Goal: Answer question/provide support

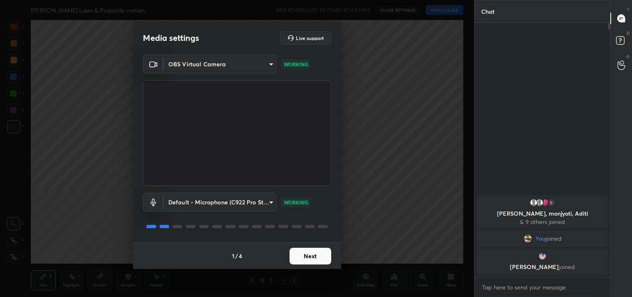
click at [309, 259] on button "Next" at bounding box center [311, 256] width 42 height 17
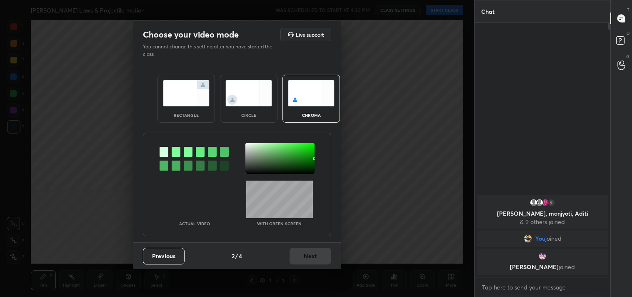
click at [180, 86] on img at bounding box center [186, 93] width 47 height 26
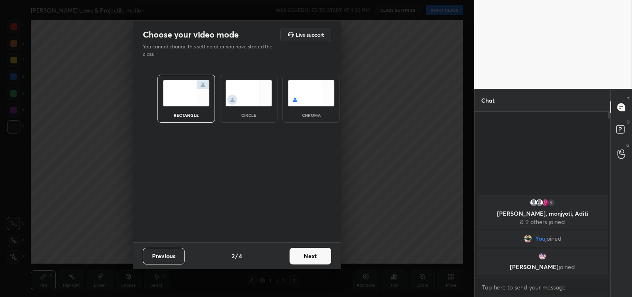
scroll to position [3, 2]
click at [305, 253] on button "Next" at bounding box center [311, 256] width 42 height 17
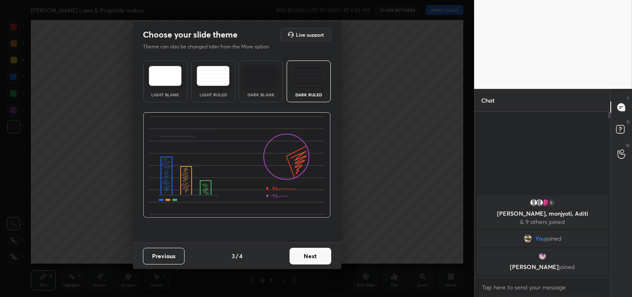
click at [307, 257] on button "Next" at bounding box center [311, 256] width 42 height 17
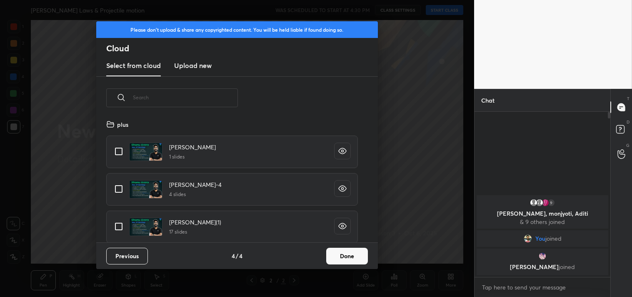
scroll to position [123, 268]
click at [122, 148] on input "grid" at bounding box center [119, 152] width 18 height 18
checkbox input "true"
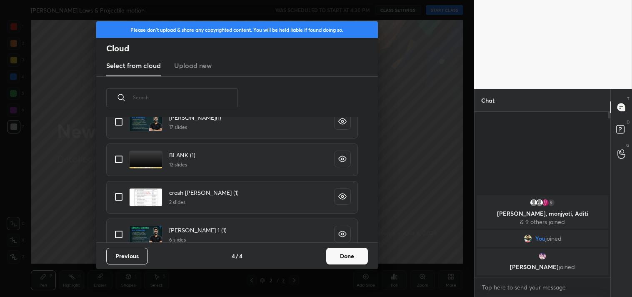
scroll to position [107, 0]
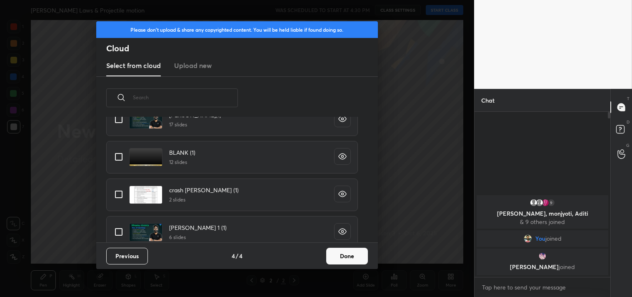
click at [117, 154] on input "grid" at bounding box center [119, 157] width 18 height 18
checkbox input "true"
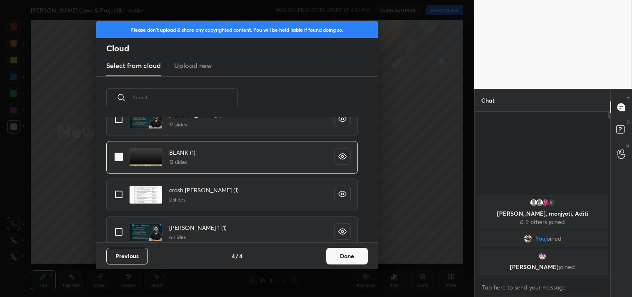
click at [353, 253] on button "Done" at bounding box center [347, 256] width 42 height 17
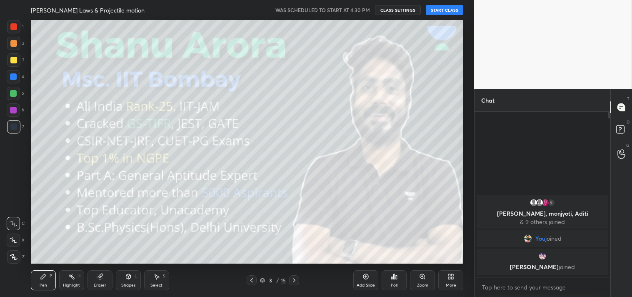
click at [438, 5] on button "START CLASS" at bounding box center [445, 10] width 38 height 10
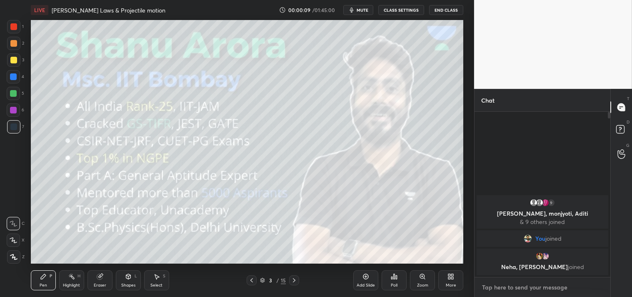
type textarea "x"
click at [518, 289] on textarea at bounding box center [542, 286] width 123 height 13
type textarea "2m"
type textarea "x"
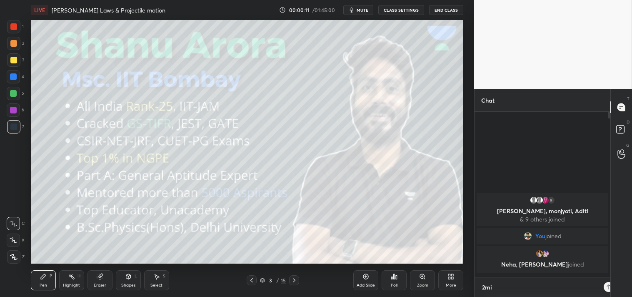
type textarea "2min"
type textarea "x"
type textarea "2min"
type textarea "x"
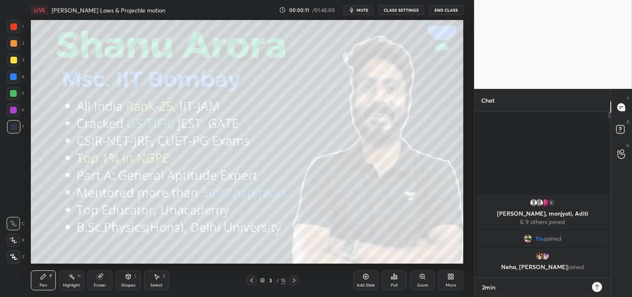
type textarea "2min r"
type textarea "x"
type textarea "2min re"
type textarea "x"
type textarea "2min rev"
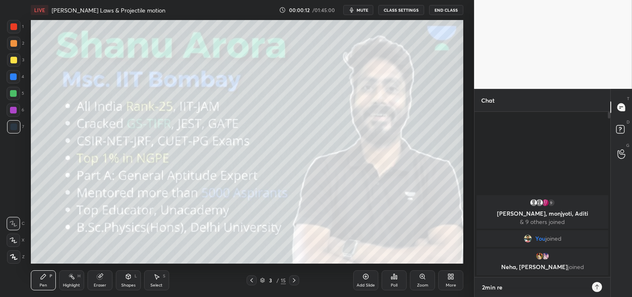
type textarea "x"
type textarea "2min revi"
type textarea "x"
type textarea "2min revis"
type textarea "x"
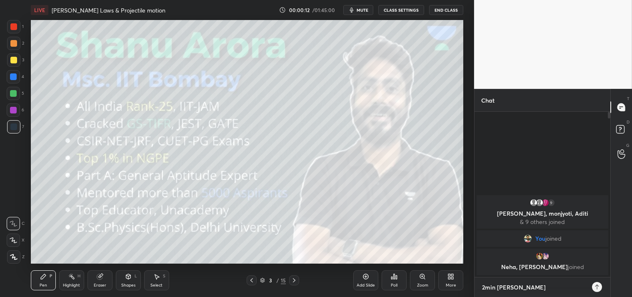
type textarea "2min revise"
type textarea "x"
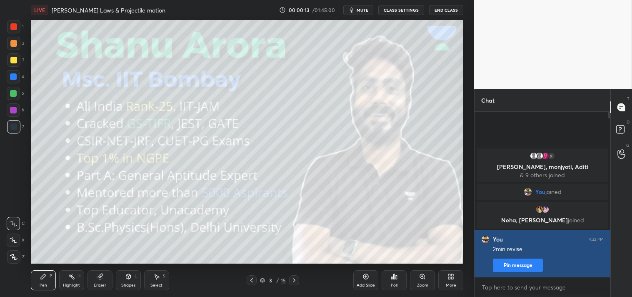
type textarea "x"
click at [512, 266] on button "Pin message" at bounding box center [518, 264] width 50 height 13
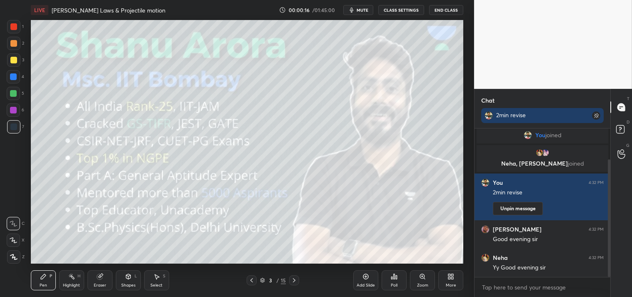
scroll to position [68, 0]
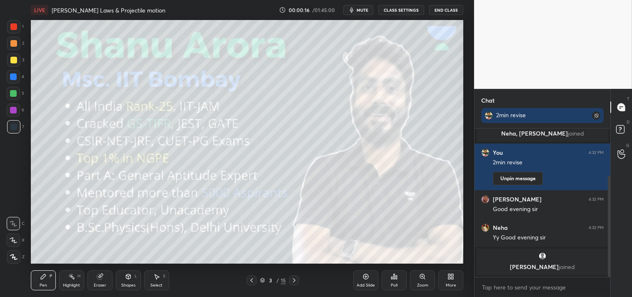
click at [363, 11] on span "mute" at bounding box center [363, 10] width 12 height 6
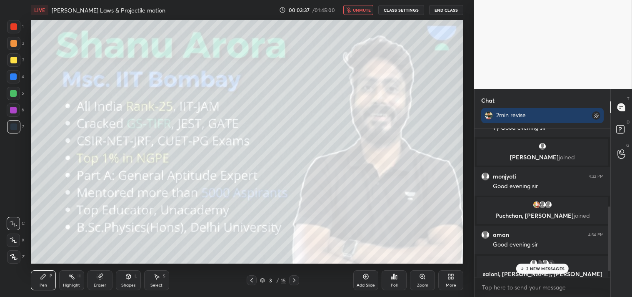
scroll to position [192, 0]
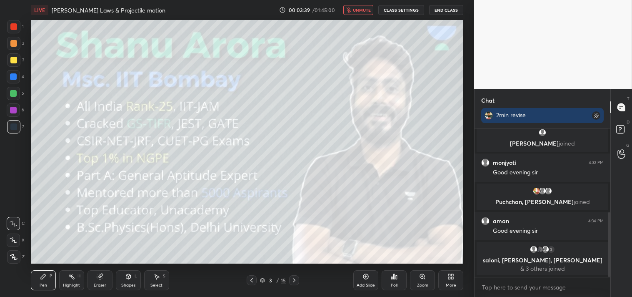
drag, startPoint x: 357, startPoint y: 10, endPoint x: 375, endPoint y: 10, distance: 18.3
click at [359, 10] on span "unmute" at bounding box center [362, 10] width 18 height 6
click at [383, 8] on button "CLASS SETTINGS" at bounding box center [401, 10] width 46 height 10
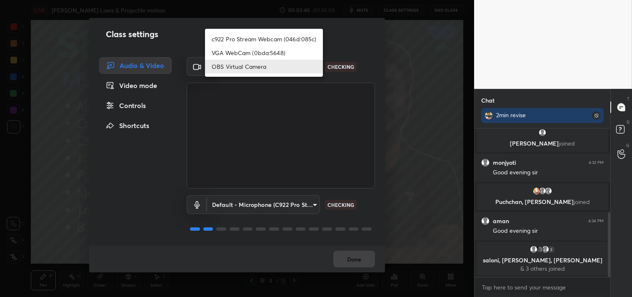
drag, startPoint x: 260, startPoint y: 73, endPoint x: 238, endPoint y: 61, distance: 25.0
click at [259, 74] on body "1 2 3 4 5 6 7 C X Z C X Z E E Erase all H H LIVE Newton's Laws & Projectile mot…" at bounding box center [316, 148] width 632 height 297
click at [240, 40] on li "c922 Pro Stream Webcam (046d:085c)" at bounding box center [264, 39] width 118 height 14
type input "77efdbe0d0591a5658d362a6e640cec0e2706c98c83ef82d39568dbf4875ff01"
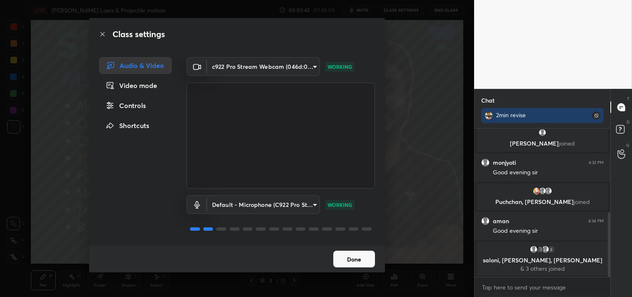
click at [349, 257] on button "Done" at bounding box center [354, 258] width 42 height 17
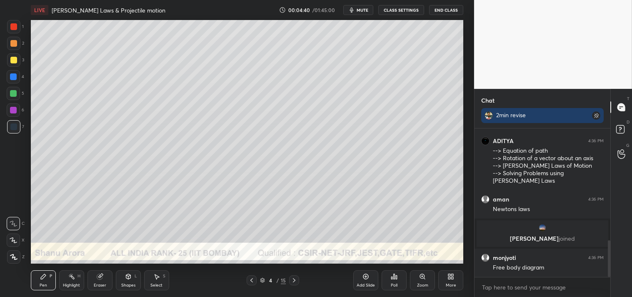
scroll to position [452, 0]
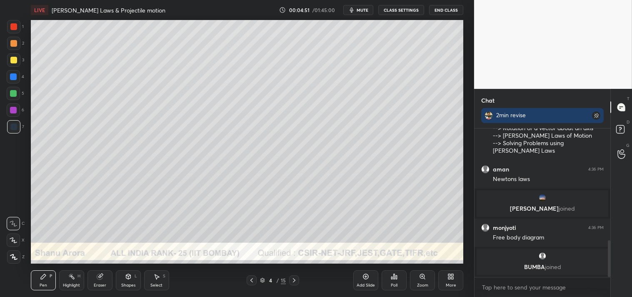
click at [14, 59] on div at bounding box center [13, 60] width 7 height 7
click at [14, 61] on div at bounding box center [13, 60] width 7 height 7
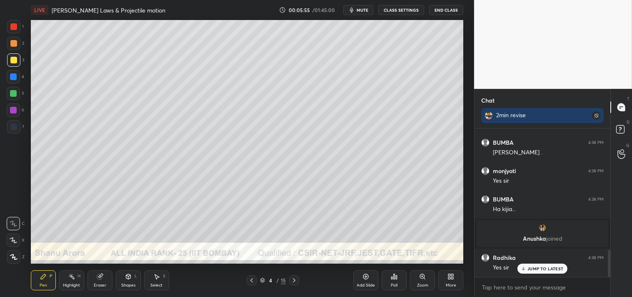
scroll to position [666, 0]
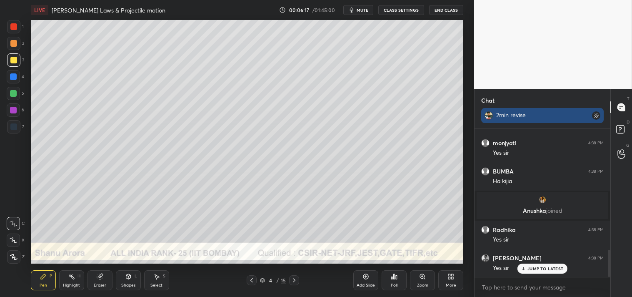
click at [594, 114] on rect at bounding box center [596, 115] width 8 height 8
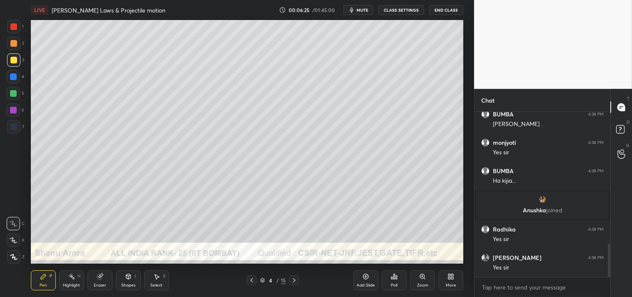
scroll to position [679, 0]
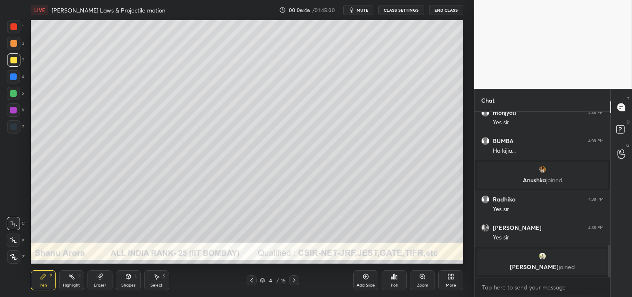
click at [123, 286] on div "Shapes" at bounding box center [128, 285] width 14 height 4
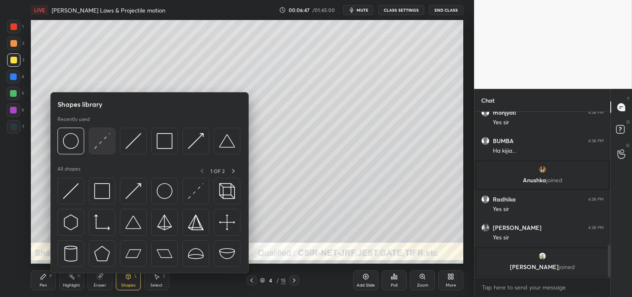
click at [103, 146] on img at bounding box center [102, 141] width 16 height 16
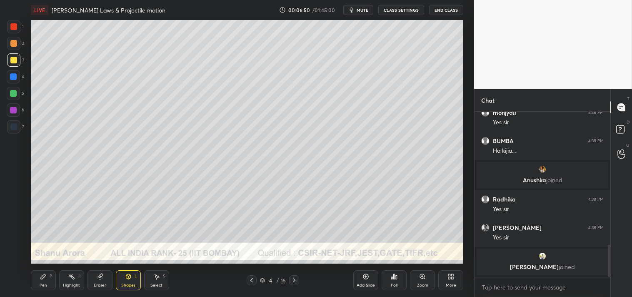
click at [418, 277] on div "Zoom" at bounding box center [422, 280] width 25 height 20
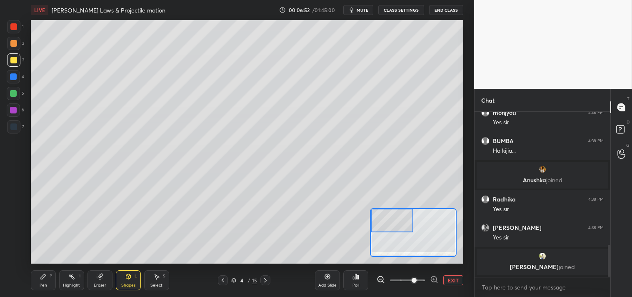
click at [34, 288] on div "Pen P" at bounding box center [43, 280] width 25 height 20
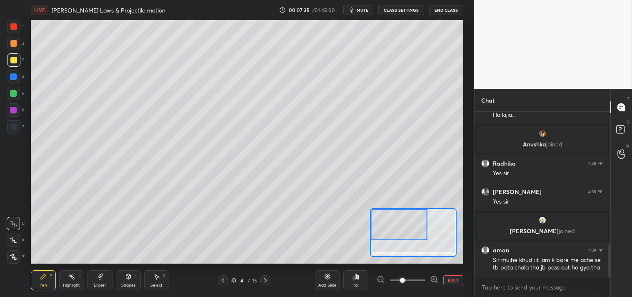
click at [131, 279] on icon at bounding box center [128, 276] width 7 height 7
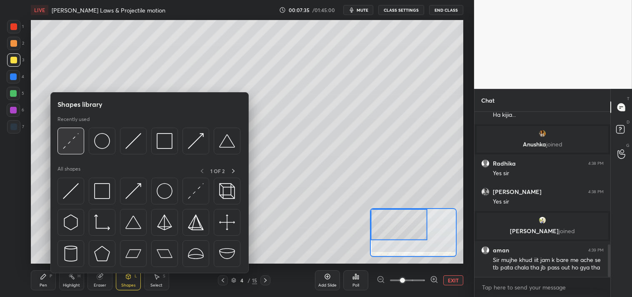
click at [66, 146] on img at bounding box center [71, 141] width 16 height 16
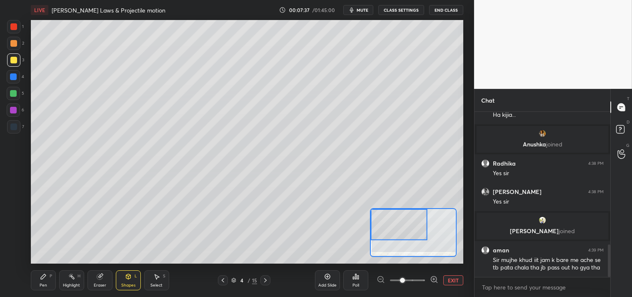
click at [48, 280] on div "Pen P" at bounding box center [43, 280] width 25 height 20
click at [45, 275] on icon at bounding box center [43, 276] width 5 height 5
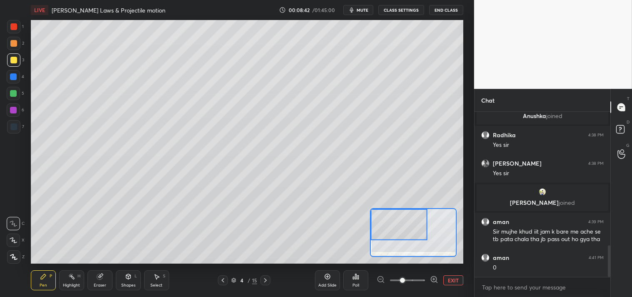
click at [358, 14] on button "mute" at bounding box center [358, 10] width 30 height 10
click at [357, 12] on span "unmute" at bounding box center [362, 10] width 18 height 6
click at [18, 45] on div at bounding box center [13, 43] width 13 height 13
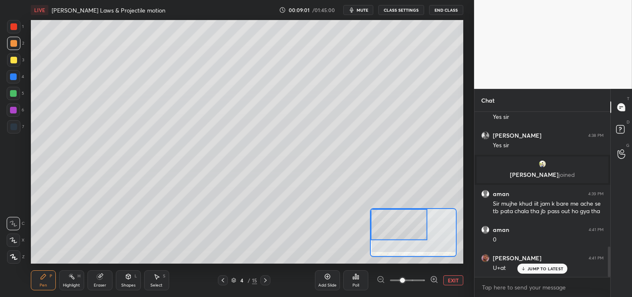
click at [95, 277] on div "Eraser" at bounding box center [100, 280] width 25 height 20
click at [102, 278] on icon at bounding box center [99, 276] width 5 height 5
click at [36, 283] on div "Pen P" at bounding box center [43, 280] width 25 height 20
click at [452, 281] on button "EXIT" at bounding box center [453, 280] width 20 height 10
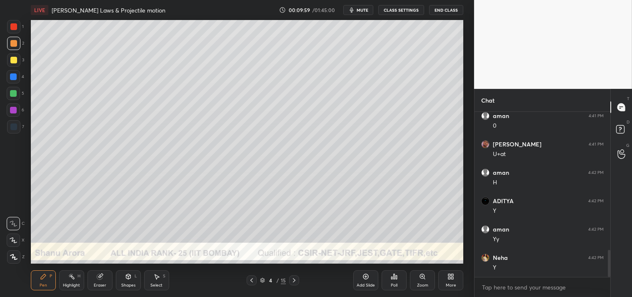
scroll to position [866, 0]
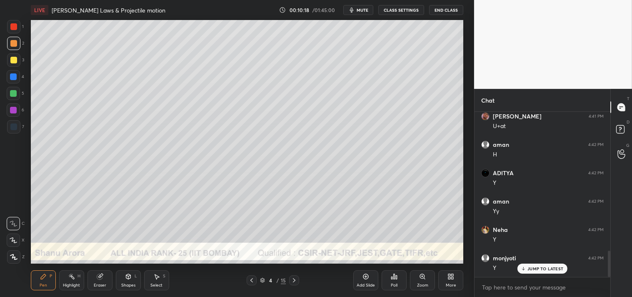
click at [69, 284] on div "Highlight" at bounding box center [71, 285] width 17 height 4
click at [70, 282] on div "Highlight H" at bounding box center [71, 280] width 25 height 20
click at [40, 286] on div "Pen" at bounding box center [44, 285] width 8 height 4
click at [42, 286] on div "Pen" at bounding box center [44, 285] width 8 height 4
click at [8, 62] on div at bounding box center [13, 59] width 13 height 13
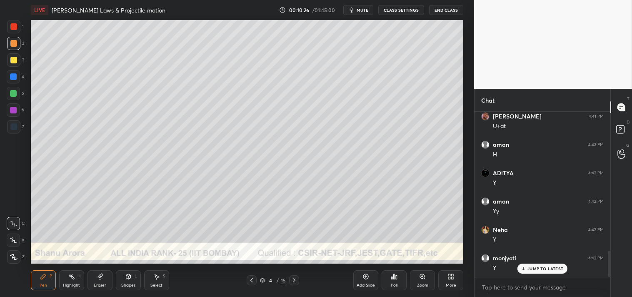
click at [6, 70] on div "1 2 3 4 5 6 7 C X Z C X Z E E Erase all H H" at bounding box center [13, 141] width 27 height 243
click at [423, 281] on div "Zoom" at bounding box center [422, 280] width 25 height 20
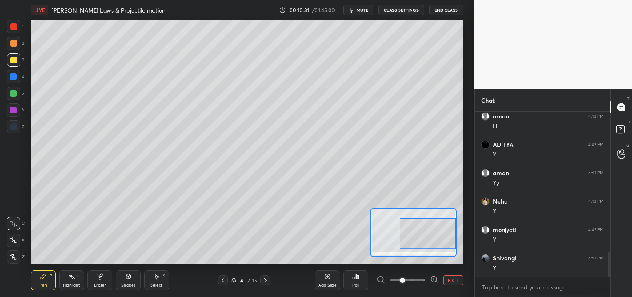
scroll to position [923, 0]
click at [99, 283] on div "Eraser" at bounding box center [100, 285] width 13 height 4
click at [99, 282] on div "Eraser" at bounding box center [100, 280] width 25 height 20
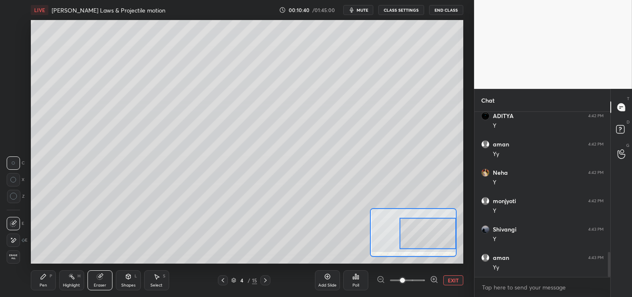
click at [43, 286] on div "Pen" at bounding box center [44, 285] width 8 height 4
click at [44, 285] on div "Pen" at bounding box center [44, 285] width 8 height 4
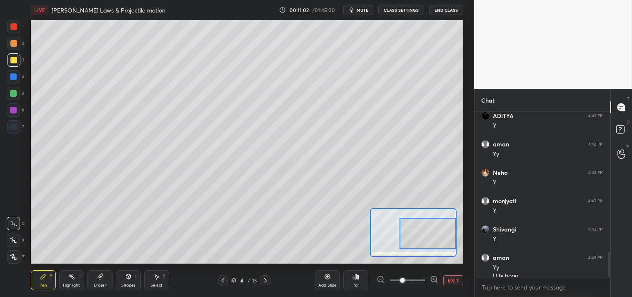
scroll to position [931, 0]
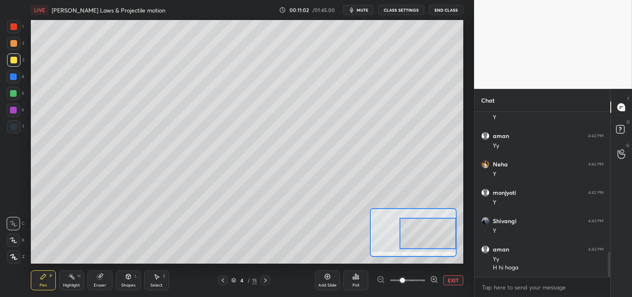
click at [456, 278] on button "EXIT" at bounding box center [453, 280] width 20 height 10
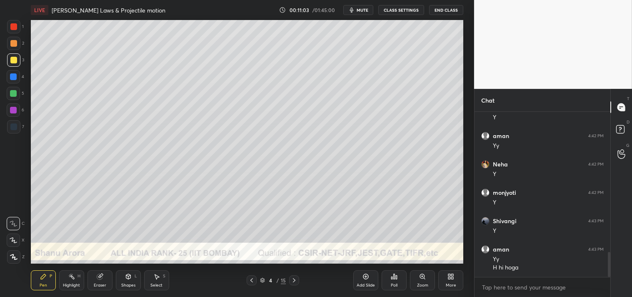
scroll to position [961, 0]
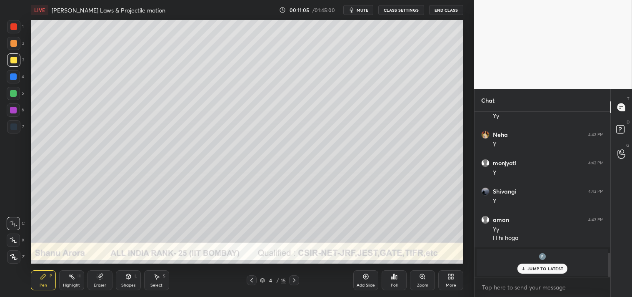
click at [71, 283] on div "Highlight" at bounding box center [71, 285] width 17 height 4
click at [76, 282] on div "Highlight H" at bounding box center [71, 280] width 25 height 20
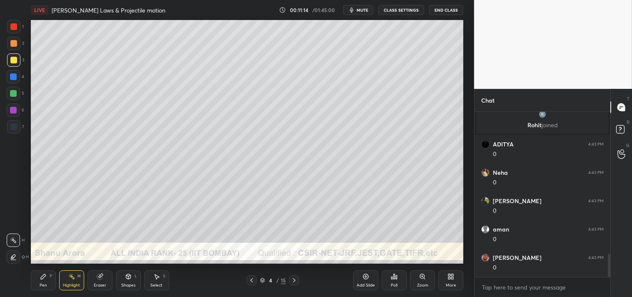
scroll to position [1000, 0]
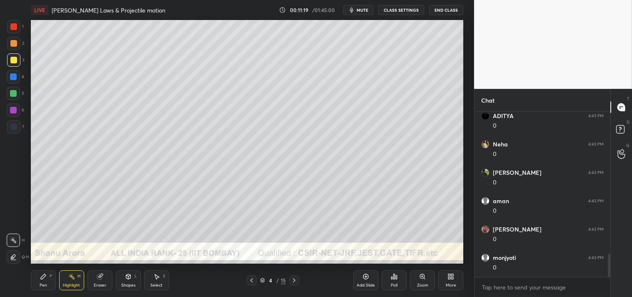
click at [40, 280] on div "Pen P" at bounding box center [43, 280] width 25 height 20
click at [46, 283] on div "Pen" at bounding box center [44, 285] width 8 height 4
click at [418, 279] on div "Zoom" at bounding box center [422, 280] width 25 height 20
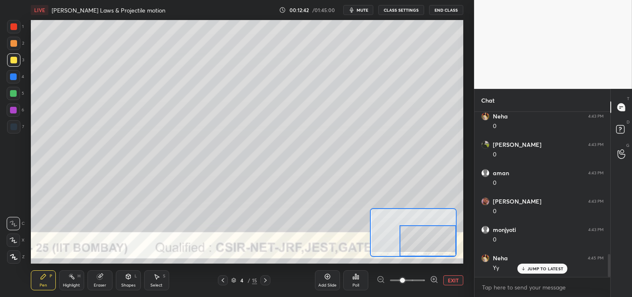
scroll to position [1057, 0]
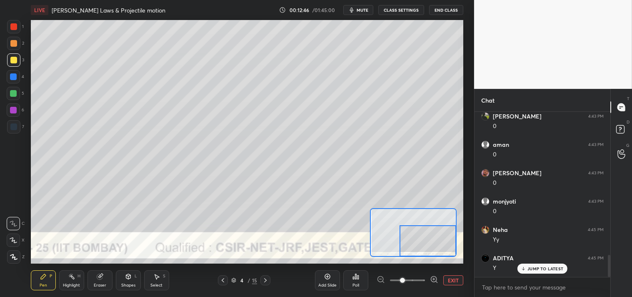
click at [453, 280] on button "EXIT" at bounding box center [453, 280] width 20 height 10
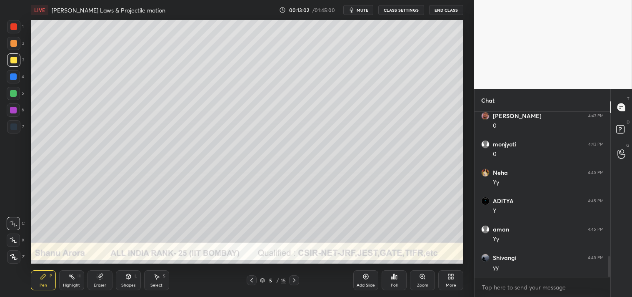
scroll to position [1142, 0]
click at [130, 274] on icon at bounding box center [128, 276] width 5 height 5
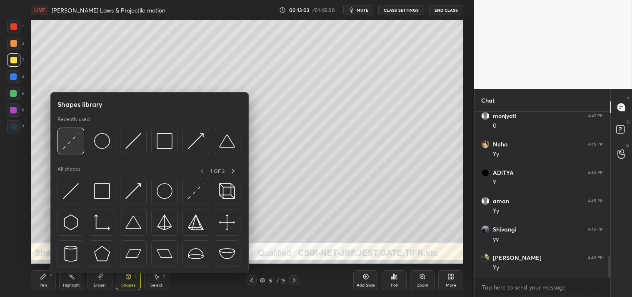
click at [68, 142] on img at bounding box center [71, 141] width 16 height 16
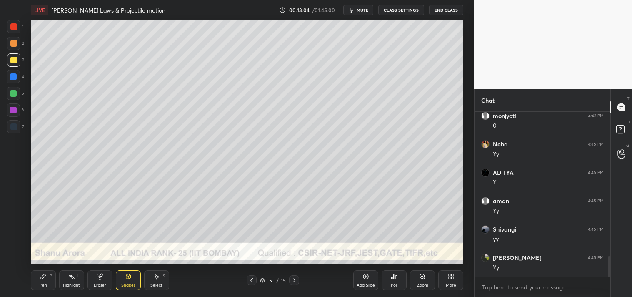
scroll to position [1170, 0]
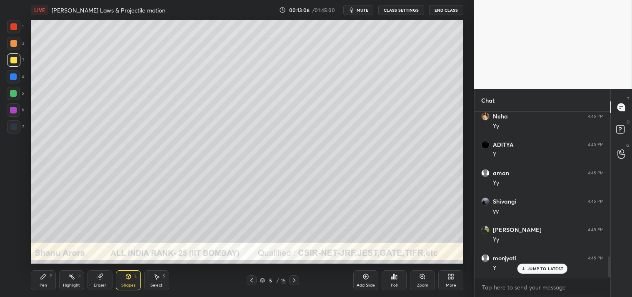
click at [414, 280] on div "Zoom" at bounding box center [422, 280] width 25 height 20
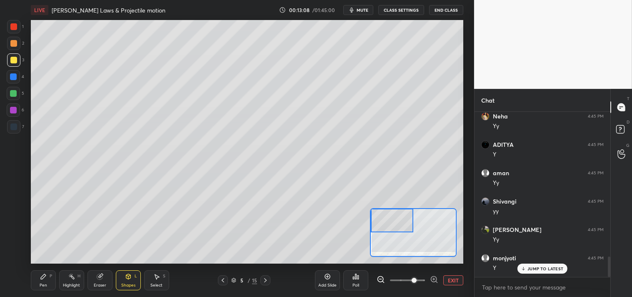
click at [36, 278] on div "Pen P" at bounding box center [43, 280] width 25 height 20
click at [40, 280] on div "Pen P" at bounding box center [43, 280] width 25 height 20
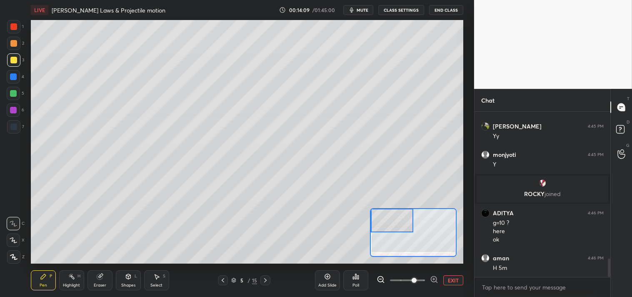
scroll to position [1302, 0]
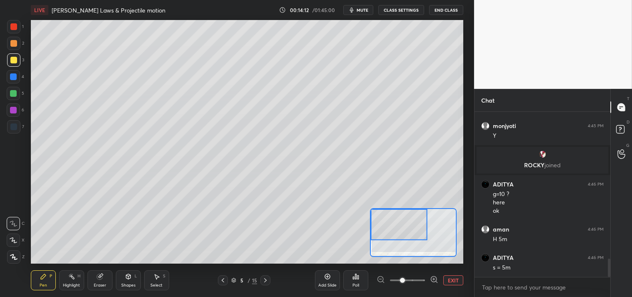
click at [9, 45] on div at bounding box center [13, 43] width 13 height 13
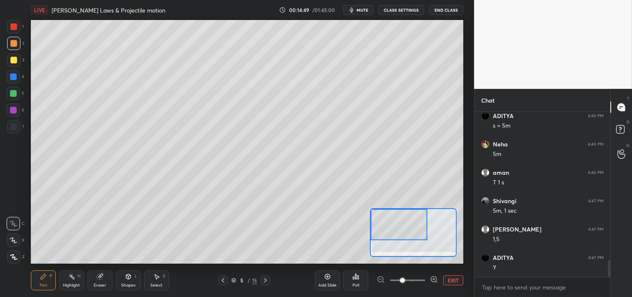
scroll to position [1472, 0]
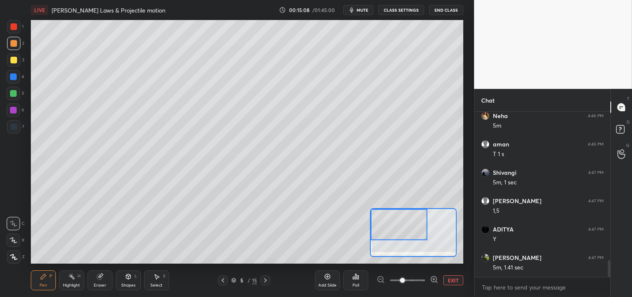
click at [453, 280] on button "EXIT" at bounding box center [453, 280] width 20 height 10
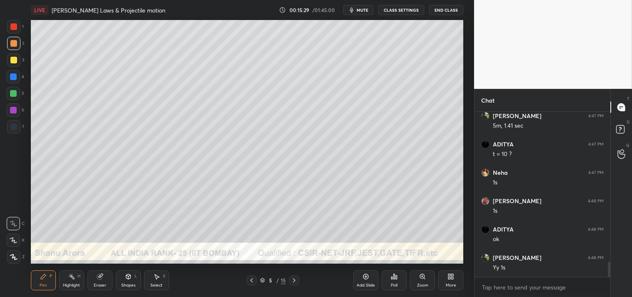
scroll to position [146, 133]
click at [417, 271] on div "Zoom" at bounding box center [422, 280] width 25 height 20
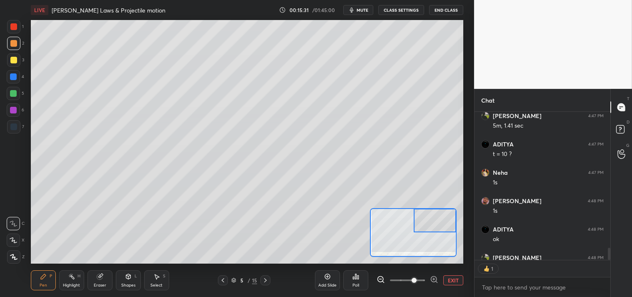
scroll to position [1659, 0]
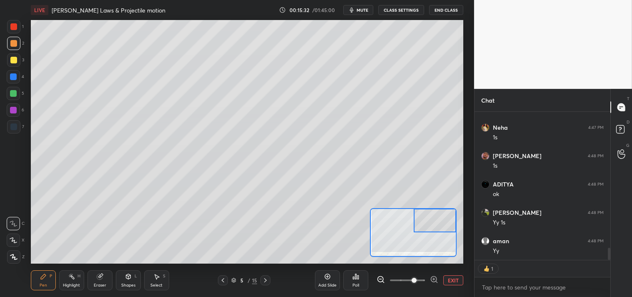
click at [131, 280] on div "Shapes L" at bounding box center [128, 280] width 25 height 20
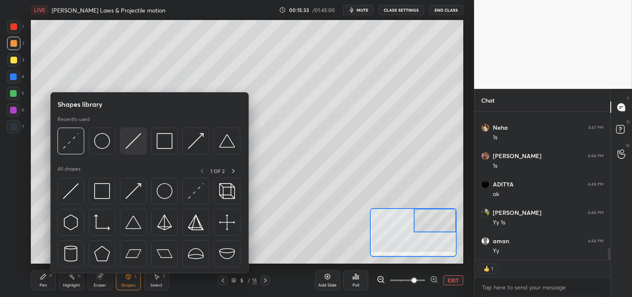
click at [135, 139] on img at bounding box center [133, 141] width 16 height 16
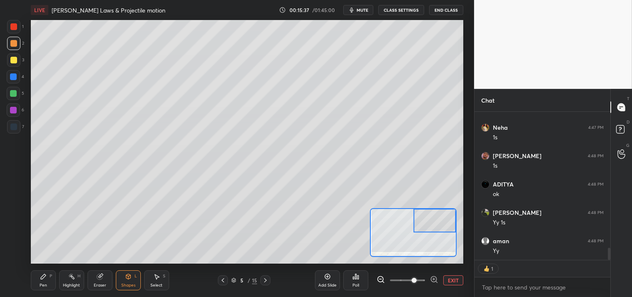
click at [43, 275] on icon at bounding box center [43, 276] width 5 height 5
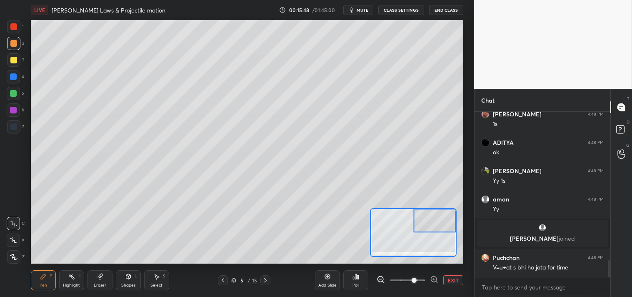
scroll to position [1469, 0]
click at [103, 281] on div "Eraser" at bounding box center [100, 280] width 25 height 20
click at [101, 280] on icon at bounding box center [100, 276] width 7 height 7
click at [36, 280] on div "Pen P" at bounding box center [43, 280] width 25 height 20
click at [41, 272] on div "Pen P" at bounding box center [43, 280] width 25 height 20
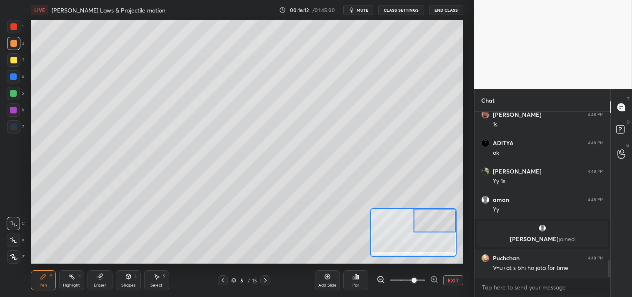
click at [80, 280] on div "Highlight H" at bounding box center [71, 280] width 25 height 20
click at [78, 281] on div "Highlight H" at bounding box center [71, 280] width 25 height 20
click at [41, 285] on div "Pen" at bounding box center [44, 285] width 8 height 4
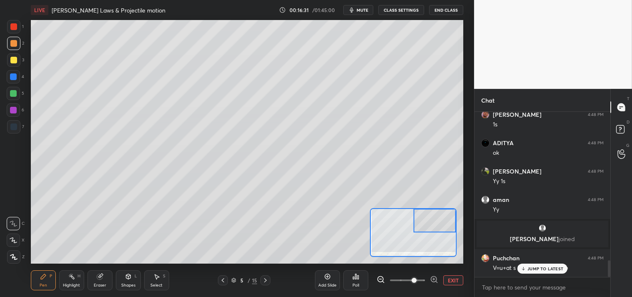
scroll to position [1498, 0]
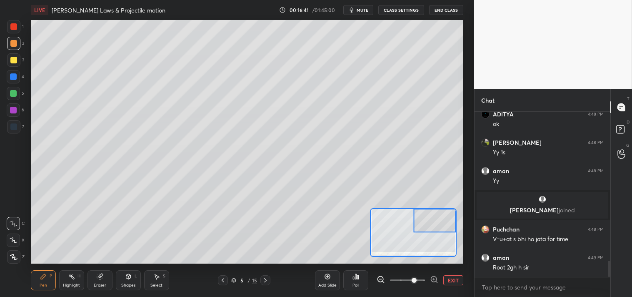
click at [63, 284] on div "Highlight" at bounding box center [71, 285] width 17 height 4
click at [67, 283] on div "Highlight" at bounding box center [71, 285] width 17 height 4
click at [46, 278] on icon at bounding box center [43, 276] width 7 height 7
click at [46, 280] on icon at bounding box center [43, 276] width 7 height 7
click at [15, 63] on div at bounding box center [13, 60] width 7 height 7
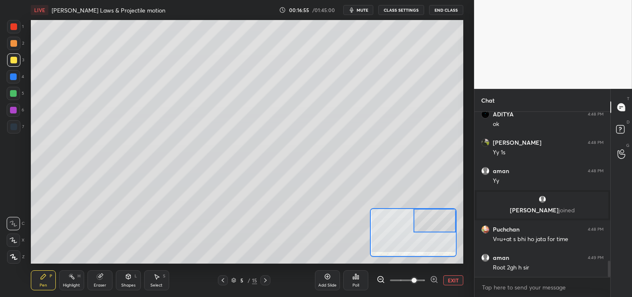
click at [365, 10] on span "mute" at bounding box center [363, 10] width 12 height 6
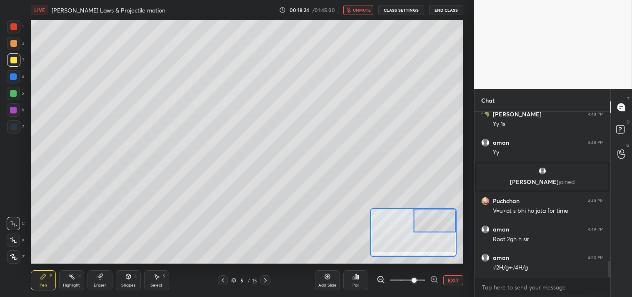
click at [355, 9] on span "unmute" at bounding box center [362, 10] width 18 height 6
click at [96, 276] on div "Eraser" at bounding box center [100, 280] width 25 height 20
click at [97, 276] on icon at bounding box center [99, 276] width 5 height 5
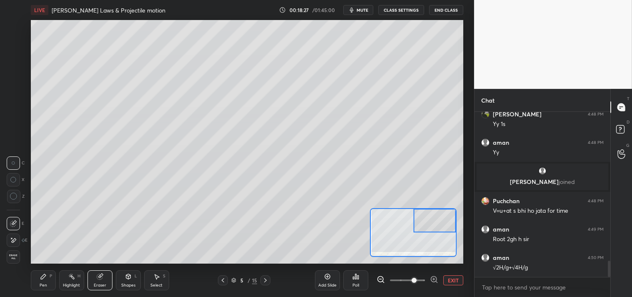
click at [45, 277] on icon at bounding box center [43, 276] width 7 height 7
click at [44, 281] on div "Pen P" at bounding box center [43, 280] width 25 height 20
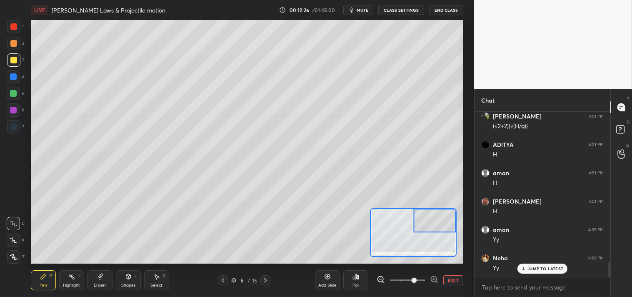
scroll to position [1753, 0]
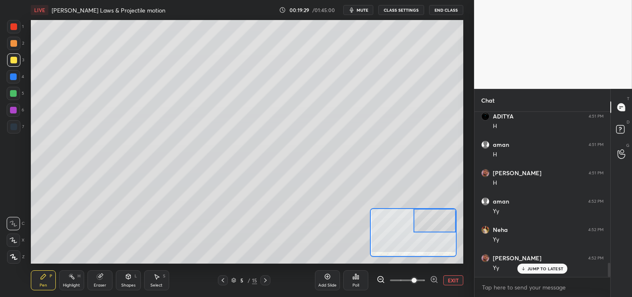
click at [70, 284] on div "Highlight" at bounding box center [71, 285] width 17 height 4
click at [40, 279] on icon at bounding box center [43, 276] width 7 height 7
click at [44, 281] on div "Pen P" at bounding box center [43, 280] width 25 height 20
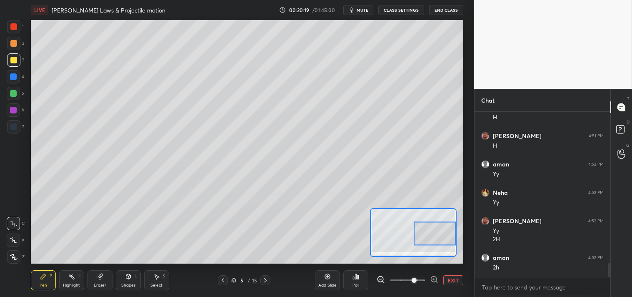
scroll to position [1818, 0]
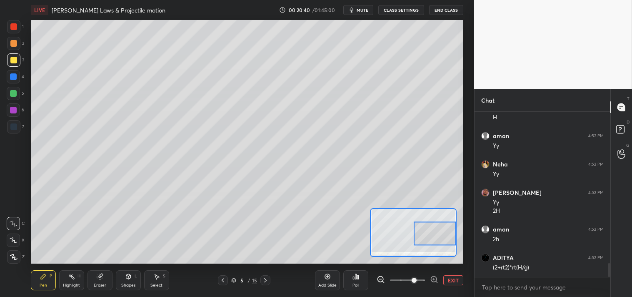
click at [452, 277] on button "EXIT" at bounding box center [453, 280] width 20 height 10
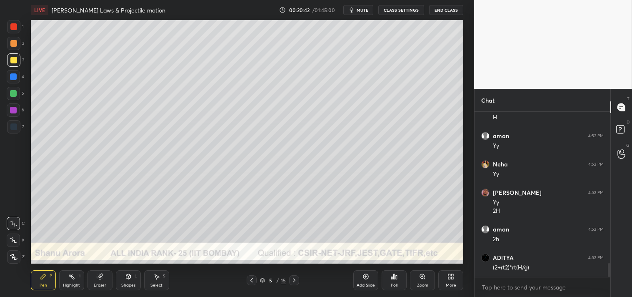
click at [413, 273] on div "Zoom" at bounding box center [422, 280] width 25 height 20
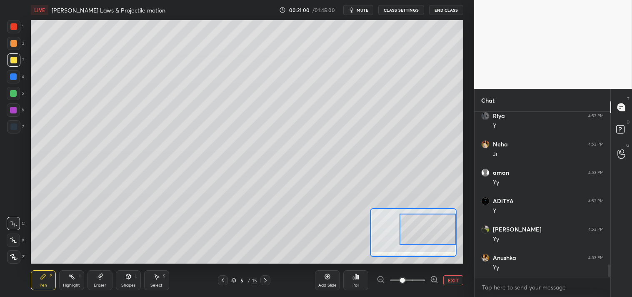
scroll to position [2016, 0]
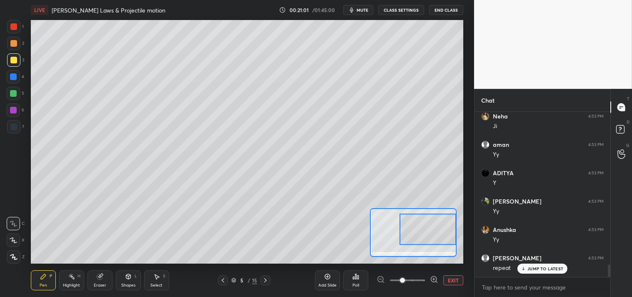
click at [450, 278] on button "EXIT" at bounding box center [453, 280] width 20 height 10
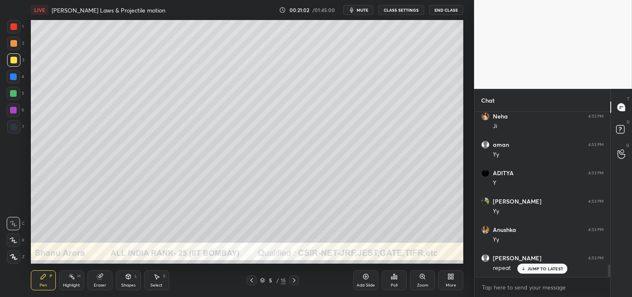
scroll to position [2044, 0]
click at [85, 283] on div "Pen P Highlight H Eraser Shapes L Select S" at bounding box center [111, 280] width 161 height 20
click at [78, 285] on div "Highlight" at bounding box center [71, 285] width 17 height 4
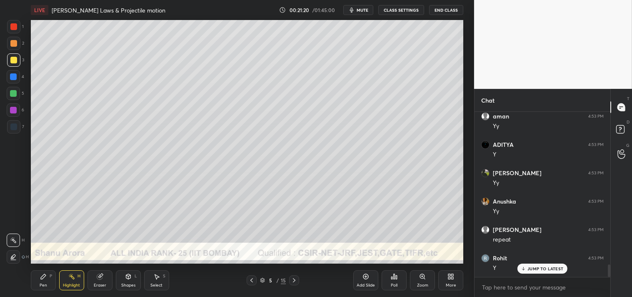
scroll to position [2073, 0]
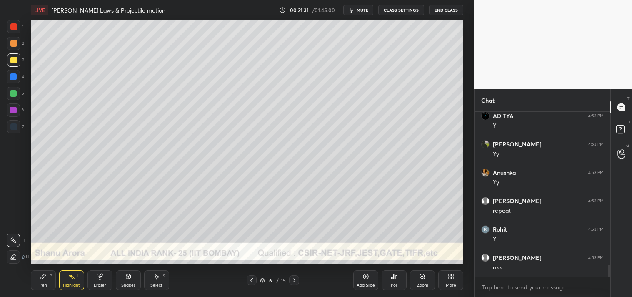
click at [131, 280] on icon at bounding box center [128, 276] width 7 height 7
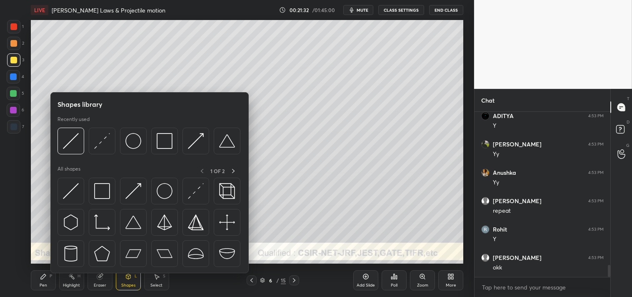
click at [102, 143] on img at bounding box center [102, 141] width 16 height 16
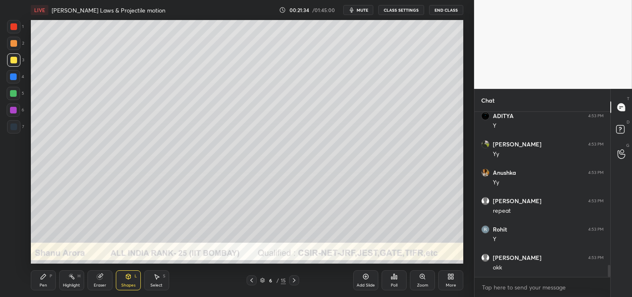
click at [420, 278] on icon at bounding box center [422, 276] width 7 height 7
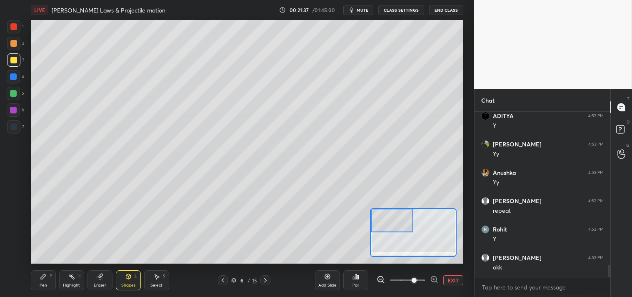
click at [39, 274] on div "Pen P" at bounding box center [43, 280] width 25 height 20
click at [129, 287] on div "Shapes" at bounding box center [128, 285] width 14 height 4
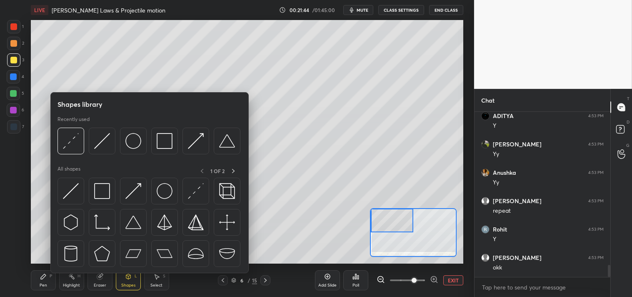
click at [98, 144] on img at bounding box center [102, 141] width 16 height 16
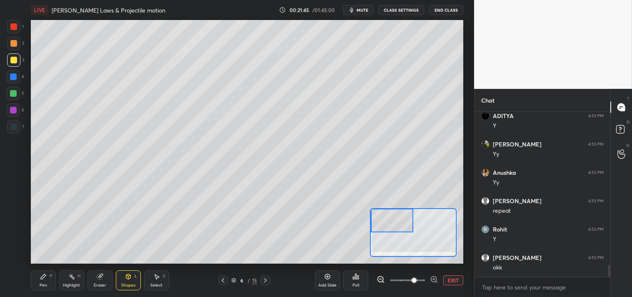
click at [125, 277] on icon at bounding box center [128, 276] width 7 height 7
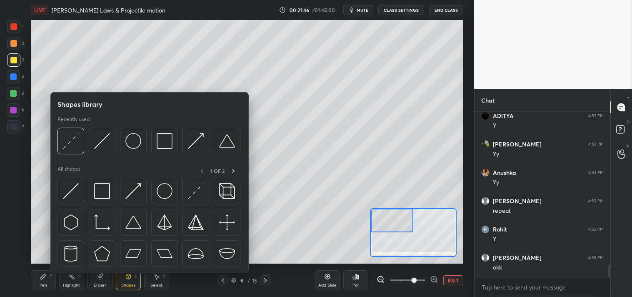
click at [98, 183] on img at bounding box center [102, 191] width 16 height 16
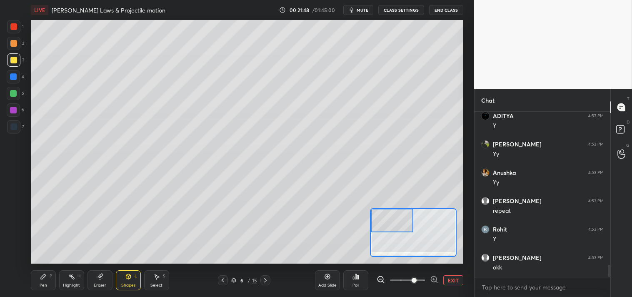
scroll to position [2103, 0]
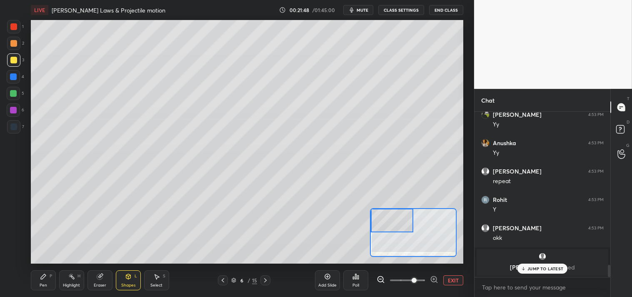
click at [43, 280] on div "Pen P" at bounding box center [43, 280] width 25 height 20
click at [43, 280] on icon at bounding box center [43, 276] width 7 height 7
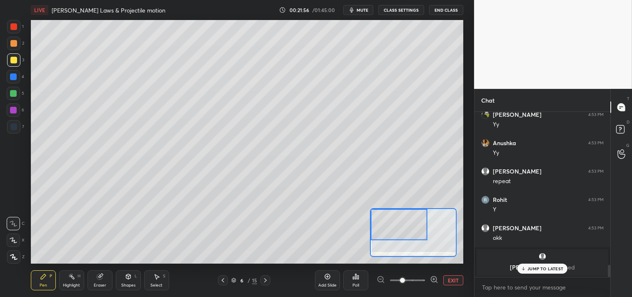
click at [130, 285] on div "Shapes" at bounding box center [128, 285] width 14 height 4
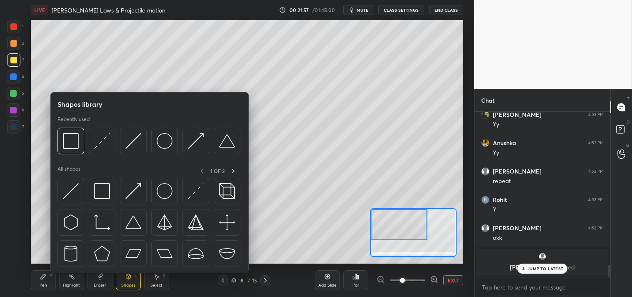
click at [96, 140] on img at bounding box center [102, 141] width 16 height 16
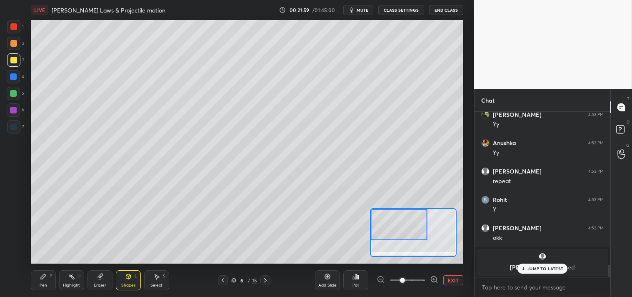
click at [44, 280] on div "Pen P" at bounding box center [43, 280] width 25 height 20
click at [46, 280] on div "Pen P" at bounding box center [43, 280] width 25 height 20
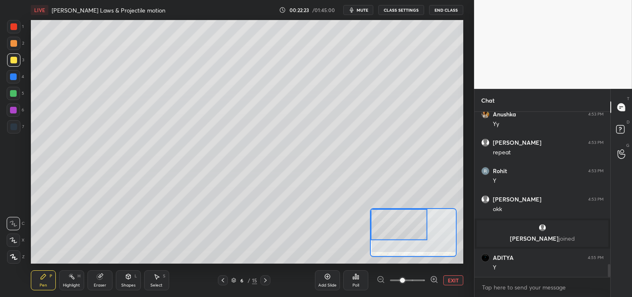
scroll to position [1931, 0]
click at [70, 280] on div "Highlight H" at bounding box center [71, 280] width 25 height 20
click at [30, 285] on div "LIVE Newton's Laws & Projectile motion 00:22:27 / 01:45:00 mute CLASS SETTINGS …" at bounding box center [247, 148] width 441 height 297
click at [36, 285] on div "Pen P" at bounding box center [43, 280] width 25 height 20
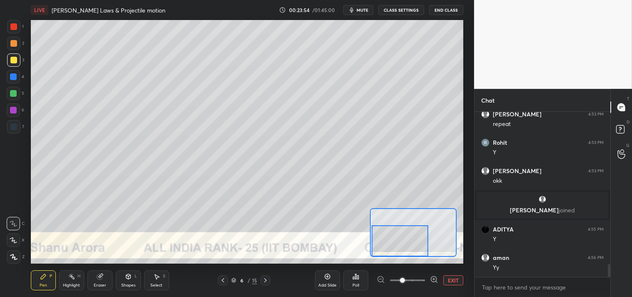
scroll to position [1988, 0]
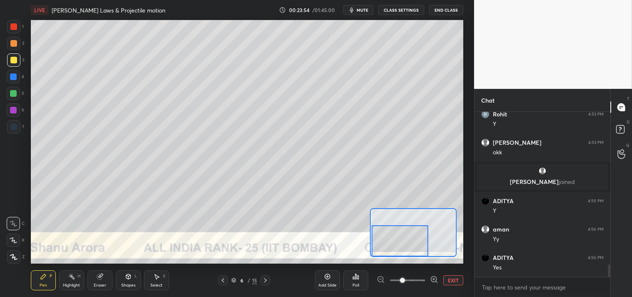
click at [14, 45] on div at bounding box center [13, 43] width 7 height 7
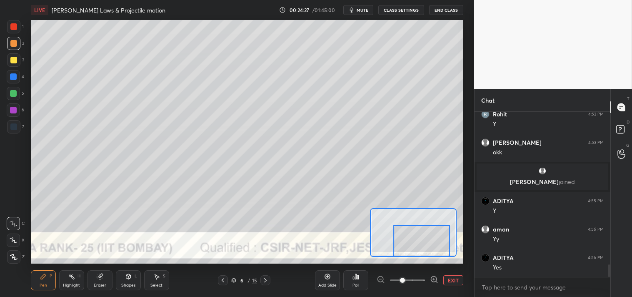
click at [452, 278] on button "EXIT" at bounding box center [453, 280] width 20 height 10
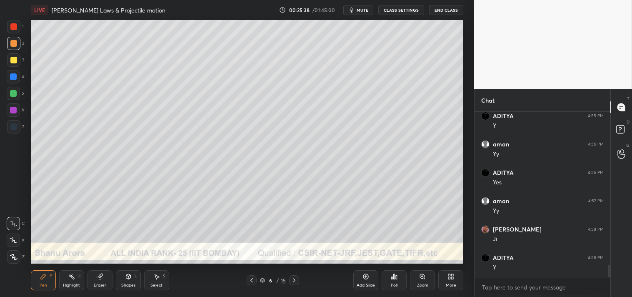
scroll to position [2101, 0]
click at [133, 276] on div "Shapes L" at bounding box center [128, 280] width 25 height 20
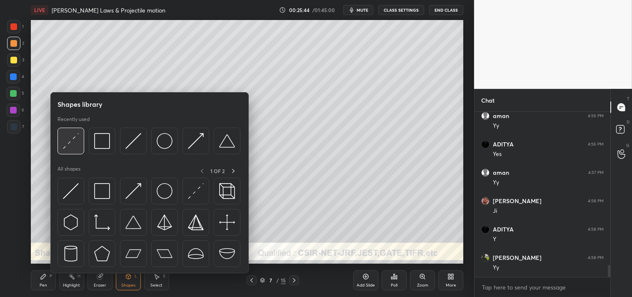
click at [76, 145] on img at bounding box center [71, 141] width 16 height 16
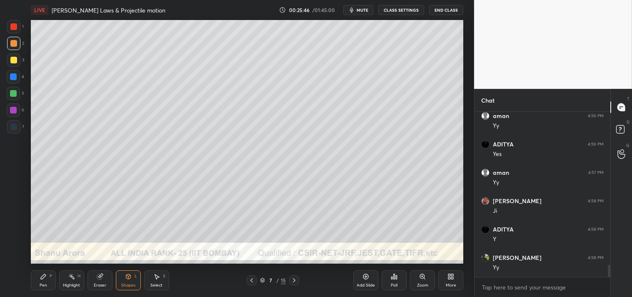
click at [420, 280] on icon at bounding box center [422, 276] width 7 height 7
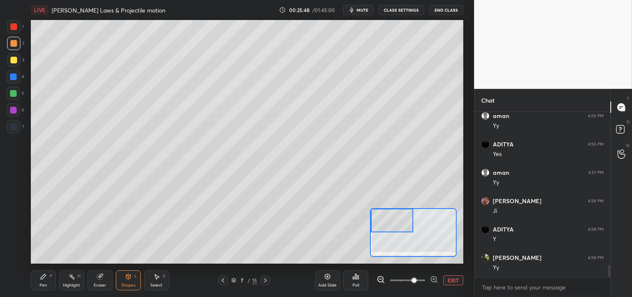
click at [42, 280] on div "Pen P" at bounding box center [43, 280] width 25 height 20
click at [97, 278] on icon at bounding box center [100, 276] width 7 height 7
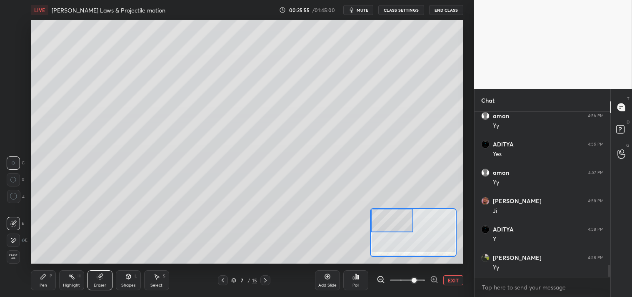
click at [51, 280] on div "Pen P" at bounding box center [43, 280] width 25 height 20
click at [44, 281] on div "Pen P" at bounding box center [43, 280] width 25 height 20
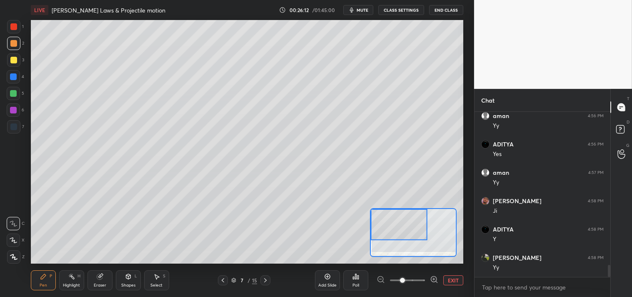
click at [127, 276] on icon at bounding box center [128, 276] width 5 height 5
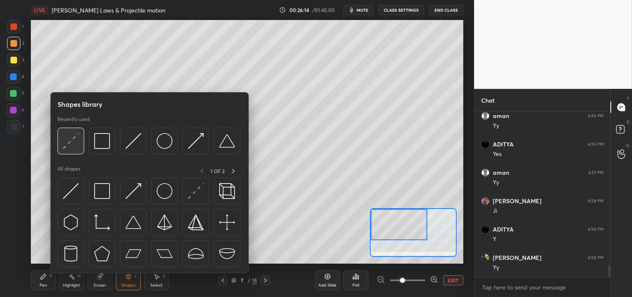
click at [71, 143] on img at bounding box center [71, 141] width 16 height 16
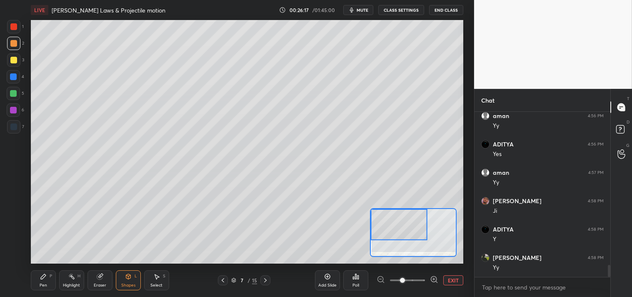
click at [15, 60] on div at bounding box center [13, 60] width 7 height 7
click at [44, 281] on div "Pen P" at bounding box center [43, 280] width 25 height 20
click at [14, 44] on div at bounding box center [13, 43] width 7 height 7
click at [44, 286] on div "Pen" at bounding box center [44, 285] width 8 height 4
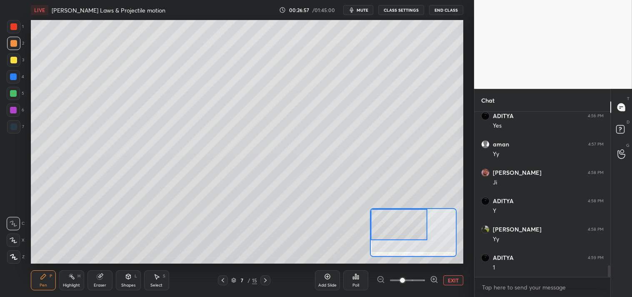
scroll to position [2158, 0]
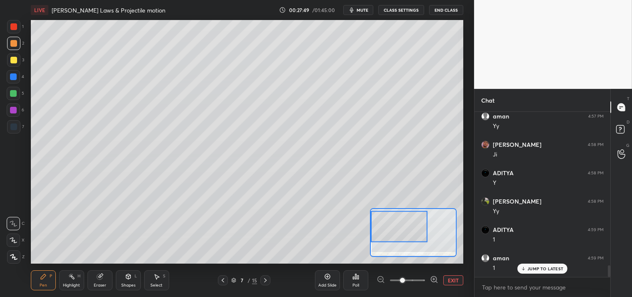
click at [65, 281] on div "Highlight H" at bounding box center [71, 280] width 25 height 20
click at [44, 278] on icon at bounding box center [43, 276] width 7 height 7
click at [40, 280] on div "Pen P" at bounding box center [43, 280] width 25 height 20
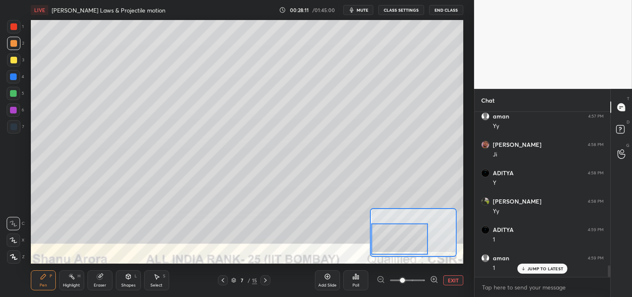
click at [99, 285] on div "Eraser" at bounding box center [100, 285] width 13 height 4
click at [101, 283] on div "Eraser" at bounding box center [100, 285] width 13 height 4
click at [29, 283] on div "LIVE Newton's Laws & Projectile motion 00:28:14 / 01:45:00 mute CLASS SETTINGS …" at bounding box center [247, 148] width 441 height 297
click at [34, 285] on div "Pen P" at bounding box center [43, 280] width 25 height 20
click at [36, 285] on div "Pen P" at bounding box center [43, 280] width 25 height 20
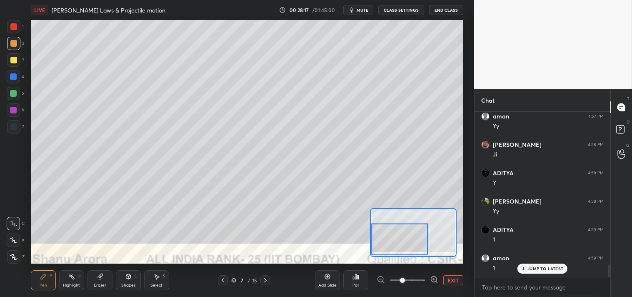
click at [449, 278] on button "EXIT" at bounding box center [453, 280] width 20 height 10
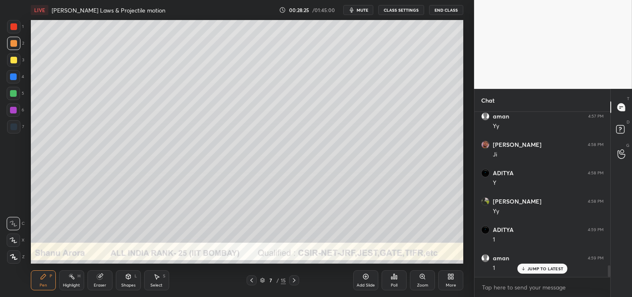
click at [101, 276] on icon at bounding box center [99, 276] width 5 height 5
click at [33, 278] on div "Pen P" at bounding box center [43, 280] width 25 height 20
click at [38, 277] on div "Pen P" at bounding box center [43, 280] width 25 height 20
click at [70, 278] on icon at bounding box center [71, 276] width 7 height 7
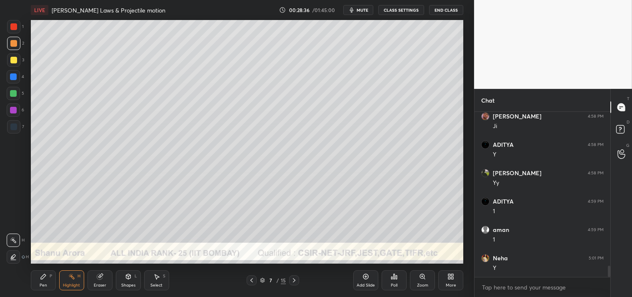
scroll to position [2215, 0]
click at [45, 286] on div "Pen" at bounding box center [44, 285] width 8 height 4
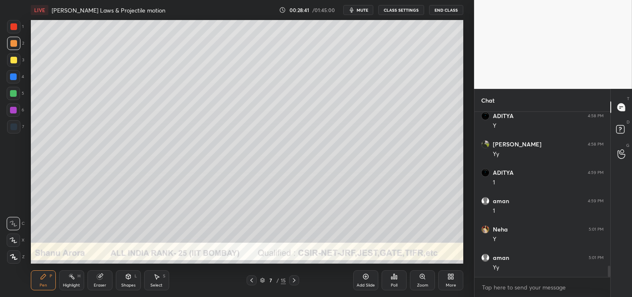
click at [40, 286] on div "Pen" at bounding box center [44, 285] width 8 height 4
click at [423, 276] on icon at bounding box center [422, 276] width 5 height 5
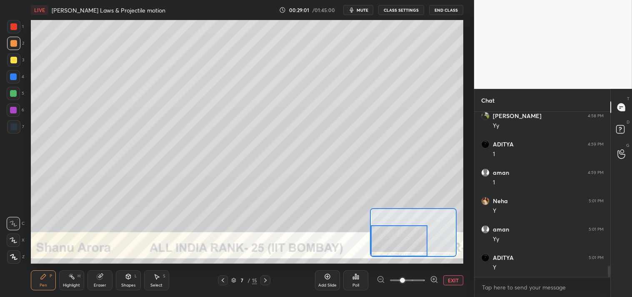
scroll to position [2271, 0]
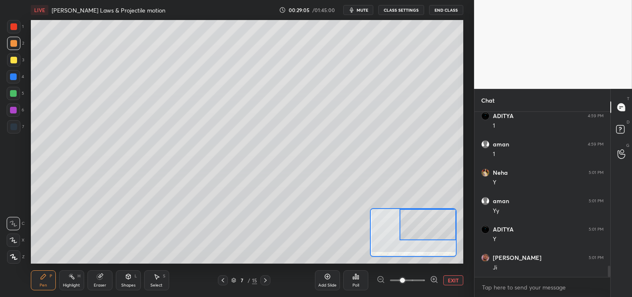
click at [15, 57] on div at bounding box center [13, 60] width 7 height 7
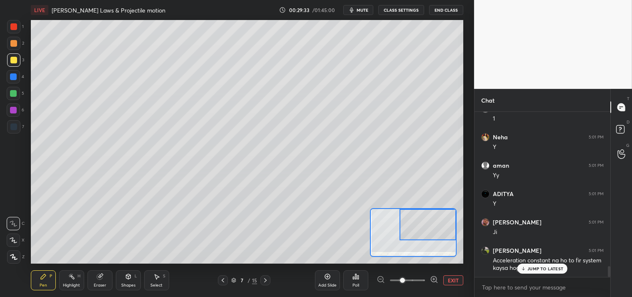
click at [459, 282] on button "EXIT" at bounding box center [453, 280] width 20 height 10
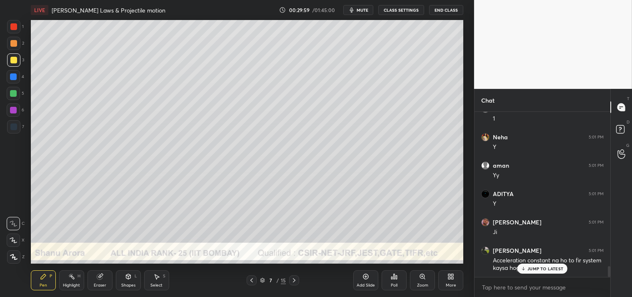
click at [426, 274] on icon at bounding box center [422, 276] width 7 height 7
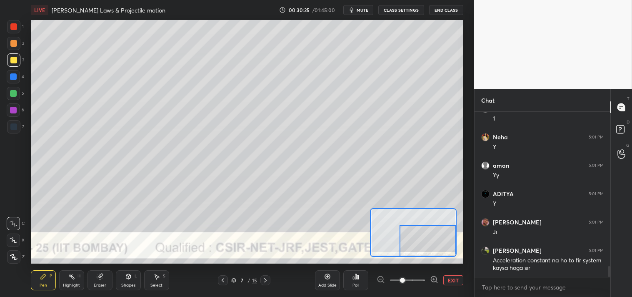
scroll to position [2336, 0]
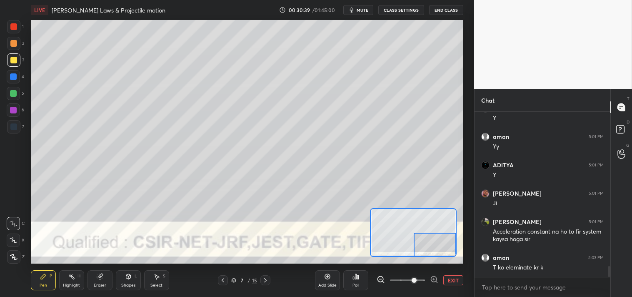
click at [454, 281] on button "EXIT" at bounding box center [453, 280] width 20 height 10
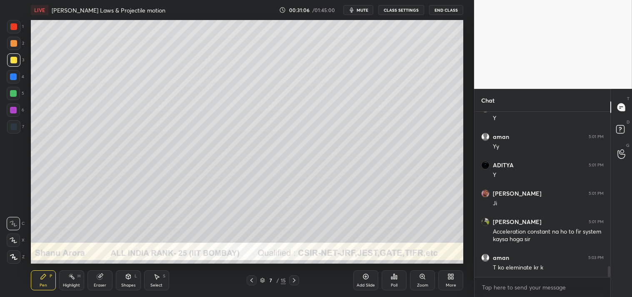
scroll to position [2364, 0]
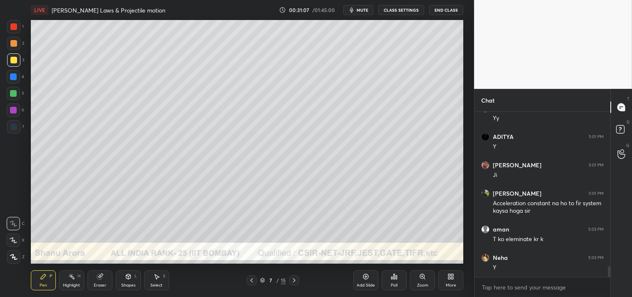
click at [367, 276] on icon at bounding box center [366, 276] width 3 height 3
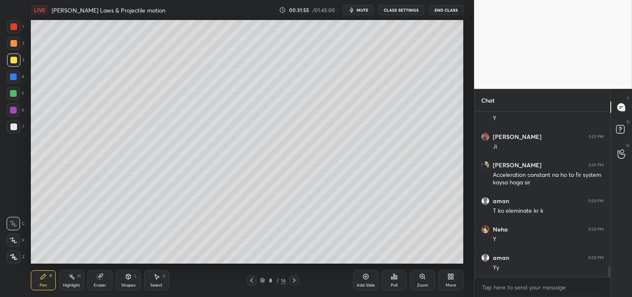
scroll to position [2420, 0]
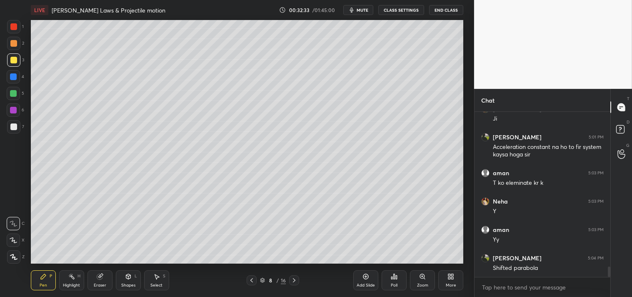
click at [74, 276] on icon at bounding box center [71, 276] width 7 height 7
click at [70, 280] on icon at bounding box center [71, 276] width 7 height 7
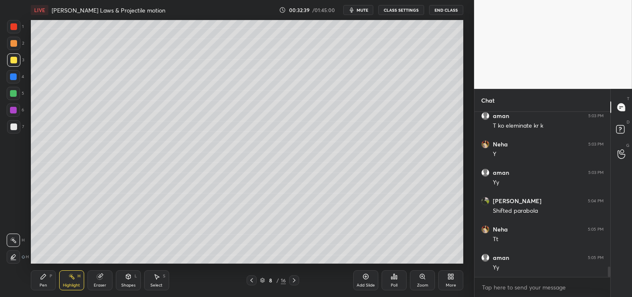
scroll to position [2506, 0]
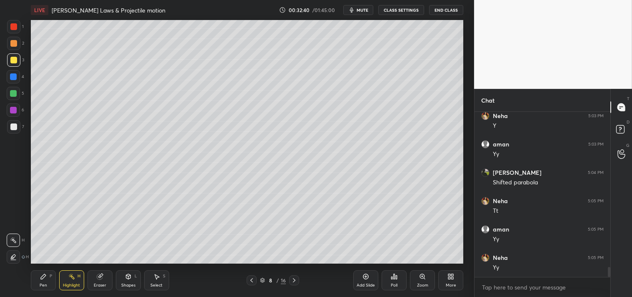
click at [33, 278] on div "Pen P" at bounding box center [43, 280] width 25 height 20
click at [29, 286] on div "LIVE Newton's Laws & Projectile motion 00:32:40 / 01:45:00 mute CLASS SETTINGS …" at bounding box center [247, 148] width 441 height 297
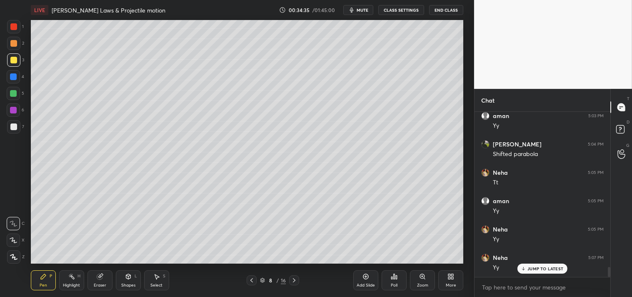
scroll to position [2562, 0]
click at [69, 278] on icon at bounding box center [71, 276] width 7 height 7
click at [70, 278] on icon at bounding box center [71, 276] width 7 height 7
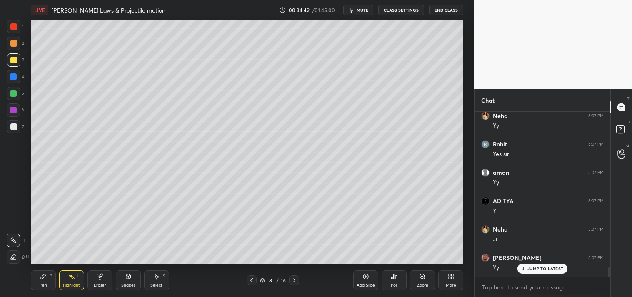
scroll to position [2704, 0]
click at [43, 280] on div "Pen P" at bounding box center [43, 280] width 25 height 20
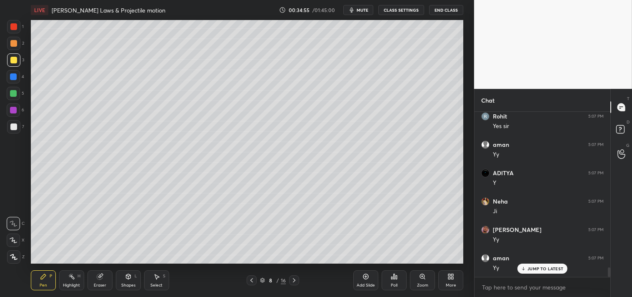
click at [367, 278] on icon at bounding box center [365, 276] width 5 height 5
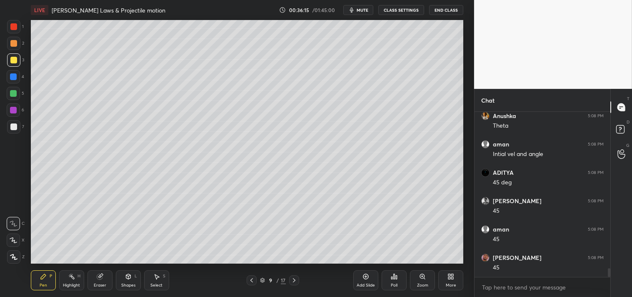
scroll to position [2931, 0]
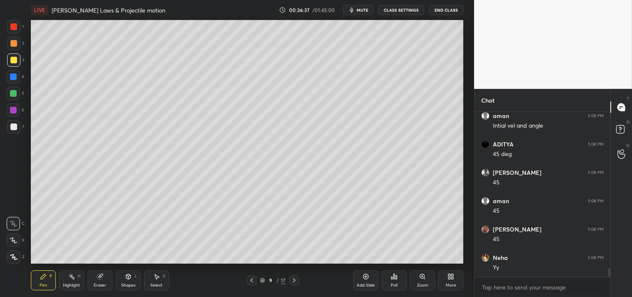
click at [70, 281] on div "Highlight H" at bounding box center [71, 280] width 25 height 20
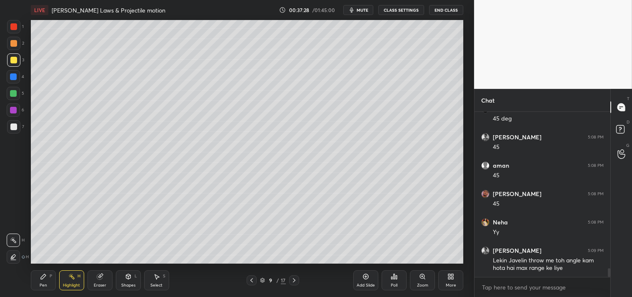
click at [45, 283] on div "Pen" at bounding box center [44, 285] width 8 height 4
click at [368, 280] on div "Add Slide" at bounding box center [365, 280] width 25 height 20
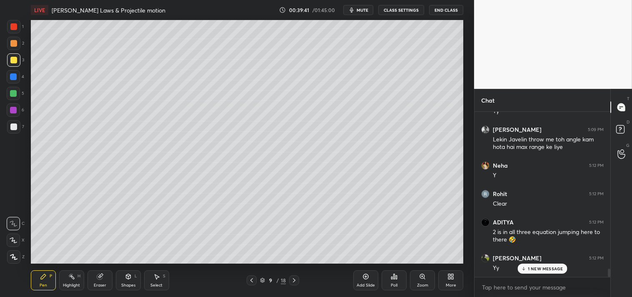
scroll to position [3115, 0]
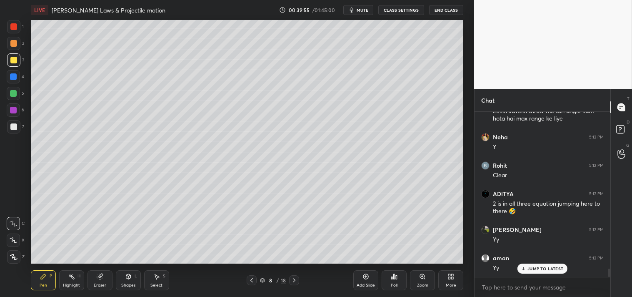
click at [68, 278] on icon at bounding box center [71, 276] width 7 height 7
click at [70, 283] on div "Highlight" at bounding box center [71, 285] width 17 height 4
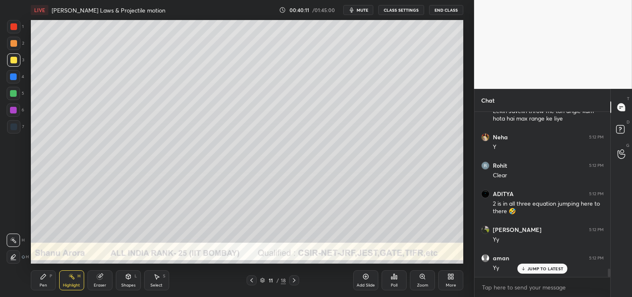
click at [121, 280] on div "Shapes L" at bounding box center [128, 280] width 25 height 20
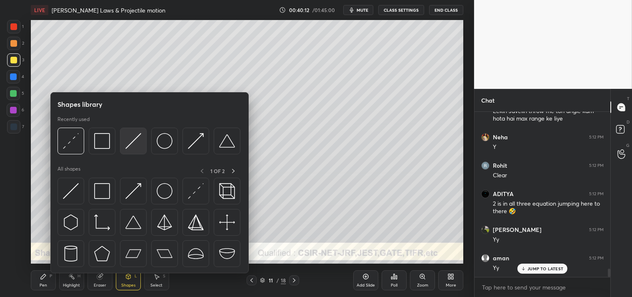
click at [138, 141] on img at bounding box center [133, 141] width 16 height 16
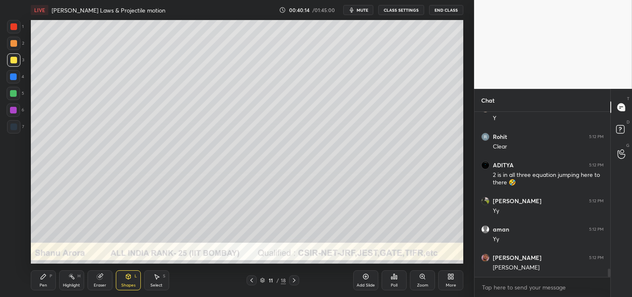
scroll to position [3173, 0]
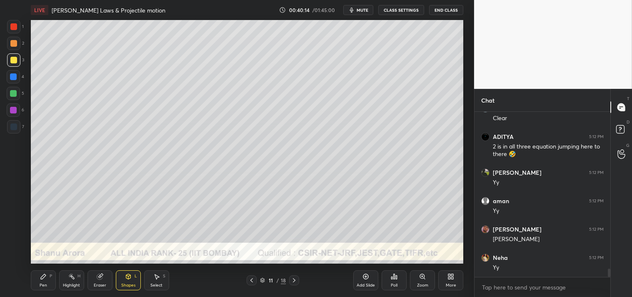
click at [414, 280] on div "Zoom" at bounding box center [422, 280] width 25 height 20
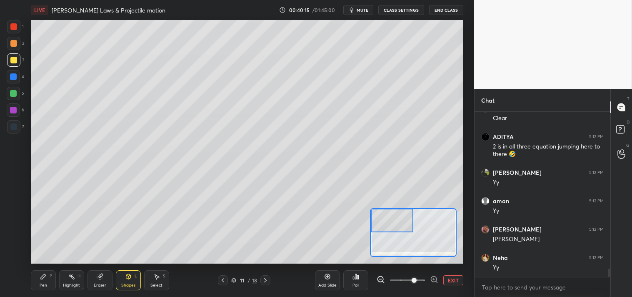
click at [46, 278] on icon at bounding box center [43, 276] width 7 height 7
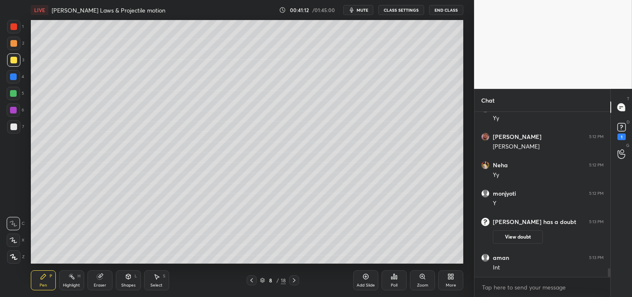
scroll to position [2931, 0]
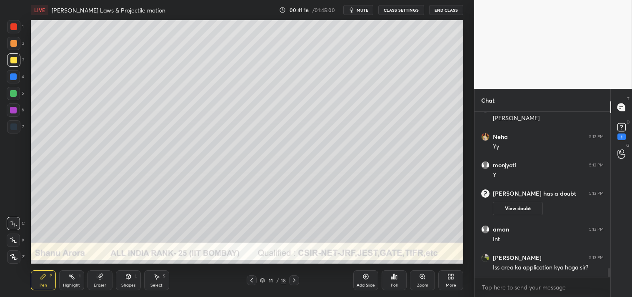
click at [425, 281] on div "Zoom" at bounding box center [422, 280] width 25 height 20
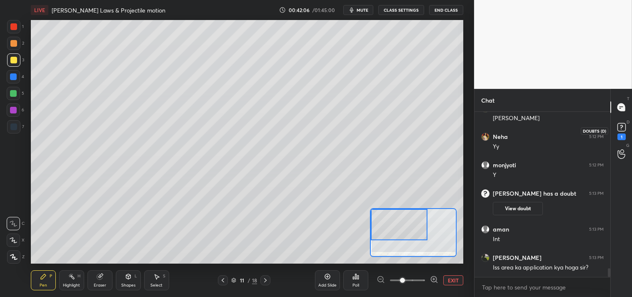
click at [627, 133] on icon at bounding box center [622, 127] width 13 height 13
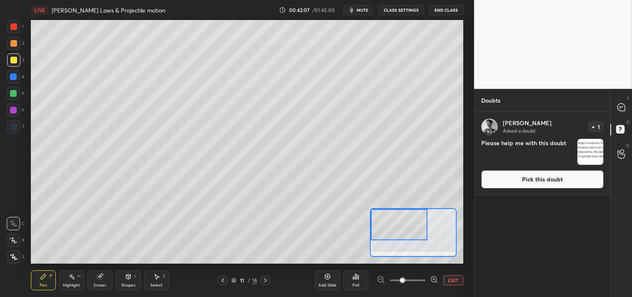
click at [531, 180] on button "Pick this doubt" at bounding box center [542, 179] width 123 height 18
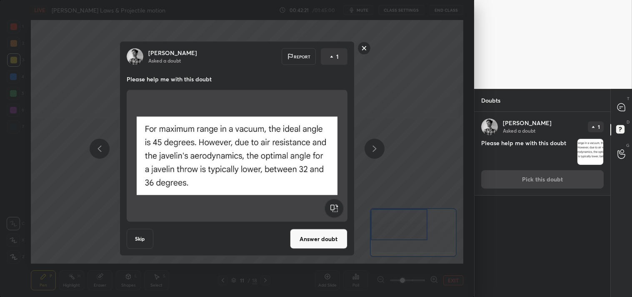
click at [310, 237] on button "Answer doubt" at bounding box center [319, 239] width 58 height 20
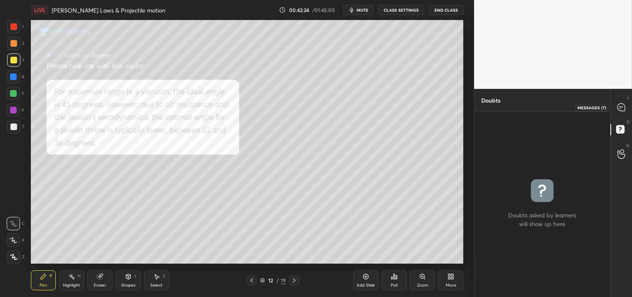
click at [624, 108] on icon at bounding box center [622, 107] width 8 height 8
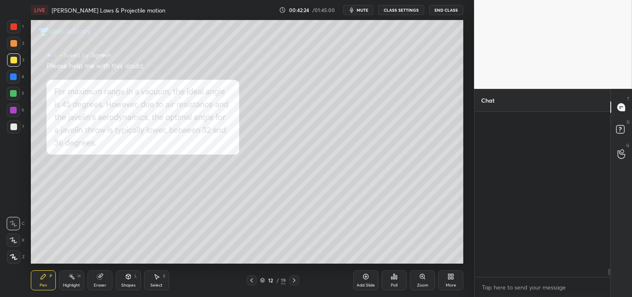
scroll to position [163, 133]
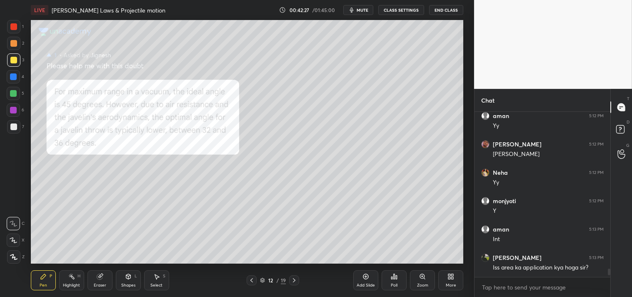
click at [17, 28] on div at bounding box center [13, 26] width 7 height 7
click at [15, 30] on div at bounding box center [13, 26] width 13 height 13
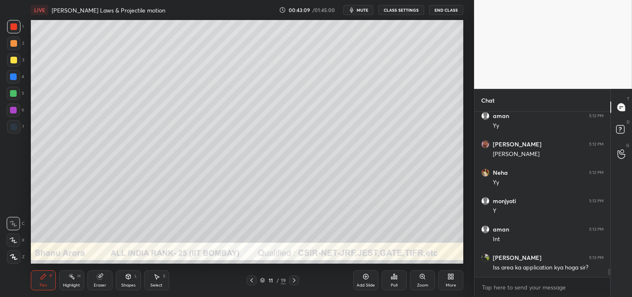
click at [423, 280] on div "Zoom" at bounding box center [422, 280] width 25 height 20
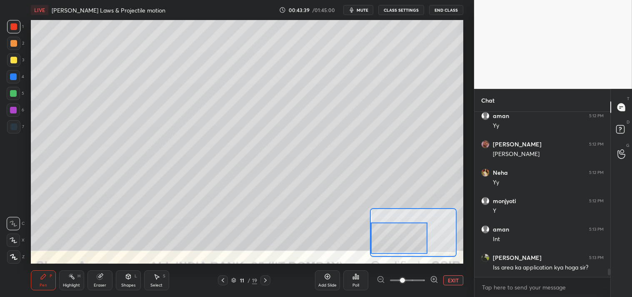
click at [448, 281] on button "EXIT" at bounding box center [453, 280] width 20 height 10
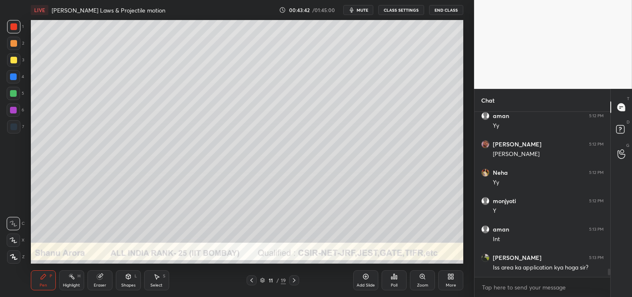
click at [15, 60] on div at bounding box center [13, 60] width 7 height 7
click at [69, 280] on div "Highlight H" at bounding box center [71, 280] width 25 height 20
click at [43, 281] on div "Pen P" at bounding box center [43, 280] width 25 height 20
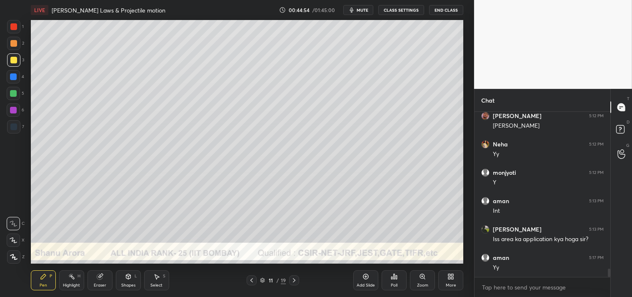
scroll to position [3147, 0]
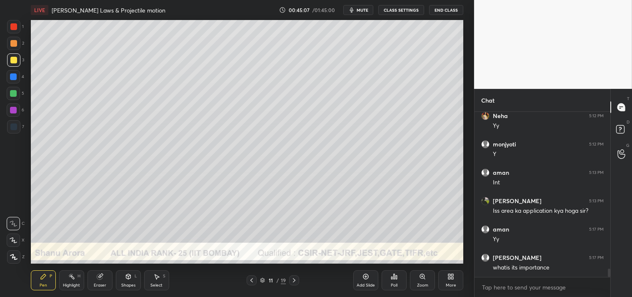
click at [60, 285] on div "Highlight H" at bounding box center [71, 280] width 25 height 20
click at [65, 285] on div "Highlight" at bounding box center [71, 285] width 17 height 4
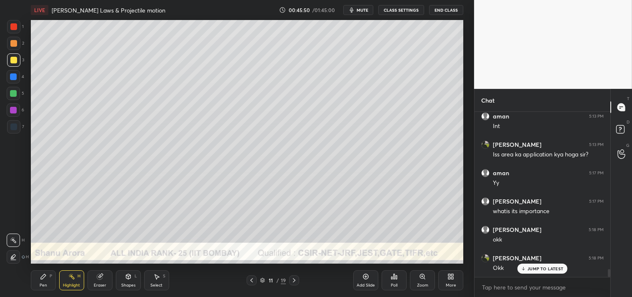
scroll to position [3232, 0]
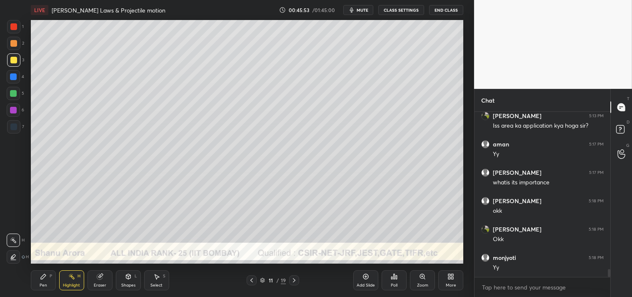
click at [36, 289] on div "Pen P" at bounding box center [43, 280] width 25 height 20
click at [367, 279] on icon at bounding box center [366, 276] width 7 height 7
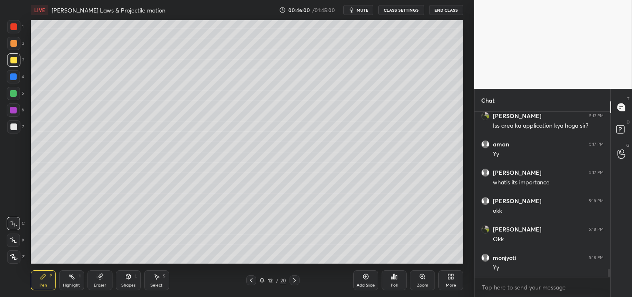
click at [11, 130] on div at bounding box center [13, 126] width 13 height 13
click at [13, 130] on div at bounding box center [13, 126] width 13 height 13
click at [370, 278] on div "Add Slide" at bounding box center [365, 280] width 25 height 20
click at [132, 284] on div "Shapes" at bounding box center [128, 285] width 14 height 4
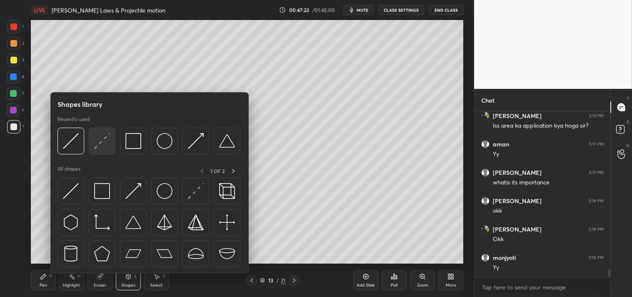
click at [105, 144] on img at bounding box center [102, 141] width 16 height 16
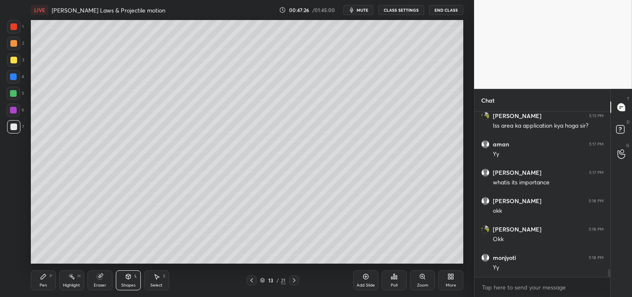
click at [414, 279] on div "Zoom" at bounding box center [422, 280] width 25 height 20
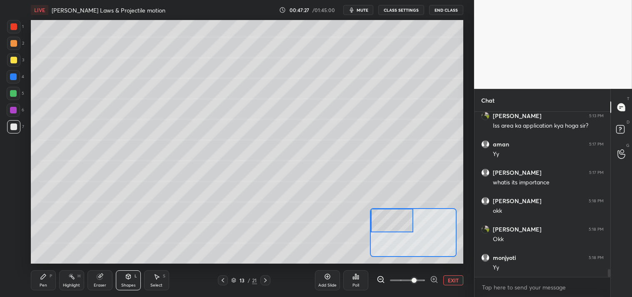
click at [45, 279] on icon at bounding box center [43, 276] width 7 height 7
click at [14, 68] on div "3" at bounding box center [15, 61] width 17 height 17
click at [457, 274] on div "Add Slide Poll EXIT" at bounding box center [389, 280] width 148 height 47
click at [361, 10] on span "mute" at bounding box center [363, 10] width 12 height 6
click at [363, 7] on span "unmute" at bounding box center [362, 10] width 18 height 6
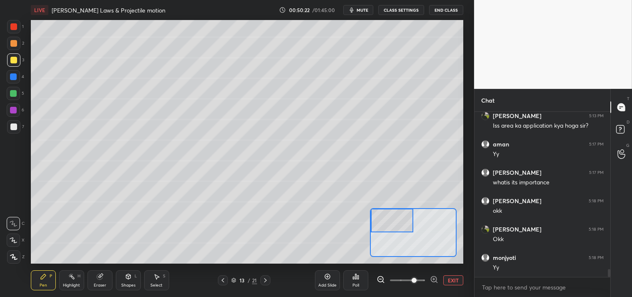
click at [99, 282] on div "Eraser" at bounding box center [100, 280] width 25 height 20
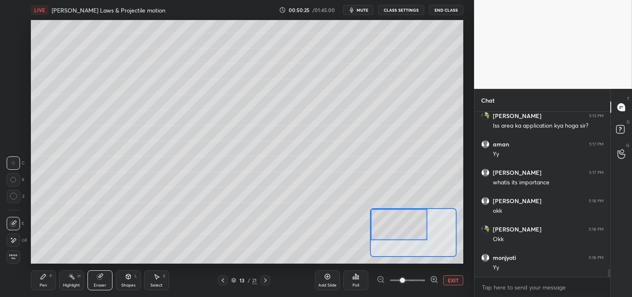
click at [43, 276] on icon at bounding box center [43, 276] width 5 height 5
click at [38, 280] on div "Pen P" at bounding box center [43, 280] width 25 height 20
click at [10, 126] on div at bounding box center [13, 126] width 7 height 7
click at [10, 130] on div at bounding box center [13, 126] width 7 height 7
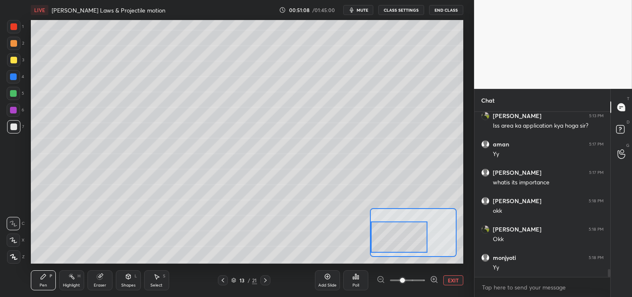
click at [448, 279] on button "EXIT" at bounding box center [453, 280] width 20 height 10
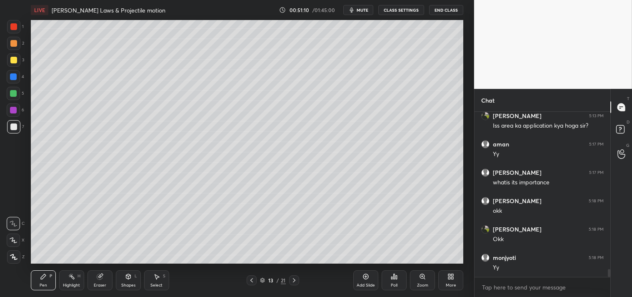
click at [20, 65] on div "3" at bounding box center [15, 59] width 17 height 13
click at [422, 277] on icon at bounding box center [422, 276] width 5 height 5
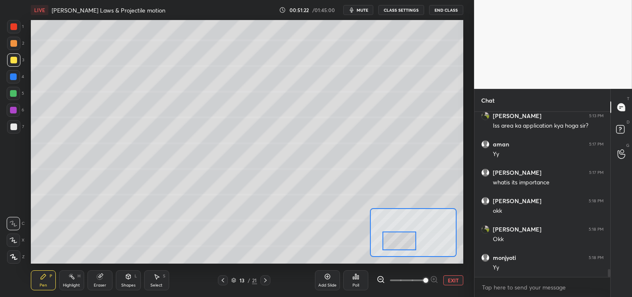
click at [452, 279] on button "EXIT" at bounding box center [453, 280] width 20 height 10
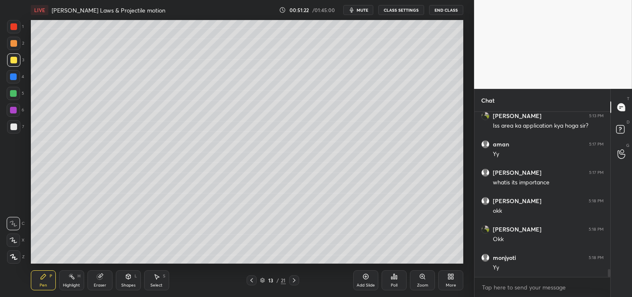
click at [130, 283] on div "Shapes" at bounding box center [128, 285] width 14 height 4
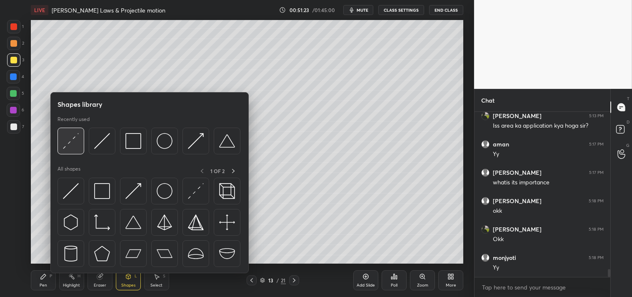
click at [72, 142] on img at bounding box center [71, 141] width 16 height 16
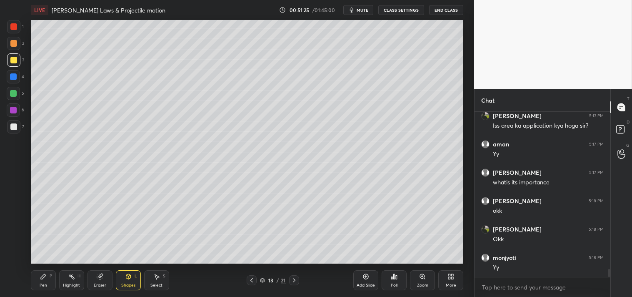
click at [40, 280] on div "Pen P" at bounding box center [43, 280] width 25 height 20
click at [100, 281] on div "Eraser" at bounding box center [100, 280] width 25 height 20
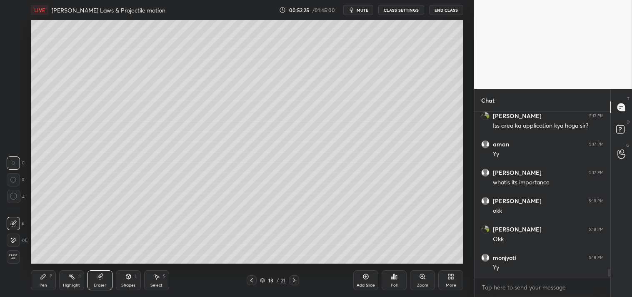
click at [108, 276] on div "Eraser" at bounding box center [100, 280] width 25 height 20
click at [38, 277] on div "Pen P" at bounding box center [43, 280] width 25 height 20
click at [41, 278] on icon at bounding box center [43, 276] width 5 height 5
click at [101, 276] on icon at bounding box center [99, 276] width 5 height 5
click at [40, 278] on icon at bounding box center [43, 276] width 7 height 7
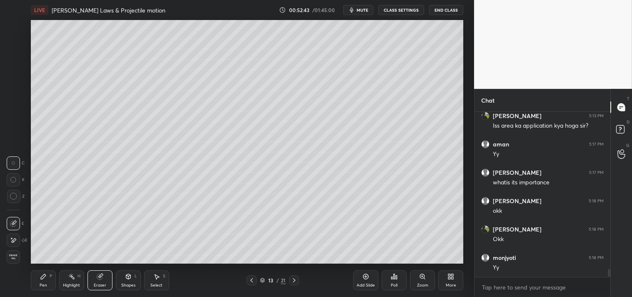
click at [47, 275] on div "Pen P" at bounding box center [43, 280] width 25 height 20
click at [98, 288] on div "Eraser" at bounding box center [100, 280] width 25 height 20
click at [41, 281] on div "Pen P" at bounding box center [43, 280] width 25 height 20
click at [45, 282] on div "Pen P" at bounding box center [43, 280] width 25 height 20
click at [70, 278] on icon at bounding box center [71, 276] width 7 height 7
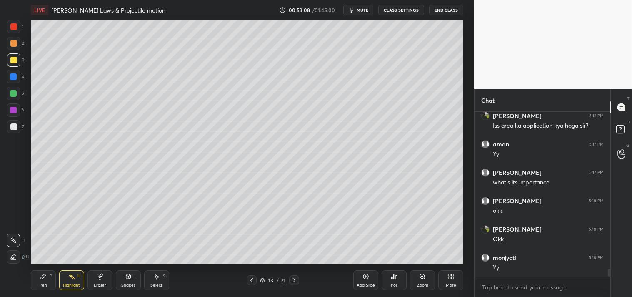
click at [41, 285] on div "Pen" at bounding box center [44, 285] width 8 height 4
click at [45, 286] on div "Pen" at bounding box center [44, 285] width 8 height 4
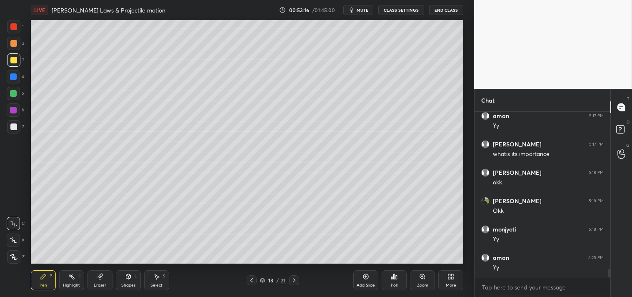
click at [50, 279] on div "Pen P" at bounding box center [43, 280] width 25 height 20
click at [53, 279] on div "Pen P" at bounding box center [43, 280] width 25 height 20
click at [71, 280] on div "Highlight H" at bounding box center [71, 280] width 25 height 20
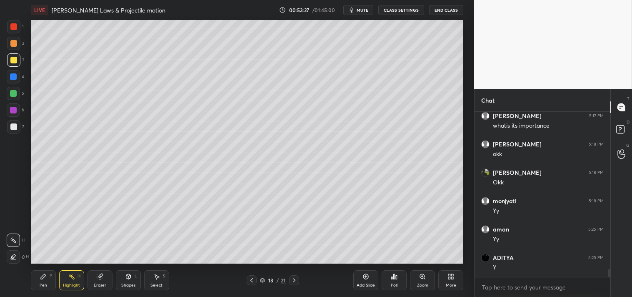
click at [44, 280] on icon at bounding box center [43, 276] width 7 height 7
click at [423, 278] on icon at bounding box center [422, 276] width 5 height 5
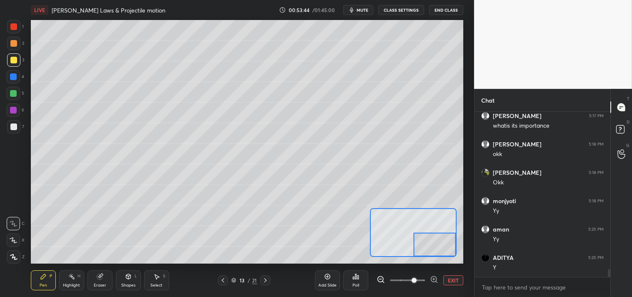
click at [98, 281] on div "Eraser" at bounding box center [100, 280] width 25 height 20
click at [40, 277] on icon at bounding box center [43, 276] width 7 height 7
click at [42, 280] on div "Pen P" at bounding box center [43, 280] width 25 height 20
click at [433, 250] on div at bounding box center [435, 244] width 43 height 23
click at [461, 282] on button "EXIT" at bounding box center [453, 280] width 20 height 10
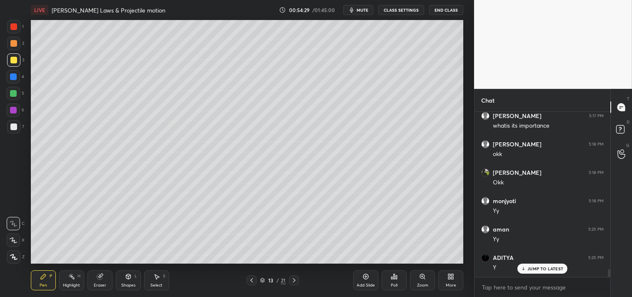
scroll to position [3316, 0]
click at [363, 282] on div "Add Slide" at bounding box center [365, 280] width 25 height 20
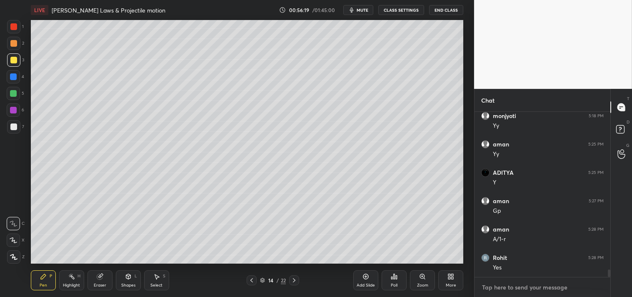
click at [513, 289] on textarea at bounding box center [542, 286] width 123 height 13
type textarea "x"
type textarea "e"
type textarea "x"
type textarea "ey"
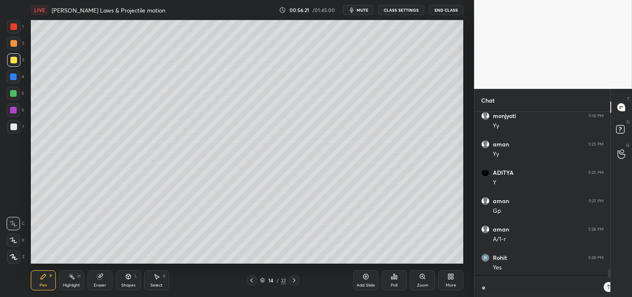
type textarea "x"
type textarea "eye"
type textarea "x"
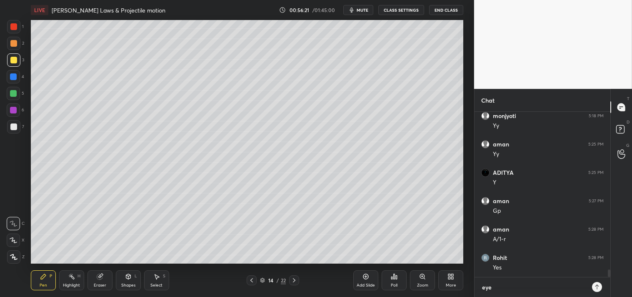
type textarea "eyes"
type textarea "x"
type textarea "eyes"
type textarea "x"
type textarea "eyes b"
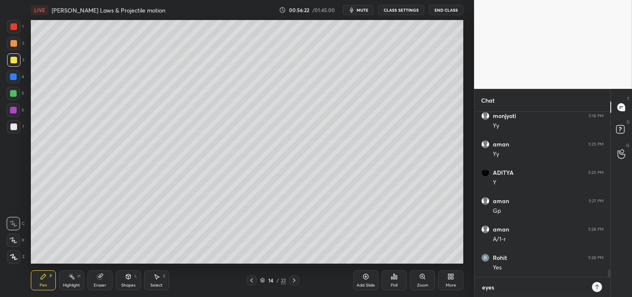
type textarea "x"
type textarea "eyes br"
type textarea "x"
type textarea "eyes brk"
type textarea "x"
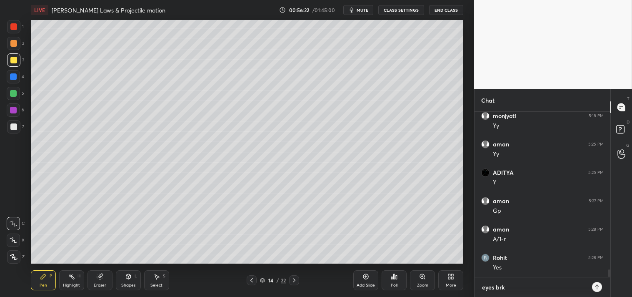
type textarea "eyes brk"
type textarea "x"
type textarea "eyes brk 5"
type textarea "x"
type textarea "eyes brk 5m"
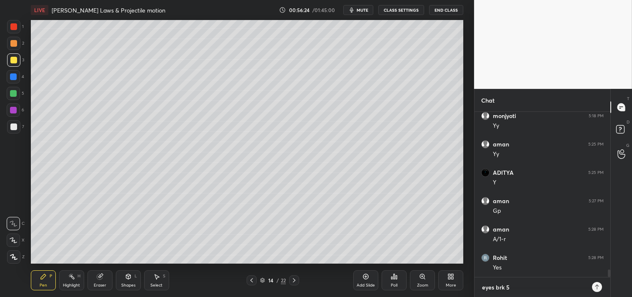
type textarea "x"
type textarea "eyes brk 5mi"
type textarea "x"
type textarea "eyes brk 5min"
type textarea "x"
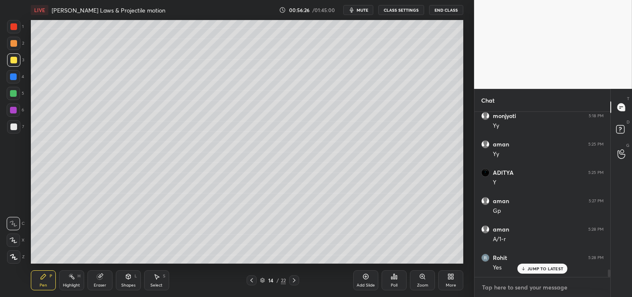
scroll to position [3420, 0]
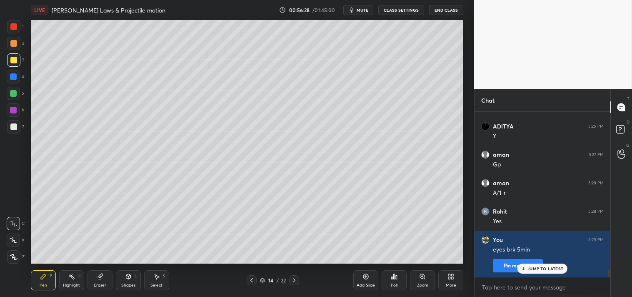
click at [363, 10] on span "mute" at bounding box center [363, 10] width 12 height 6
type textarea "x"
click at [403, 13] on button "CLASS SETTINGS" at bounding box center [401, 10] width 46 height 10
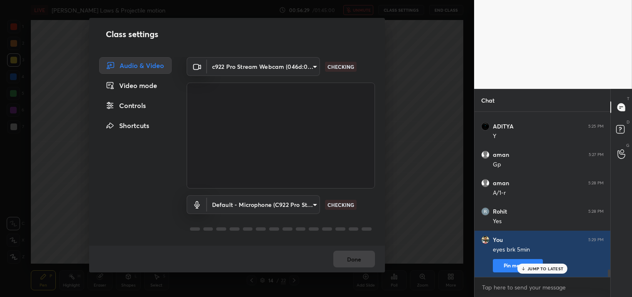
click at [277, 65] on body "1 2 3 4 5 6 7 C X Z C X Z E E Erase all H H LIVE Newton's Laws & Projectile mot…" at bounding box center [316, 148] width 632 height 297
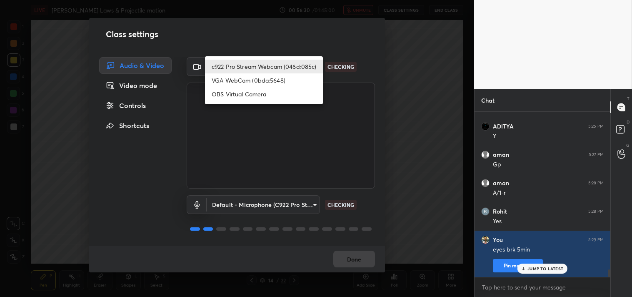
click at [231, 90] on li "OBS Virtual Camera" at bounding box center [264, 94] width 118 height 14
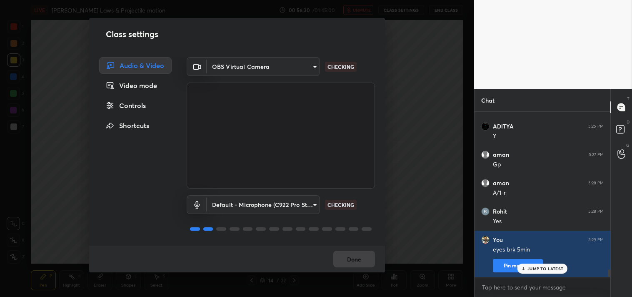
type input "64645b19d528b3ac785889237b1a364f3b7ccd5da23f372116afb1703458f4fd"
click at [351, 259] on button "Done" at bounding box center [354, 258] width 42 height 17
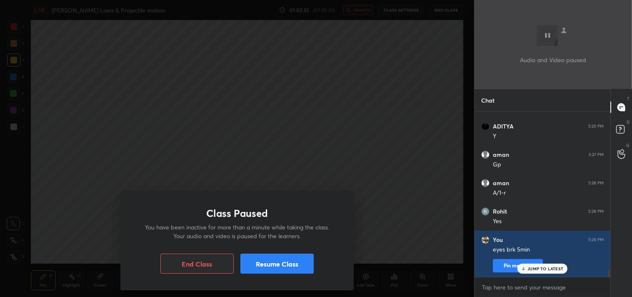
scroll to position [3450, 0]
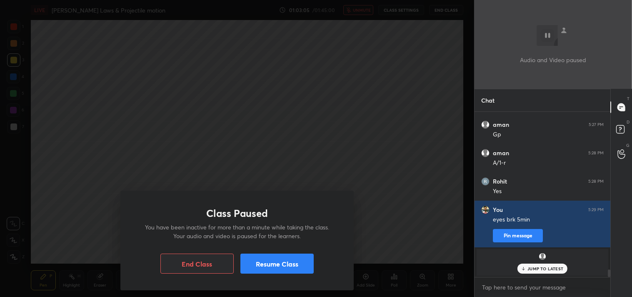
click at [285, 264] on button "Resume Class" at bounding box center [276, 263] width 73 height 20
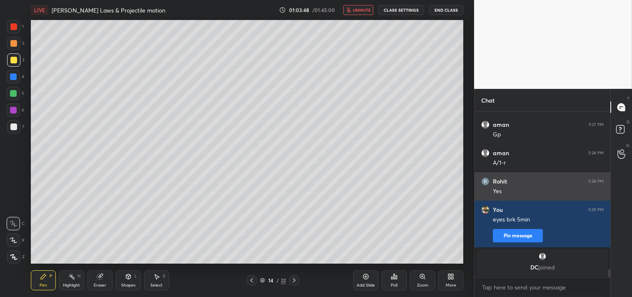
scroll to position [3450, 0]
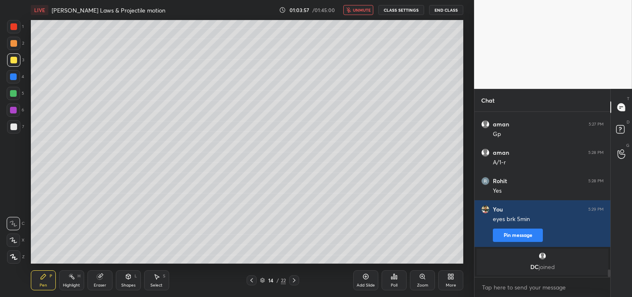
click at [351, 11] on icon "button" at bounding box center [348, 10] width 5 height 5
click at [409, 10] on button "CLASS SETTINGS" at bounding box center [401, 10] width 46 height 10
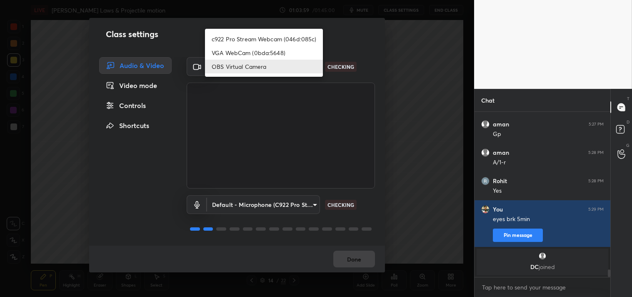
drag, startPoint x: 290, startPoint y: 61, endPoint x: 284, endPoint y: 61, distance: 5.8
click at [286, 61] on body "1 2 3 4 5 6 7 C X Z C X Z E E Erase all H H LIVE Newton's Laws & Projectile mot…" at bounding box center [316, 148] width 632 height 297
click at [224, 38] on li "c922 Pro Stream Webcam (046d:085c)" at bounding box center [264, 39] width 118 height 14
type input "77efdbe0d0591a5658d362a6e640cec0e2706c98c83ef82d39568dbf4875ff01"
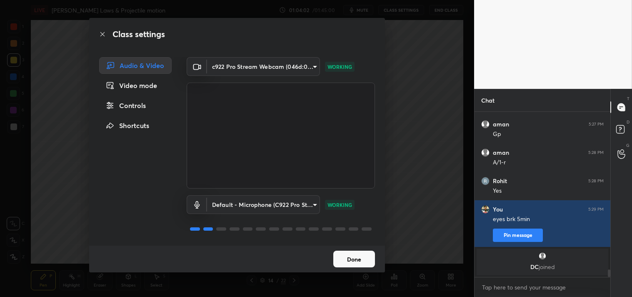
click at [351, 257] on button "Done" at bounding box center [354, 258] width 42 height 17
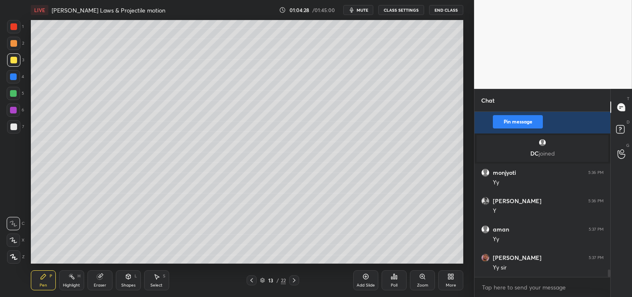
scroll to position [3591, 0]
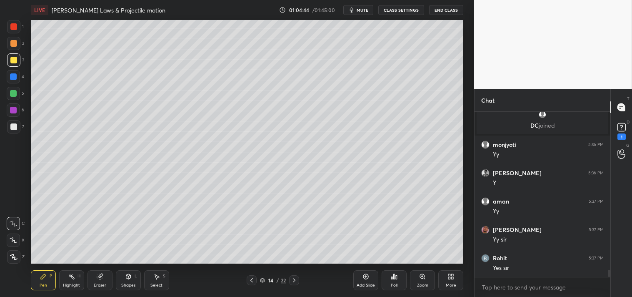
click at [454, 281] on div "More" at bounding box center [450, 280] width 25 height 20
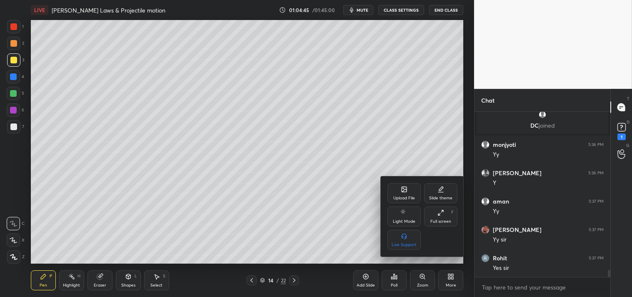
scroll to position [3620, 0]
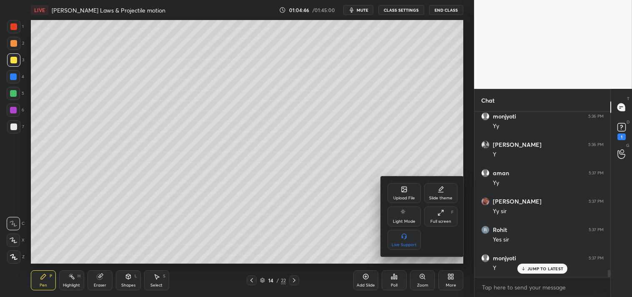
click at [398, 190] on div "Upload File" at bounding box center [404, 193] width 33 height 20
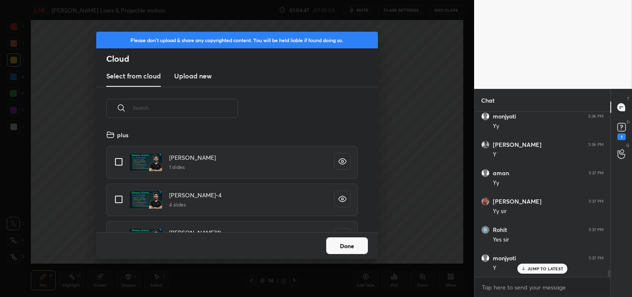
scroll to position [103, 268]
click at [187, 78] on h3 "Upload new" at bounding box center [193, 76] width 38 height 10
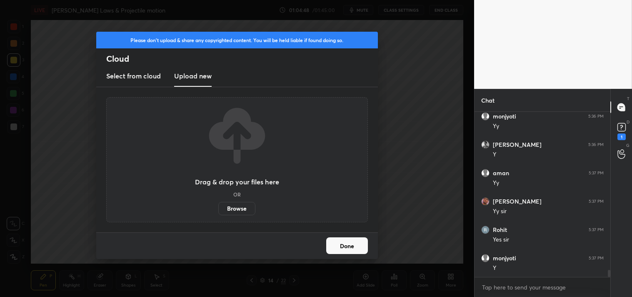
scroll to position [3649, 0]
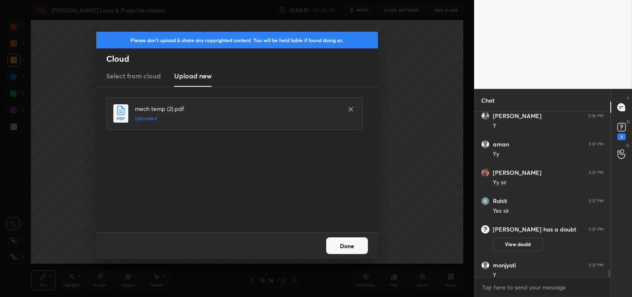
click at [348, 242] on button "Done" at bounding box center [347, 245] width 42 height 17
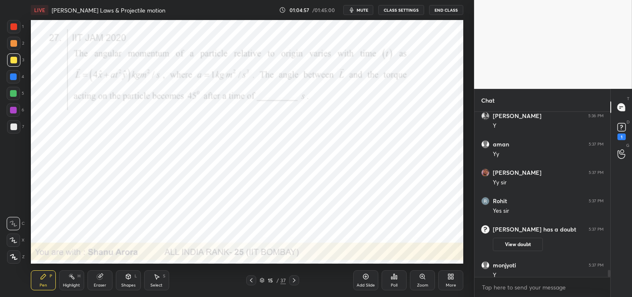
click at [18, 28] on div at bounding box center [13, 26] width 13 height 13
click at [22, 30] on div "1" at bounding box center [15, 26] width 17 height 13
click at [626, 131] on icon at bounding box center [622, 127] width 13 height 13
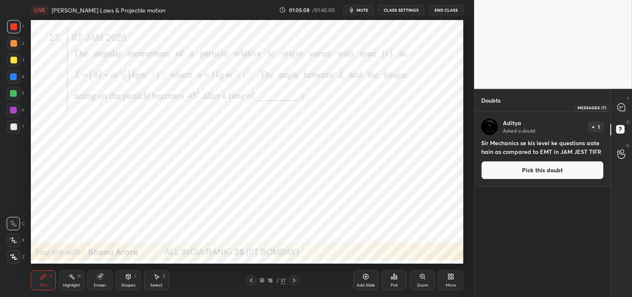
click at [625, 106] on icon at bounding box center [622, 107] width 8 height 8
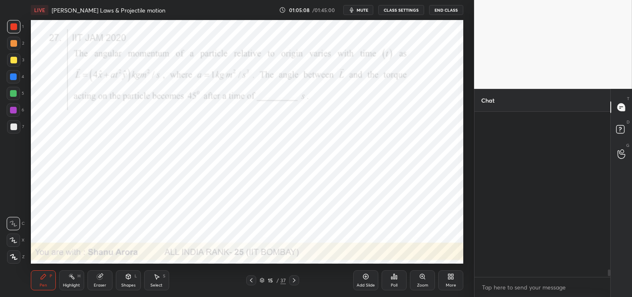
scroll to position [163, 133]
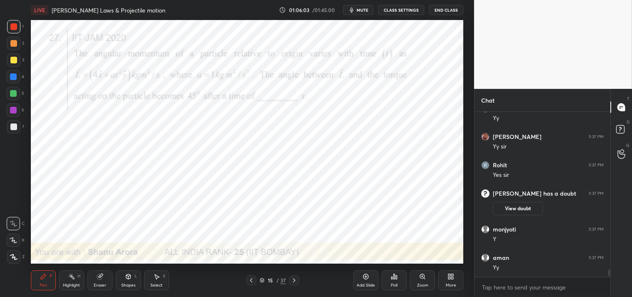
click at [96, 273] on div "Eraser" at bounding box center [100, 280] width 25 height 20
click at [99, 269] on div "Pen P Highlight H Eraser Shapes L Select S 15 / 37 Add Slide Poll Zoom More" at bounding box center [247, 279] width 433 height 33
click at [38, 277] on div "Pen P" at bounding box center [43, 280] width 25 height 20
click at [41, 278] on icon at bounding box center [43, 276] width 5 height 5
click at [363, 10] on span "mute" at bounding box center [363, 10] width 12 height 6
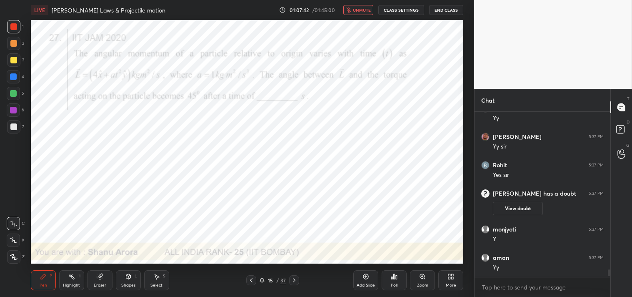
click at [351, 14] on button "unmute" at bounding box center [358, 10] width 30 height 10
click at [100, 283] on div "Eraser" at bounding box center [100, 285] width 13 height 4
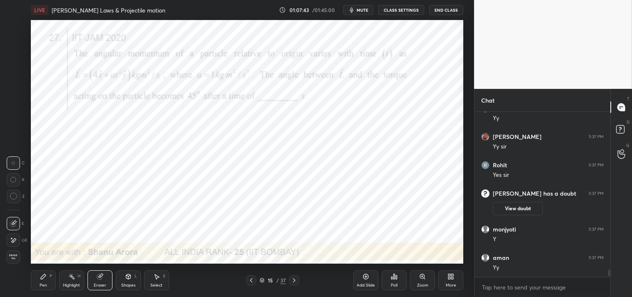
click at [98, 283] on div "Eraser" at bounding box center [100, 285] width 13 height 4
click at [48, 280] on div "Pen P" at bounding box center [43, 280] width 25 height 20
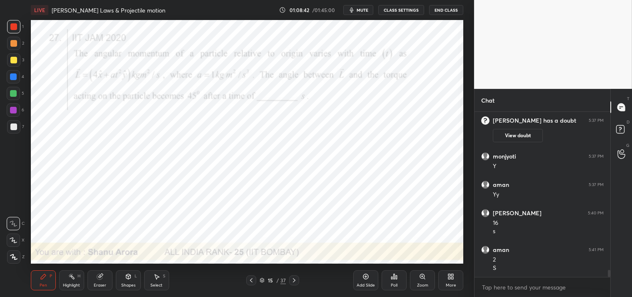
scroll to position [3628, 0]
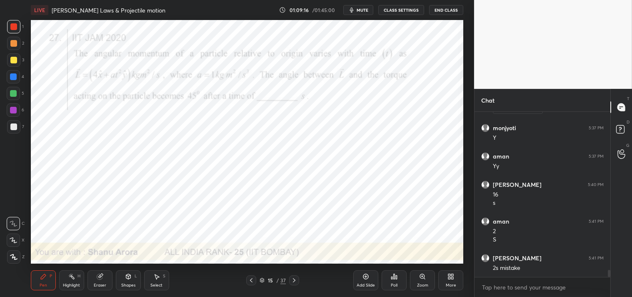
click at [428, 275] on div "Zoom" at bounding box center [422, 280] width 25 height 20
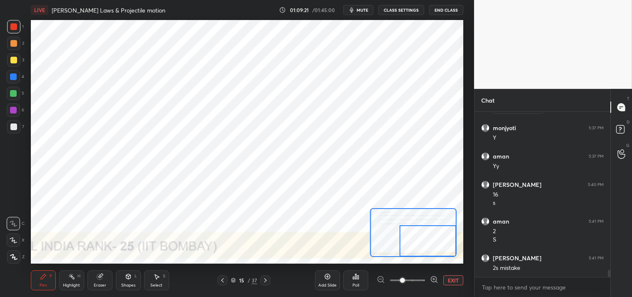
click at [91, 280] on div "Eraser" at bounding box center [100, 280] width 25 height 20
click at [97, 281] on div "Eraser" at bounding box center [100, 280] width 25 height 20
click at [54, 277] on div "Pen P" at bounding box center [43, 280] width 25 height 20
click at [49, 273] on div "Pen P" at bounding box center [43, 280] width 25 height 20
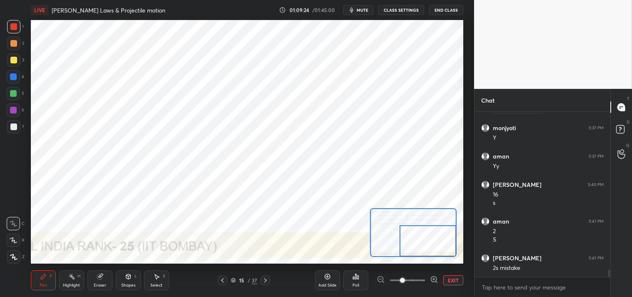
click at [51, 274] on div "P" at bounding box center [51, 276] width 3 height 4
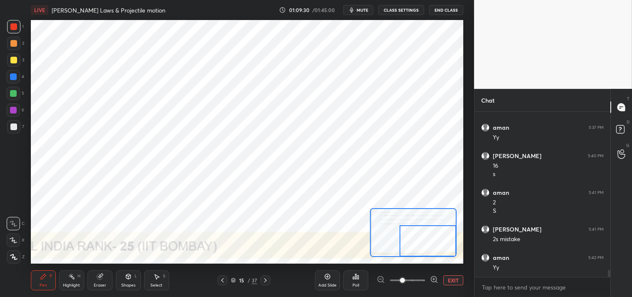
click at [93, 283] on div "Eraser" at bounding box center [100, 280] width 25 height 20
click at [53, 282] on div "Pen P" at bounding box center [43, 280] width 25 height 20
click at [50, 280] on div "Pen P" at bounding box center [43, 280] width 25 height 20
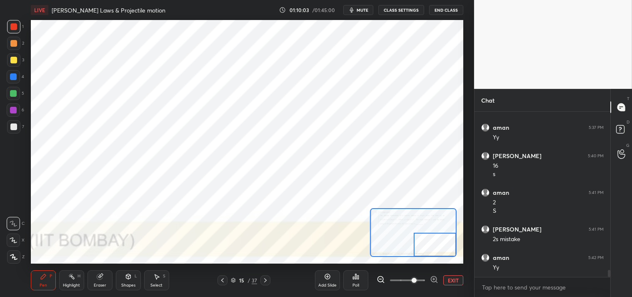
scroll to position [3665, 0]
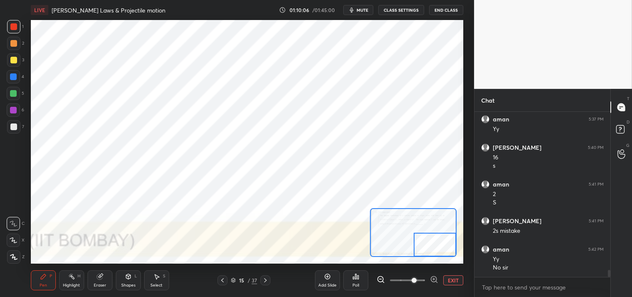
click at [455, 277] on button "EXIT" at bounding box center [453, 280] width 20 height 10
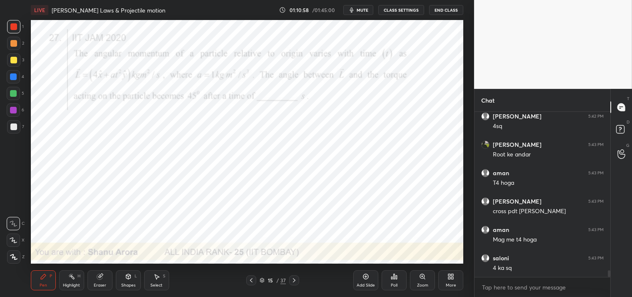
scroll to position [3920, 0]
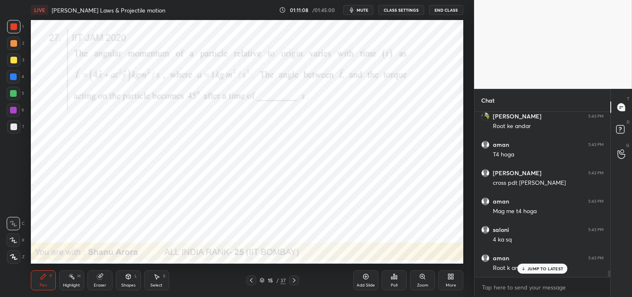
click at [423, 276] on icon at bounding box center [423, 276] width 2 height 0
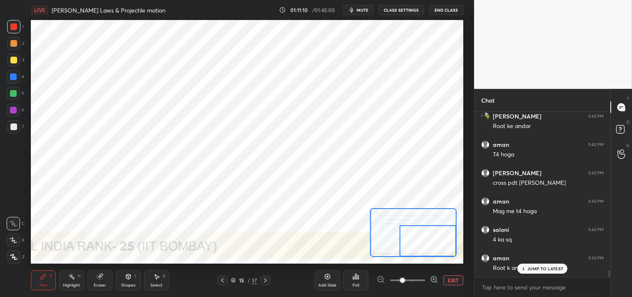
click at [101, 277] on icon at bounding box center [99, 276] width 5 height 5
click at [45, 278] on icon at bounding box center [43, 276] width 7 height 7
click at [47, 280] on div "Pen P" at bounding box center [43, 280] width 25 height 20
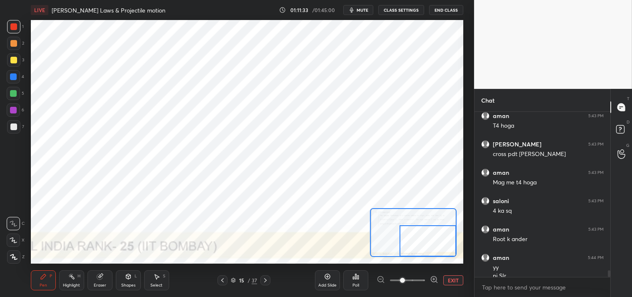
scroll to position [3957, 0]
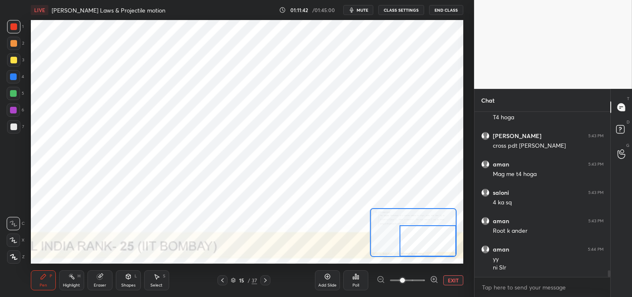
click at [459, 280] on button "EXIT" at bounding box center [453, 280] width 20 height 10
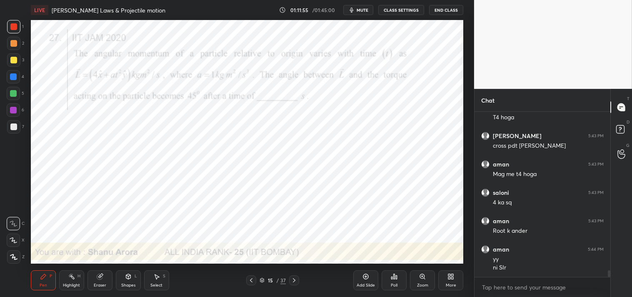
click at [161, 280] on div "Select S" at bounding box center [156, 280] width 25 height 20
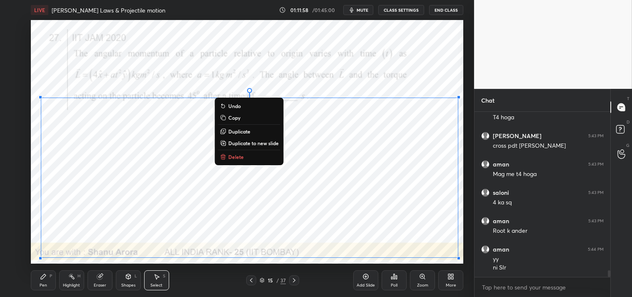
click at [253, 143] on p "Duplicate to new slide" at bounding box center [253, 143] width 50 height 7
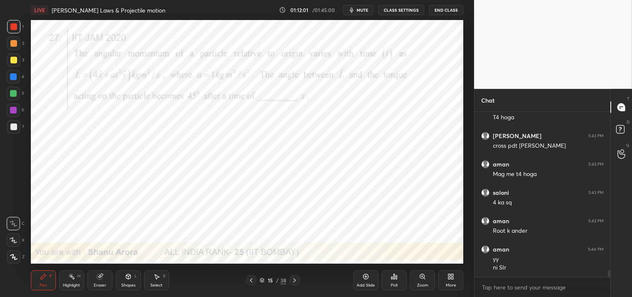
click at [34, 274] on div "Pen P" at bounding box center [43, 280] width 25 height 20
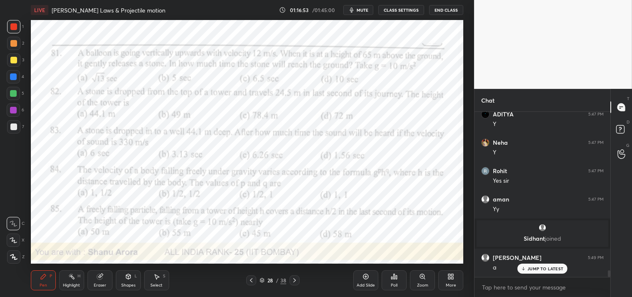
scroll to position [4012, 0]
click at [365, 280] on div "Add Slide" at bounding box center [365, 280] width 25 height 20
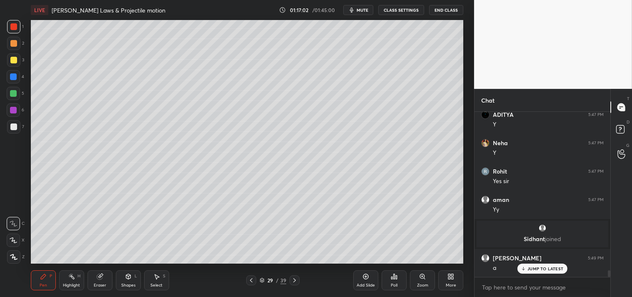
click at [15, 61] on div at bounding box center [13, 60] width 7 height 7
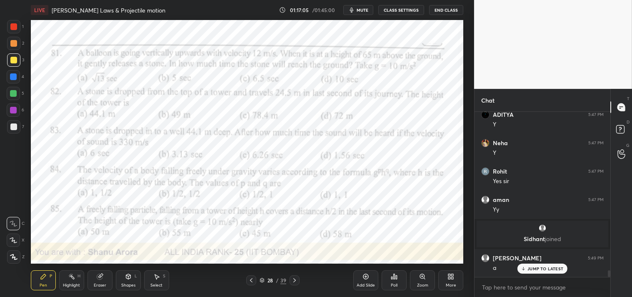
scroll to position [4041, 0]
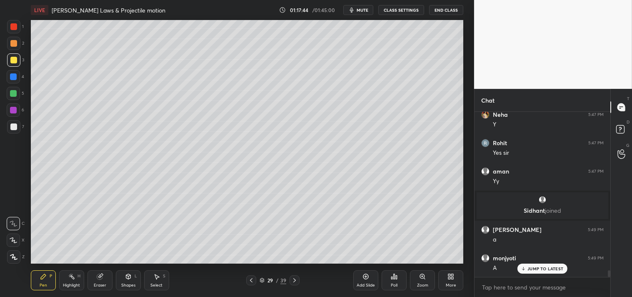
click at [131, 281] on div "Shapes L" at bounding box center [128, 280] width 25 height 20
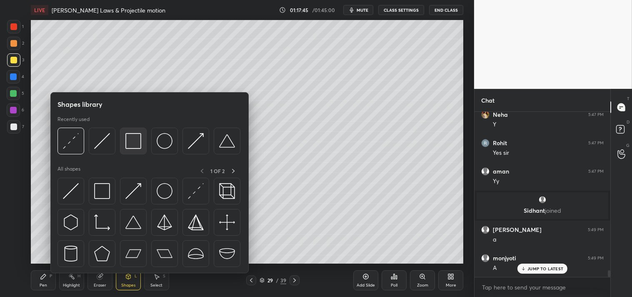
click at [131, 136] on img at bounding box center [133, 141] width 16 height 16
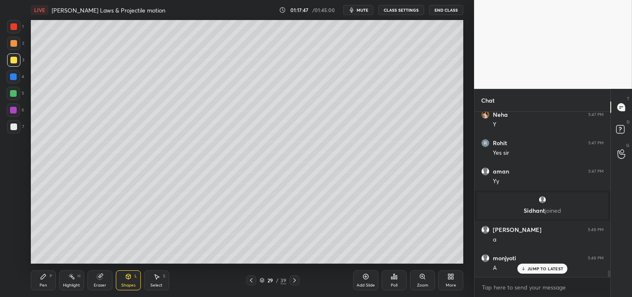
click at [47, 284] on div "Pen P" at bounding box center [43, 280] width 25 height 20
click at [48, 280] on div "Pen P" at bounding box center [43, 280] width 25 height 20
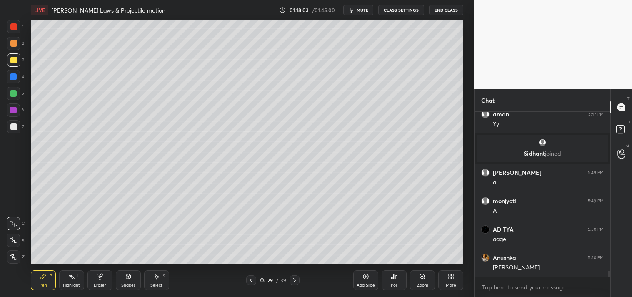
scroll to position [4126, 0]
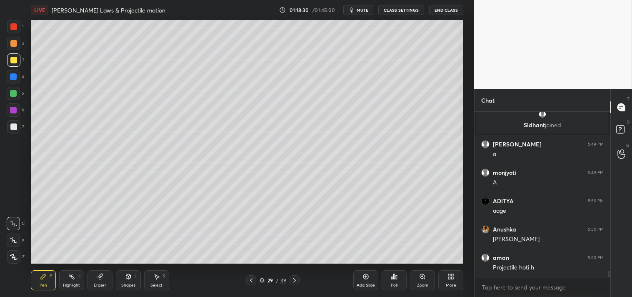
click at [78, 275] on div "H" at bounding box center [79, 276] width 3 height 4
click at [74, 282] on div "Highlight H" at bounding box center [71, 280] width 25 height 20
click at [44, 283] on div "Pen" at bounding box center [44, 285] width 8 height 4
click at [50, 278] on div "P" at bounding box center [51, 276] width 3 height 4
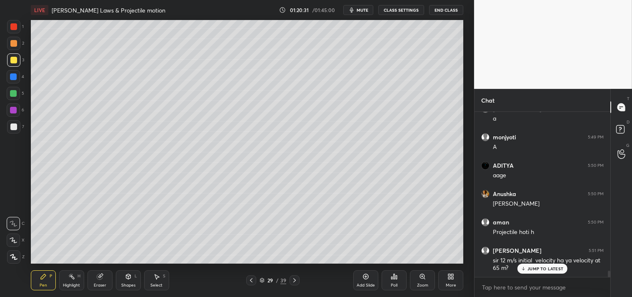
click at [410, 276] on div "Add Slide Poll Zoom More" at bounding box center [408, 280] width 110 height 47
click at [419, 281] on div "Zoom" at bounding box center [422, 280] width 25 height 20
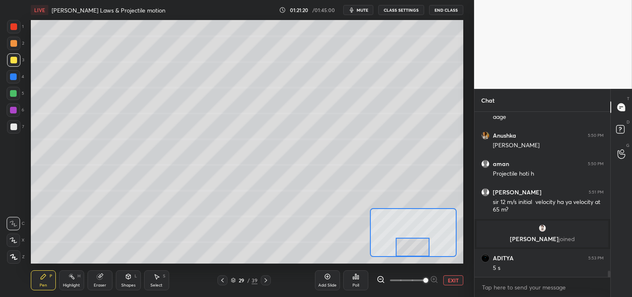
scroll to position [4256, 0]
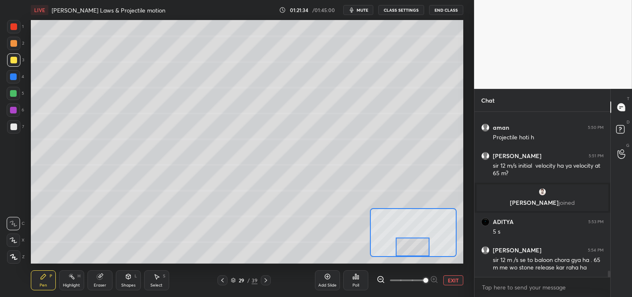
click at [450, 285] on div "Add Slide Poll EXIT" at bounding box center [389, 280] width 148 height 47
click at [455, 278] on button "EXIT" at bounding box center [453, 280] width 20 height 10
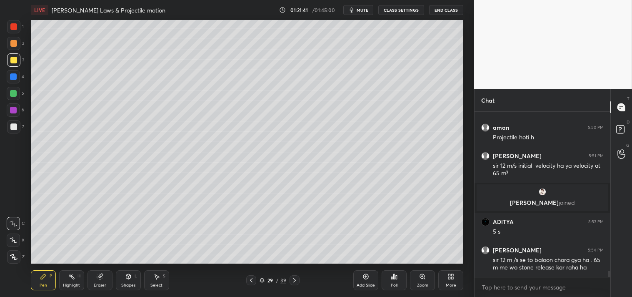
click at [19, 28] on div at bounding box center [13, 26] width 13 height 13
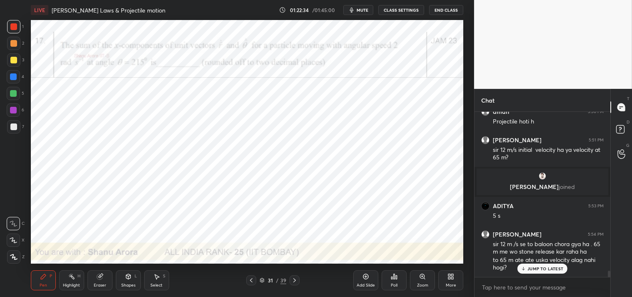
scroll to position [4300, 0]
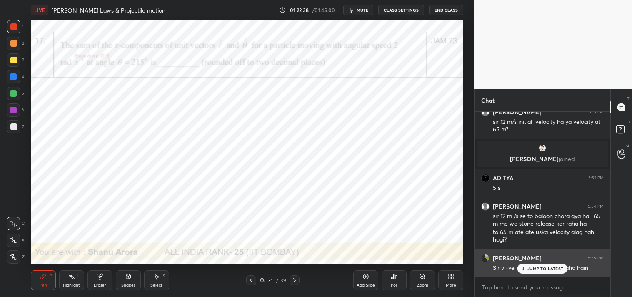
click at [542, 267] on p "JUMP TO LATEST" at bounding box center [546, 268] width 36 height 5
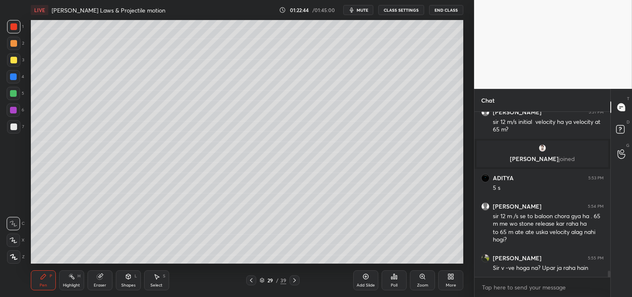
click at [68, 281] on div "Highlight H" at bounding box center [71, 280] width 25 height 20
click at [38, 278] on div "Pen P" at bounding box center [43, 280] width 25 height 20
click at [71, 283] on div "Highlight" at bounding box center [71, 285] width 17 height 4
click at [72, 277] on rect at bounding box center [72, 277] width 4 height 4
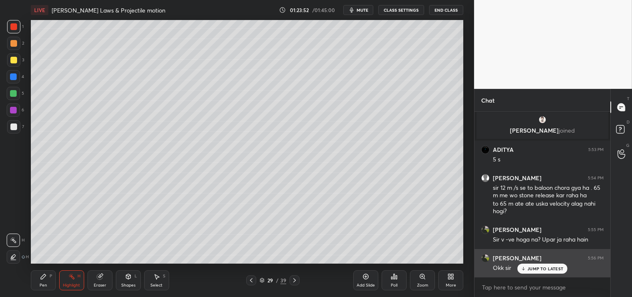
click at [535, 268] on p "JUMP TO LATEST" at bounding box center [546, 268] width 36 height 5
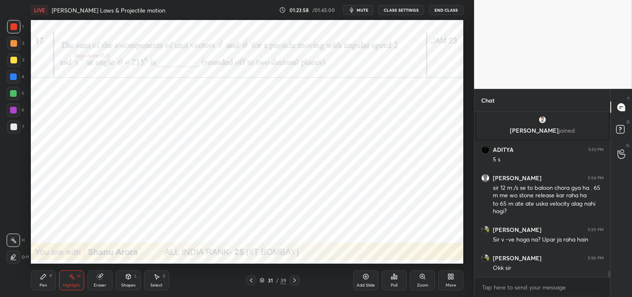
click at [47, 280] on div "Pen P" at bounding box center [43, 280] width 25 height 20
click at [46, 280] on div "Pen P" at bounding box center [43, 280] width 25 height 20
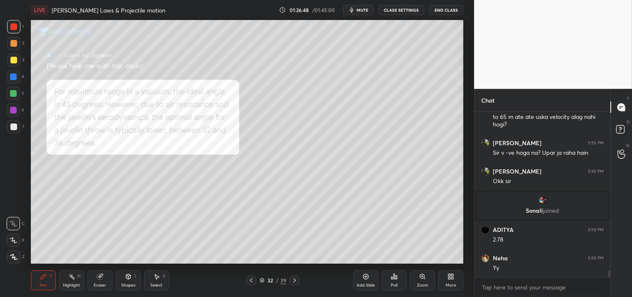
scroll to position [4299, 0]
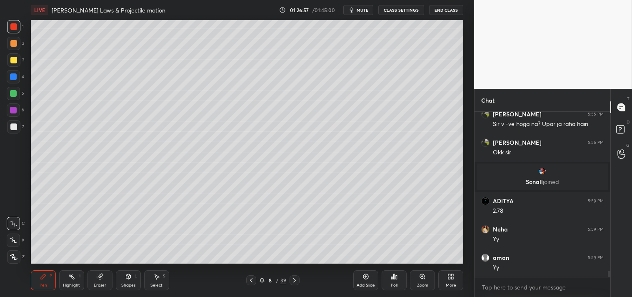
click at [60, 283] on div "Highlight H" at bounding box center [71, 280] width 25 height 20
click at [364, 277] on icon at bounding box center [366, 276] width 7 height 7
click at [128, 283] on div "Shapes" at bounding box center [128, 285] width 14 height 4
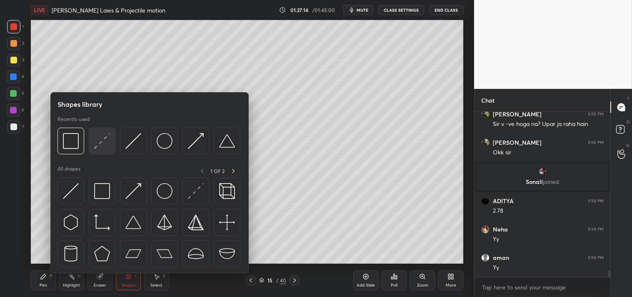
click at [96, 150] on div at bounding box center [102, 141] width 27 height 27
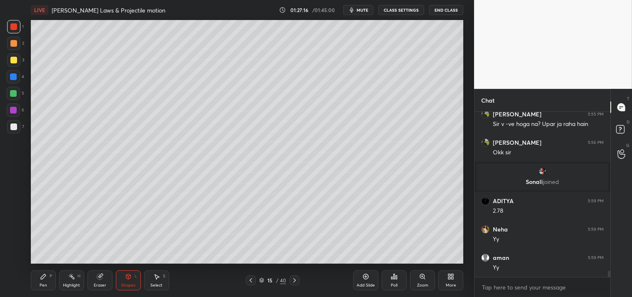
click at [415, 278] on div "Zoom" at bounding box center [422, 280] width 25 height 20
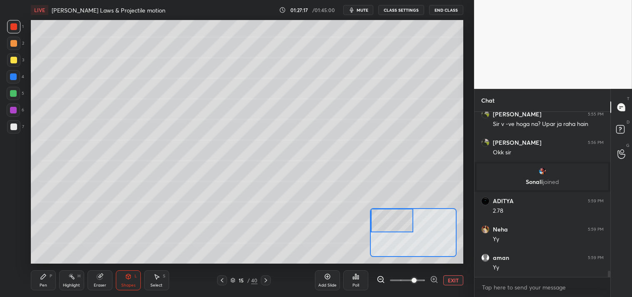
click at [36, 284] on div "Pen P" at bounding box center [43, 280] width 25 height 20
click at [37, 284] on div "Pen P" at bounding box center [43, 280] width 25 height 20
click at [14, 61] on div at bounding box center [13, 60] width 7 height 7
click at [14, 65] on div at bounding box center [13, 59] width 13 height 13
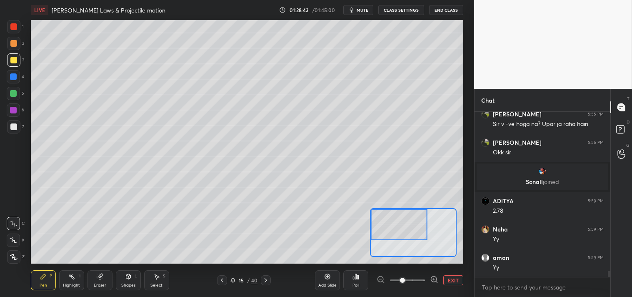
click at [448, 275] on button "EXIT" at bounding box center [453, 280] width 20 height 10
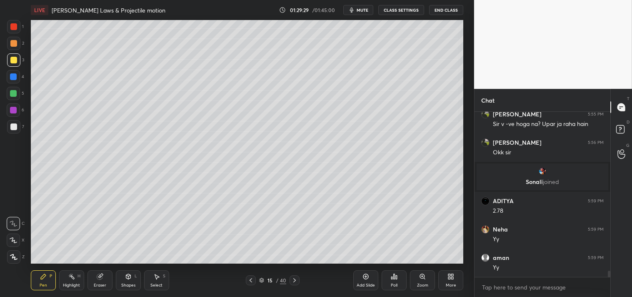
click at [428, 273] on div "Zoom" at bounding box center [422, 280] width 25 height 20
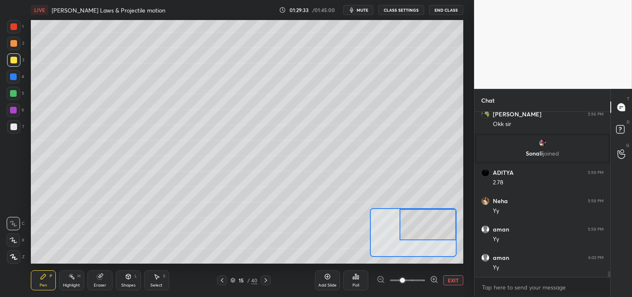
scroll to position [4355, 0]
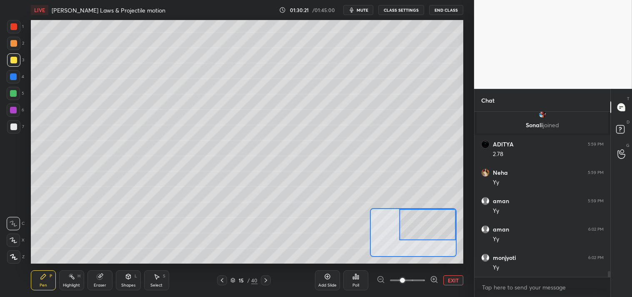
click at [461, 282] on button "EXIT" at bounding box center [453, 280] width 20 height 10
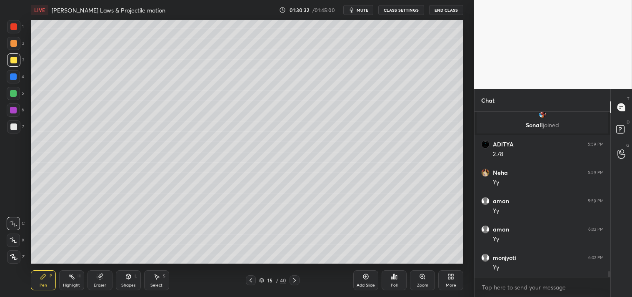
click at [134, 285] on div "Shapes" at bounding box center [128, 285] width 14 height 4
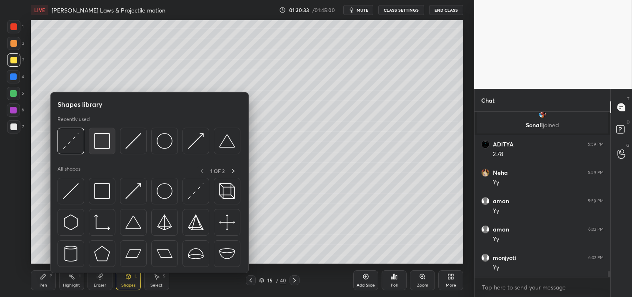
click at [100, 146] on img at bounding box center [102, 141] width 16 height 16
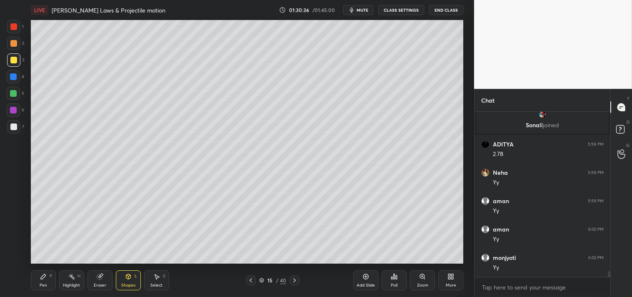
click at [45, 278] on icon at bounding box center [43, 276] width 7 height 7
click at [103, 278] on icon at bounding box center [100, 276] width 7 height 7
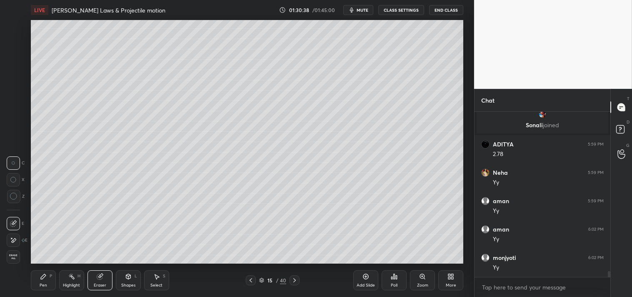
click at [45, 278] on icon at bounding box center [43, 276] width 7 height 7
click at [44, 281] on div "Pen P" at bounding box center [43, 280] width 25 height 20
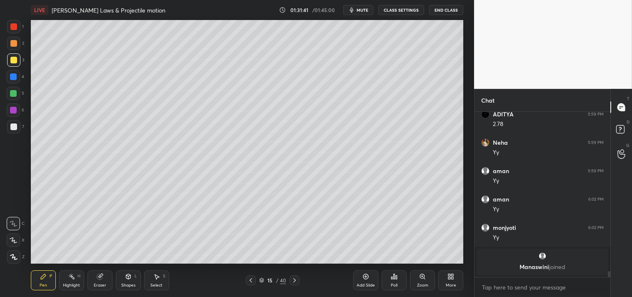
click at [72, 281] on div "Highlight H" at bounding box center [71, 280] width 25 height 20
click at [47, 274] on div "Pen P" at bounding box center [43, 280] width 25 height 20
click at [365, 280] on div "Add Slide" at bounding box center [365, 280] width 25 height 20
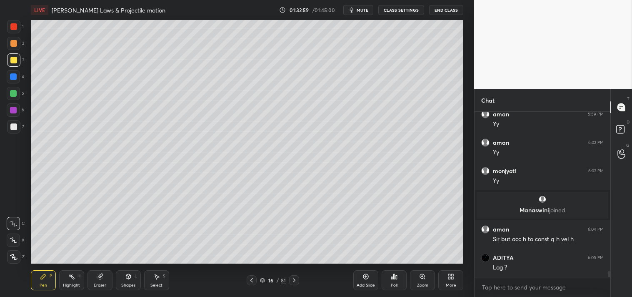
scroll to position [4463, 0]
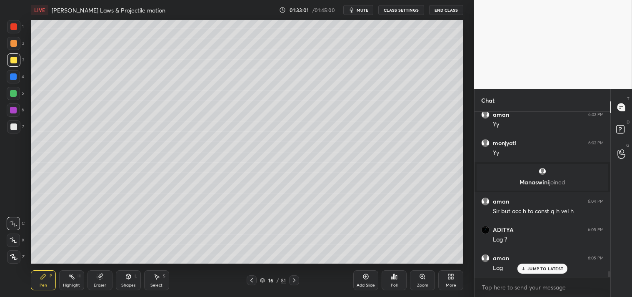
click at [92, 278] on div "Eraser" at bounding box center [100, 280] width 25 height 20
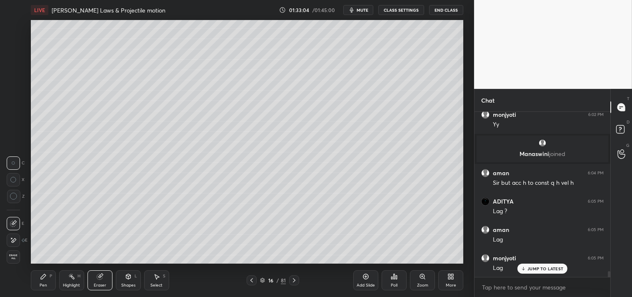
click at [43, 283] on div "Pen" at bounding box center [44, 285] width 8 height 4
click at [362, 278] on div "Add Slide" at bounding box center [365, 280] width 25 height 20
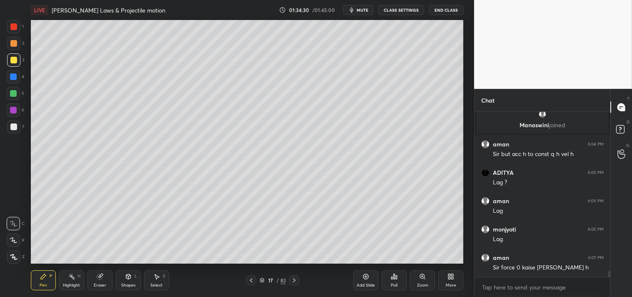
click at [130, 277] on icon at bounding box center [128, 276] width 5 height 5
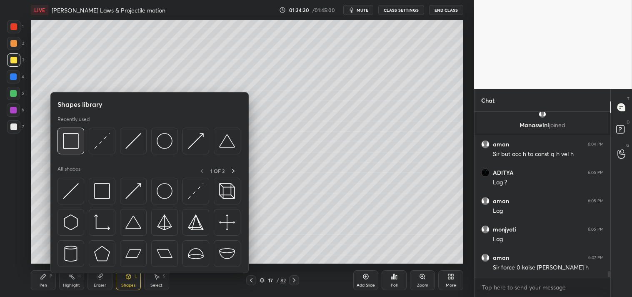
click at [78, 139] on img at bounding box center [71, 141] width 16 height 16
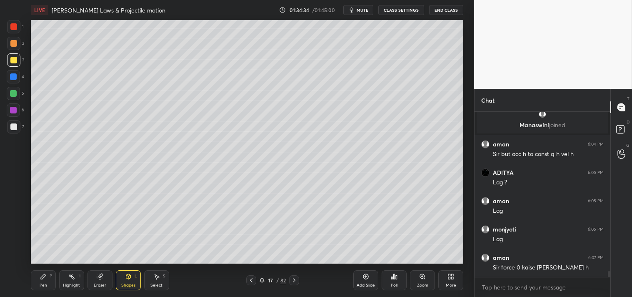
click at [50, 277] on div "P" at bounding box center [51, 276] width 3 height 4
click at [50, 274] on div "P" at bounding box center [51, 276] width 3 height 4
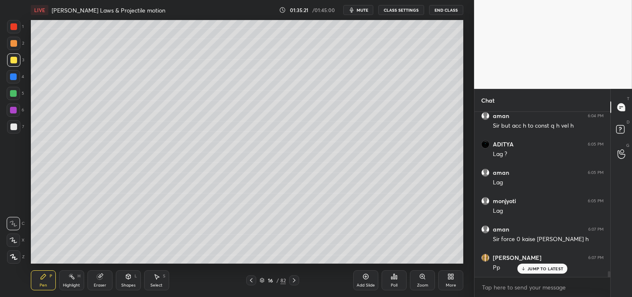
scroll to position [4583, 0]
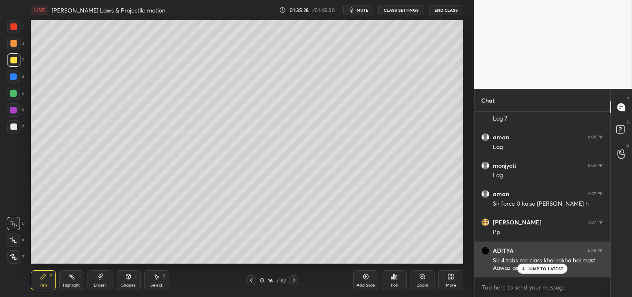
click at [531, 266] on p "JUMP TO LATEST" at bounding box center [546, 268] width 36 height 5
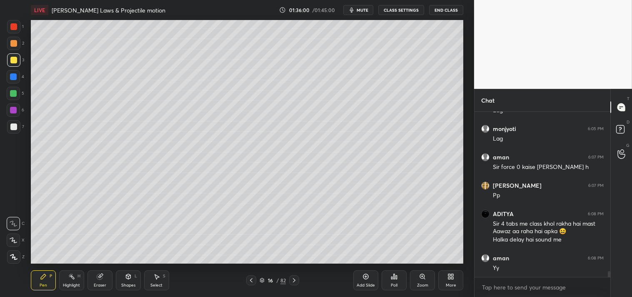
scroll to position [4649, 0]
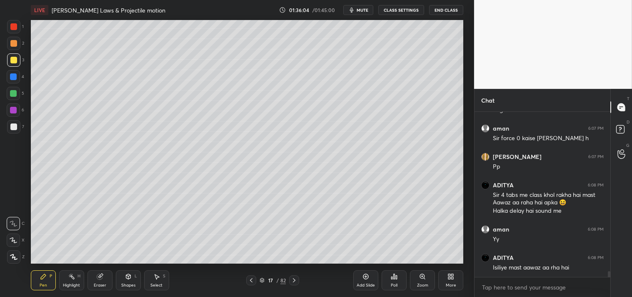
click at [10, 126] on div at bounding box center [13, 126] width 7 height 7
click at [15, 128] on div at bounding box center [13, 126] width 7 height 7
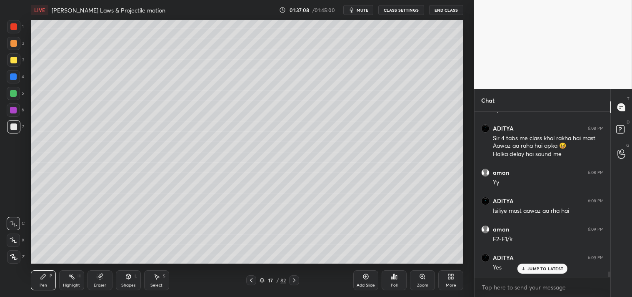
scroll to position [4733, 0]
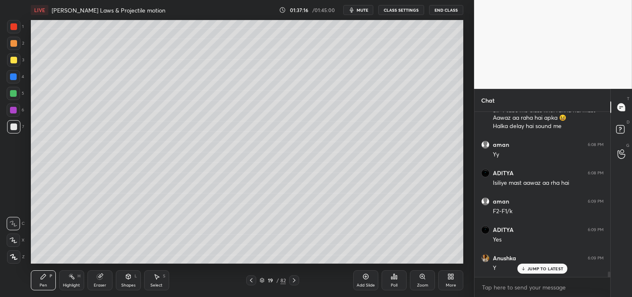
click at [134, 277] on div "Shapes L" at bounding box center [128, 280] width 25 height 20
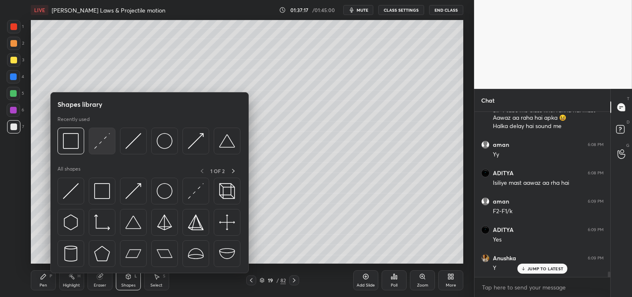
click at [103, 140] on img at bounding box center [102, 141] width 16 height 16
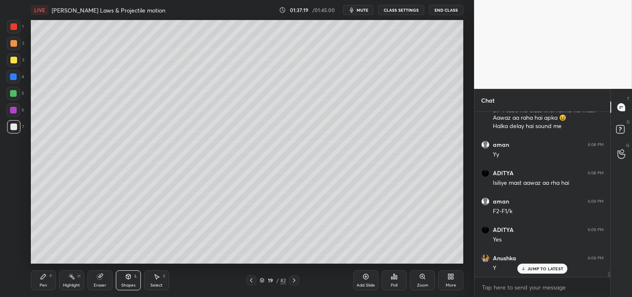
click at [417, 278] on div "Zoom" at bounding box center [422, 280] width 25 height 20
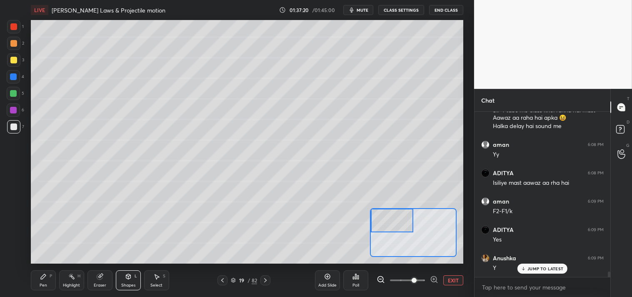
click at [38, 280] on div "Pen P" at bounding box center [43, 280] width 25 height 20
click at [40, 280] on div "Pen P" at bounding box center [43, 280] width 25 height 20
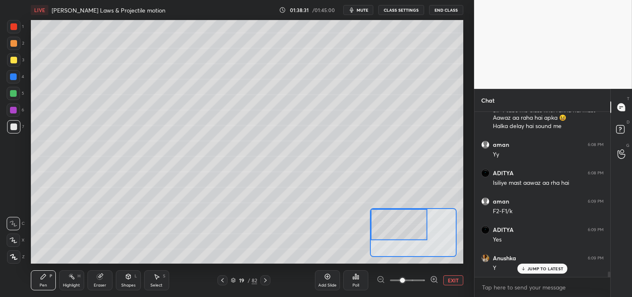
click at [15, 63] on div at bounding box center [13, 59] width 13 height 13
click at [448, 279] on button "EXIT" at bounding box center [453, 280] width 20 height 10
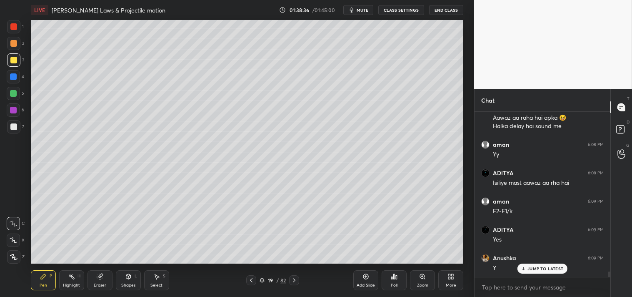
click at [127, 277] on icon at bounding box center [128, 276] width 5 height 5
click at [127, 276] on icon at bounding box center [128, 276] width 5 height 5
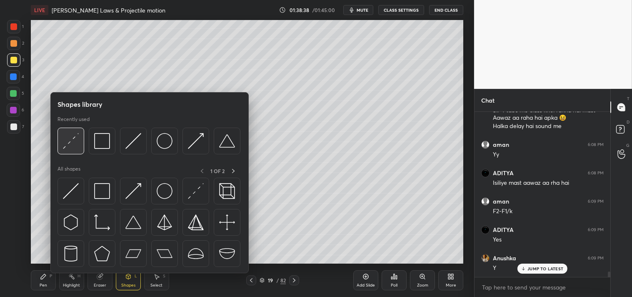
click at [67, 143] on img at bounding box center [71, 141] width 16 height 16
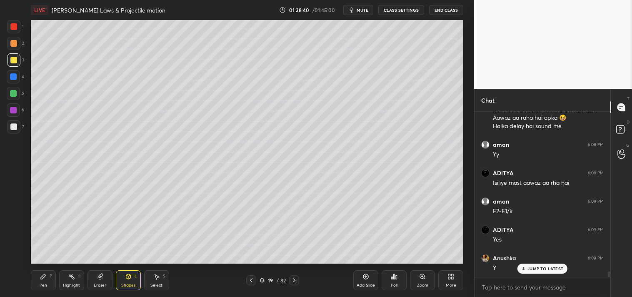
click at [41, 276] on icon at bounding box center [43, 276] width 7 height 7
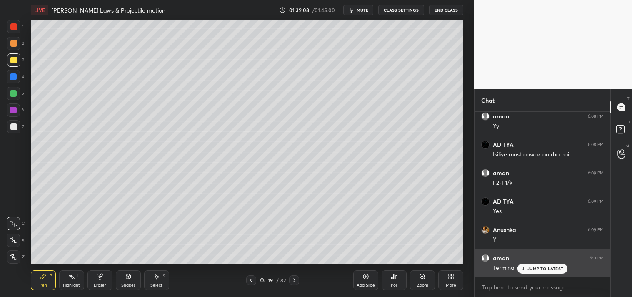
click at [548, 269] on p "JUMP TO LATEST" at bounding box center [546, 268] width 36 height 5
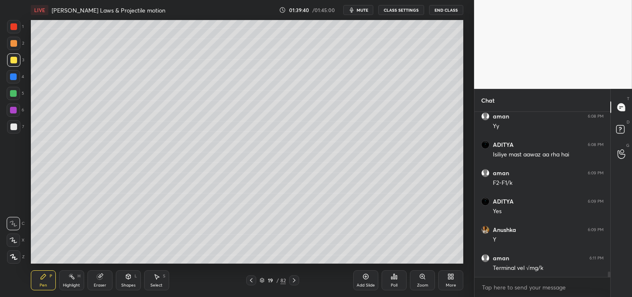
scroll to position [4791, 0]
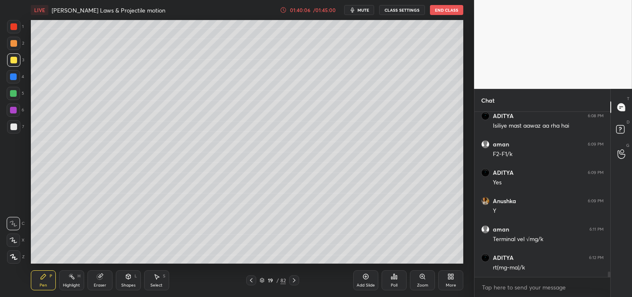
click at [423, 283] on div "Zoom" at bounding box center [422, 285] width 11 height 4
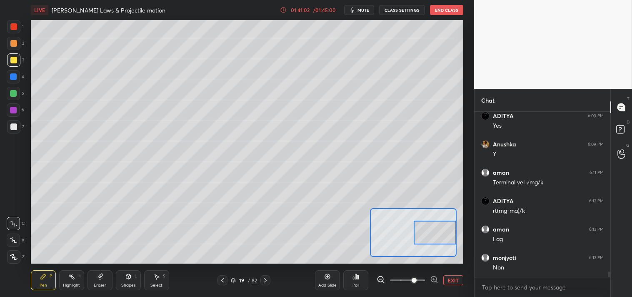
scroll to position [4875, 0]
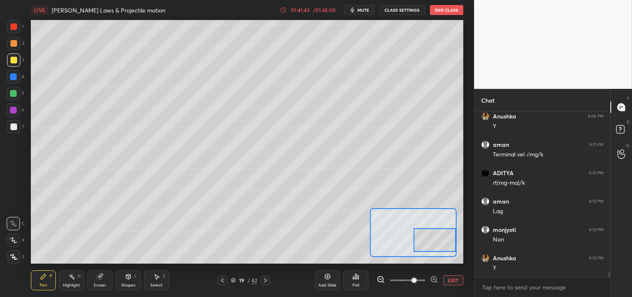
click at [426, 240] on div at bounding box center [435, 239] width 43 height 23
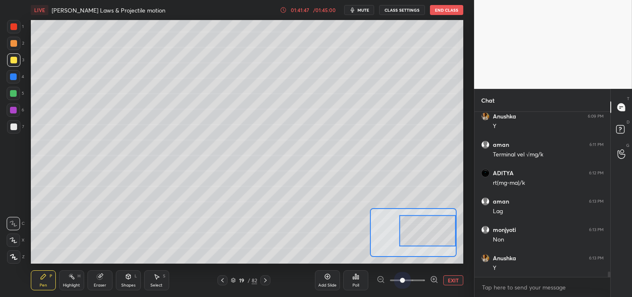
click at [403, 278] on span at bounding box center [402, 280] width 5 height 5
click at [127, 281] on div "Shapes L" at bounding box center [128, 280] width 25 height 20
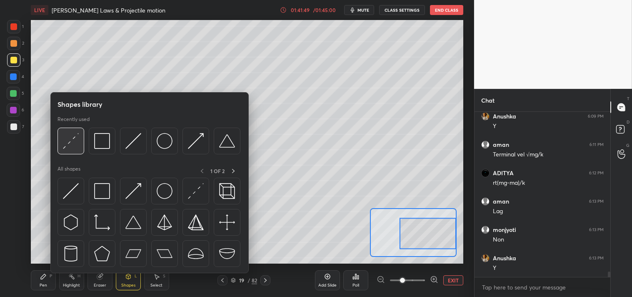
click at [71, 140] on img at bounding box center [71, 141] width 16 height 16
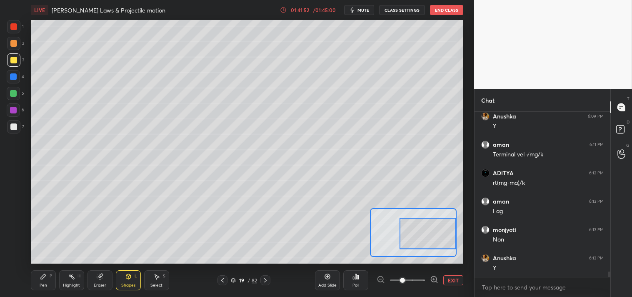
click at [40, 280] on div "Pen P" at bounding box center [43, 280] width 25 height 20
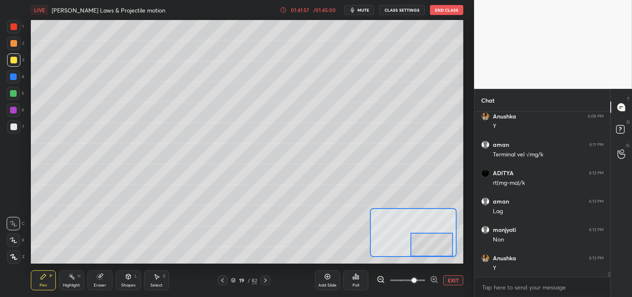
click at [35, 285] on div "Pen P" at bounding box center [43, 280] width 25 height 20
click at [34, 285] on div "Pen P" at bounding box center [43, 280] width 25 height 20
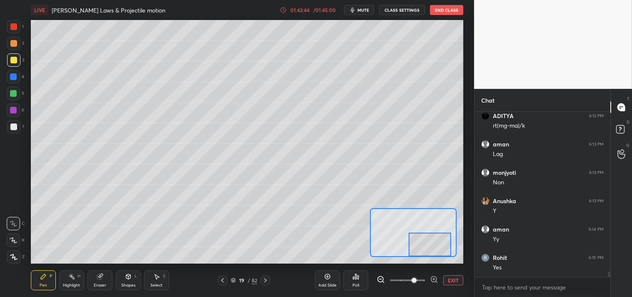
scroll to position [4961, 0]
click at [452, 277] on button "EXIT" at bounding box center [453, 280] width 20 height 10
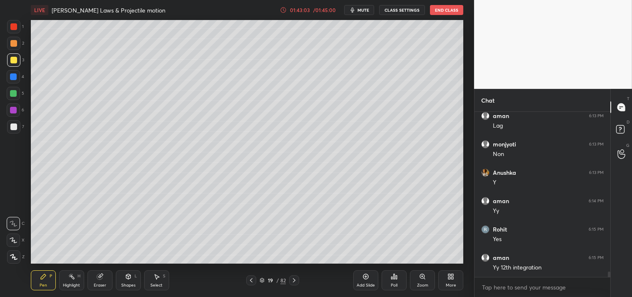
click at [419, 284] on div "Zoom" at bounding box center [422, 285] width 11 height 4
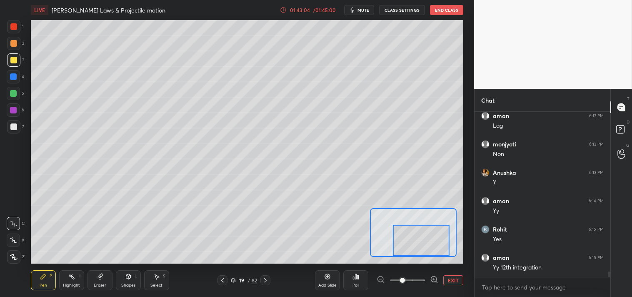
click at [423, 241] on div at bounding box center [421, 240] width 57 height 31
click at [451, 282] on button "EXIT" at bounding box center [453, 280] width 20 height 10
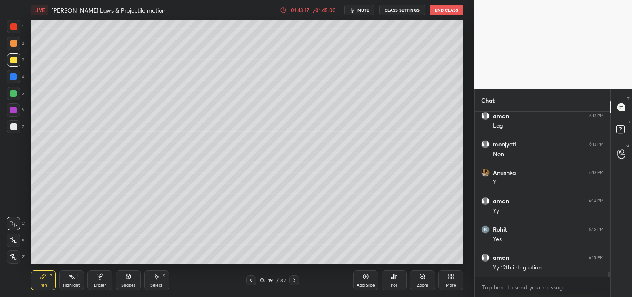
click at [366, 277] on icon at bounding box center [366, 276] width 7 height 7
click at [134, 285] on div "Shapes" at bounding box center [128, 285] width 14 height 4
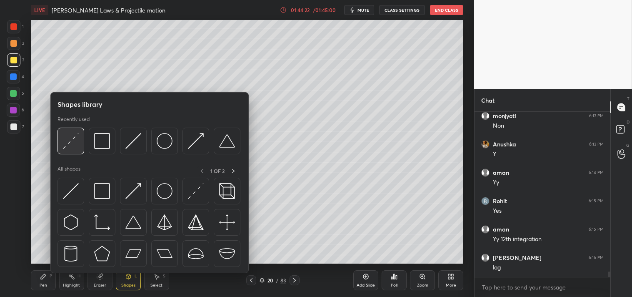
click at [72, 150] on div at bounding box center [71, 141] width 27 height 27
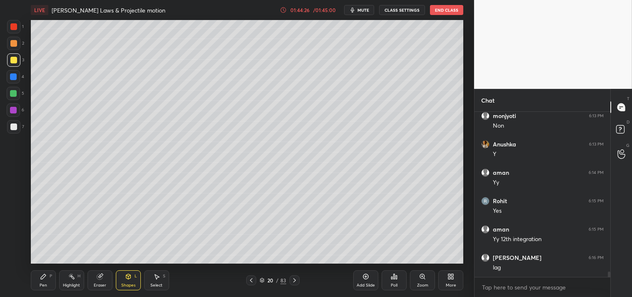
click at [38, 285] on div "Pen P" at bounding box center [43, 280] width 25 height 20
click at [43, 287] on div "Pen" at bounding box center [44, 285] width 8 height 4
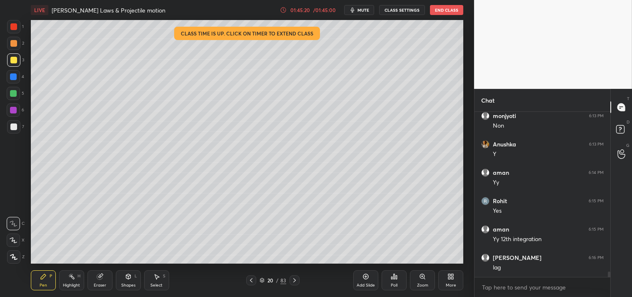
click at [430, 281] on div "Zoom" at bounding box center [422, 280] width 25 height 20
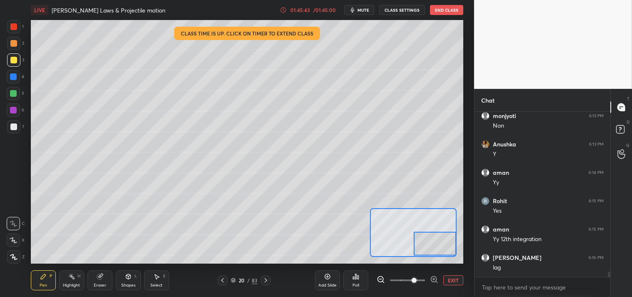
click at [456, 282] on button "EXIT" at bounding box center [453, 280] width 20 height 10
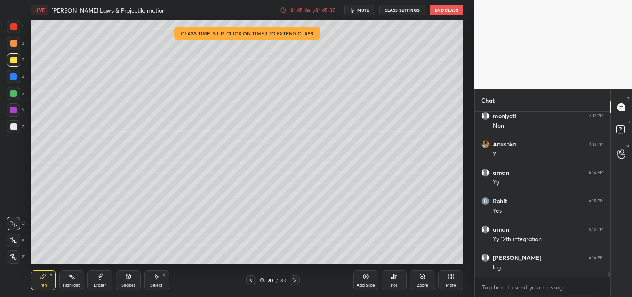
click at [423, 278] on icon at bounding box center [422, 276] width 5 height 5
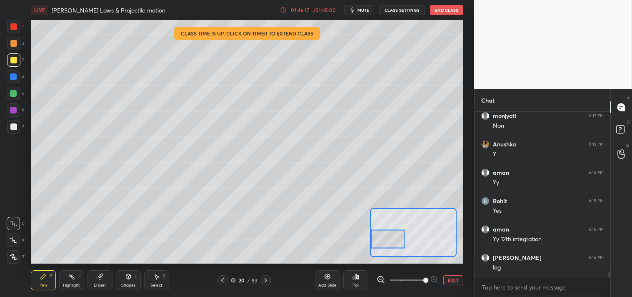
click at [456, 281] on button "EXIT" at bounding box center [453, 280] width 20 height 10
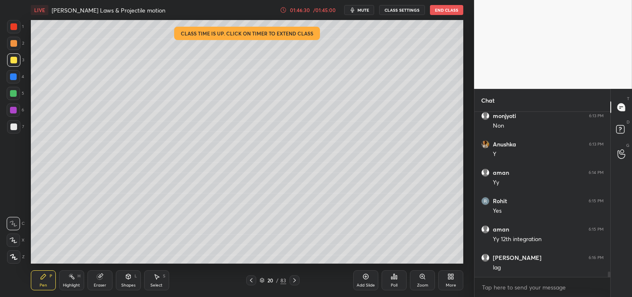
click at [423, 279] on icon at bounding box center [422, 276] width 7 height 7
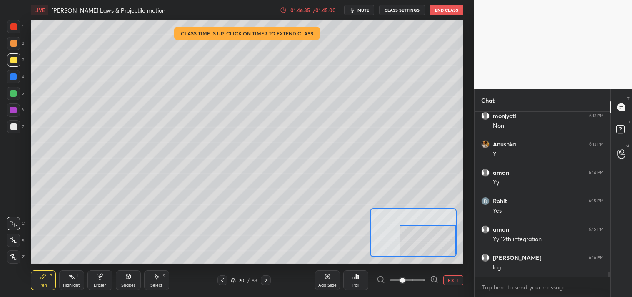
click at [457, 278] on button "EXIT" at bounding box center [453, 280] width 20 height 10
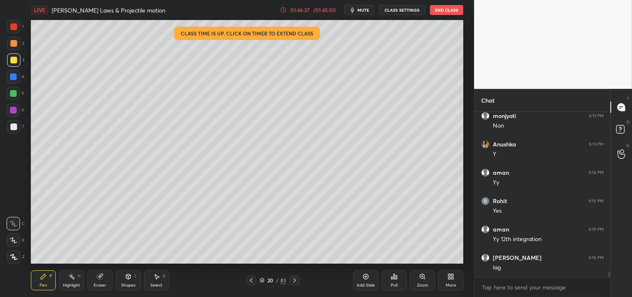
click at [80, 278] on div "Highlight H" at bounding box center [71, 280] width 25 height 20
click at [97, 273] on icon at bounding box center [100, 276] width 7 height 7
click at [36, 282] on div "Pen P" at bounding box center [43, 280] width 25 height 20
click at [33, 281] on div "Pen P" at bounding box center [43, 280] width 25 height 20
click at [13, 129] on div at bounding box center [13, 126] width 7 height 7
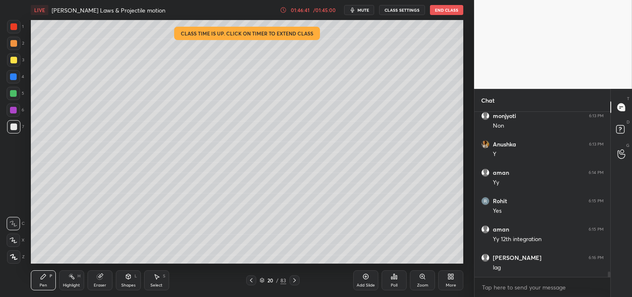
click at [9, 132] on div at bounding box center [13, 126] width 13 height 13
click at [421, 273] on icon at bounding box center [422, 276] width 7 height 7
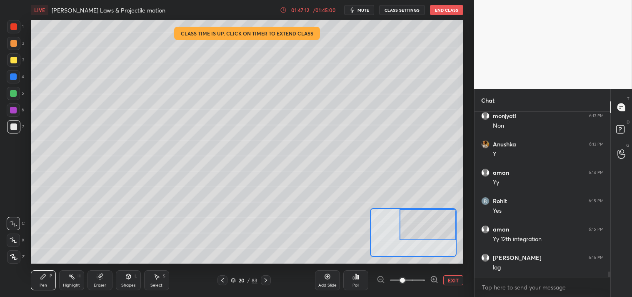
click at [447, 276] on button "EXIT" at bounding box center [453, 280] width 20 height 10
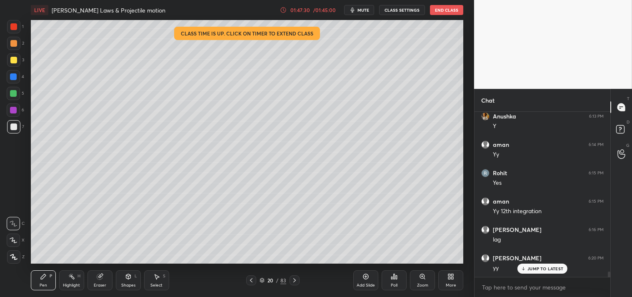
scroll to position [5045, 0]
click at [393, 280] on div "Poll" at bounding box center [394, 280] width 25 height 20
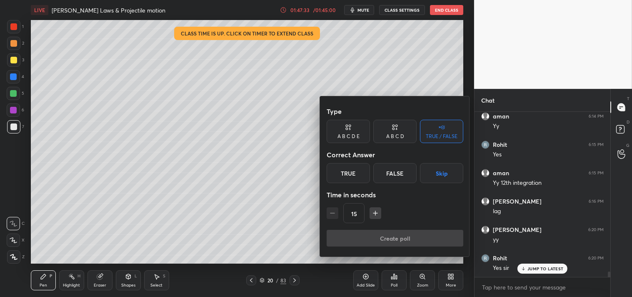
click at [351, 173] on div "True" at bounding box center [348, 173] width 43 height 20
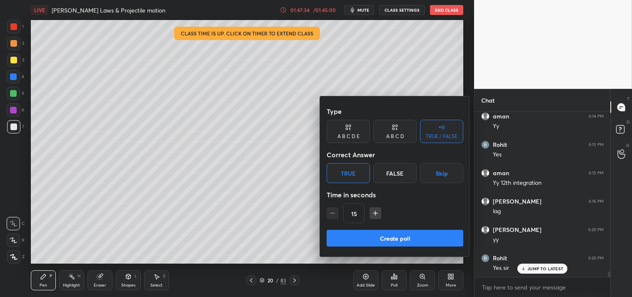
click at [373, 238] on button "Create poll" at bounding box center [395, 238] width 137 height 17
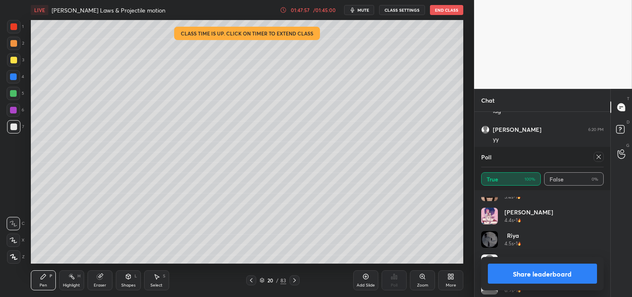
scroll to position [390, 0]
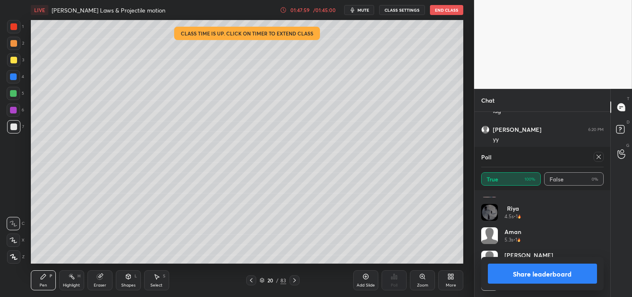
click at [601, 155] on icon at bounding box center [599, 157] width 4 height 4
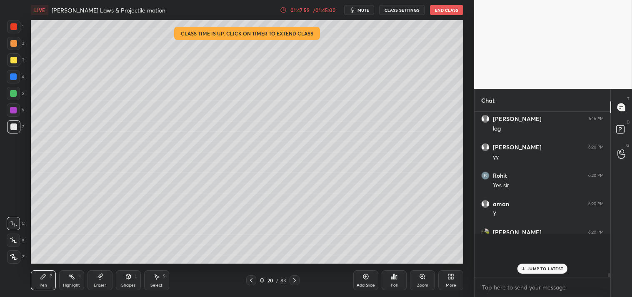
scroll to position [180, 133]
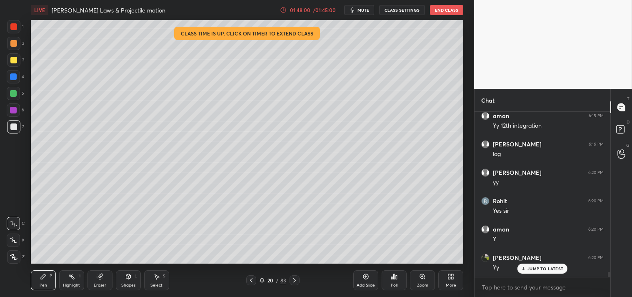
click at [497, 279] on div "x" at bounding box center [543, 287] width 136 height 20
type textarea "x"
type textarea "l"
type textarea "x"
type textarea "li"
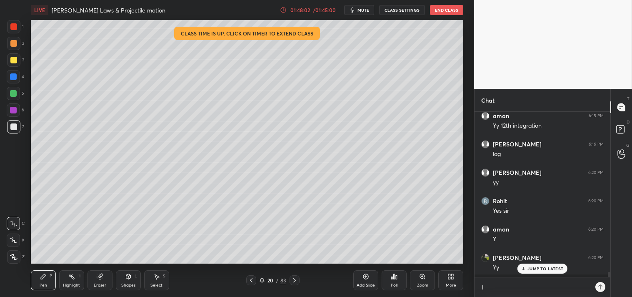
type textarea "x"
type textarea "lin"
type textarea "x"
type textarea "link"
type textarea "x"
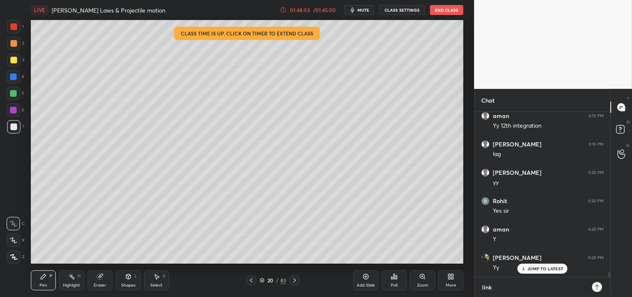
type textarea "linkt"
type textarea "x"
type textarea "linktr"
type textarea "x"
type textarea "linktr."
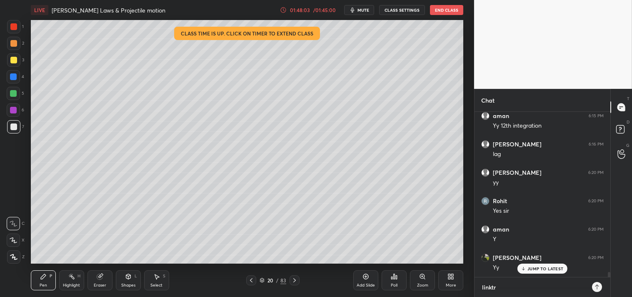
type textarea "x"
type textarea "linktr.e"
type textarea "x"
type textarea "[DOMAIN_NAME]"
type textarea "x"
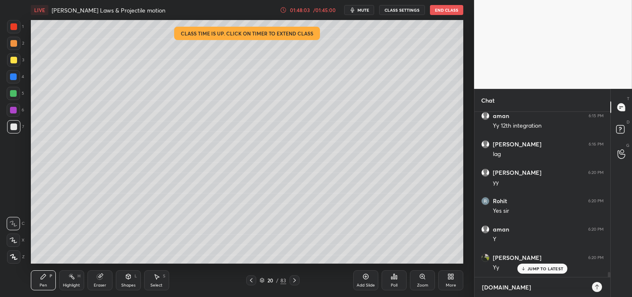
type textarea "[DOMAIN_NAME][URL]"
type textarea "x"
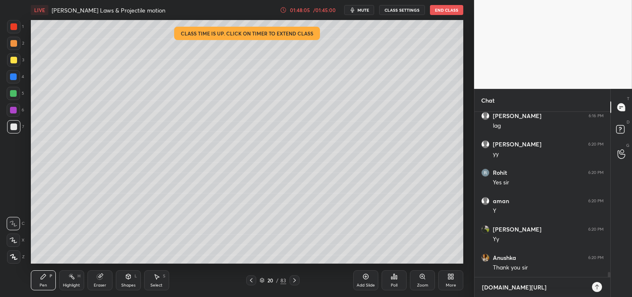
type textarea "linktr.ee/A"
type textarea "x"
type textarea "linktr.ee/Ar"
type textarea "x"
type textarea "linktr.ee/Aro"
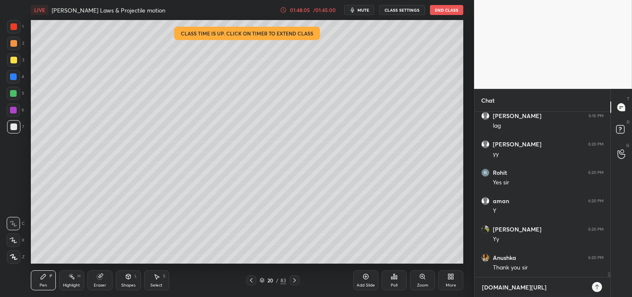
type textarea "x"
type textarea "linktr.ee/Aror"
type textarea "x"
type textarea "linktr.ee/Arora"
type textarea "x"
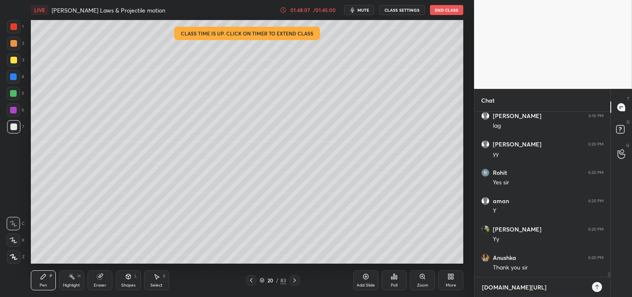
type textarea "linktr.ee/Arora1"
type textarea "x"
type textarea "linktr.ee/Arora10"
type textarea "x"
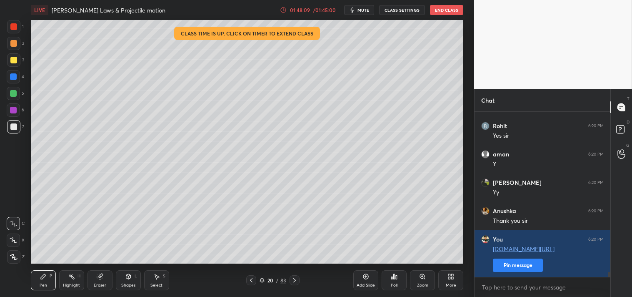
click at [360, 9] on span "mute" at bounding box center [364, 10] width 12 height 6
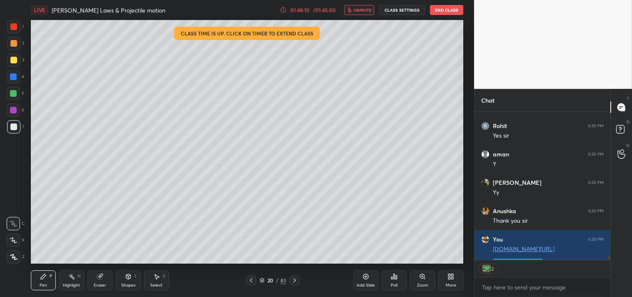
click at [399, 8] on button "CLASS SETTINGS" at bounding box center [402, 10] width 46 height 10
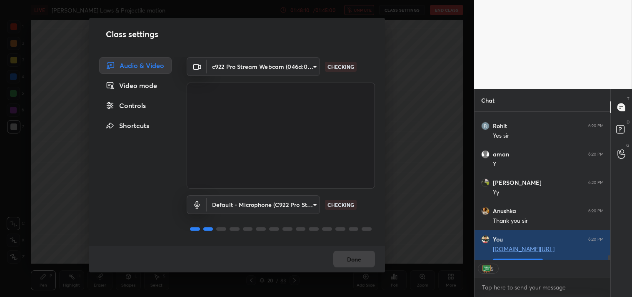
click at [276, 61] on body "1 2 3 4 5 6 7 C X Z C X Z E E Erase all H H LIVE Newton's Laws & Projectile mot…" at bounding box center [316, 148] width 632 height 297
type textarea "x"
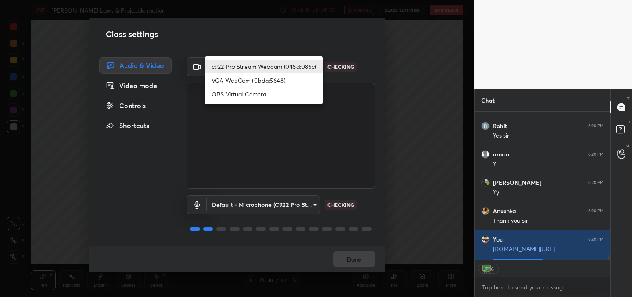
click at [251, 95] on li "OBS Virtual Camera" at bounding box center [264, 94] width 118 height 14
type input "64645b19d528b3ac785889237b1a364f3b7ccd5da23f372116afb1703458f4fd"
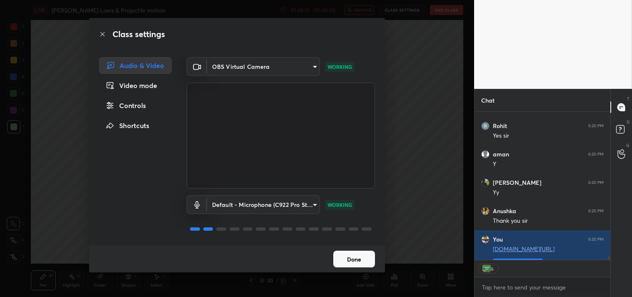
click at [351, 260] on button "Done" at bounding box center [354, 258] width 42 height 17
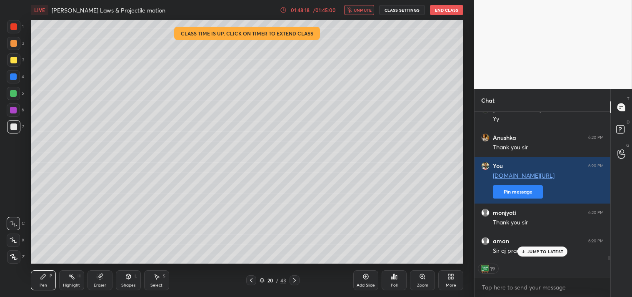
click at [547, 251] on p "JUMP TO LATEST" at bounding box center [546, 251] width 36 height 5
click at [518, 284] on textarea at bounding box center [542, 286] width 123 height 13
type textarea "x"
type textarea "k"
type textarea "x"
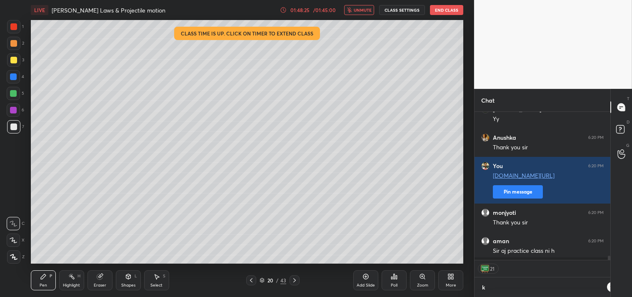
type textarea "ka"
type textarea "x"
type textarea "kal"
type textarea "x"
type textarea "kal"
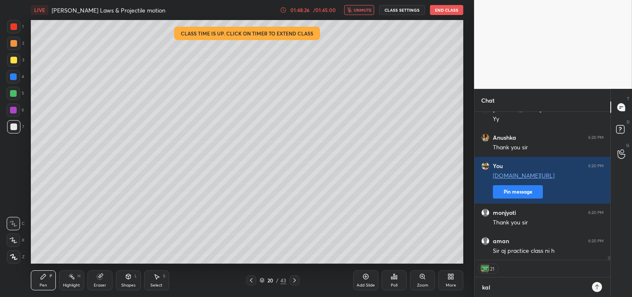
type textarea "x"
type textarea "kal 1"
type textarea "x"
type textarea "kal 12"
type textarea "x"
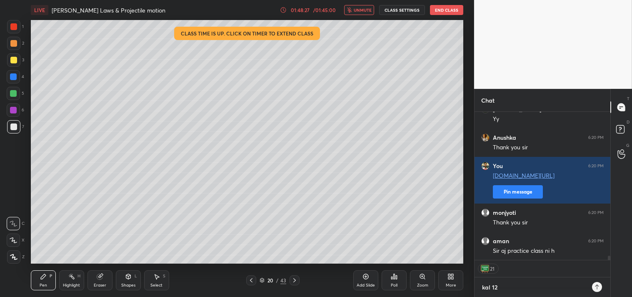
type textarea "kal 12n"
type textarea "x"
type textarea "kal 12no"
type textarea "x"
type textarea "kal 12noo"
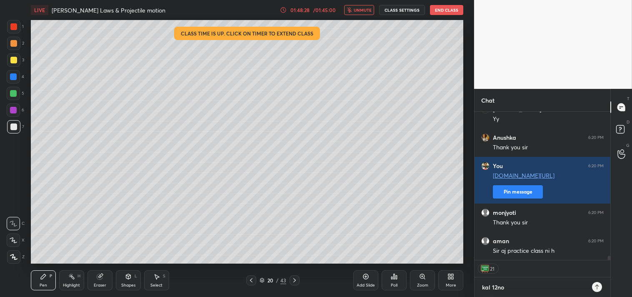
type textarea "x"
type textarea "kal 12noon"
type textarea "x"
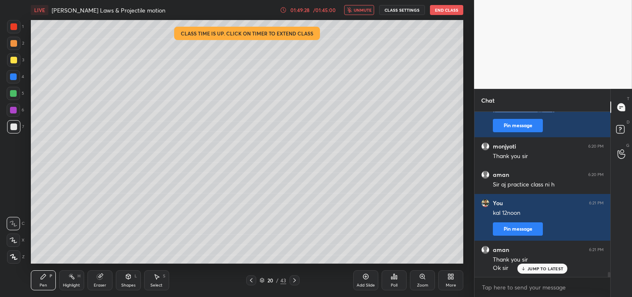
click at [444, 7] on button "End Class" at bounding box center [446, 10] width 33 height 10
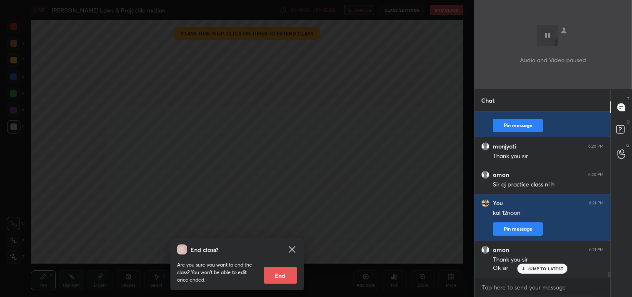
click at [277, 273] on button "End" at bounding box center [280, 275] width 33 height 17
type textarea "x"
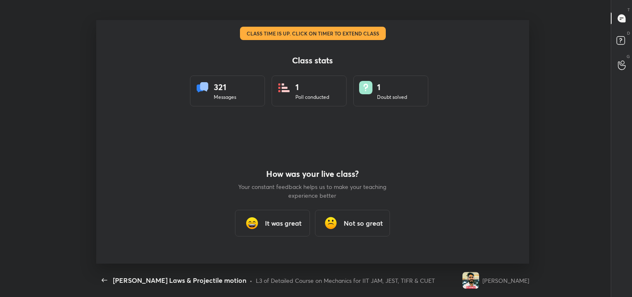
scroll to position [0, 0]
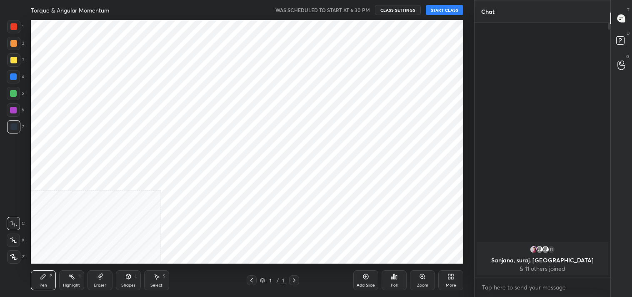
scroll to position [41435, 41237]
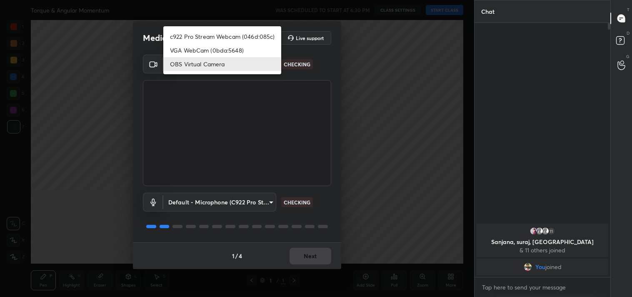
click at [218, 60] on body "1 2 3 4 5 6 7 C X Z C X Z E E Erase all H H Torque & Angular Momentum WAS SCHED…" at bounding box center [316, 148] width 632 height 297
click at [200, 40] on li "c922 Pro Stream Webcam (046d:085c)" at bounding box center [222, 37] width 118 height 14
type input "77efdbe0d0591a5658d362a6e640cec0e2706c98c83ef82d39568dbf4875ff01"
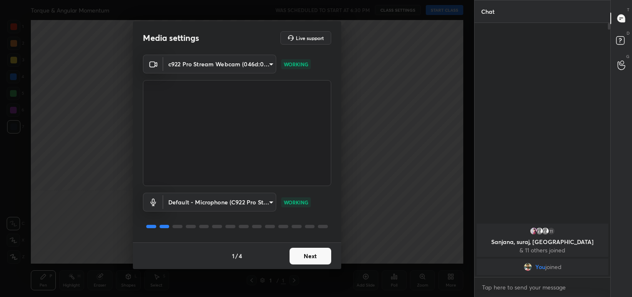
click at [301, 255] on button "Next" at bounding box center [311, 256] width 42 height 17
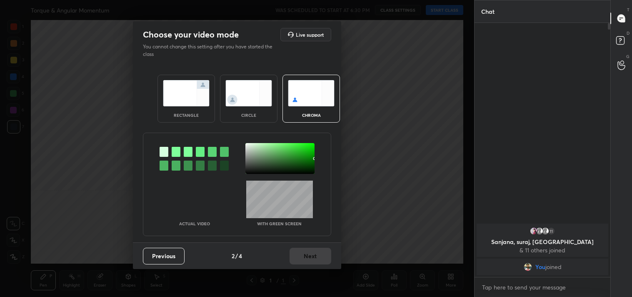
click at [193, 87] on img at bounding box center [186, 93] width 47 height 26
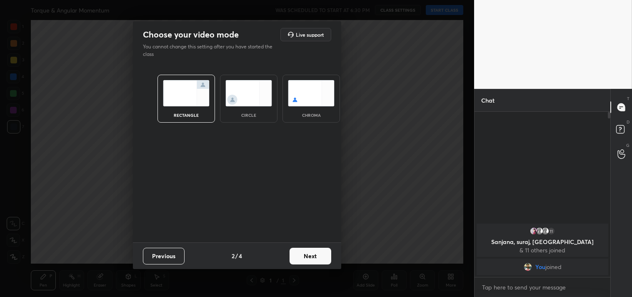
click at [318, 256] on button "Next" at bounding box center [311, 256] width 42 height 17
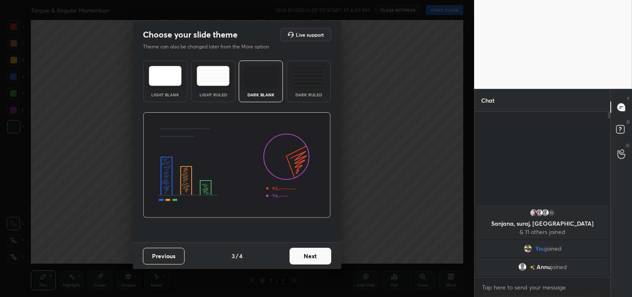
click at [313, 81] on img at bounding box center [308, 76] width 33 height 20
click at [313, 255] on button "Next" at bounding box center [311, 256] width 42 height 17
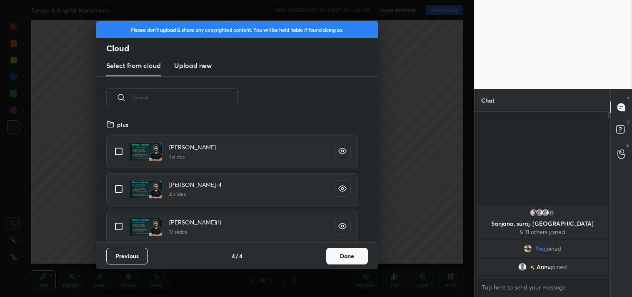
scroll to position [123, 268]
click at [128, 148] on div "[PERSON_NAME] 1 slides" at bounding box center [163, 152] width 106 height 18
drag, startPoint x: 114, startPoint y: 147, endPoint x: 124, endPoint y: 148, distance: 10.1
click at [115, 147] on input "grid" at bounding box center [119, 152] width 18 height 18
checkbox input "true"
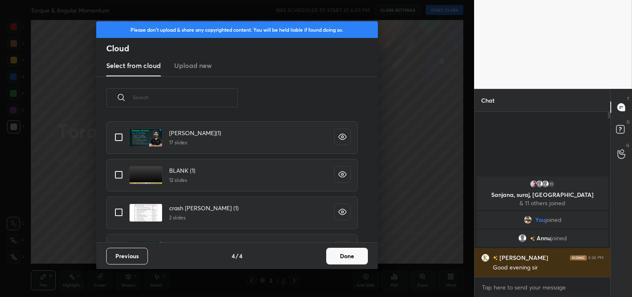
scroll to position [103, 0]
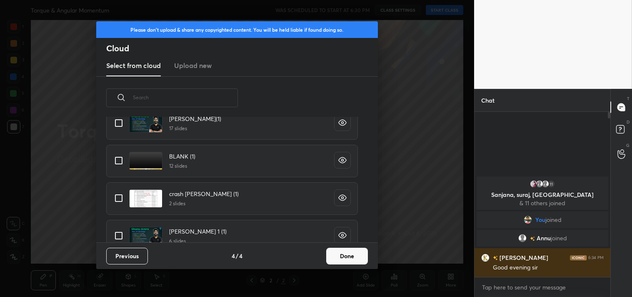
drag, startPoint x: 117, startPoint y: 155, endPoint x: 147, endPoint y: 183, distance: 40.1
click at [118, 155] on input "grid" at bounding box center [119, 161] width 18 height 18
checkbox input "true"
click at [360, 250] on button "Done" at bounding box center [347, 256] width 42 height 17
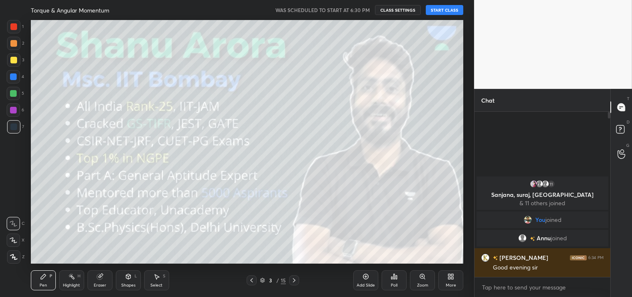
click at [443, 11] on button "START CLASS" at bounding box center [445, 10] width 38 height 10
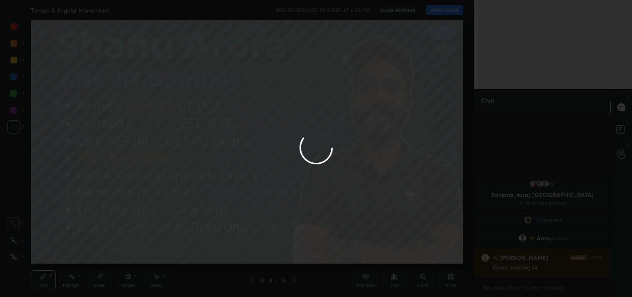
type textarea "x"
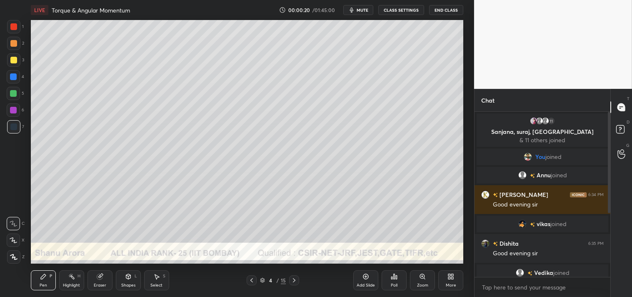
click at [17, 56] on div at bounding box center [13, 59] width 13 height 13
click at [12, 61] on div at bounding box center [13, 60] width 7 height 7
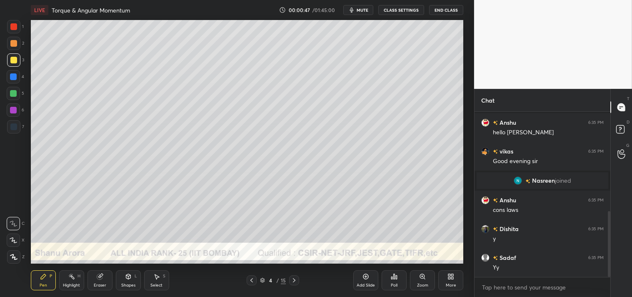
scroll to position [247, 0]
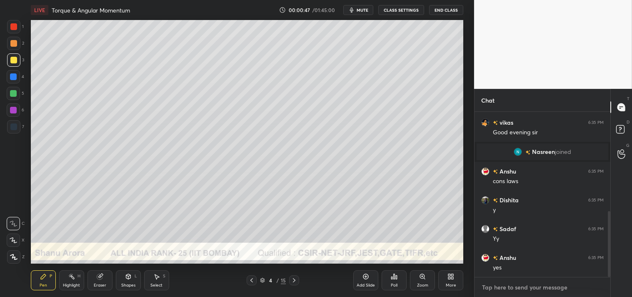
click at [496, 285] on textarea at bounding box center [542, 286] width 123 height 13
type textarea "x"
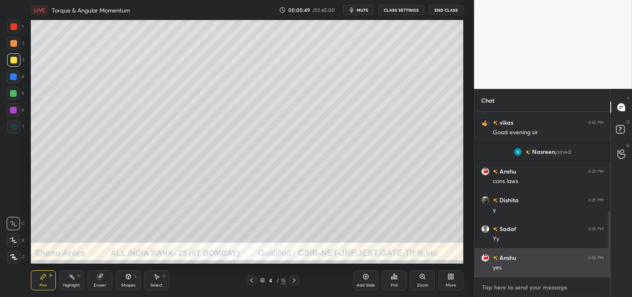
type textarea "l"
type textarea "x"
type textarea "li"
type textarea "x"
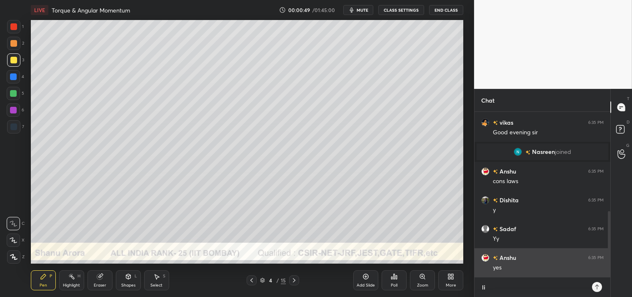
scroll to position [183, 133]
type textarea "lin"
type textarea "x"
type textarea "link"
type textarea "x"
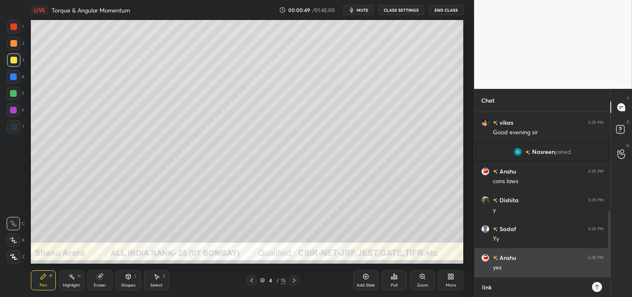
type textarea "linkt"
type textarea "x"
type textarea "linktr"
type textarea "x"
type textarea "linktr."
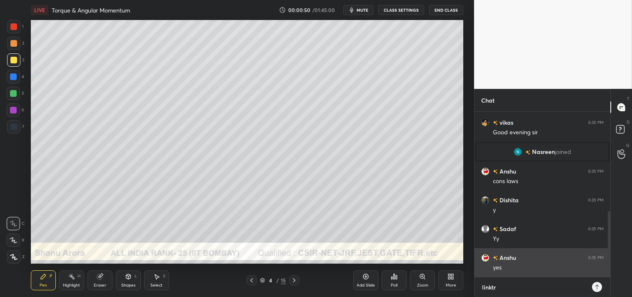
type textarea "x"
type textarea "linktr.e"
type textarea "x"
type textarea "[DOMAIN_NAME]"
type textarea "x"
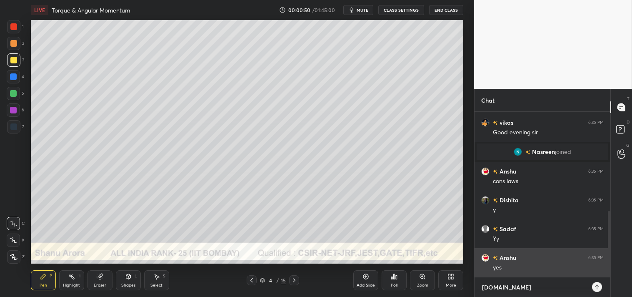
type textarea "[DOMAIN_NAME][URL]"
type textarea "x"
type textarea "[DOMAIN_NAME][URL]"
type textarea "x"
type textarea "[DOMAIN_NAME][URL]"
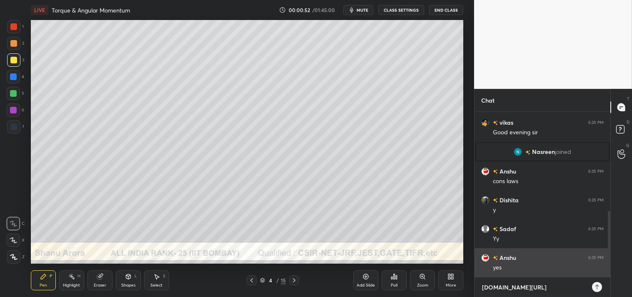
type textarea "x"
type textarea "[DOMAIN_NAME][URL]"
type textarea "x"
type textarea "[DOMAIN_NAME][URL]"
type textarea "x"
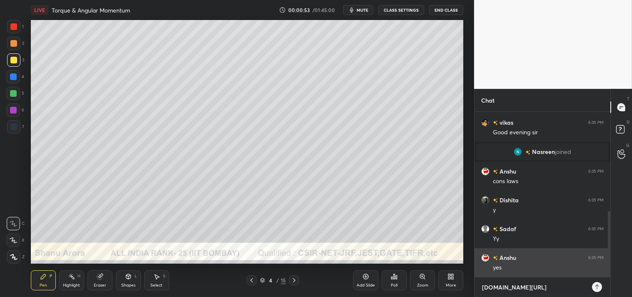
type textarea "[DOMAIN_NAME][URL]"
type textarea "x"
type textarea "[DOMAIN_NAME][URL]"
type textarea "x"
type textarea "[DOMAIN_NAME][URL]"
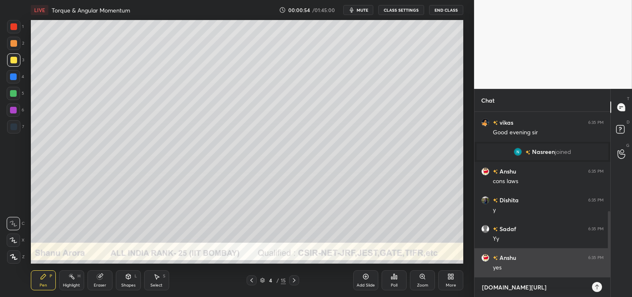
type textarea "x"
type textarea "[DOMAIN_NAME][URL]"
type textarea "x"
type textarea "[DOMAIN_NAME][URL]"
type textarea "x"
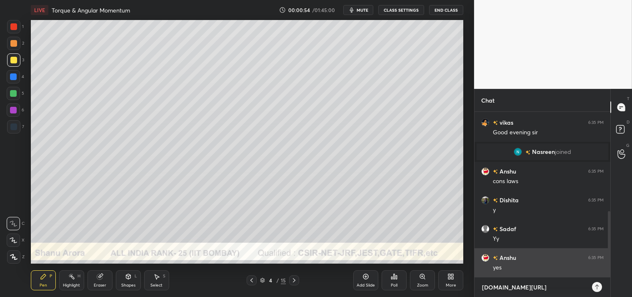
type textarea "[DOMAIN_NAME][URL]"
type textarea "x"
type textarea "[DOMAIN_NAME][URL]"
type textarea "x"
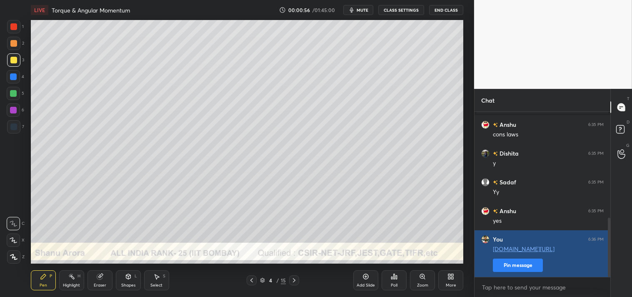
click at [507, 263] on button "Pin message" at bounding box center [518, 264] width 50 height 13
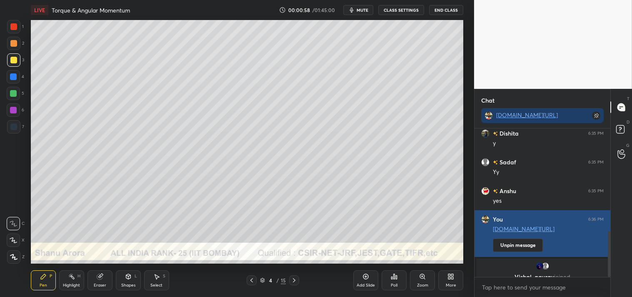
scroll to position [340, 0]
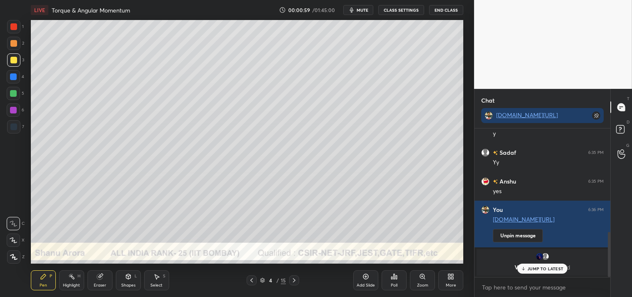
click at [127, 289] on div "Shapes L" at bounding box center [128, 280] width 25 height 20
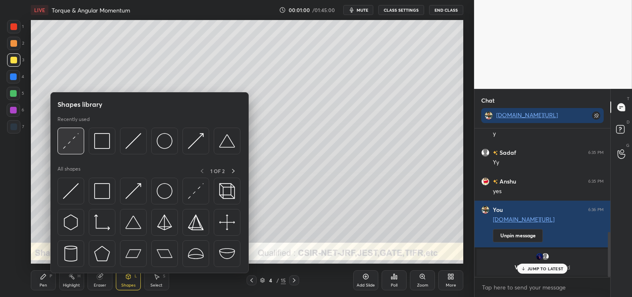
click at [70, 140] on img at bounding box center [71, 141] width 16 height 16
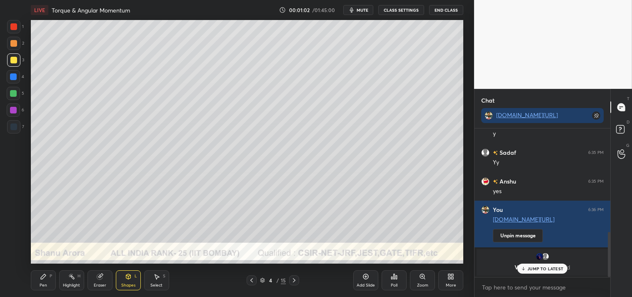
click at [41, 288] on div "Pen P" at bounding box center [43, 280] width 25 height 20
click at [538, 266] on p "1 NEW MESSAGE" at bounding box center [545, 268] width 35 height 5
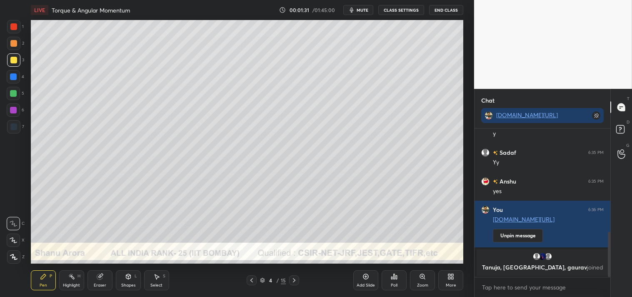
click at [422, 281] on div "Zoom" at bounding box center [422, 280] width 25 height 20
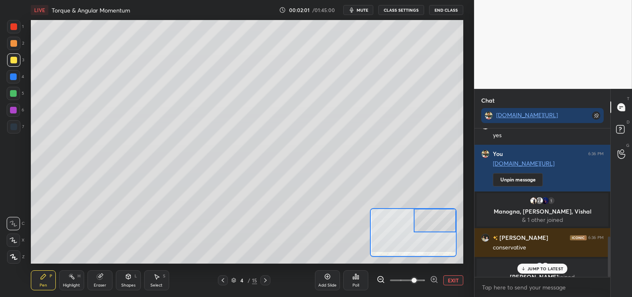
scroll to position [395, 0]
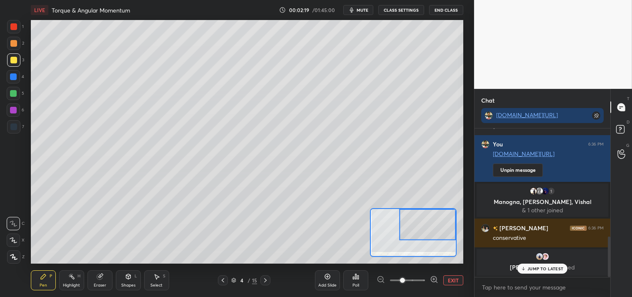
click at [531, 264] on div "JUMP TO LATEST" at bounding box center [543, 268] width 50 height 10
click at [18, 45] on div at bounding box center [13, 43] width 13 height 13
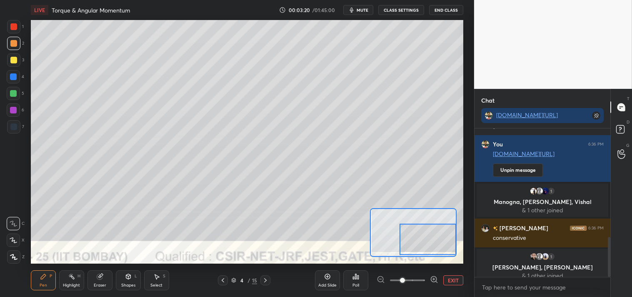
scroll to position [402, 0]
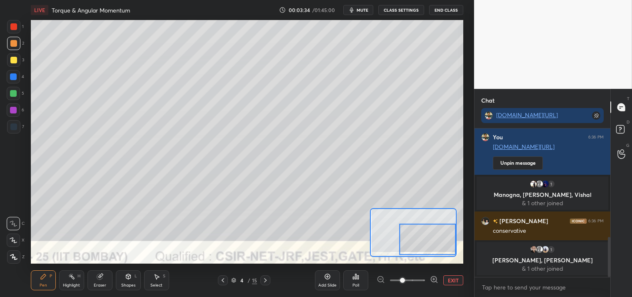
click at [450, 278] on button "EXIT" at bounding box center [453, 280] width 20 height 10
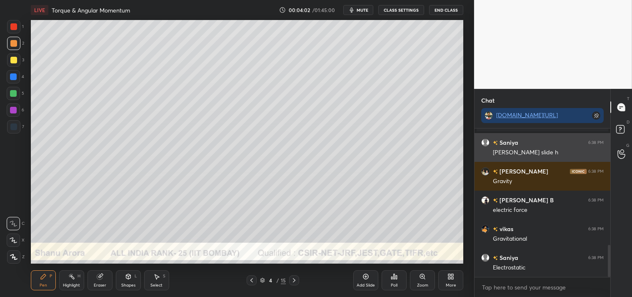
scroll to position [567, 0]
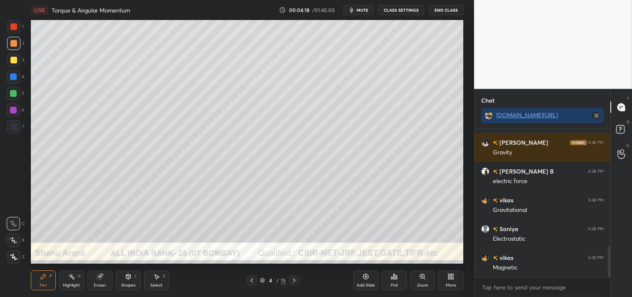
click at [101, 278] on icon at bounding box center [99, 276] width 5 height 5
click at [44, 281] on div "Pen P" at bounding box center [43, 280] width 25 height 20
click at [53, 283] on div "Pen P" at bounding box center [43, 280] width 25 height 20
click at [422, 277] on icon at bounding box center [422, 276] width 5 height 5
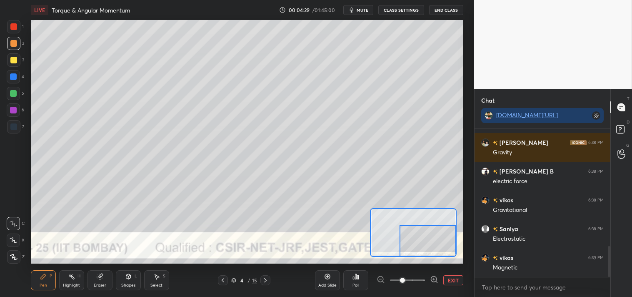
click at [456, 279] on button "EXIT" at bounding box center [453, 280] width 20 height 10
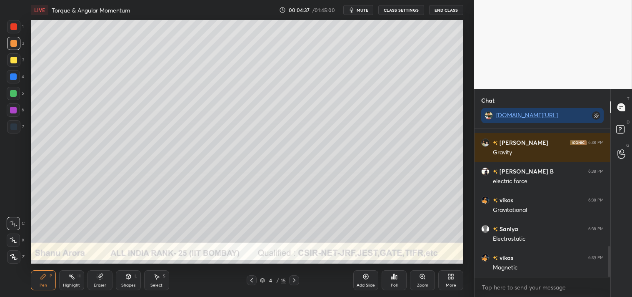
click at [424, 278] on icon at bounding box center [422, 276] width 7 height 7
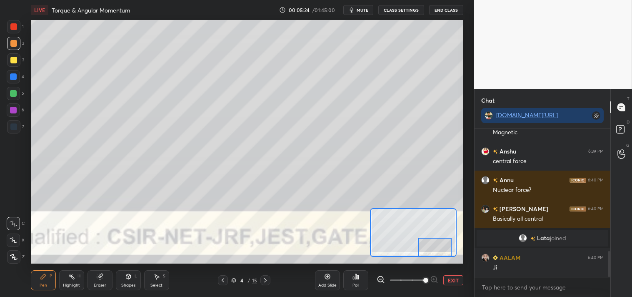
scroll to position [731, 0]
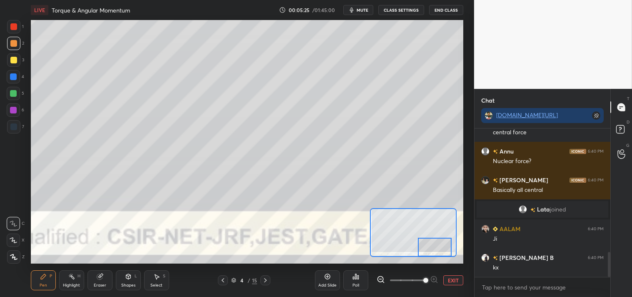
click at [17, 60] on div at bounding box center [13, 59] width 13 height 13
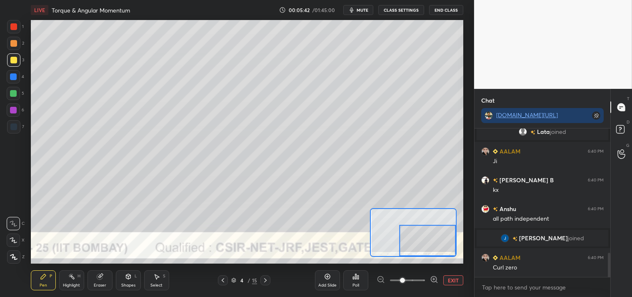
scroll to position [756, 0]
click at [455, 280] on button "EXIT" at bounding box center [453, 280] width 20 height 10
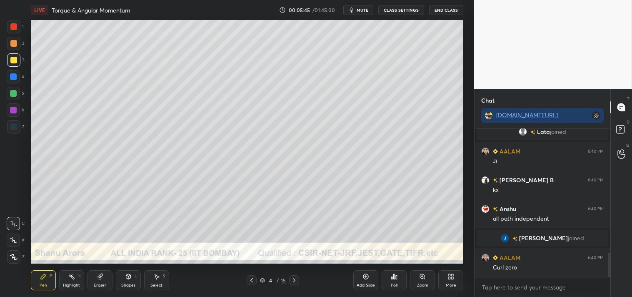
click at [418, 278] on div "Zoom" at bounding box center [422, 280] width 25 height 20
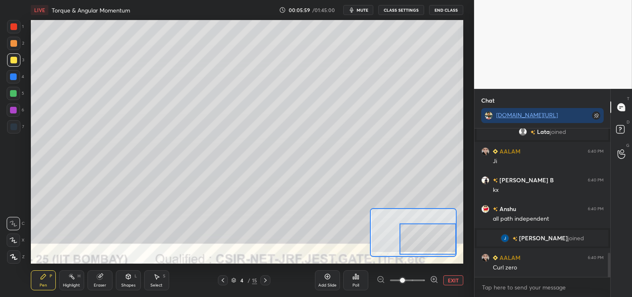
click at [447, 276] on button "EXIT" at bounding box center [453, 280] width 20 height 10
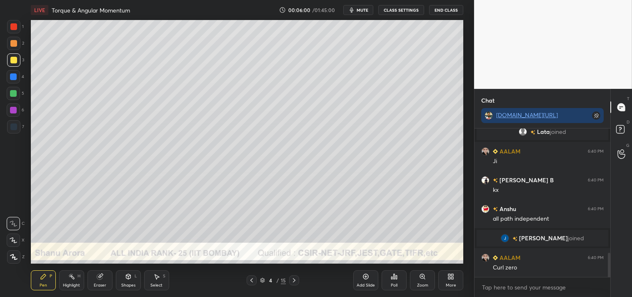
click at [365, 277] on icon at bounding box center [366, 276] width 7 height 7
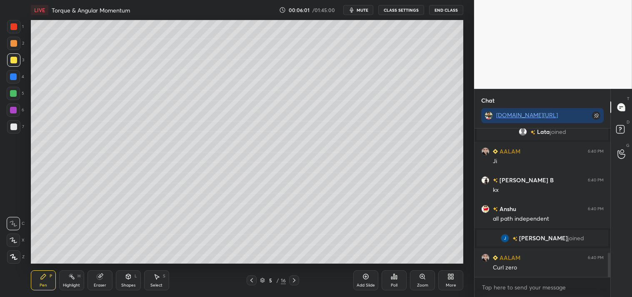
click at [128, 282] on div "Shapes L" at bounding box center [128, 280] width 25 height 20
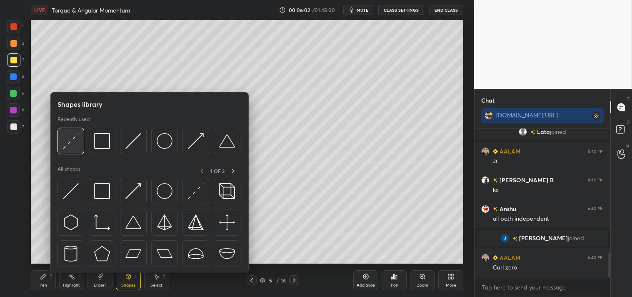
click at [70, 143] on img at bounding box center [71, 141] width 16 height 16
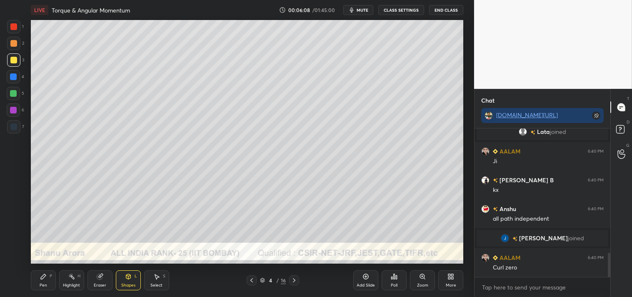
click at [422, 281] on div "Zoom" at bounding box center [422, 280] width 25 height 20
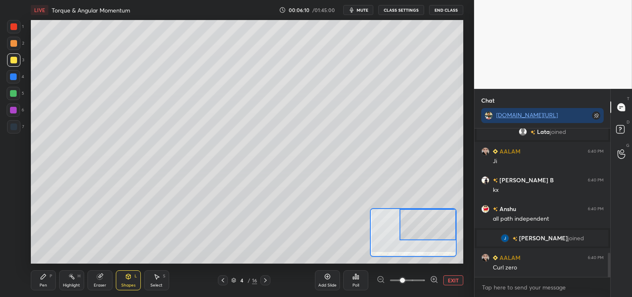
click at [453, 279] on button "EXIT" at bounding box center [453, 280] width 20 height 10
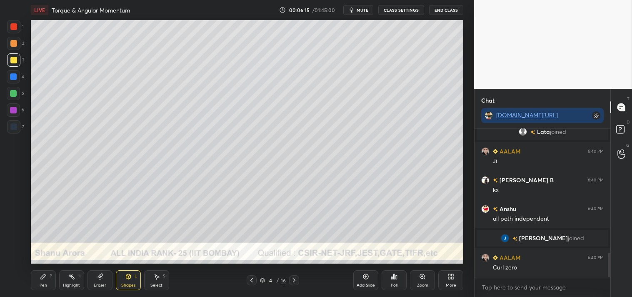
click at [44, 280] on div "Pen P" at bounding box center [43, 280] width 25 height 20
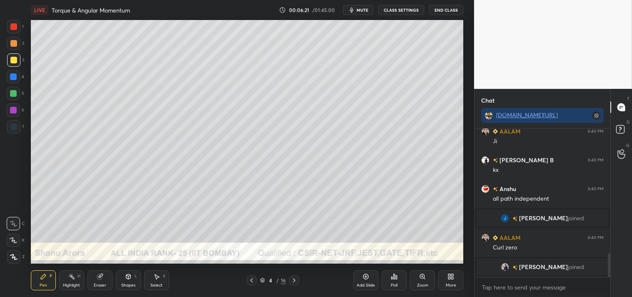
click at [568, 268] on span "joined" at bounding box center [576, 266] width 16 height 7
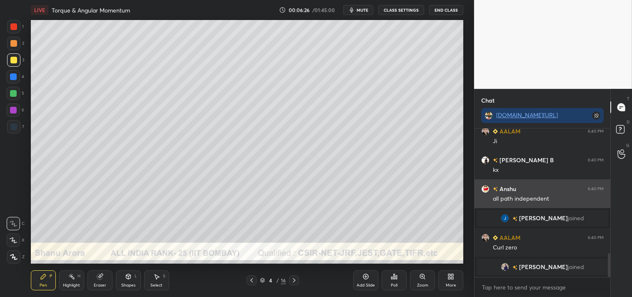
click at [571, 195] on div "all path independent" at bounding box center [548, 199] width 111 height 8
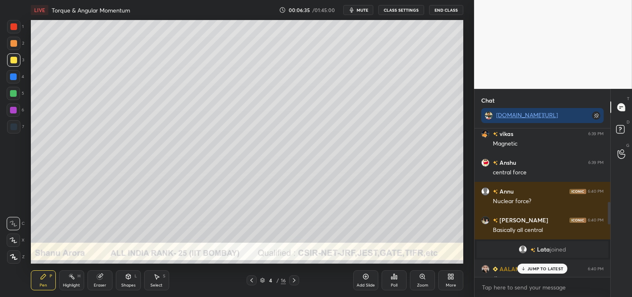
scroll to position [846, 0]
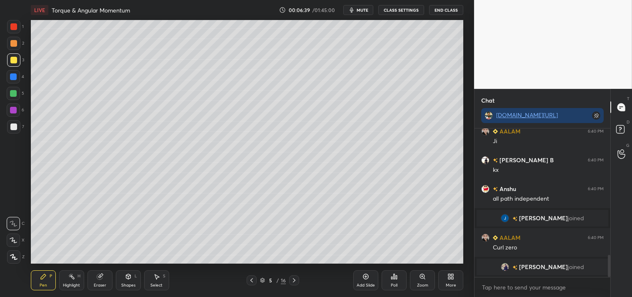
click at [419, 283] on div "Zoom" at bounding box center [422, 285] width 11 height 4
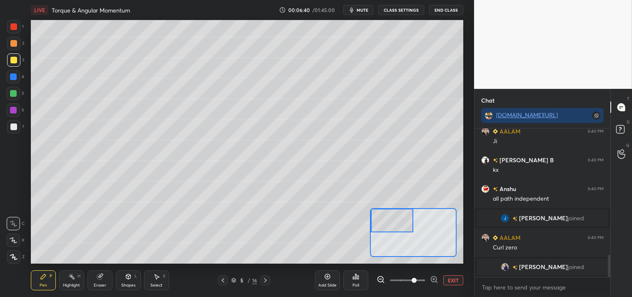
click at [43, 285] on div "Pen" at bounding box center [44, 285] width 8 height 4
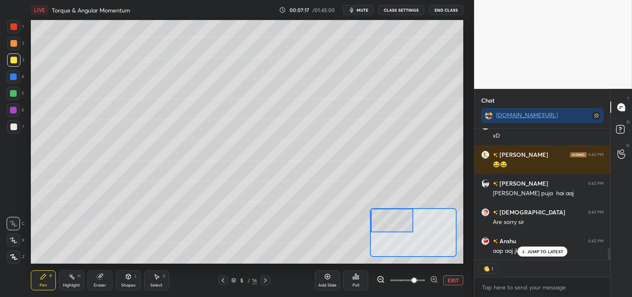
scroll to position [1351, 0]
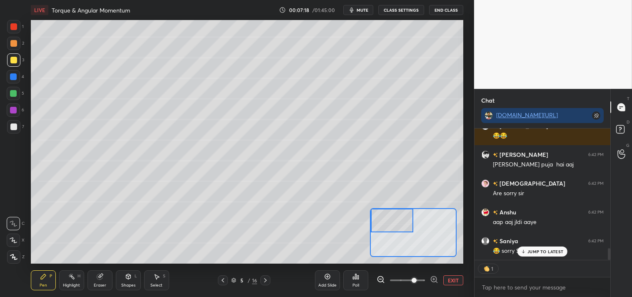
click at [540, 252] on p "JUMP TO LATEST" at bounding box center [546, 251] width 36 height 5
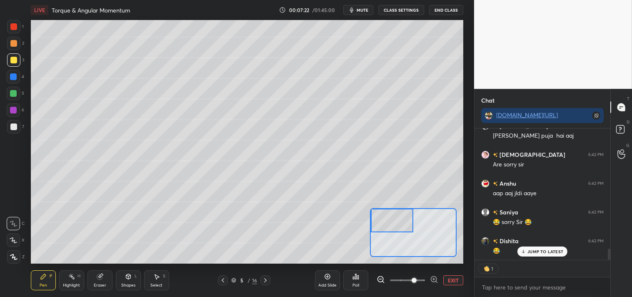
click at [35, 280] on div "Pen P" at bounding box center [43, 280] width 25 height 20
click at [40, 283] on div "Pen" at bounding box center [44, 285] width 8 height 4
type textarea "x"
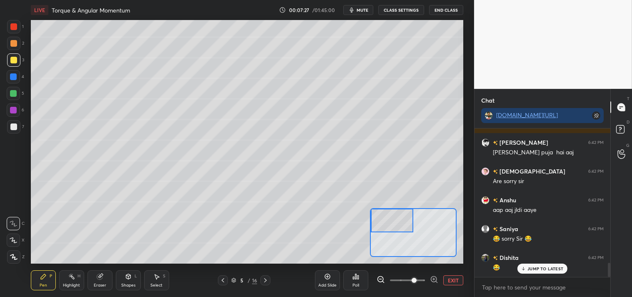
scroll to position [1391, 0]
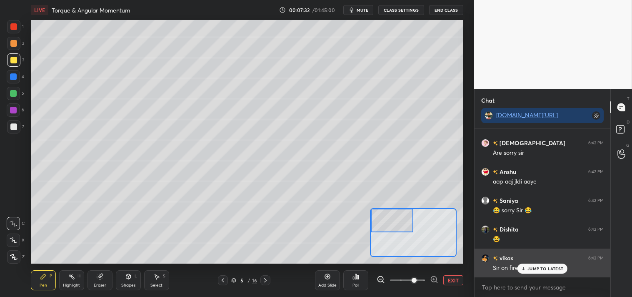
click at [535, 268] on p "JUMP TO LATEST" at bounding box center [546, 268] width 36 height 5
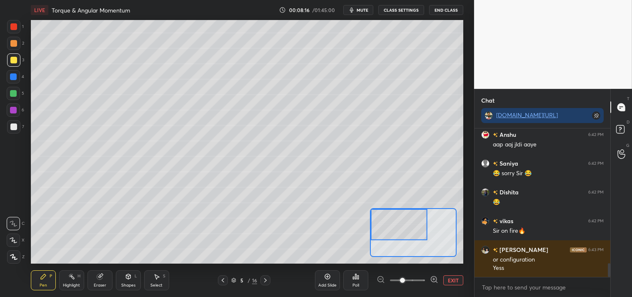
scroll to position [1457, 0]
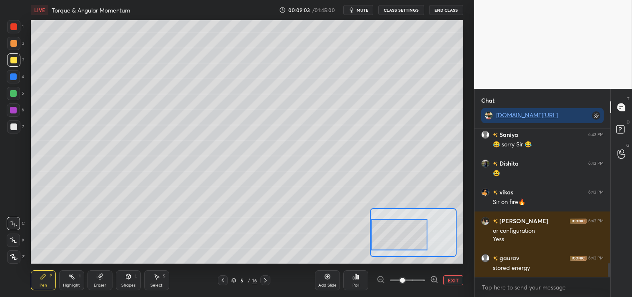
click at [78, 278] on div "H" at bounding box center [79, 276] width 3 height 4
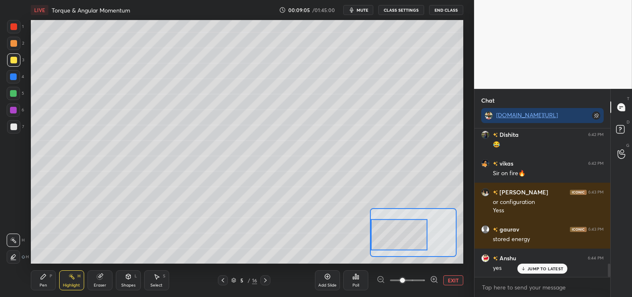
click at [46, 273] on icon at bounding box center [43, 276] width 7 height 7
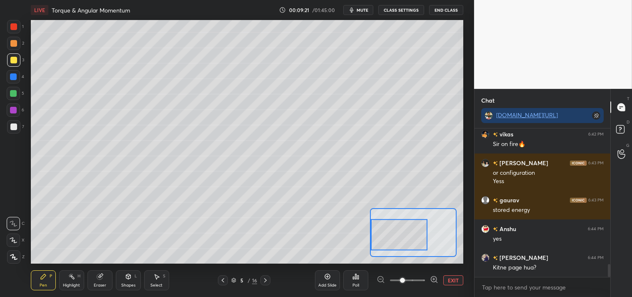
scroll to position [1544, 0]
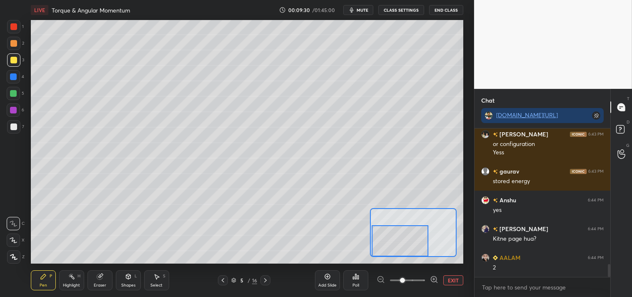
click at [452, 280] on button "EXIT" at bounding box center [453, 280] width 20 height 10
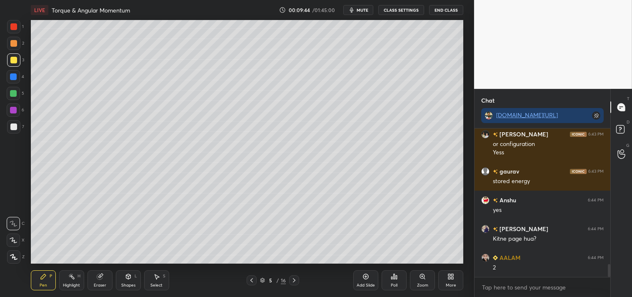
click at [419, 278] on icon at bounding box center [422, 276] width 7 height 7
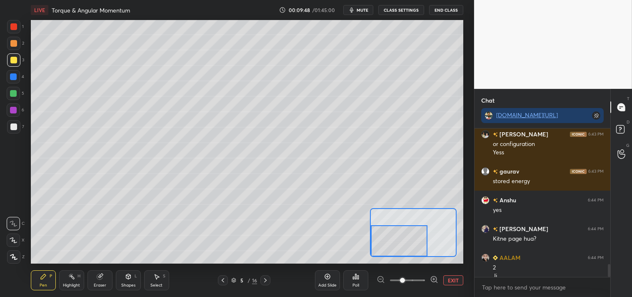
scroll to position [1552, 0]
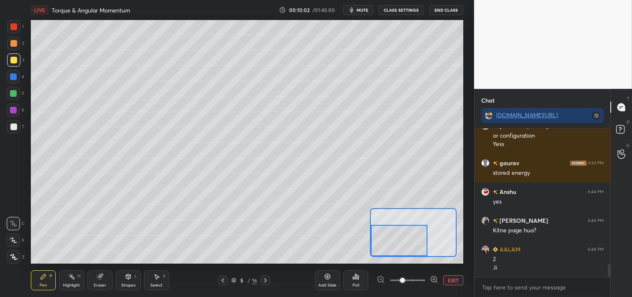
click at [456, 281] on button "EXIT" at bounding box center [453, 280] width 20 height 10
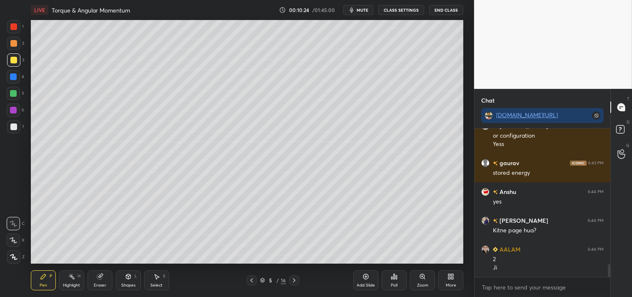
click at [420, 273] on icon at bounding box center [422, 276] width 7 height 7
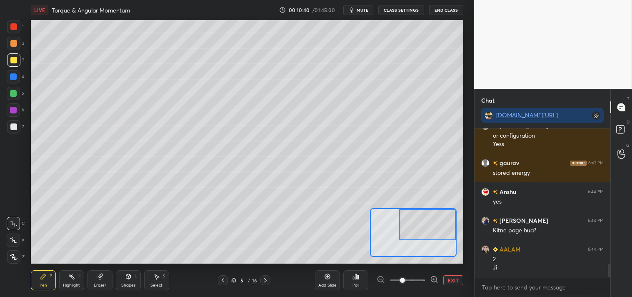
click at [453, 283] on button "EXIT" at bounding box center [453, 280] width 20 height 10
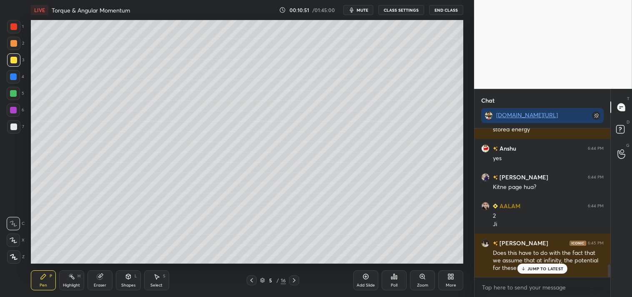
scroll to position [1624, 0]
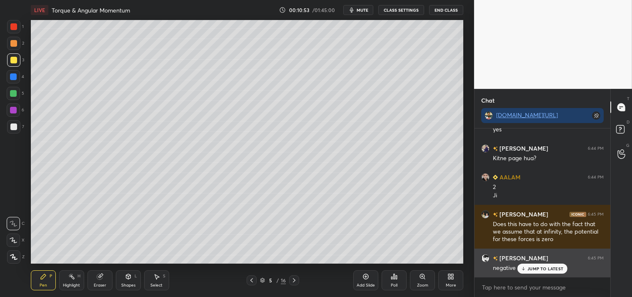
click at [541, 269] on p "JUMP TO LATEST" at bounding box center [546, 268] width 36 height 5
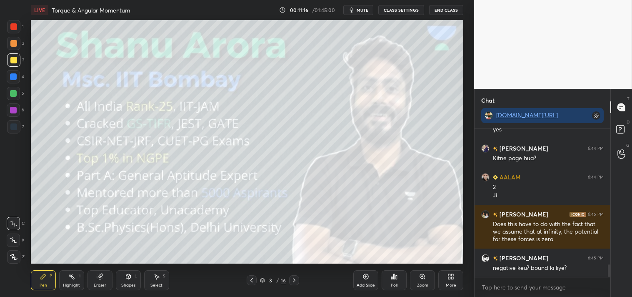
click at [367, 281] on div "Add Slide" at bounding box center [365, 280] width 25 height 20
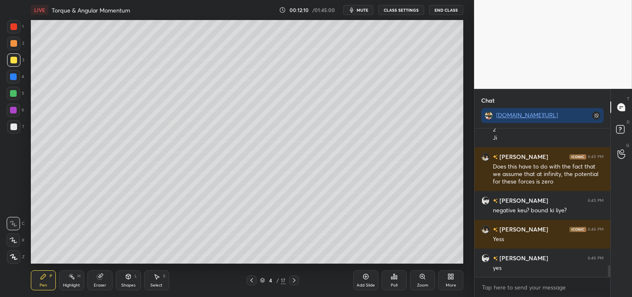
scroll to position [1711, 0]
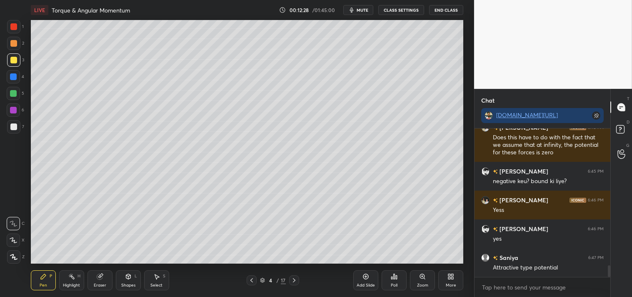
click at [70, 284] on div "Highlight" at bounding box center [71, 285] width 17 height 4
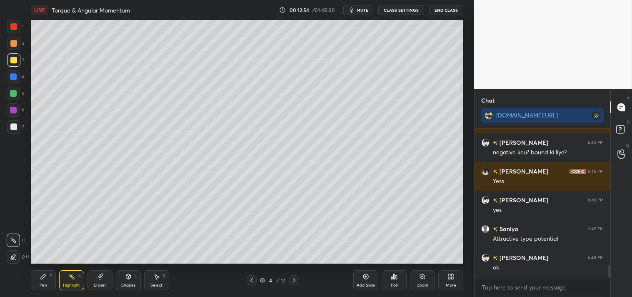
click at [47, 278] on div "Pen P" at bounding box center [43, 280] width 25 height 20
click at [50, 283] on div "Pen P" at bounding box center [43, 280] width 25 height 20
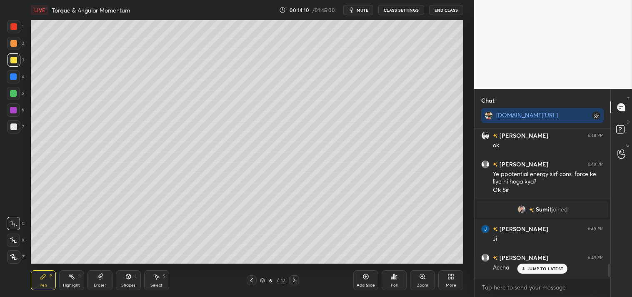
scroll to position [1512, 0]
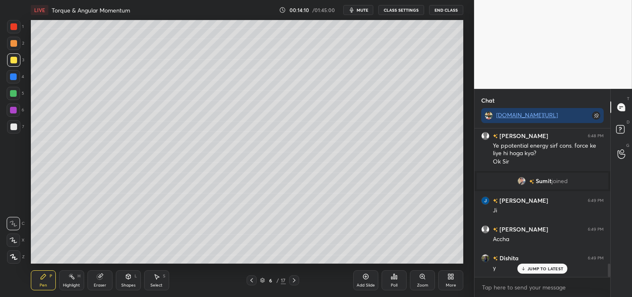
click at [420, 277] on icon at bounding box center [422, 276] width 7 height 7
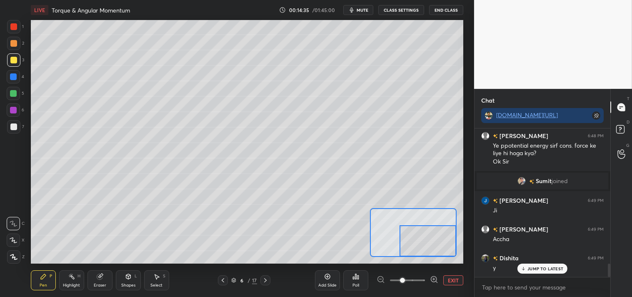
scroll to position [1532, 0]
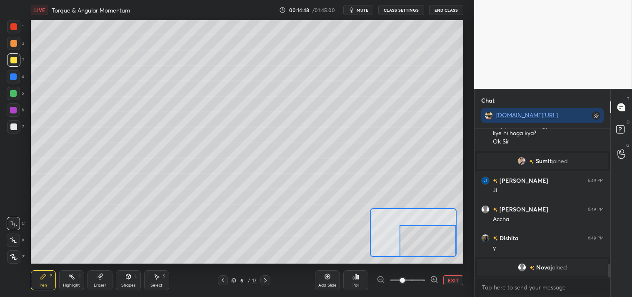
click at [452, 277] on button "EXIT" at bounding box center [453, 280] width 20 height 10
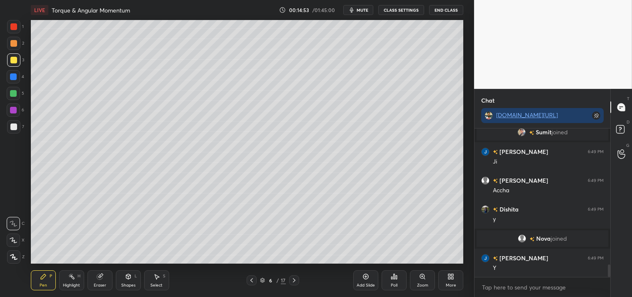
scroll to position [1590, 0]
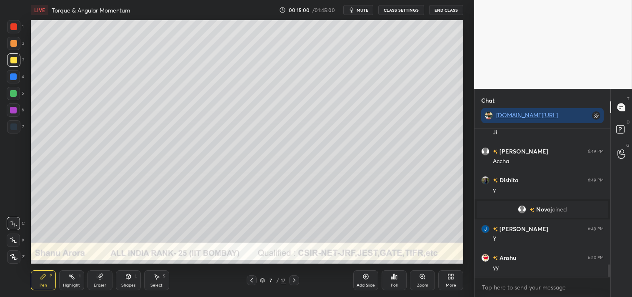
click at [132, 280] on div "Shapes L" at bounding box center [128, 280] width 25 height 20
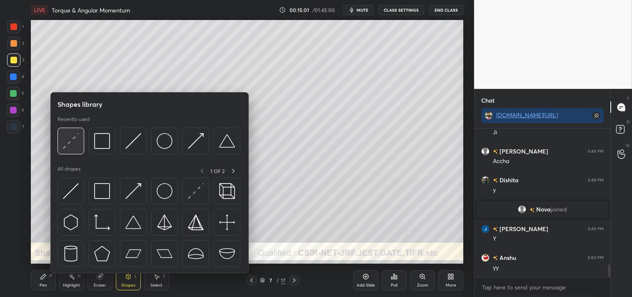
click at [69, 145] on img at bounding box center [71, 141] width 16 height 16
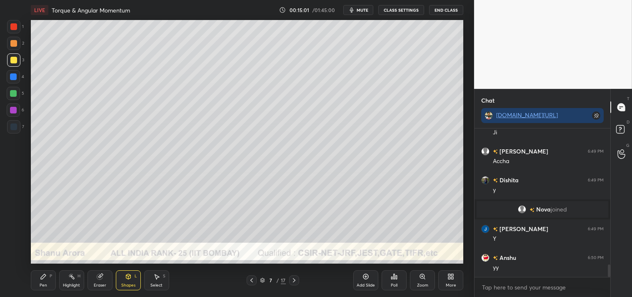
click at [18, 45] on div at bounding box center [13, 43] width 13 height 13
click at [418, 278] on div "Zoom" at bounding box center [422, 280] width 25 height 20
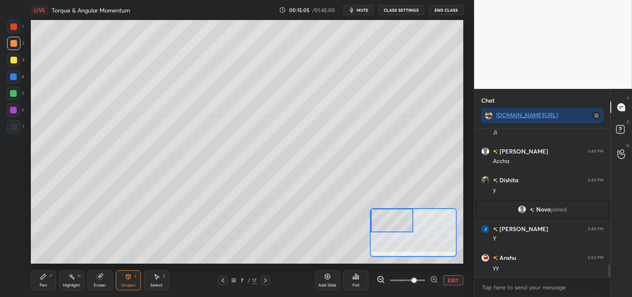
click at [40, 276] on icon at bounding box center [43, 276] width 7 height 7
click at [452, 278] on button "EXIT" at bounding box center [453, 280] width 20 height 10
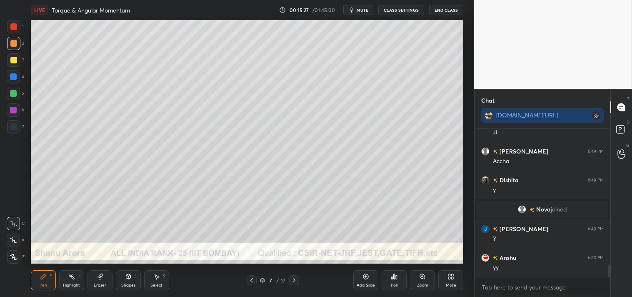
click at [420, 276] on icon at bounding box center [422, 276] width 7 height 7
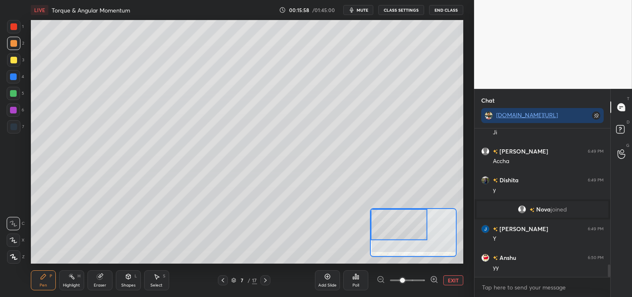
click at [358, 13] on span "mute" at bounding box center [363, 10] width 12 height 6
click at [359, 12] on span "unmute" at bounding box center [362, 10] width 18 height 6
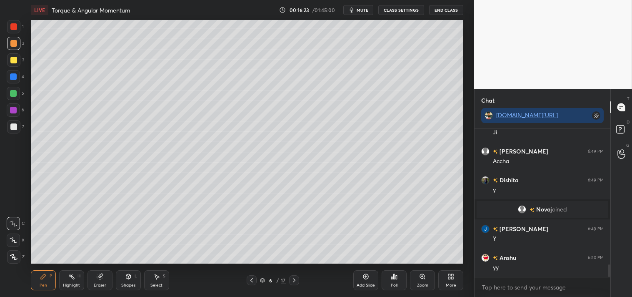
click at [421, 283] on div "Zoom" at bounding box center [422, 285] width 11 height 4
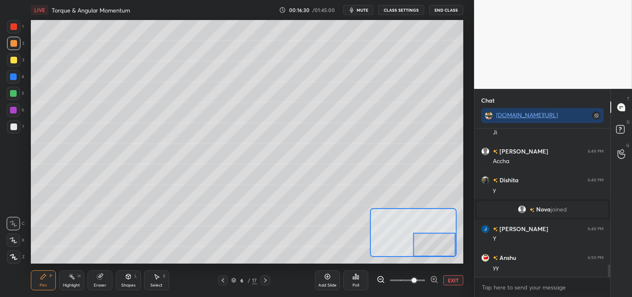
scroll to position [1610, 0]
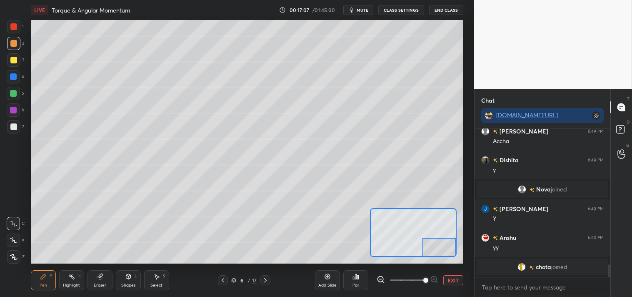
click at [98, 282] on div "Eraser" at bounding box center [100, 280] width 25 height 20
click at [455, 279] on button "EXIT" at bounding box center [453, 280] width 20 height 10
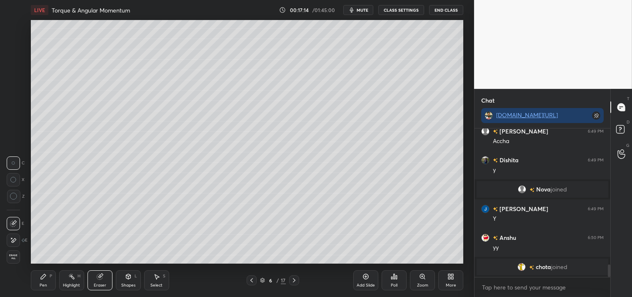
click at [364, 280] on icon at bounding box center [366, 276] width 7 height 7
click at [39, 271] on div "Pen P" at bounding box center [43, 280] width 25 height 20
click at [43, 274] on icon at bounding box center [43, 276] width 7 height 7
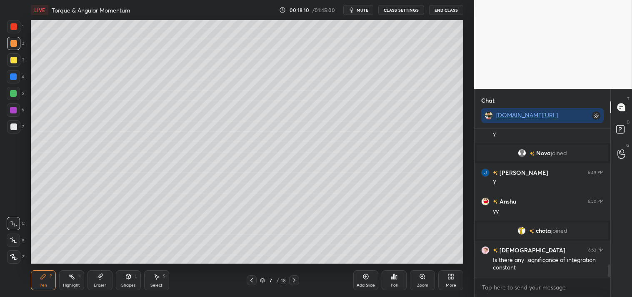
scroll to position [1659, 0]
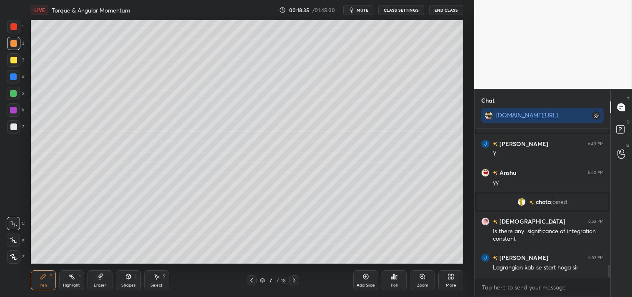
click at [65, 284] on div "Highlight" at bounding box center [71, 285] width 17 height 4
click at [67, 286] on div "Highlight" at bounding box center [71, 285] width 17 height 4
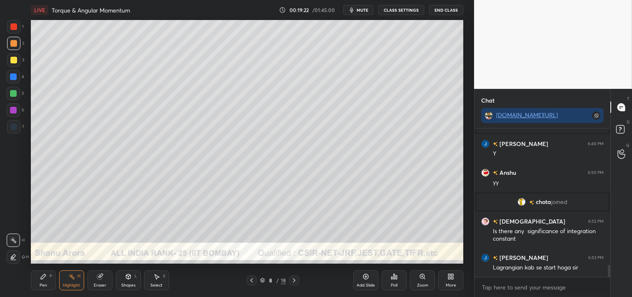
click at [423, 280] on div "Zoom" at bounding box center [422, 280] width 25 height 20
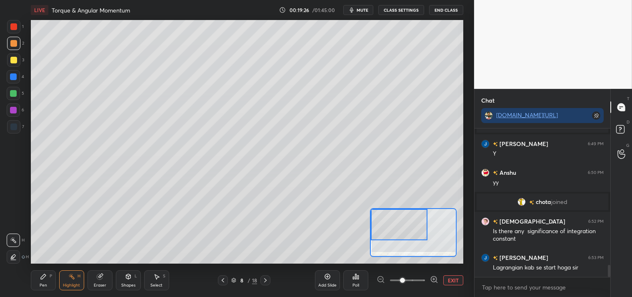
click at [44, 285] on div "Pen" at bounding box center [44, 285] width 8 height 4
click at [44, 283] on div "Pen" at bounding box center [44, 285] width 8 height 4
click at [42, 279] on icon at bounding box center [43, 276] width 7 height 7
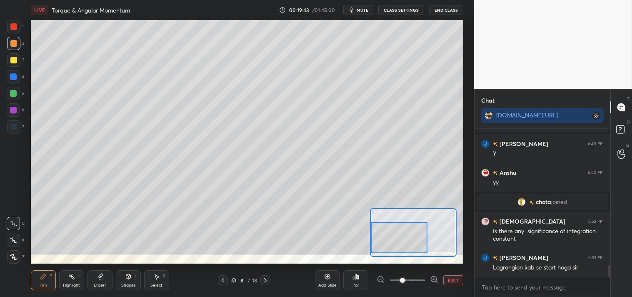
click at [96, 277] on div "Eraser" at bounding box center [100, 280] width 25 height 20
click at [40, 277] on icon at bounding box center [43, 276] width 7 height 7
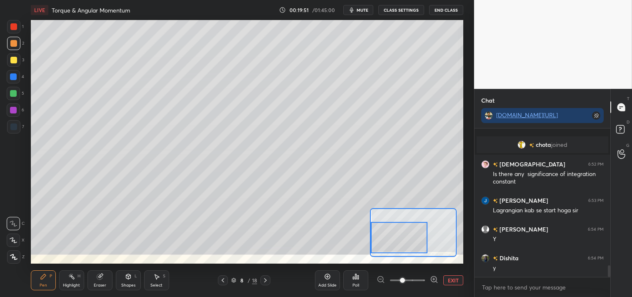
scroll to position [1745, 0]
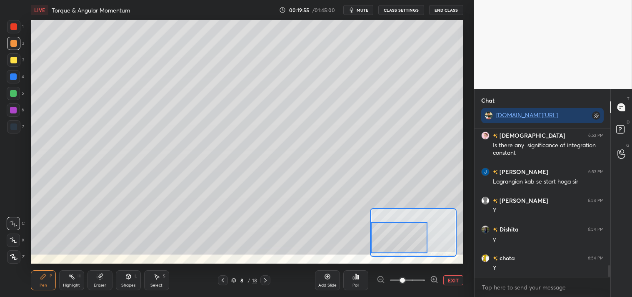
click at [445, 275] on button "EXIT" at bounding box center [453, 280] width 20 height 10
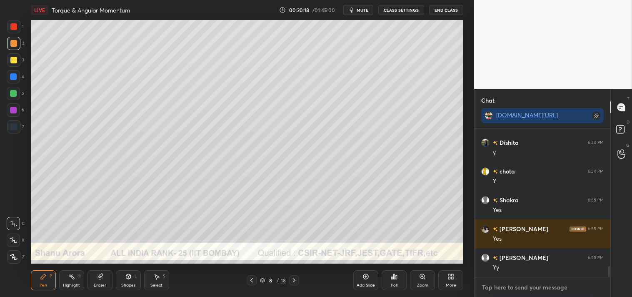
scroll to position [1861, 0]
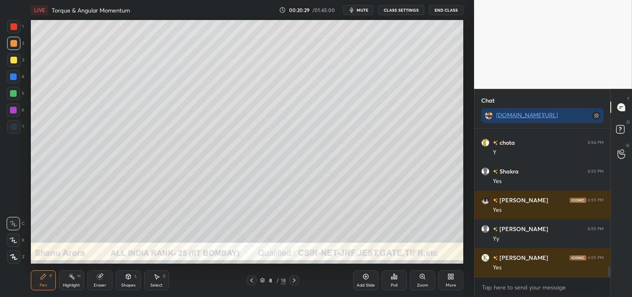
click at [103, 280] on div "Eraser" at bounding box center [100, 280] width 25 height 20
click at [37, 276] on div "Pen P" at bounding box center [43, 280] width 25 height 20
click at [40, 280] on div "Pen P" at bounding box center [43, 280] width 25 height 20
click at [418, 278] on div "Zoom" at bounding box center [422, 280] width 25 height 20
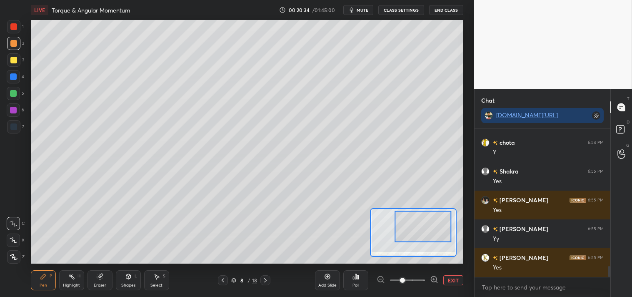
click at [442, 225] on div at bounding box center [423, 226] width 57 height 31
click at [14, 61] on div at bounding box center [13, 60] width 7 height 7
click at [16, 63] on div at bounding box center [13, 60] width 7 height 7
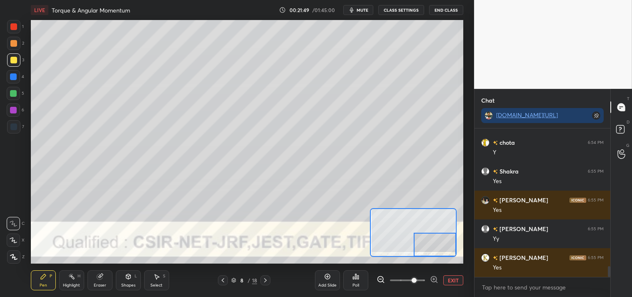
click at [97, 277] on icon at bounding box center [100, 276] width 7 height 7
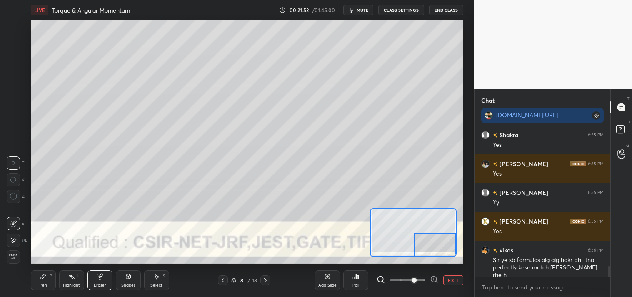
click at [44, 279] on icon at bounding box center [43, 276] width 7 height 7
click at [41, 276] on icon at bounding box center [43, 276] width 7 height 7
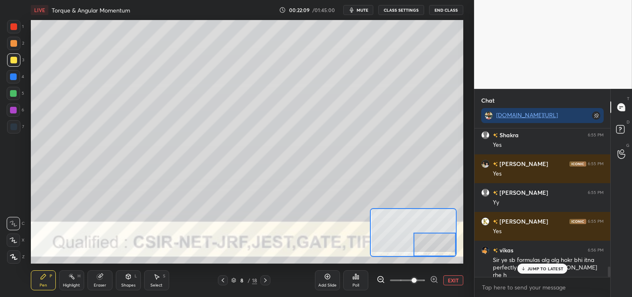
scroll to position [1933, 0]
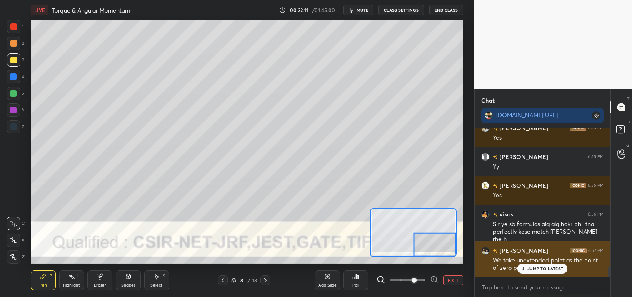
click at [534, 266] on p "JUMP TO LATEST" at bounding box center [546, 268] width 36 height 5
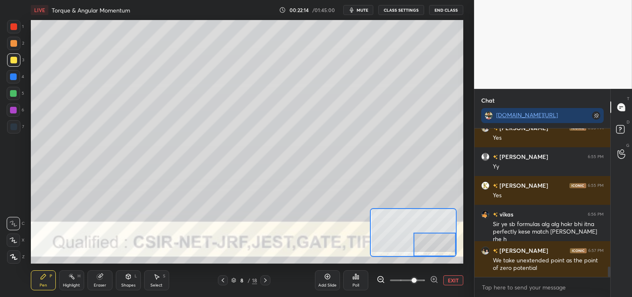
click at [98, 279] on icon at bounding box center [100, 276] width 7 height 7
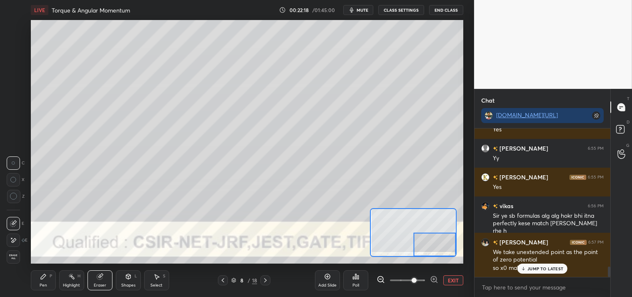
click at [39, 273] on div "Pen P" at bounding box center [43, 280] width 25 height 20
click at [38, 276] on div "Pen P" at bounding box center [43, 280] width 25 height 20
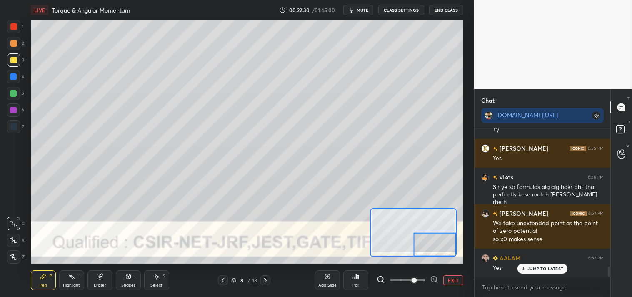
scroll to position [1998, 0]
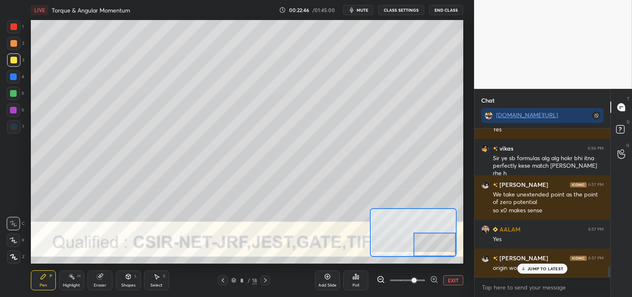
click at [456, 285] on div "Add Slide Poll EXIT" at bounding box center [389, 280] width 148 height 47
click at [453, 276] on button "EXIT" at bounding box center [453, 280] width 20 height 10
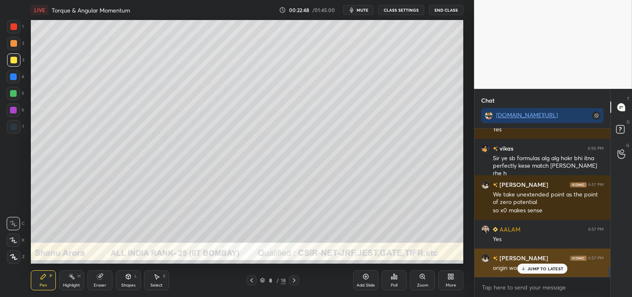
click at [531, 266] on p "JUMP TO LATEST" at bounding box center [546, 268] width 36 height 5
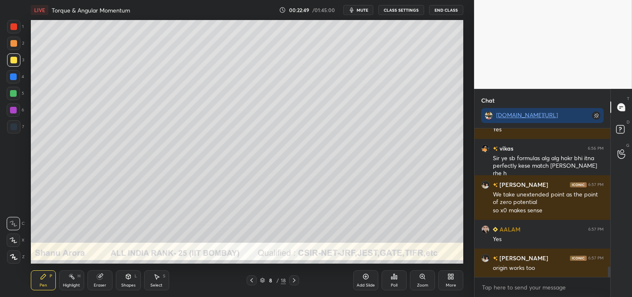
click at [72, 282] on div "Highlight H" at bounding box center [71, 280] width 25 height 20
click at [70, 281] on div "Highlight H" at bounding box center [71, 280] width 25 height 20
click at [366, 279] on icon at bounding box center [366, 276] width 7 height 7
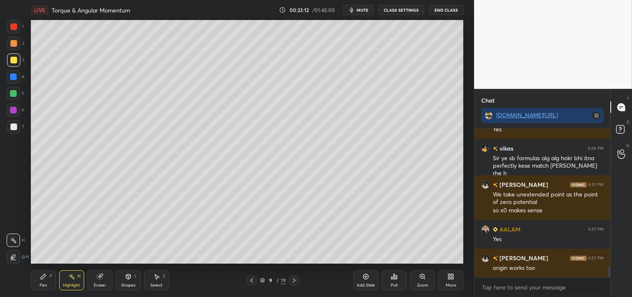
click at [130, 282] on div "Shapes L" at bounding box center [128, 280] width 25 height 20
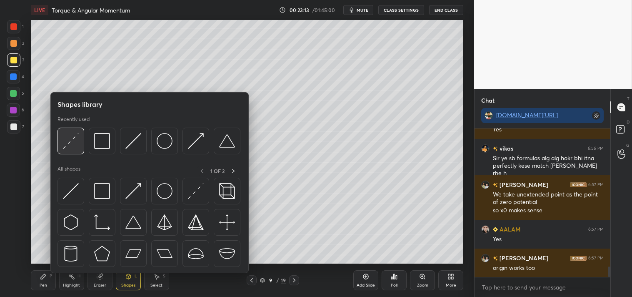
click at [80, 138] on div at bounding box center [71, 141] width 27 height 27
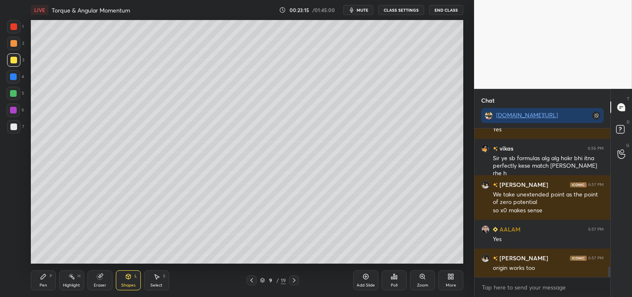
click at [417, 283] on div "Zoom" at bounding box center [422, 285] width 11 height 4
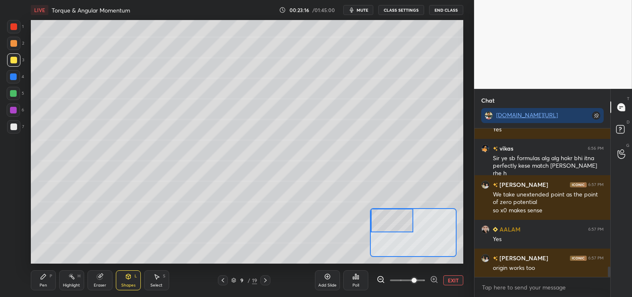
click at [47, 280] on div "Pen P" at bounding box center [43, 280] width 25 height 20
click at [128, 283] on div "Shapes" at bounding box center [128, 285] width 14 height 4
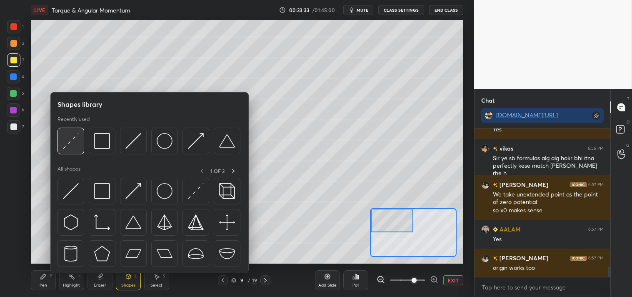
click at [74, 143] on img at bounding box center [71, 141] width 16 height 16
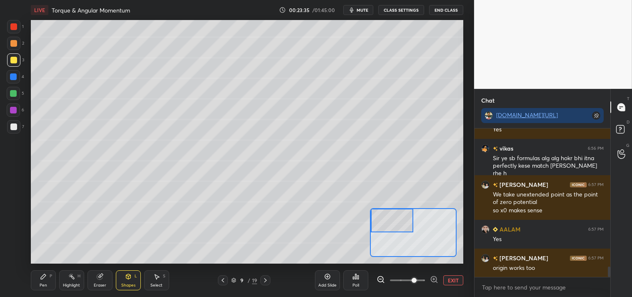
click at [18, 124] on div at bounding box center [13, 126] width 13 height 13
click at [40, 274] on icon at bounding box center [43, 276] width 7 height 7
click at [126, 278] on icon at bounding box center [128, 276] width 5 height 5
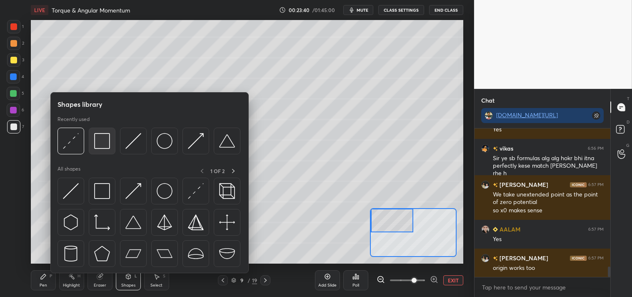
click at [101, 143] on img at bounding box center [102, 141] width 16 height 16
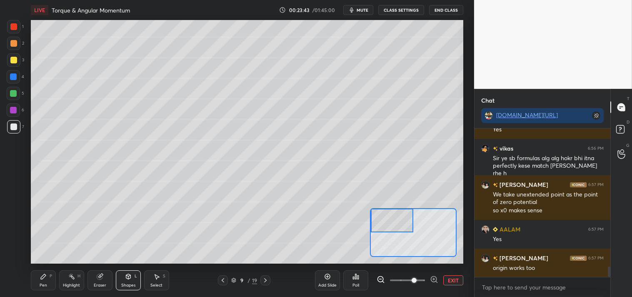
click at [122, 276] on div "Shapes L" at bounding box center [128, 280] width 25 height 20
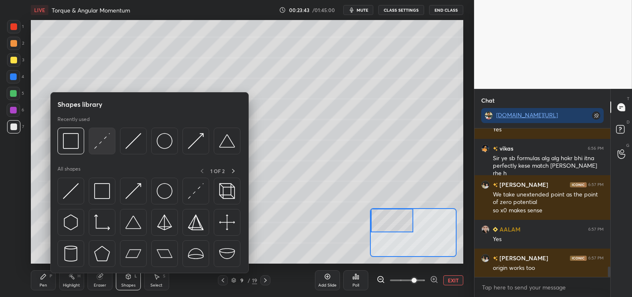
click at [101, 144] on img at bounding box center [102, 141] width 16 height 16
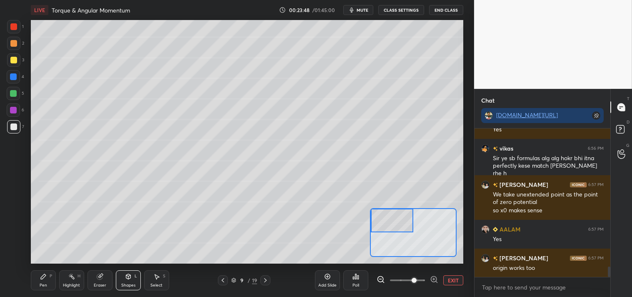
click at [41, 288] on div "Pen P" at bounding box center [43, 280] width 25 height 20
click at [43, 284] on div "Pen" at bounding box center [44, 285] width 8 height 4
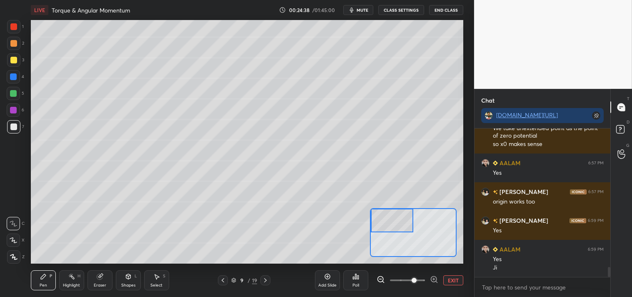
scroll to position [2094, 0]
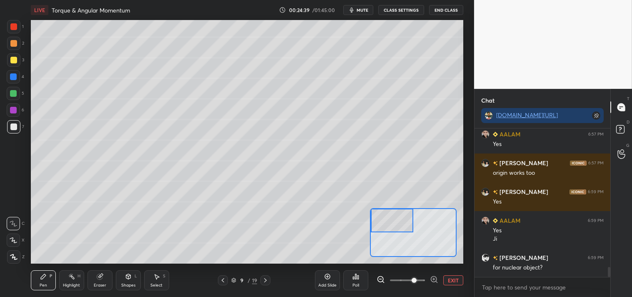
click at [452, 279] on button "EXIT" at bounding box center [453, 280] width 20 height 10
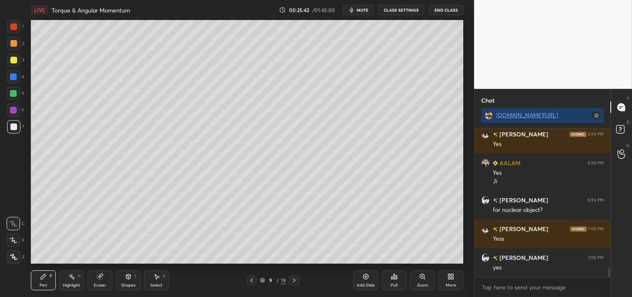
scroll to position [2159, 0]
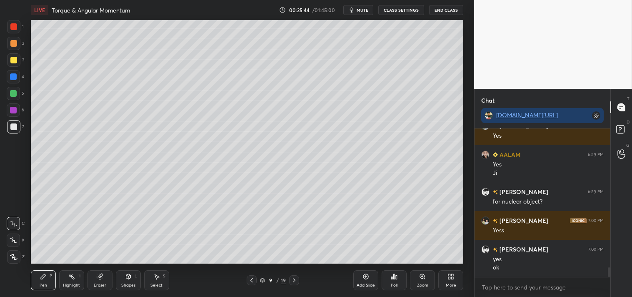
click at [423, 274] on icon at bounding box center [422, 276] width 5 height 5
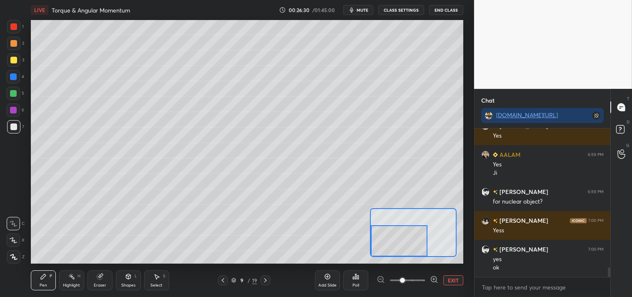
click at [97, 275] on icon at bounding box center [100, 276] width 7 height 7
click at [47, 280] on div "Pen P" at bounding box center [43, 280] width 25 height 20
click at [453, 278] on button "EXIT" at bounding box center [453, 280] width 20 height 10
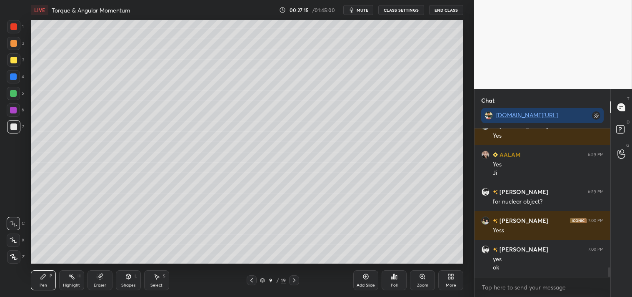
scroll to position [2188, 0]
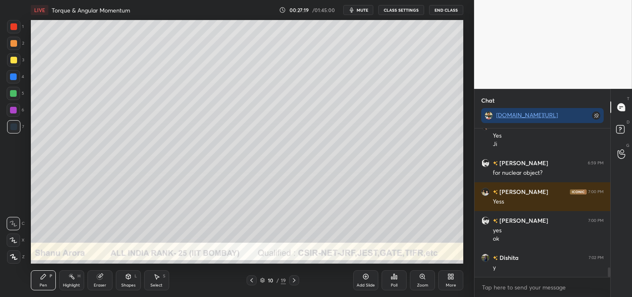
click at [131, 277] on icon at bounding box center [128, 276] width 7 height 7
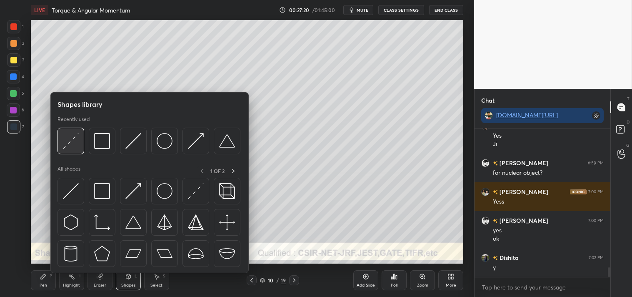
click at [69, 140] on img at bounding box center [71, 141] width 16 height 16
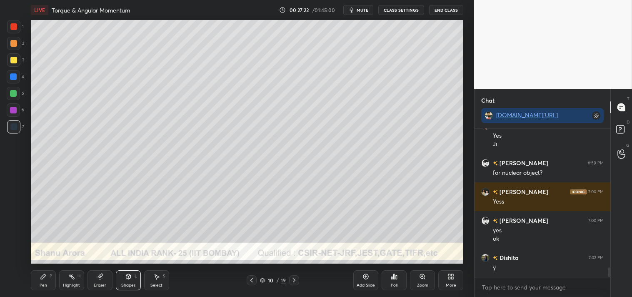
click at [14, 61] on div at bounding box center [13, 60] width 7 height 7
click at [415, 279] on div "Zoom" at bounding box center [422, 280] width 25 height 20
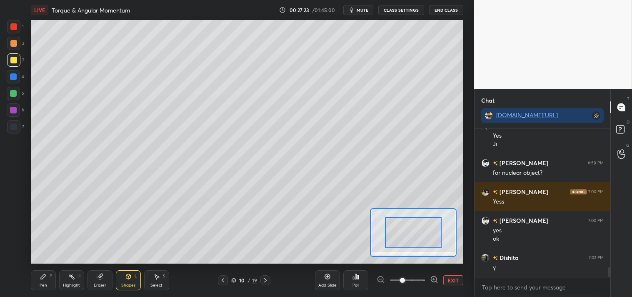
click at [411, 269] on div "Add Slide Poll EXIT" at bounding box center [389, 280] width 148 height 47
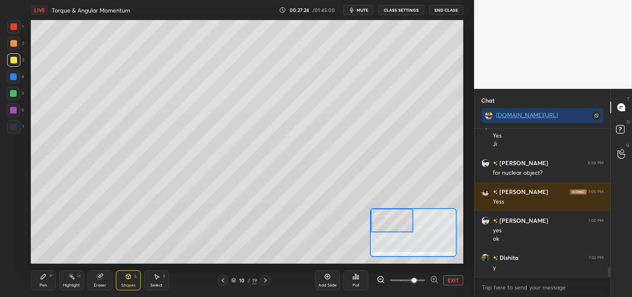
click at [43, 278] on icon at bounding box center [43, 276] width 5 height 5
click at [39, 277] on div "Pen P" at bounding box center [43, 280] width 25 height 20
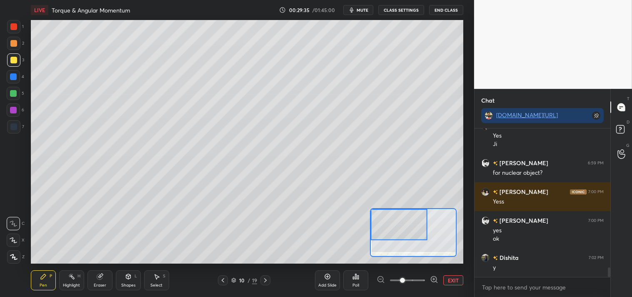
click at [445, 280] on button "EXIT" at bounding box center [453, 280] width 20 height 10
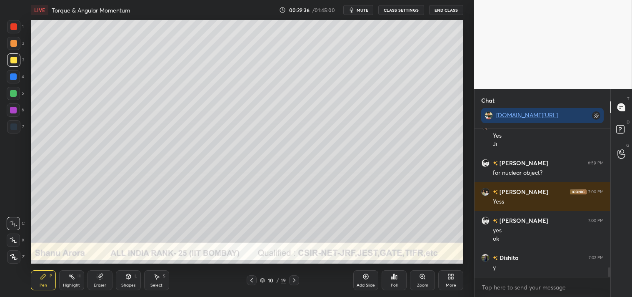
click at [418, 275] on div "Zoom" at bounding box center [422, 280] width 25 height 20
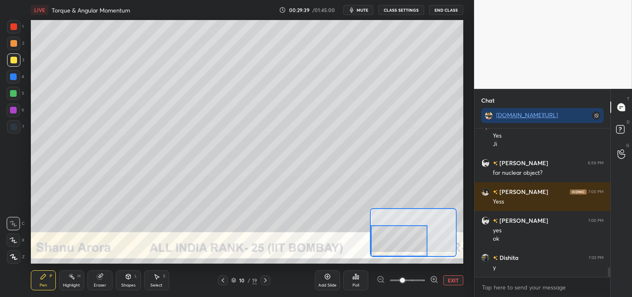
click at [125, 275] on icon at bounding box center [128, 276] width 7 height 7
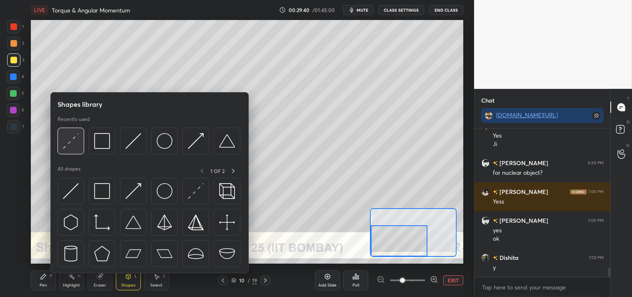
click at [64, 145] on img at bounding box center [71, 141] width 16 height 16
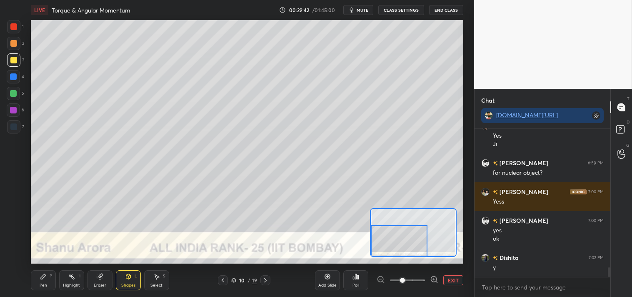
click at [15, 23] on div at bounding box center [13, 26] width 7 height 7
click at [44, 276] on icon at bounding box center [43, 276] width 5 height 5
click at [45, 276] on icon at bounding box center [43, 276] width 5 height 5
click at [451, 280] on button "EXIT" at bounding box center [453, 280] width 20 height 10
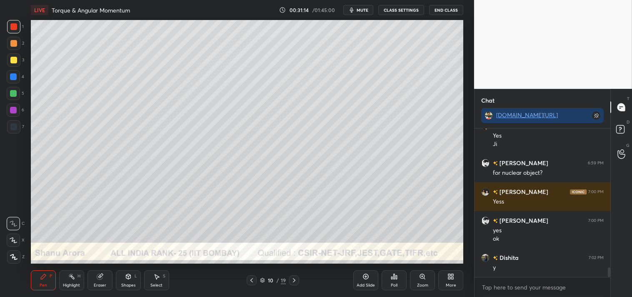
click at [11, 58] on div at bounding box center [13, 60] width 7 height 7
click at [14, 64] on div at bounding box center [13, 59] width 13 height 13
click at [418, 273] on div "Zoom" at bounding box center [422, 280] width 25 height 20
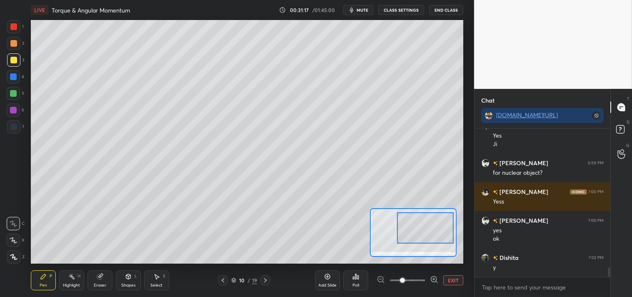
click at [432, 233] on div at bounding box center [425, 227] width 57 height 31
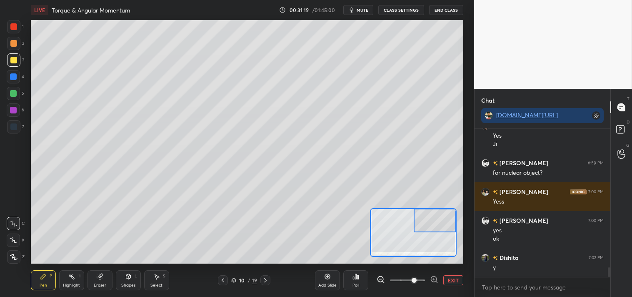
click at [133, 280] on div "Shapes L" at bounding box center [128, 280] width 25 height 20
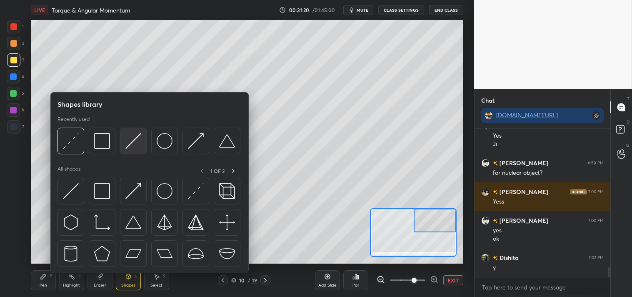
click at [128, 144] on img at bounding box center [133, 141] width 16 height 16
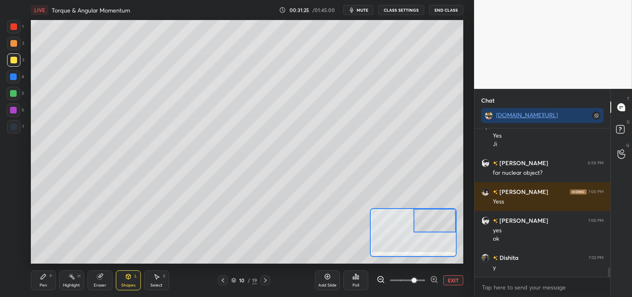
click at [38, 281] on div "Pen P" at bounding box center [43, 280] width 25 height 20
click at [134, 278] on div "Shapes L" at bounding box center [128, 280] width 25 height 20
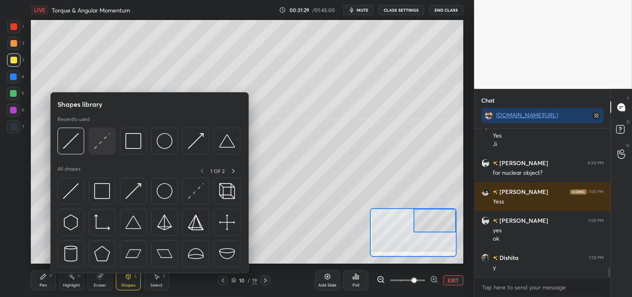
click at [95, 147] on img at bounding box center [102, 141] width 16 height 16
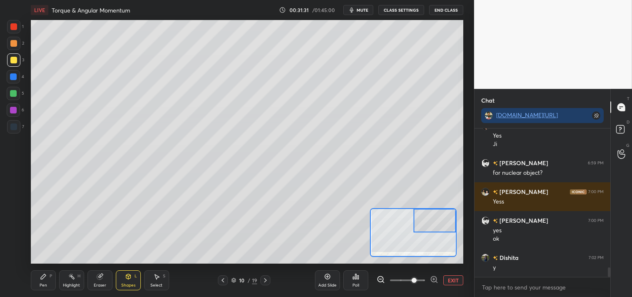
click at [39, 283] on div "Pen P" at bounding box center [43, 280] width 25 height 20
click at [45, 281] on div "Pen P" at bounding box center [43, 280] width 25 height 20
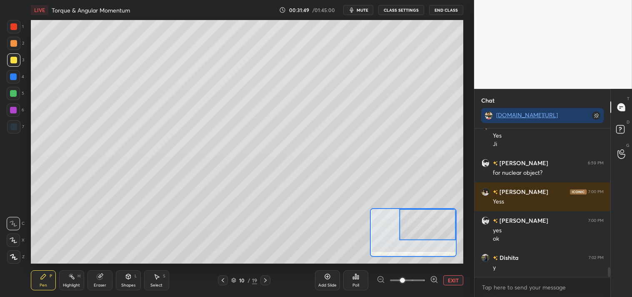
click at [12, 44] on div at bounding box center [13, 43] width 7 height 7
click at [14, 45] on div at bounding box center [13, 43] width 7 height 7
click at [130, 282] on div "Shapes L" at bounding box center [128, 280] width 25 height 20
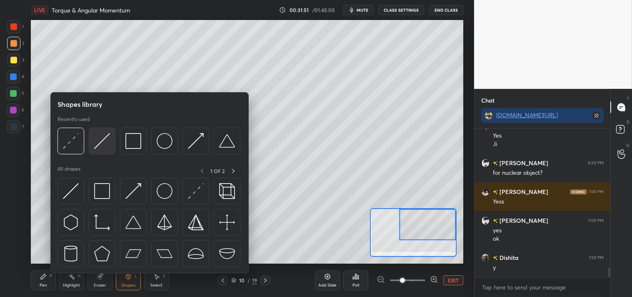
click at [100, 143] on img at bounding box center [102, 141] width 16 height 16
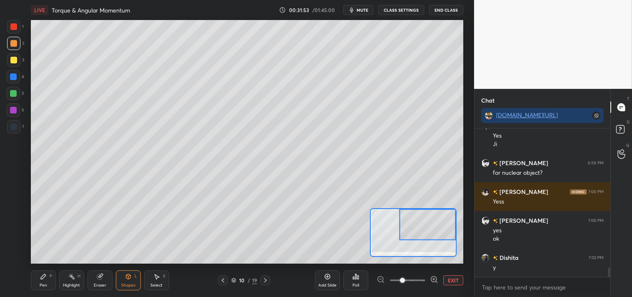
click at [44, 282] on div "Pen P" at bounding box center [43, 280] width 25 height 20
click at [51, 281] on div "Pen P" at bounding box center [43, 280] width 25 height 20
click at [449, 278] on button "EXIT" at bounding box center [453, 280] width 20 height 10
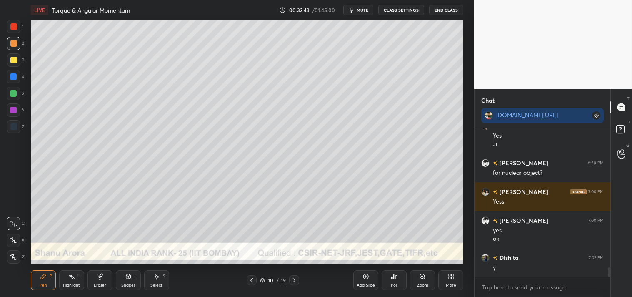
click at [418, 278] on div "Zoom" at bounding box center [422, 280] width 25 height 20
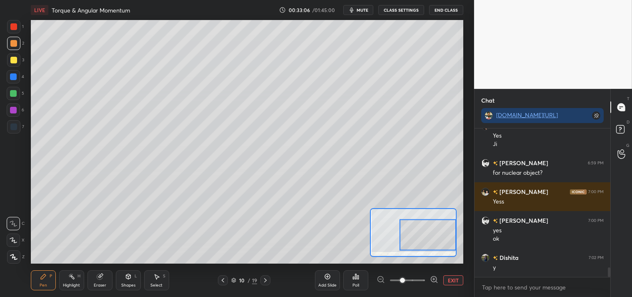
click at [453, 278] on button "EXIT" at bounding box center [453, 280] width 20 height 10
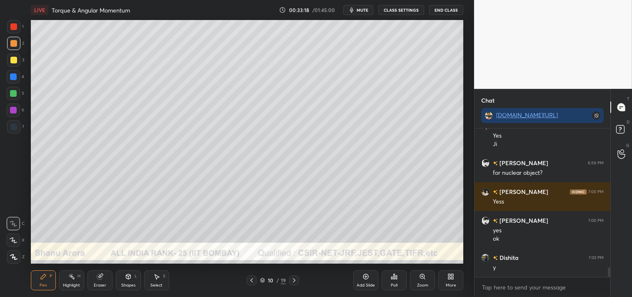
click at [15, 60] on div at bounding box center [13, 60] width 7 height 7
click at [126, 281] on div "Shapes L" at bounding box center [128, 280] width 25 height 20
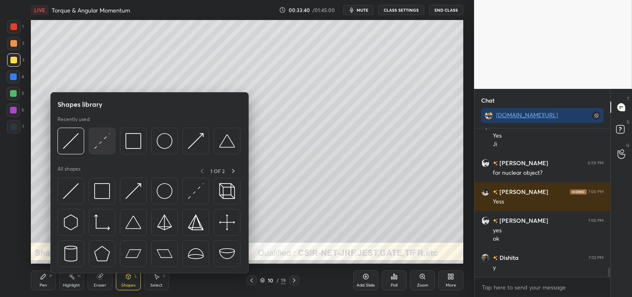
click at [99, 143] on img at bounding box center [102, 141] width 16 height 16
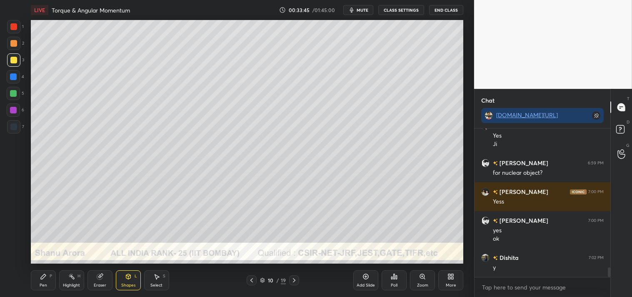
click at [40, 276] on icon at bounding box center [43, 276] width 7 height 7
click at [42, 278] on icon at bounding box center [43, 276] width 5 height 5
click at [81, 277] on div "Highlight H" at bounding box center [71, 280] width 25 height 20
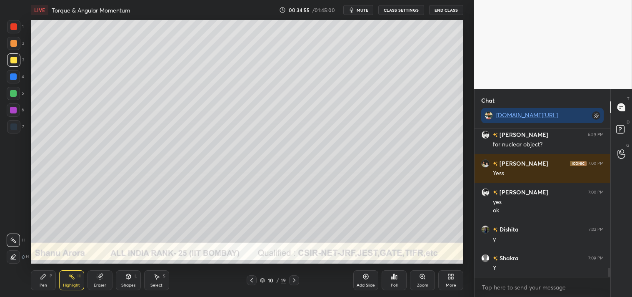
scroll to position [2245, 0]
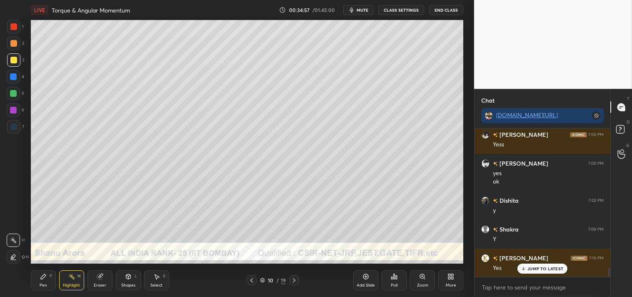
click at [422, 283] on div "Zoom" at bounding box center [422, 285] width 11 height 4
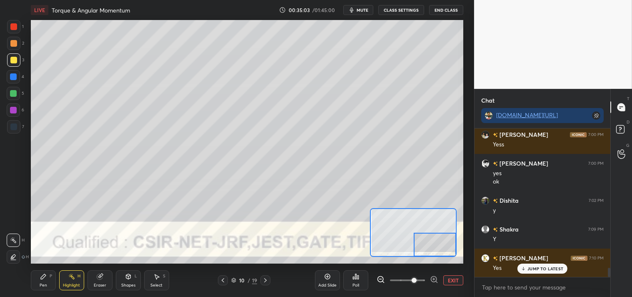
click at [48, 286] on div "Pen P" at bounding box center [43, 280] width 25 height 20
click at [456, 283] on button "EXIT" at bounding box center [453, 280] width 20 height 10
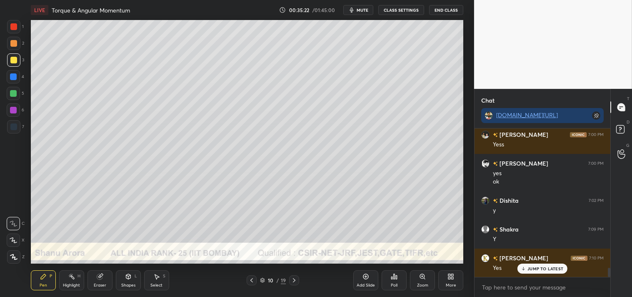
scroll to position [2274, 0]
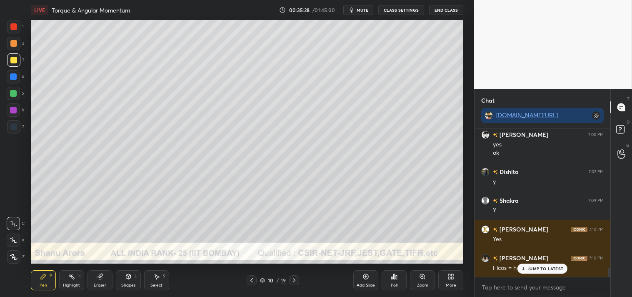
click at [156, 281] on div "Select S" at bounding box center [156, 280] width 25 height 20
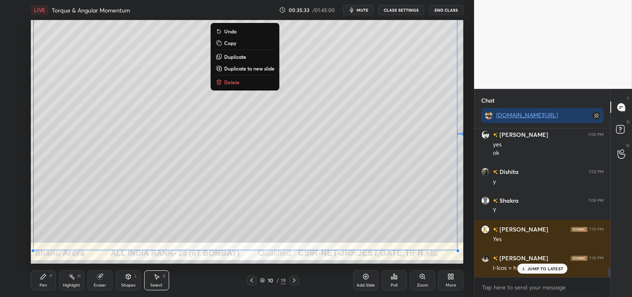
click at [247, 67] on p "Duplicate to new slide" at bounding box center [249, 68] width 50 height 7
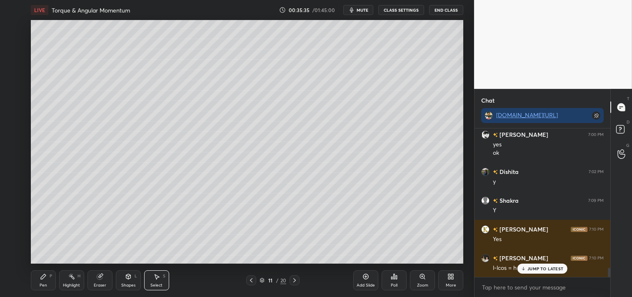
click at [35, 272] on div "Pen P" at bounding box center [43, 280] width 25 height 20
click at [39, 268] on div "Pen P Highlight H Eraser Shapes L Select S 11 / 20 Add Slide Poll Zoom More" at bounding box center [247, 279] width 433 height 33
click at [78, 276] on div "H" at bounding box center [79, 276] width 3 height 4
click at [42, 278] on icon at bounding box center [43, 276] width 5 height 5
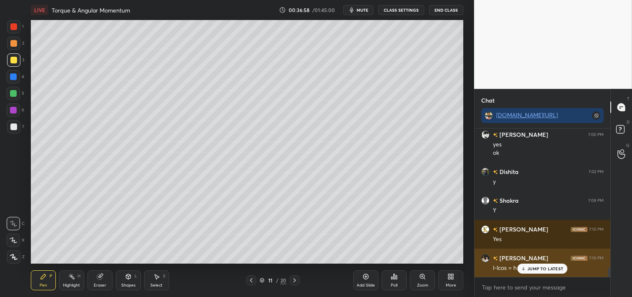
click at [524, 274] on div "Kumar 7:10 PM l-lcos = h" at bounding box center [543, 262] width 136 height 29
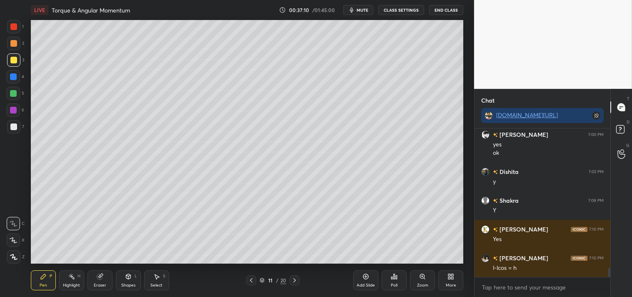
scroll to position [2303, 0]
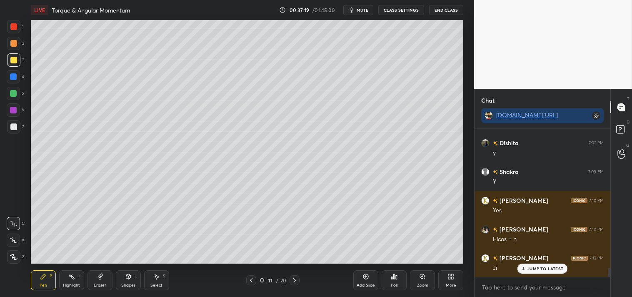
click at [365, 278] on icon at bounding box center [365, 276] width 5 height 5
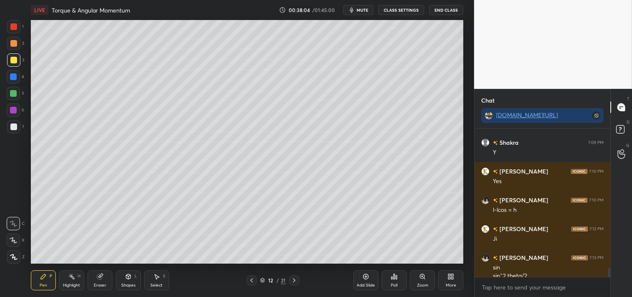
scroll to position [2340, 0]
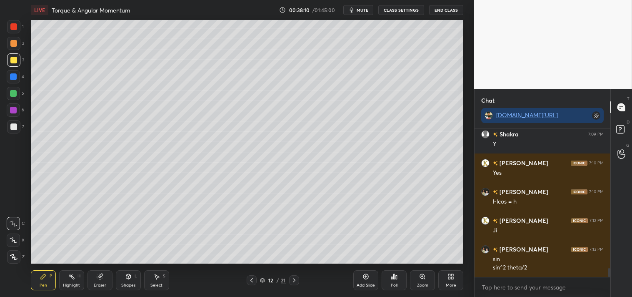
click at [100, 278] on icon at bounding box center [99, 276] width 5 height 5
click at [11, 200] on icon at bounding box center [14, 197] width 8 height 8
click at [13, 240] on icon at bounding box center [13, 240] width 7 height 7
click at [14, 223] on icon at bounding box center [14, 222] width 5 height 4
click at [35, 286] on div "Pen P" at bounding box center [43, 280] width 25 height 20
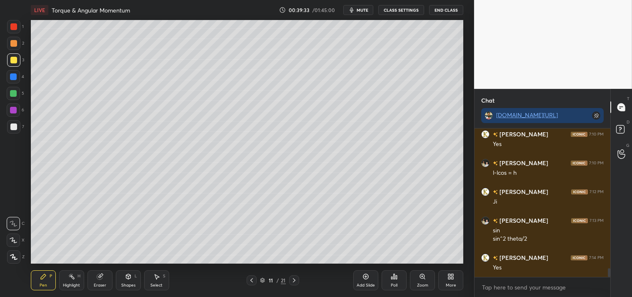
scroll to position [2398, 0]
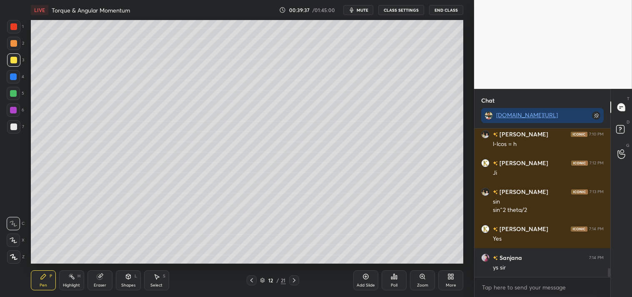
click at [71, 282] on div "Highlight H" at bounding box center [71, 280] width 25 height 20
click at [71, 285] on div "Highlight" at bounding box center [71, 285] width 17 height 4
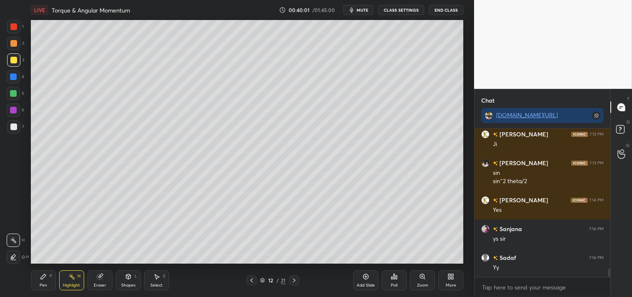
click at [126, 282] on div "Shapes L" at bounding box center [128, 280] width 25 height 20
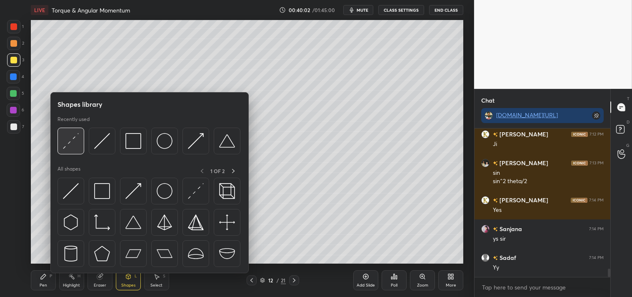
click at [70, 142] on img at bounding box center [71, 141] width 16 height 16
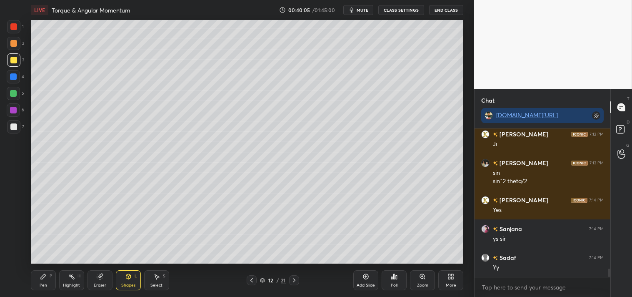
click at [36, 278] on div "Pen P" at bounding box center [43, 280] width 25 height 20
click at [45, 269] on div "Pen P Highlight H Eraser Shapes L Select S 12 / 21 Add Slide Poll Zoom More" at bounding box center [247, 279] width 433 height 33
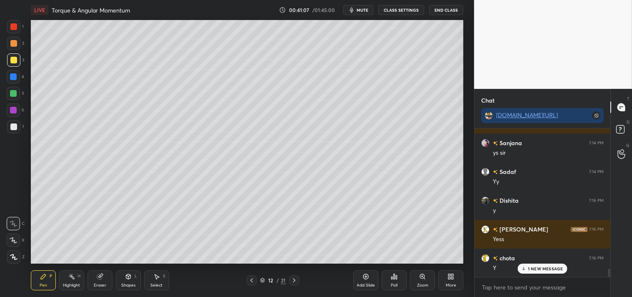
scroll to position [2541, 0]
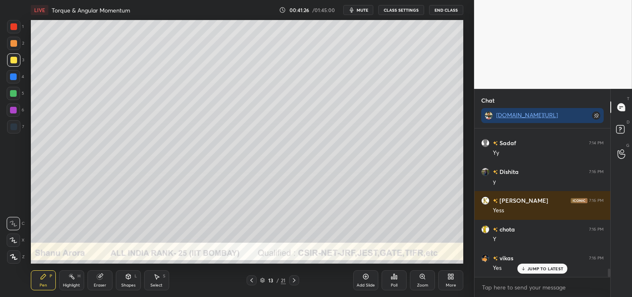
click at [127, 285] on div "Shapes" at bounding box center [128, 285] width 14 height 4
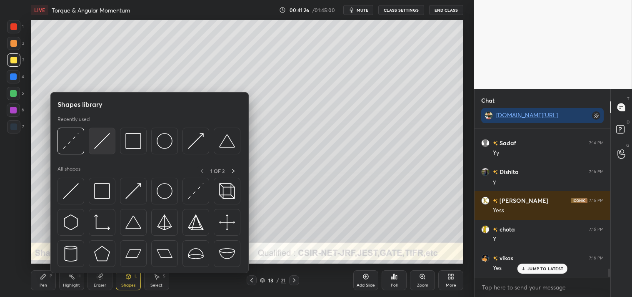
click at [99, 139] on img at bounding box center [102, 141] width 16 height 16
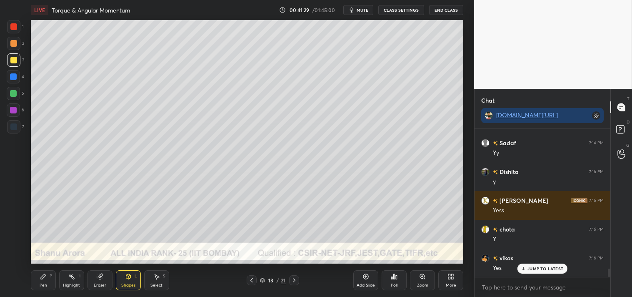
click at [417, 280] on div "Zoom" at bounding box center [422, 280] width 25 height 20
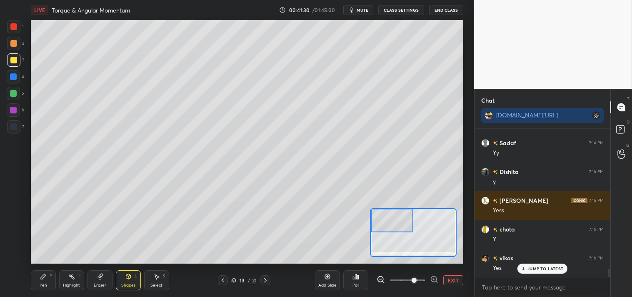
click at [43, 280] on div "Pen P" at bounding box center [43, 280] width 25 height 20
click at [39, 281] on div "Pen P" at bounding box center [43, 280] width 25 height 20
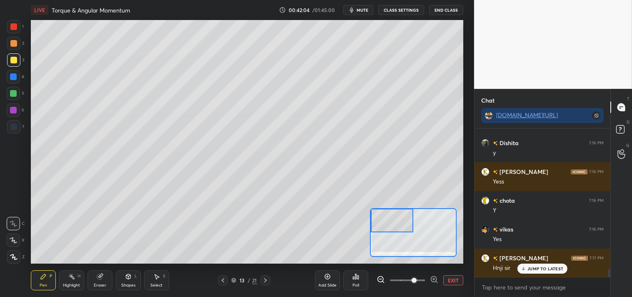
scroll to position [2599, 0]
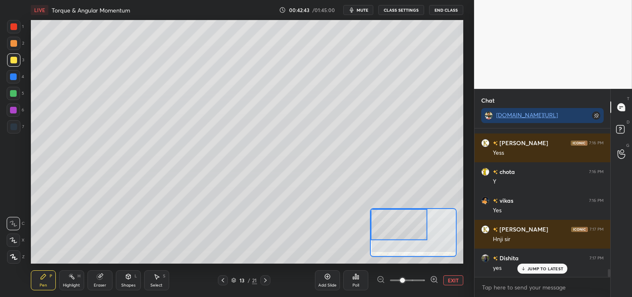
click at [132, 276] on div "Shapes L" at bounding box center [128, 280] width 25 height 20
click at [42, 284] on div "Pen" at bounding box center [44, 285] width 8 height 4
click at [50, 278] on div "P" at bounding box center [51, 276] width 3 height 4
click at [127, 278] on icon at bounding box center [128, 276] width 5 height 5
click at [36, 286] on div "Pen P" at bounding box center [43, 280] width 25 height 20
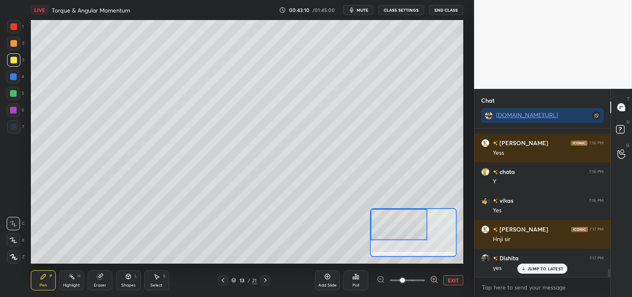
click at [123, 277] on div "Shapes L" at bounding box center [128, 280] width 25 height 20
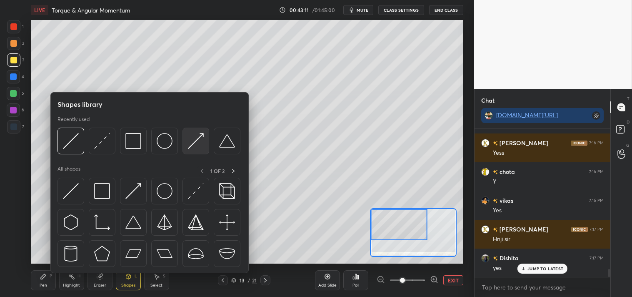
click at [198, 140] on img at bounding box center [196, 141] width 16 height 16
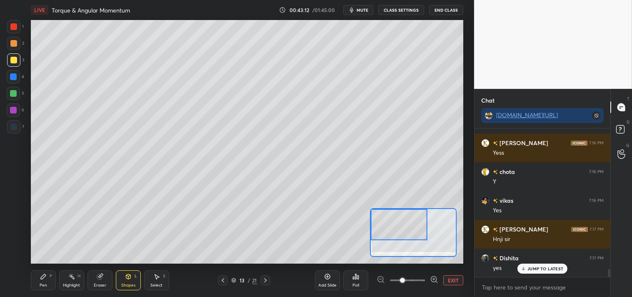
click at [15, 43] on div at bounding box center [13, 43] width 7 height 7
click at [38, 280] on div "Pen P" at bounding box center [43, 280] width 25 height 20
click at [125, 275] on icon at bounding box center [128, 276] width 7 height 7
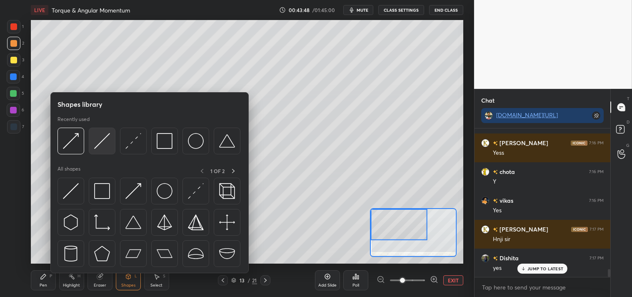
click at [103, 144] on img at bounding box center [102, 141] width 16 height 16
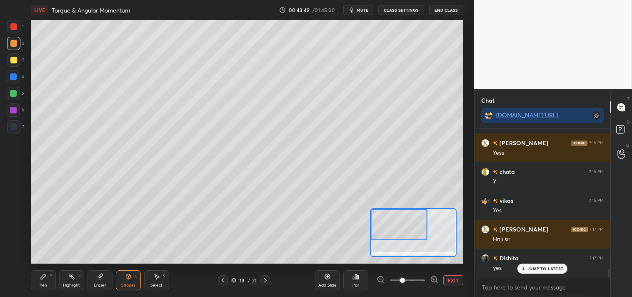
click at [124, 276] on div "Shapes L" at bounding box center [128, 280] width 25 height 20
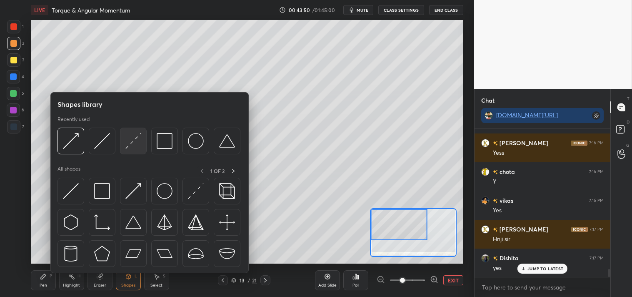
click at [135, 148] on img at bounding box center [133, 141] width 16 height 16
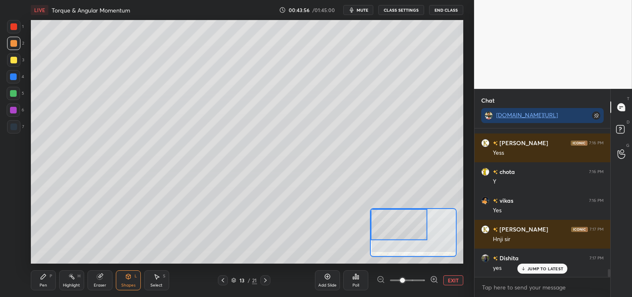
click at [125, 280] on div "Shapes L" at bounding box center [128, 280] width 25 height 20
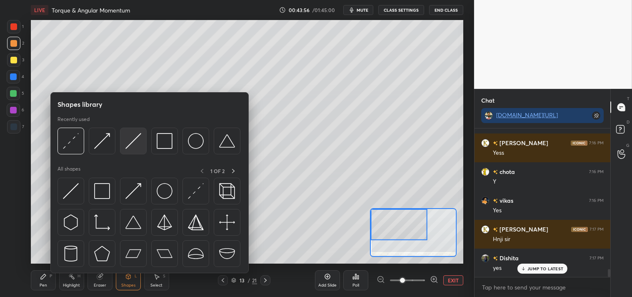
click at [128, 144] on img at bounding box center [133, 141] width 16 height 16
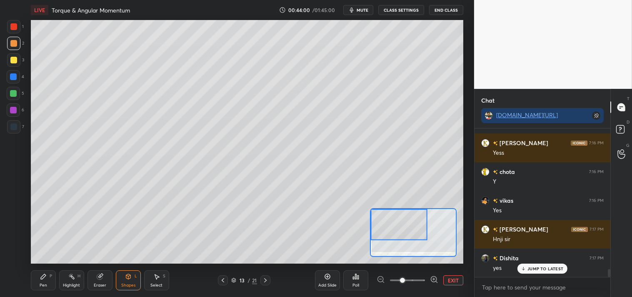
click at [128, 277] on icon at bounding box center [128, 276] width 5 height 5
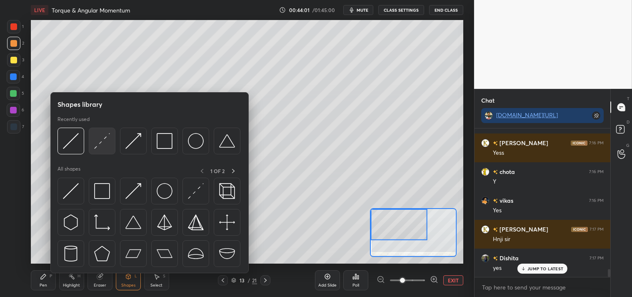
click at [95, 138] on img at bounding box center [102, 141] width 16 height 16
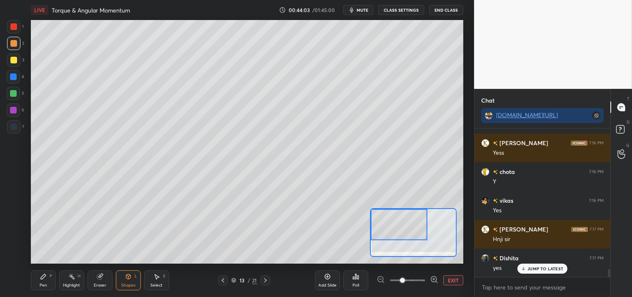
click at [42, 283] on div "Pen" at bounding box center [44, 285] width 8 height 4
click at [98, 280] on div "Eraser" at bounding box center [100, 280] width 25 height 20
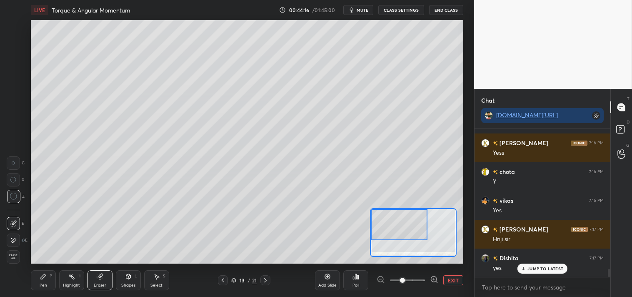
click at [11, 237] on icon at bounding box center [13, 240] width 7 height 7
click at [38, 277] on div "Pen P" at bounding box center [43, 280] width 25 height 20
click at [123, 280] on div "Shapes L" at bounding box center [128, 280] width 25 height 20
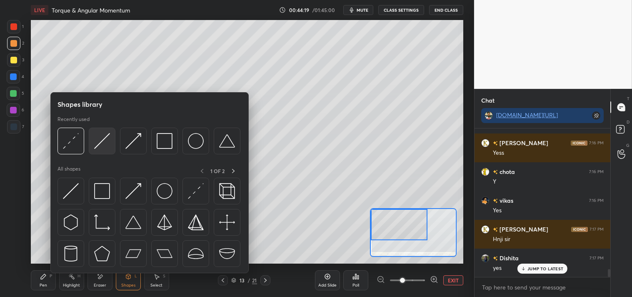
click at [104, 148] on img at bounding box center [102, 141] width 16 height 16
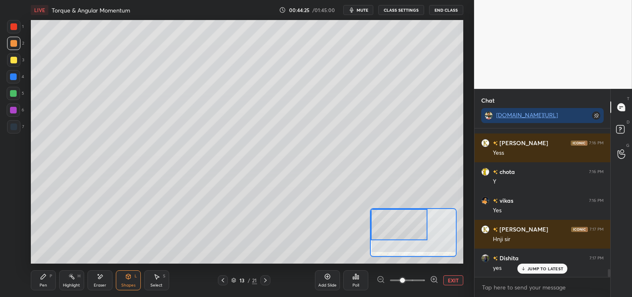
click at [40, 276] on icon at bounding box center [43, 276] width 7 height 7
click at [71, 278] on icon at bounding box center [71, 276] width 7 height 7
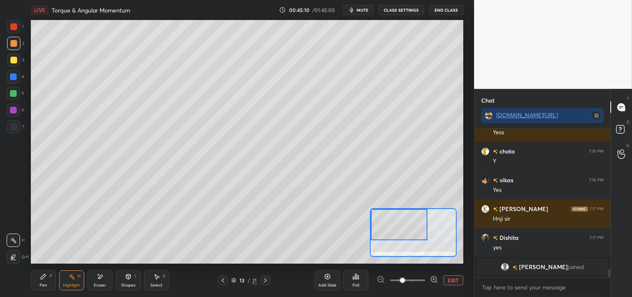
click at [460, 278] on button "EXIT" at bounding box center [453, 280] width 20 height 10
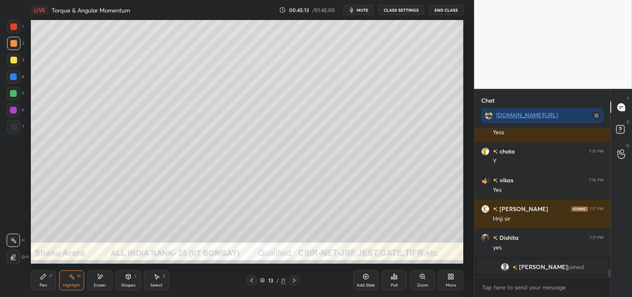
click at [414, 277] on div "Zoom" at bounding box center [422, 280] width 25 height 20
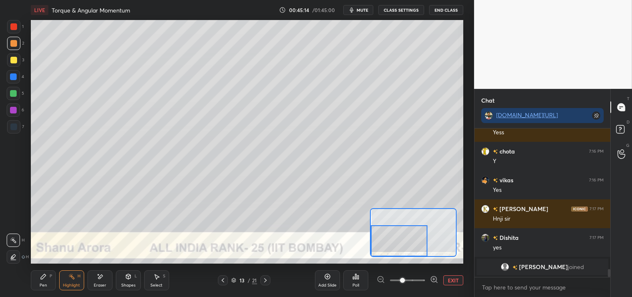
click at [40, 275] on icon at bounding box center [43, 276] width 7 height 7
click at [36, 275] on div "Pen P" at bounding box center [43, 280] width 25 height 20
click at [457, 276] on button "EXIT" at bounding box center [453, 280] width 20 height 10
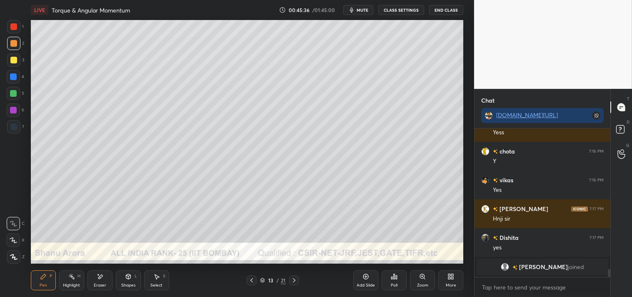
click at [128, 284] on div "Shapes" at bounding box center [128, 285] width 14 height 4
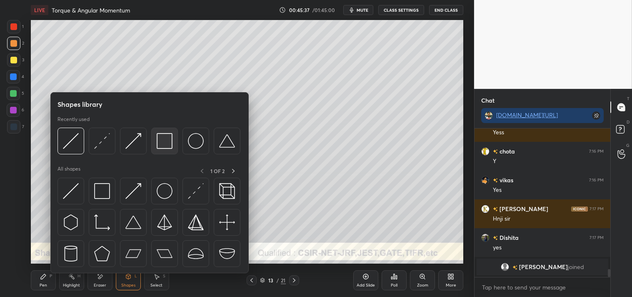
click at [169, 139] on img at bounding box center [165, 141] width 16 height 16
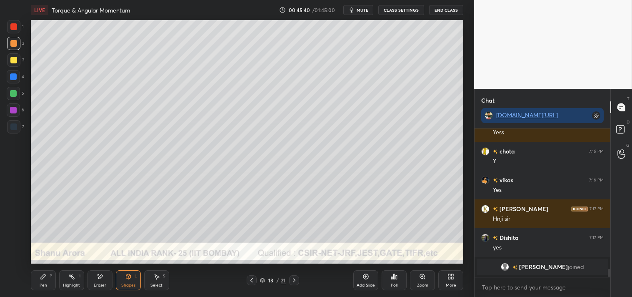
click at [42, 274] on icon at bounding box center [43, 276] width 7 height 7
click at [131, 285] on div "Shapes" at bounding box center [128, 285] width 14 height 4
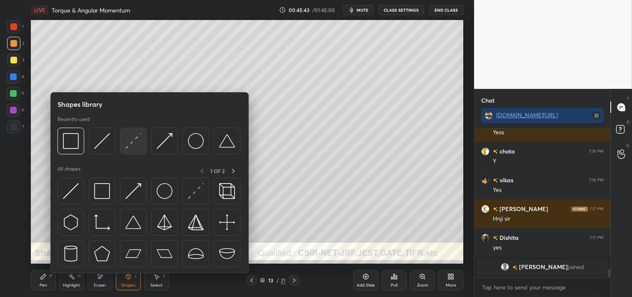
click at [135, 144] on img at bounding box center [133, 141] width 16 height 16
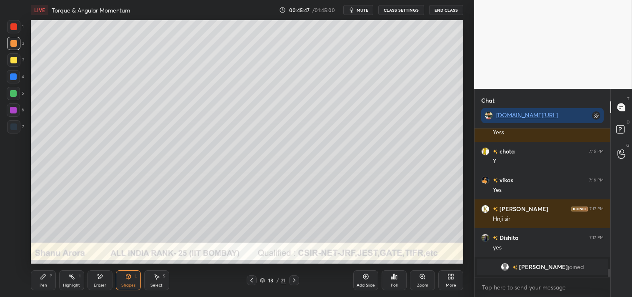
click at [40, 283] on div "Pen" at bounding box center [44, 285] width 8 height 4
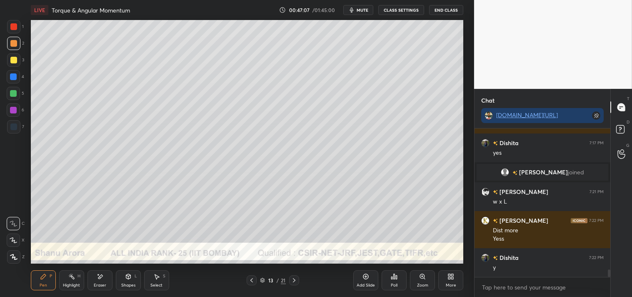
scroll to position [2742, 0]
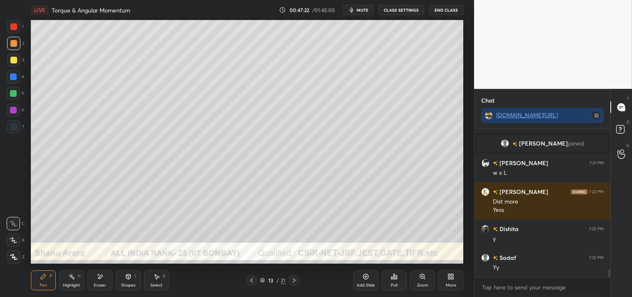
click at [63, 278] on div "Highlight H" at bounding box center [71, 280] width 25 height 20
click at [66, 280] on div "Highlight H" at bounding box center [71, 280] width 25 height 20
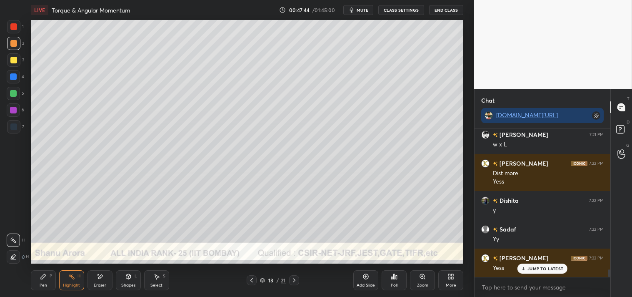
click at [46, 284] on div "Pen" at bounding box center [44, 285] width 8 height 4
click at [43, 288] on div "Pen P" at bounding box center [43, 280] width 25 height 20
click at [67, 284] on div "Highlight" at bounding box center [71, 285] width 17 height 4
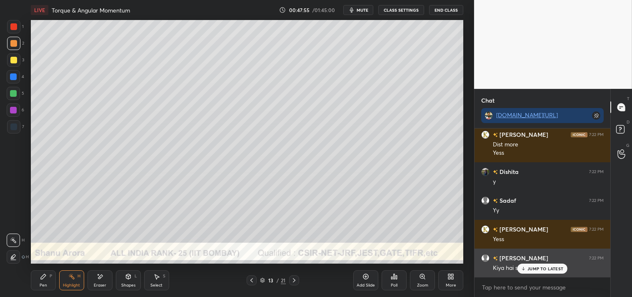
click at [540, 266] on p "JUMP TO LATEST" at bounding box center [546, 268] width 36 height 5
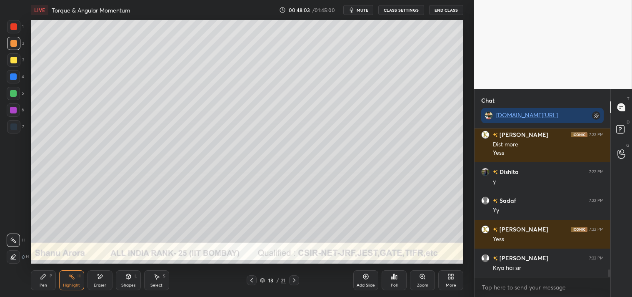
click at [43, 282] on div "Pen P" at bounding box center [43, 280] width 25 height 20
click at [368, 283] on div "Add Slide" at bounding box center [366, 285] width 18 height 4
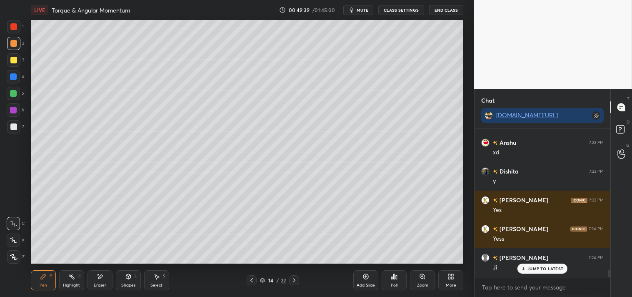
scroll to position [3008, 0]
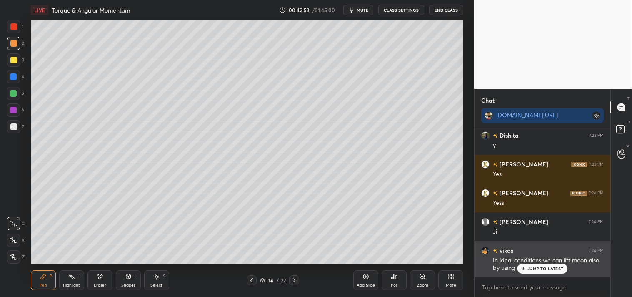
click at [543, 270] on p "JUMP TO LATEST" at bounding box center [546, 268] width 36 height 5
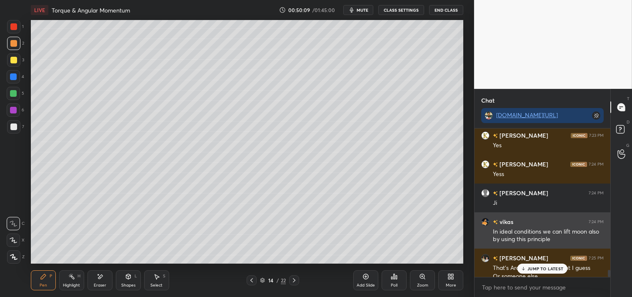
scroll to position [3045, 0]
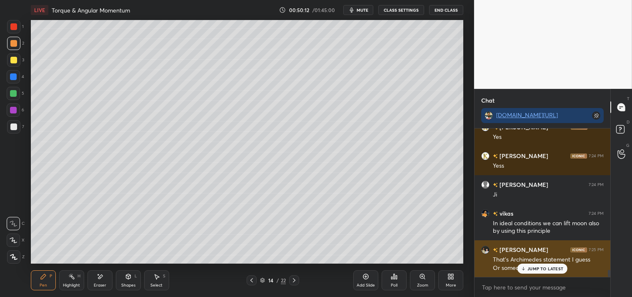
click at [547, 271] on div "JUMP TO LATEST" at bounding box center [543, 268] width 50 height 10
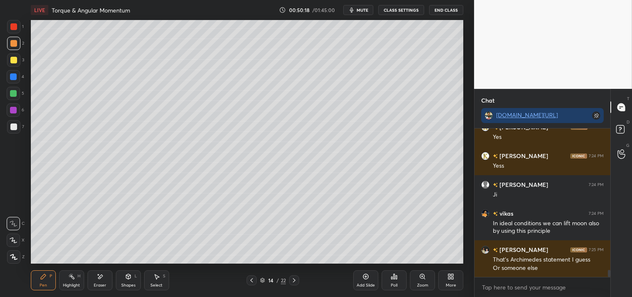
click at [369, 282] on div "Add Slide" at bounding box center [365, 280] width 25 height 20
click at [128, 278] on icon at bounding box center [128, 276] width 5 height 5
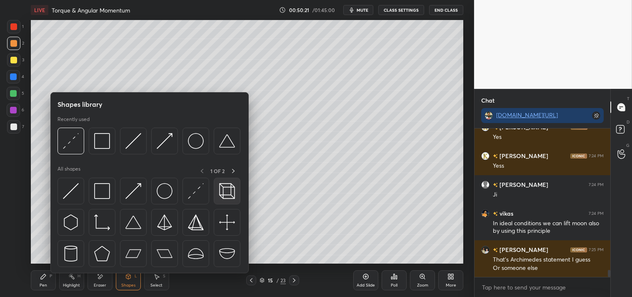
click at [225, 185] on img at bounding box center [227, 191] width 16 height 16
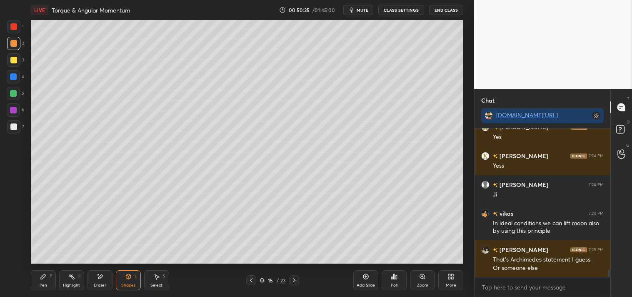
click at [119, 273] on div "Shapes L" at bounding box center [128, 280] width 25 height 20
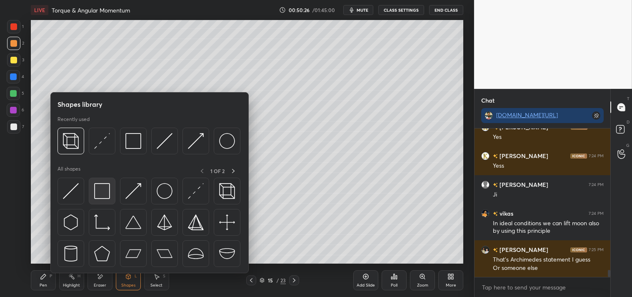
click at [98, 193] on img at bounding box center [102, 191] width 16 height 16
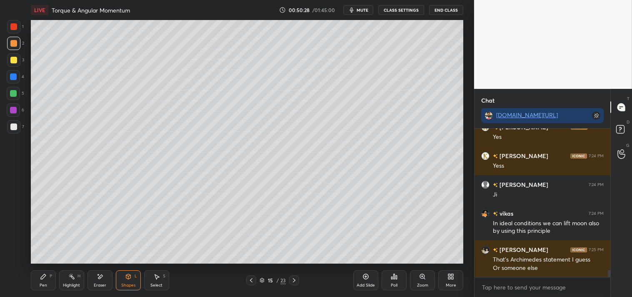
click at [40, 285] on div "Pen" at bounding box center [44, 285] width 8 height 4
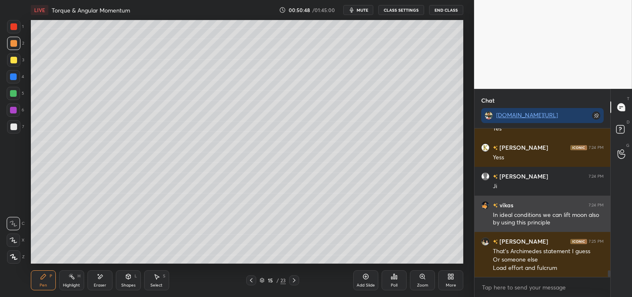
scroll to position [3054, 0]
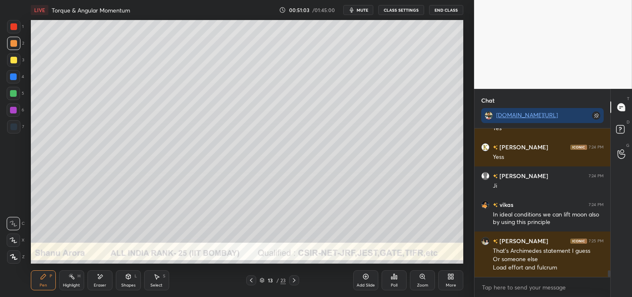
click at [69, 272] on div "Highlight H" at bounding box center [71, 280] width 25 height 20
click at [68, 275] on icon at bounding box center [71, 276] width 7 height 7
click at [121, 276] on div "Shapes L" at bounding box center [128, 280] width 25 height 20
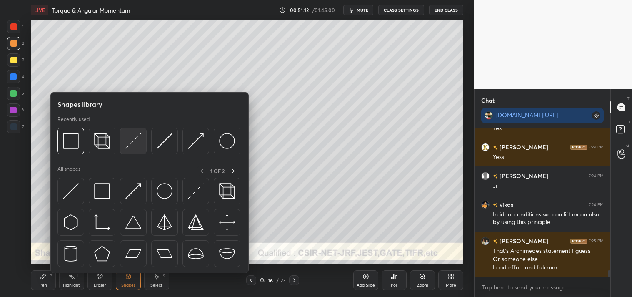
click at [135, 139] on img at bounding box center [133, 141] width 16 height 16
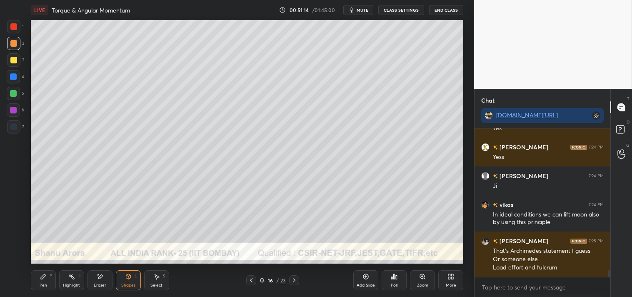
click at [414, 280] on div "Zoom" at bounding box center [422, 280] width 25 height 20
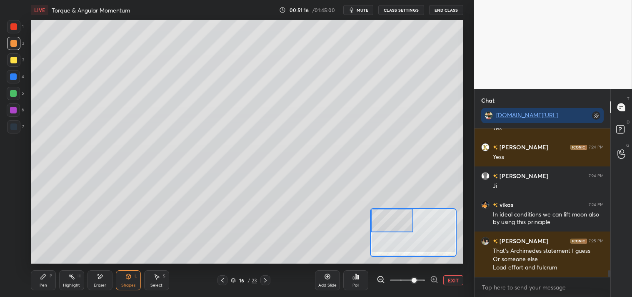
click at [38, 276] on div "Pen P" at bounding box center [43, 280] width 25 height 20
click at [132, 278] on div "Shapes L" at bounding box center [128, 280] width 25 height 20
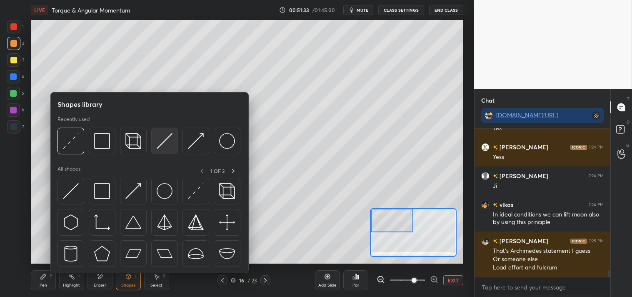
click at [162, 148] on img at bounding box center [165, 141] width 16 height 16
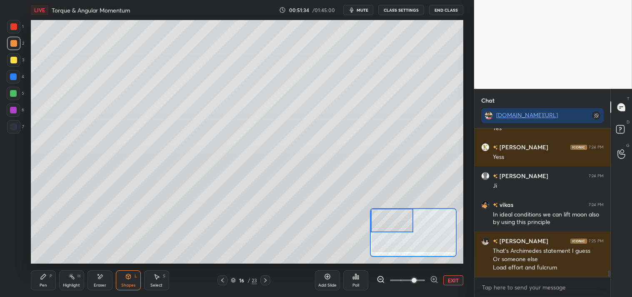
click at [16, 58] on div at bounding box center [13, 60] width 7 height 7
click at [39, 274] on div "Pen P" at bounding box center [43, 280] width 25 height 20
click at [43, 274] on icon at bounding box center [43, 276] width 5 height 5
click at [125, 274] on icon at bounding box center [128, 276] width 7 height 7
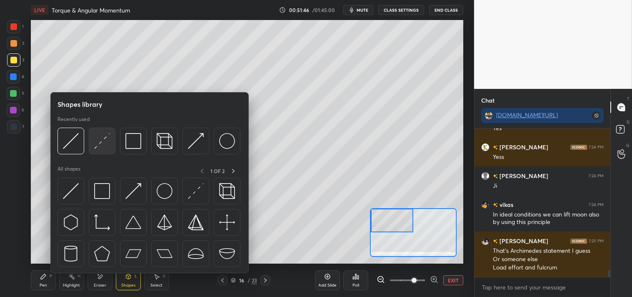
click at [103, 145] on img at bounding box center [102, 141] width 16 height 16
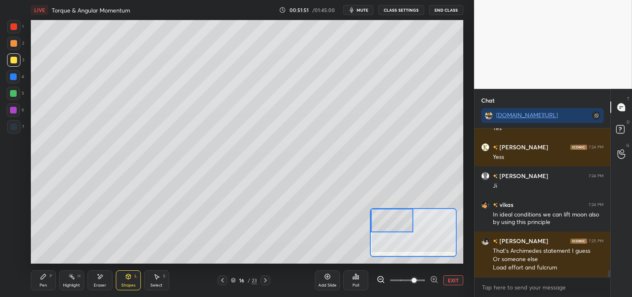
click at [40, 275] on icon at bounding box center [43, 276] width 7 height 7
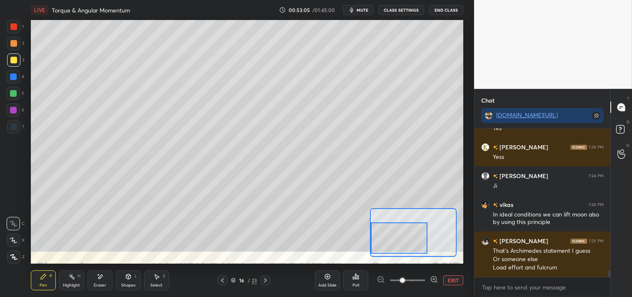
click at [457, 274] on div "Add Slide Poll EXIT" at bounding box center [389, 280] width 148 height 47
click at [443, 282] on div "EXIT" at bounding box center [420, 280] width 87 height 10
click at [454, 285] on div "Add Slide Poll EXIT" at bounding box center [389, 280] width 148 height 47
click at [453, 283] on button "EXIT" at bounding box center [453, 280] width 20 height 10
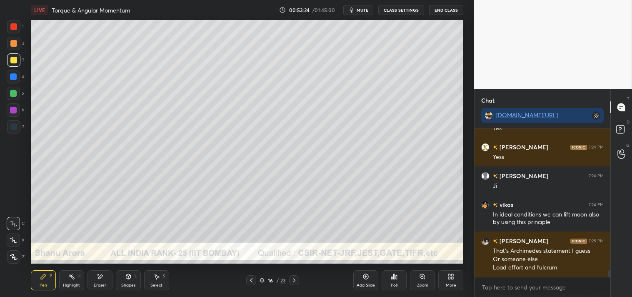
click at [418, 277] on div "Zoom" at bounding box center [422, 280] width 25 height 20
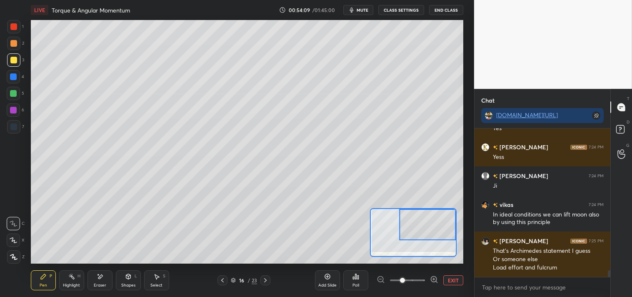
click at [452, 275] on button "EXIT" at bounding box center [453, 280] width 20 height 10
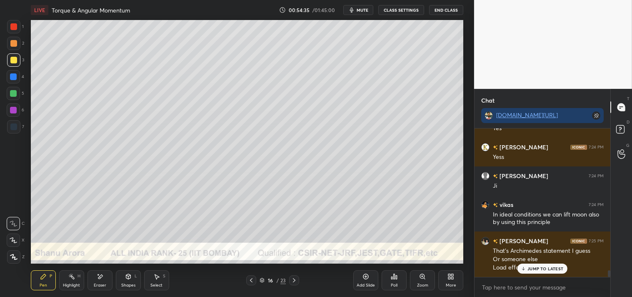
scroll to position [3083, 0]
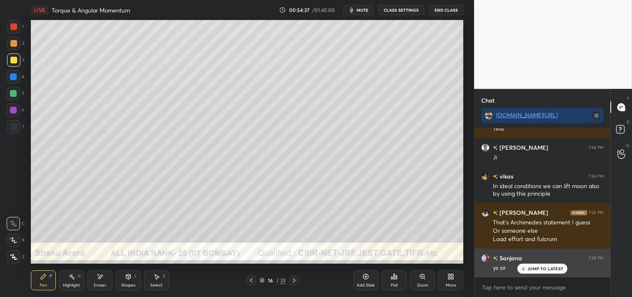
click at [541, 268] on p "JUMP TO LATEST" at bounding box center [546, 268] width 36 height 5
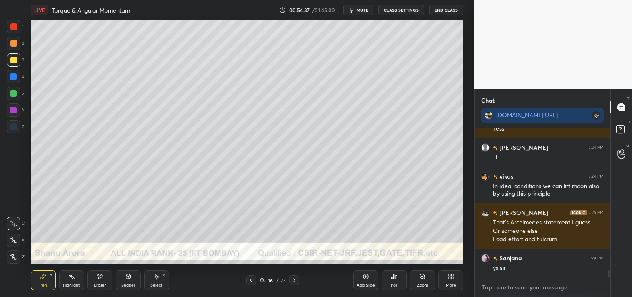
click at [503, 285] on textarea at bounding box center [542, 286] width 123 height 13
type textarea "x"
type textarea "b"
type textarea "x"
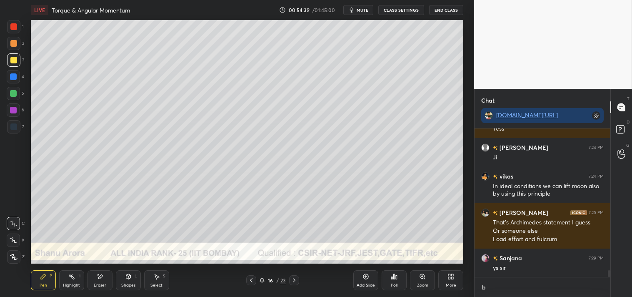
type textarea "br"
type textarea "x"
type textarea "brk"
type textarea "x"
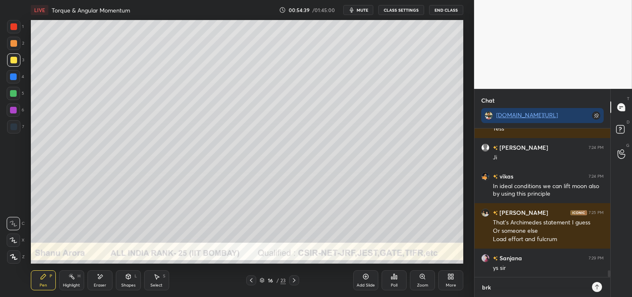
type textarea "brk"
type textarea "x"
type textarea "brk 5"
type textarea "x"
type textarea "brk 5m"
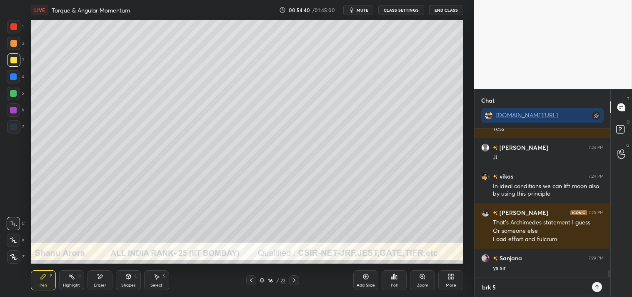
type textarea "x"
type textarea "brk 5mi"
type textarea "x"
type textarea "brk 5min"
type textarea "x"
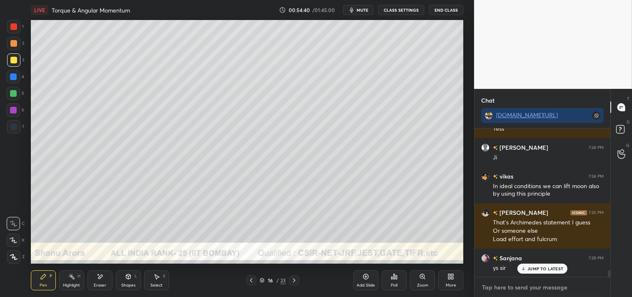
scroll to position [3129, 0]
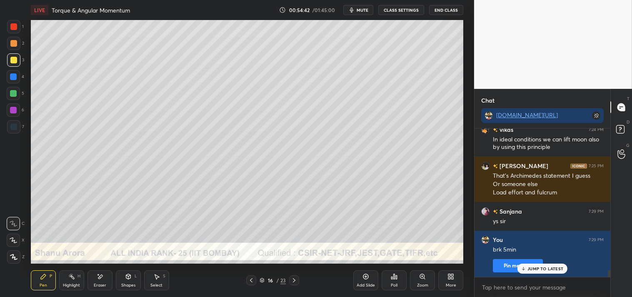
click at [361, 10] on span "mute" at bounding box center [363, 10] width 12 height 6
type textarea "x"
click at [394, 11] on button "CLASS SETTINGS" at bounding box center [401, 10] width 46 height 10
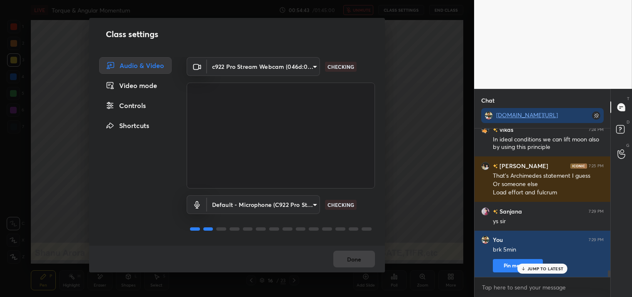
click at [260, 61] on body "1 2 3 4 5 6 7 C X Z E E Erase all H H LIVE Torque & Angular Momentum 00:54:43 /…" at bounding box center [316, 148] width 632 height 297
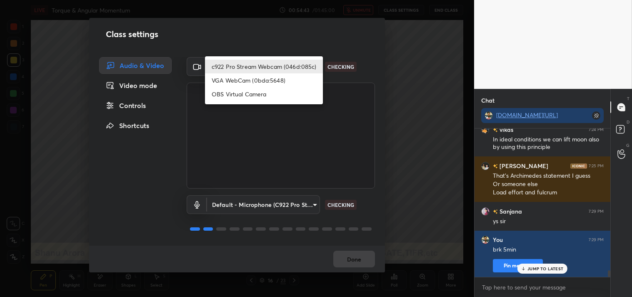
click at [219, 92] on li "OBS Virtual Camera" at bounding box center [264, 94] width 118 height 14
type input "64645b19d528b3ac785889237b1a364f3b7ccd5da23f372116afb1703458f4fd"
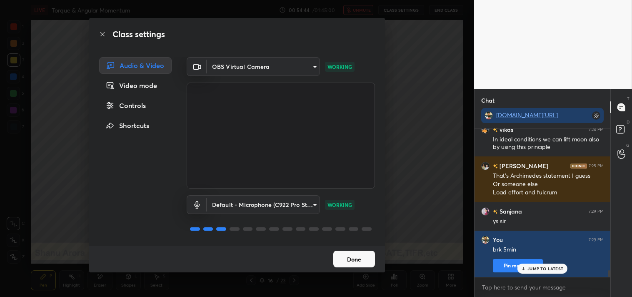
click at [345, 262] on button "Done" at bounding box center [354, 258] width 42 height 17
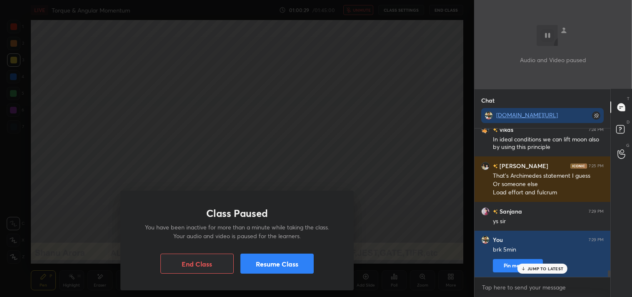
click at [270, 261] on button "Resume Class" at bounding box center [276, 263] width 73 height 20
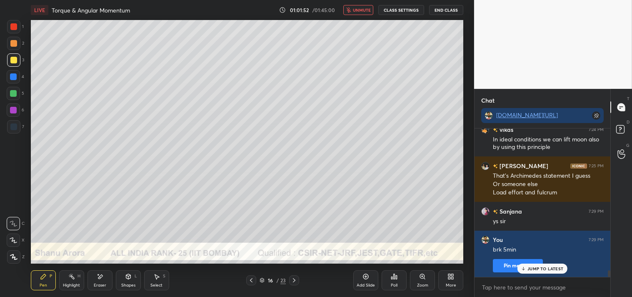
click at [361, 17] on div "LIVE Torque & Angular Momentum 01:01:52 / 01:45:00 unmute CLASS SETTINGS End Cl…" at bounding box center [247, 10] width 433 height 20
click at [348, 11] on icon "button" at bounding box center [348, 10] width 5 height 5
click at [395, 9] on button "CLASS SETTINGS" at bounding box center [401, 10] width 46 height 10
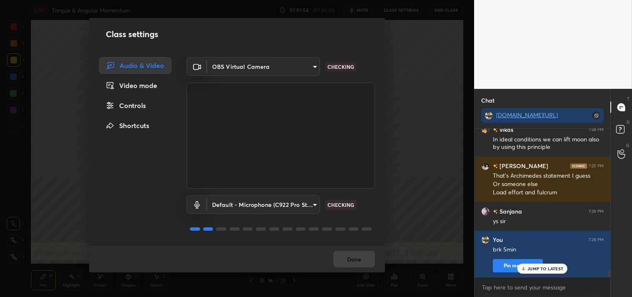
click at [263, 67] on body "1 2 3 4 5 6 7 C X Z E E Erase all H H LIVE Torque & Angular Momentum 01:01:54 /…" at bounding box center [316, 148] width 632 height 297
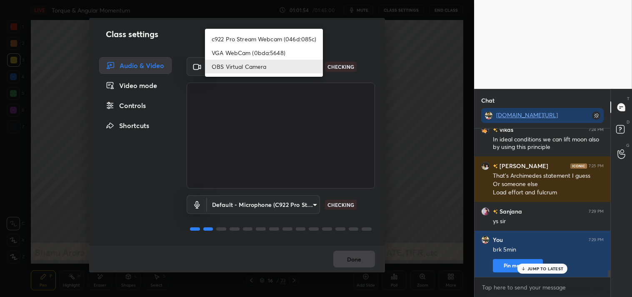
click at [243, 38] on li "c922 Pro Stream Webcam (046d:085c)" at bounding box center [264, 39] width 118 height 14
type input "77efdbe0d0591a5658d362a6e640cec0e2706c98c83ef82d39568dbf4875ff01"
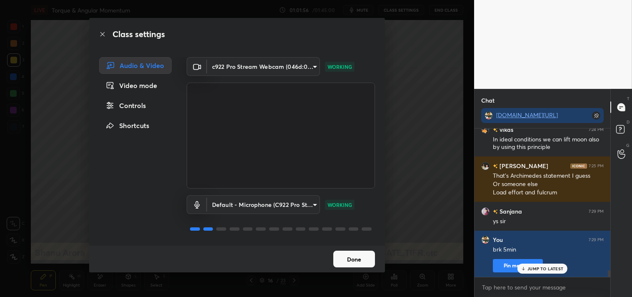
click at [348, 255] on button "Done" at bounding box center [354, 258] width 42 height 17
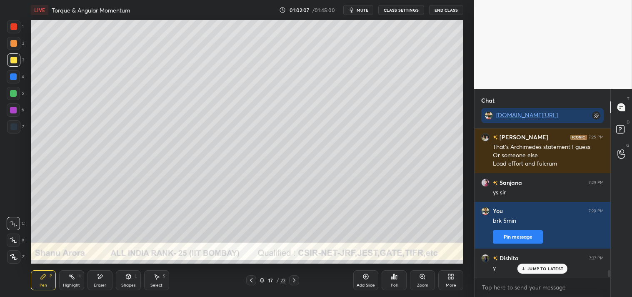
scroll to position [3245, 0]
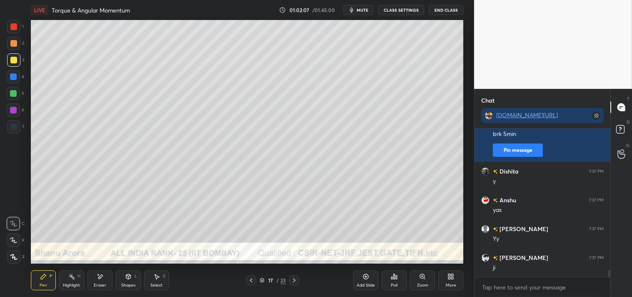
click at [126, 272] on div "Shapes L" at bounding box center [128, 280] width 25 height 20
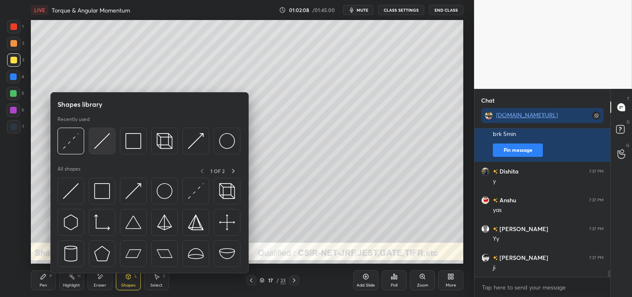
click at [104, 147] on img at bounding box center [102, 141] width 16 height 16
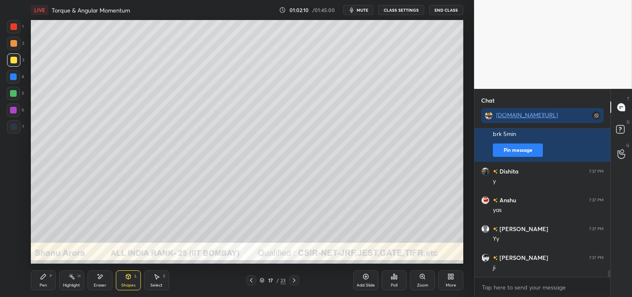
click at [414, 277] on div "Zoom" at bounding box center [422, 280] width 25 height 20
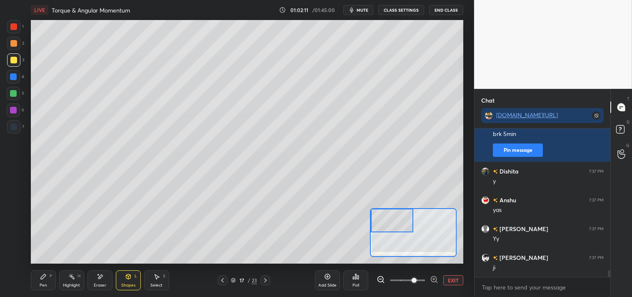
click at [44, 281] on div "Pen P" at bounding box center [43, 280] width 25 height 20
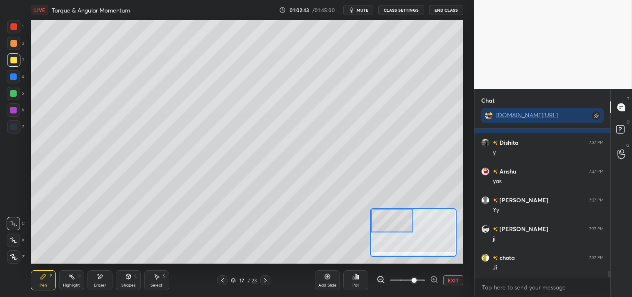
click at [126, 278] on icon at bounding box center [128, 276] width 7 height 7
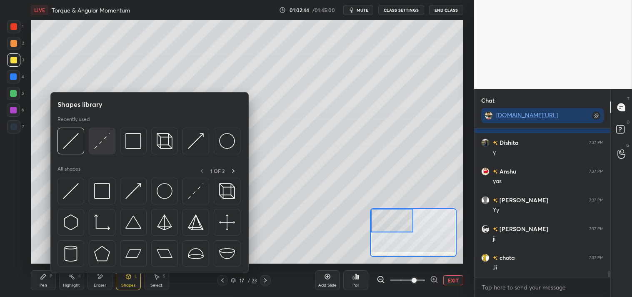
click at [102, 140] on img at bounding box center [102, 141] width 16 height 16
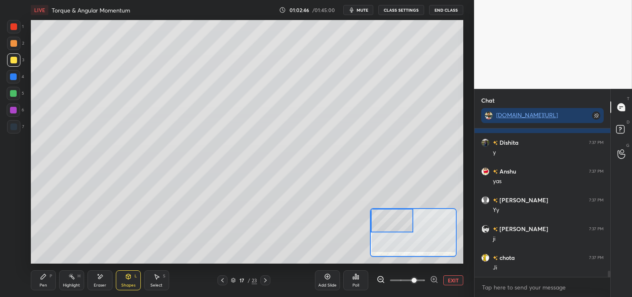
click at [42, 283] on div "Pen" at bounding box center [44, 285] width 8 height 4
click at [41, 283] on div "Pen" at bounding box center [44, 285] width 8 height 4
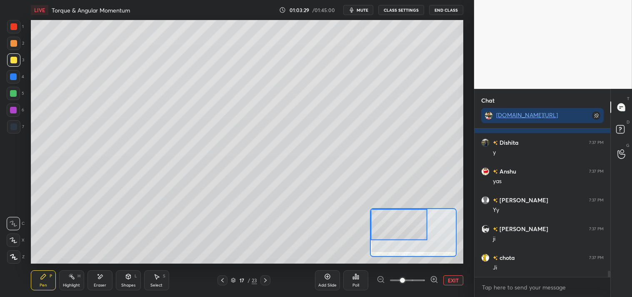
click at [14, 46] on div at bounding box center [13, 43] width 7 height 7
click at [8, 50] on div "2" at bounding box center [15, 45] width 17 height 17
click at [447, 275] on button "EXIT" at bounding box center [453, 280] width 20 height 10
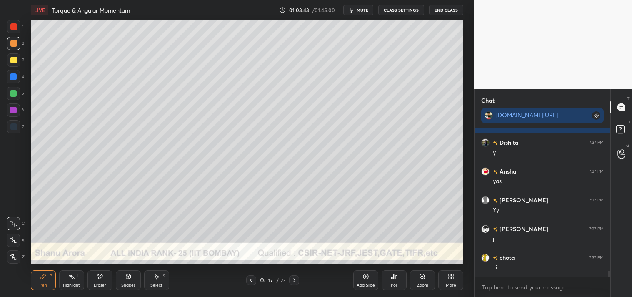
click at [420, 274] on icon at bounding box center [422, 276] width 7 height 7
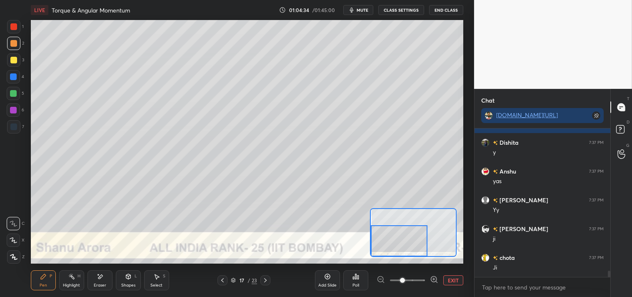
click at [103, 274] on icon at bounding box center [100, 276] width 7 height 7
click at [19, 227] on div at bounding box center [13, 223] width 13 height 13
click at [20, 225] on div at bounding box center [13, 223] width 13 height 13
click at [128, 285] on div "Shapes" at bounding box center [128, 285] width 14 height 4
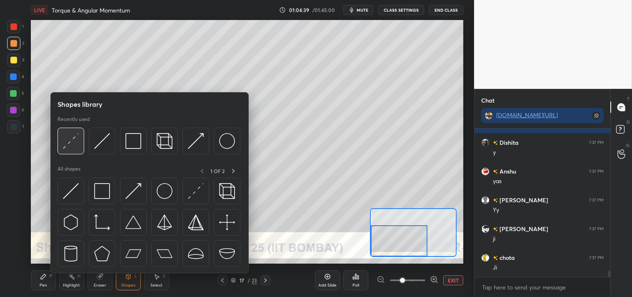
click at [78, 139] on img at bounding box center [71, 141] width 16 height 16
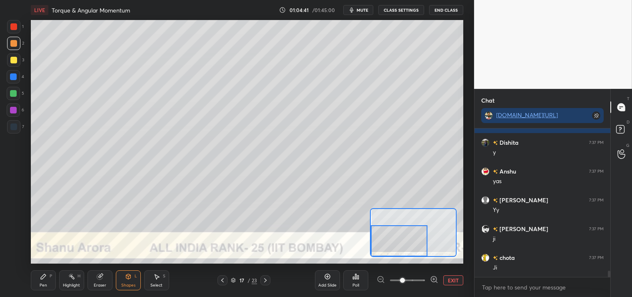
click at [36, 280] on div "Pen P" at bounding box center [43, 280] width 25 height 20
click at [44, 272] on div "Pen P" at bounding box center [43, 280] width 25 height 20
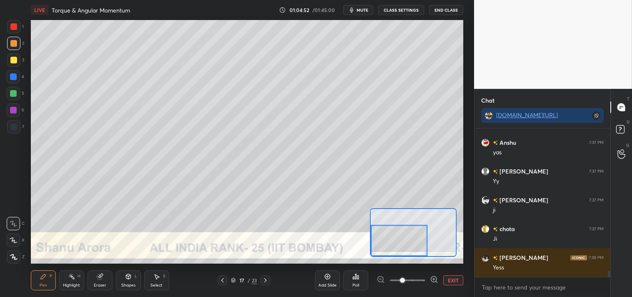
click at [130, 271] on div "Shapes L" at bounding box center [128, 280] width 25 height 20
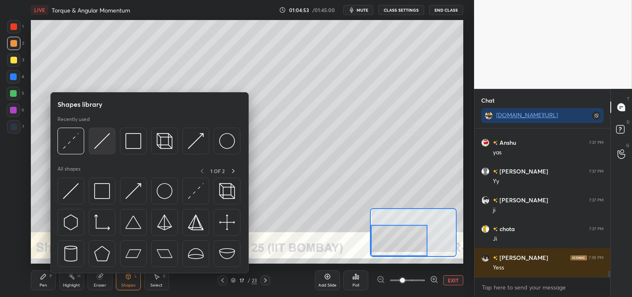
click at [98, 136] on img at bounding box center [102, 141] width 16 height 16
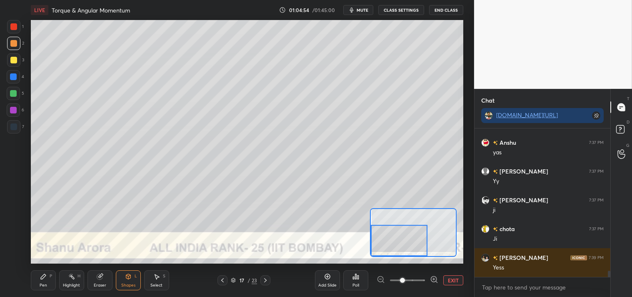
click at [125, 278] on icon at bounding box center [128, 276] width 7 height 7
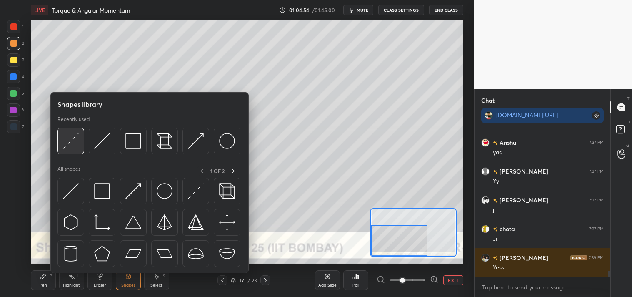
click at [74, 138] on img at bounding box center [71, 141] width 16 height 16
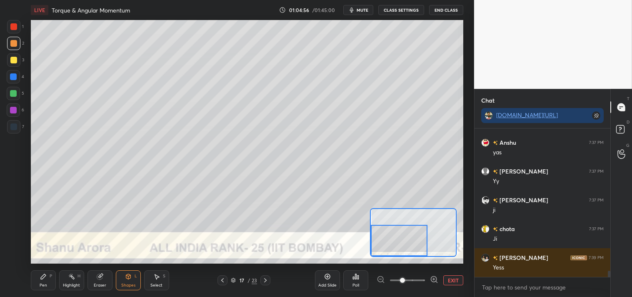
click at [39, 275] on div "Pen P" at bounding box center [43, 280] width 25 height 20
click at [69, 278] on icon at bounding box center [71, 276] width 7 height 7
click at [39, 274] on div "Pen P" at bounding box center [43, 280] width 25 height 20
click at [40, 278] on icon at bounding box center [43, 276] width 7 height 7
click at [451, 278] on button "EXIT" at bounding box center [453, 280] width 20 height 10
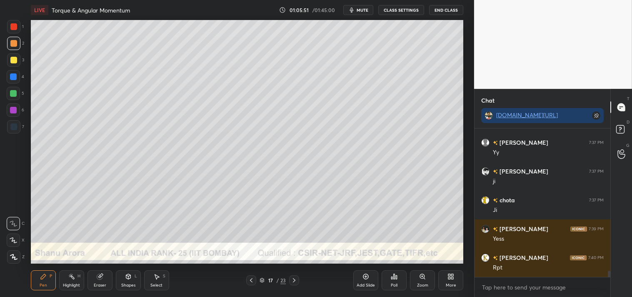
scroll to position [3339, 0]
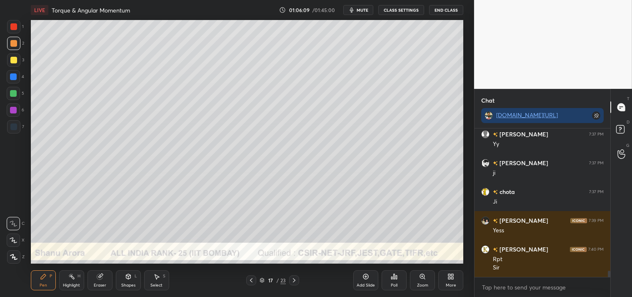
click at [68, 273] on icon at bounding box center [71, 276] width 7 height 7
click at [71, 276] on rect at bounding box center [72, 277] width 4 height 4
click at [35, 279] on div "Pen P" at bounding box center [43, 280] width 25 height 20
click at [68, 278] on div "Highlight H" at bounding box center [71, 280] width 25 height 20
click at [70, 278] on icon at bounding box center [71, 276] width 7 height 7
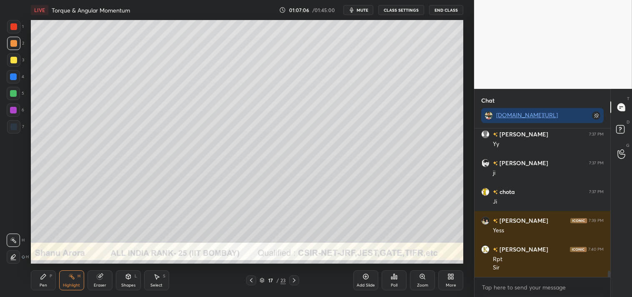
click at [35, 280] on div "Pen P" at bounding box center [43, 280] width 25 height 20
click at [34, 282] on div "Pen P" at bounding box center [43, 280] width 25 height 20
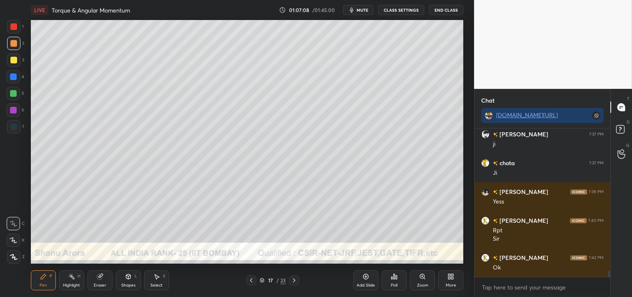
scroll to position [3397, 0]
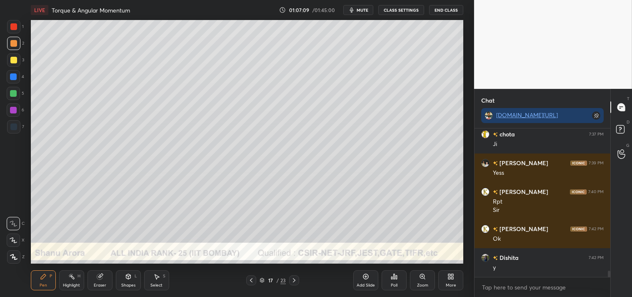
click at [423, 281] on div "Zoom" at bounding box center [422, 280] width 25 height 20
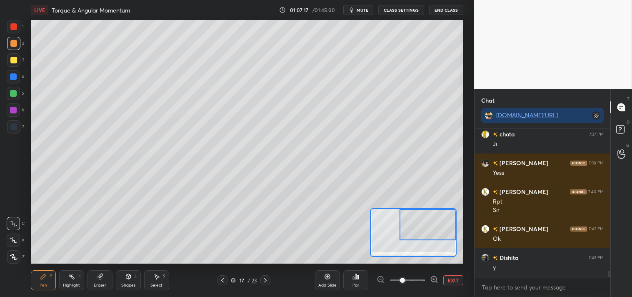
click at [131, 283] on div "Shapes" at bounding box center [128, 285] width 14 height 4
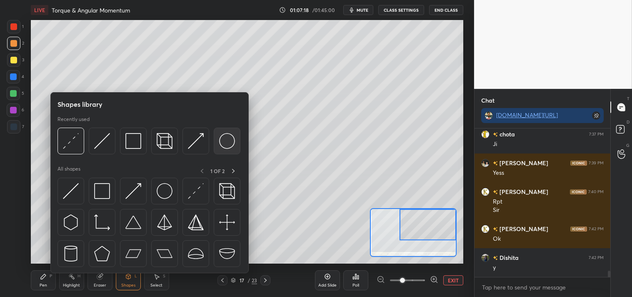
click at [226, 138] on img at bounding box center [227, 141] width 16 height 16
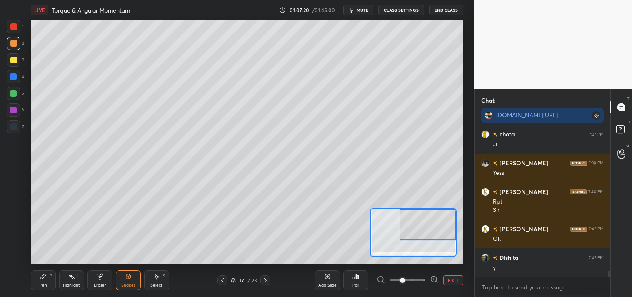
click at [48, 282] on div "Pen P" at bounding box center [43, 280] width 25 height 20
click at [43, 284] on div "Pen" at bounding box center [44, 285] width 8 height 4
click at [126, 280] on icon at bounding box center [128, 276] width 7 height 7
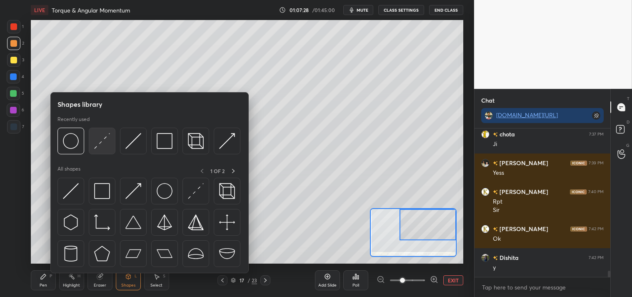
click at [105, 140] on img at bounding box center [102, 141] width 16 height 16
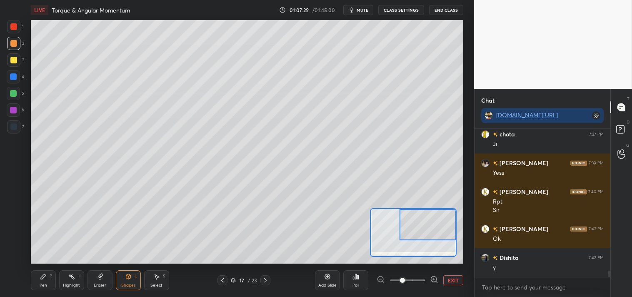
click at [128, 275] on icon at bounding box center [128, 275] width 5 height 1
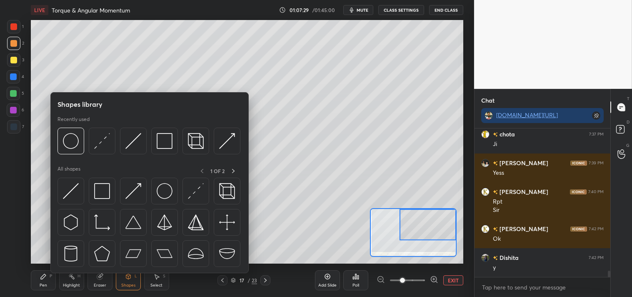
scroll to position [3425, 0]
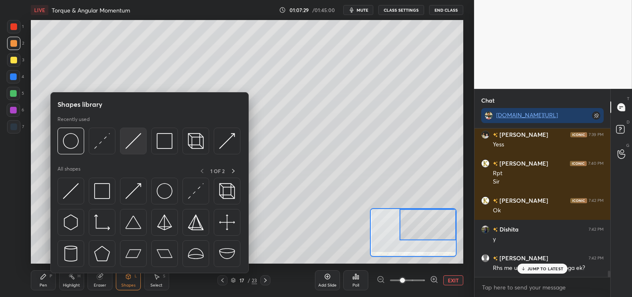
click at [131, 138] on img at bounding box center [133, 141] width 16 height 16
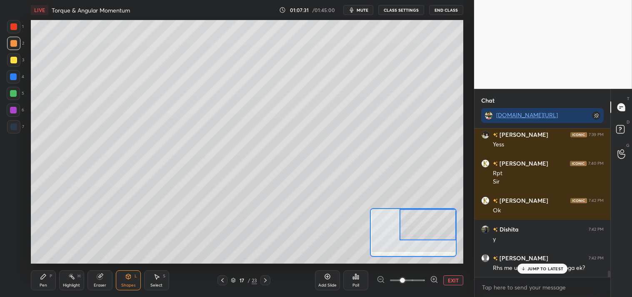
click at [131, 278] on icon at bounding box center [128, 276] width 7 height 7
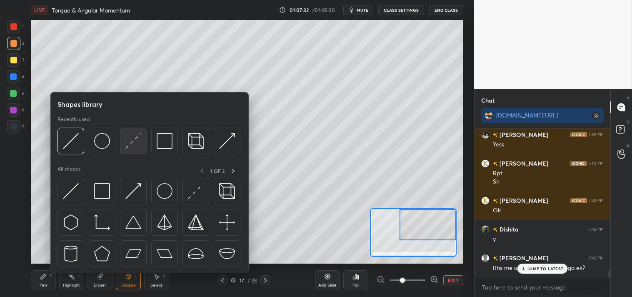
click at [129, 148] on img at bounding box center [133, 141] width 16 height 16
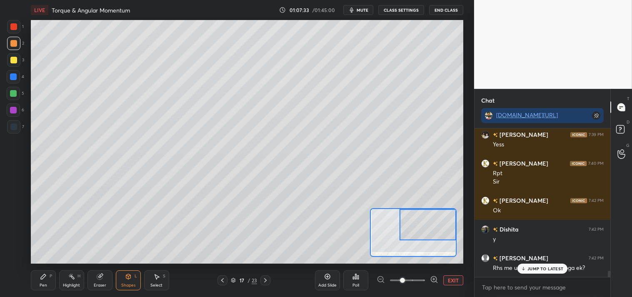
click at [13, 95] on div at bounding box center [13, 93] width 7 height 7
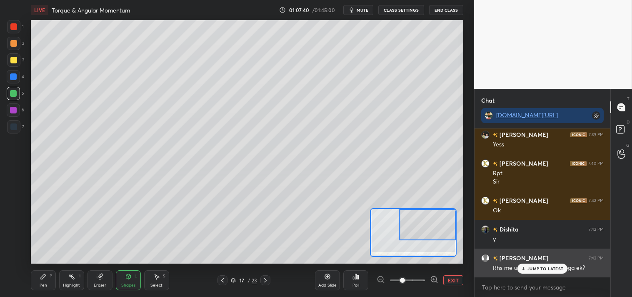
click at [547, 269] on p "JUMP TO LATEST" at bounding box center [546, 268] width 36 height 5
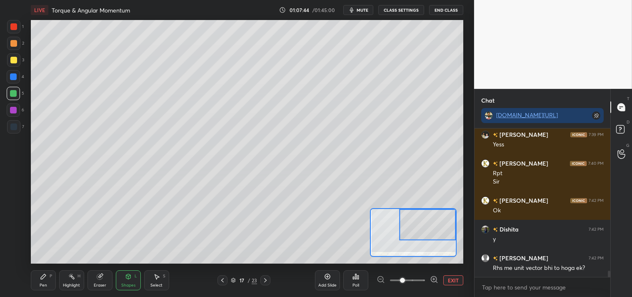
click at [47, 277] on div "Pen P" at bounding box center [43, 280] width 25 height 20
click at [450, 282] on button "EXIT" at bounding box center [453, 280] width 20 height 10
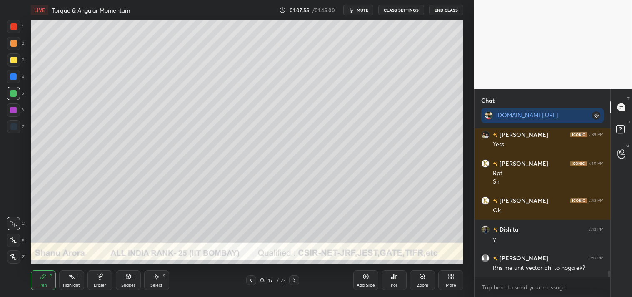
click at [80, 281] on div "Highlight H" at bounding box center [71, 280] width 25 height 20
click at [76, 281] on div "Highlight H" at bounding box center [71, 280] width 25 height 20
click at [40, 277] on icon at bounding box center [43, 276] width 7 height 7
click at [42, 278] on icon at bounding box center [43, 276] width 5 height 5
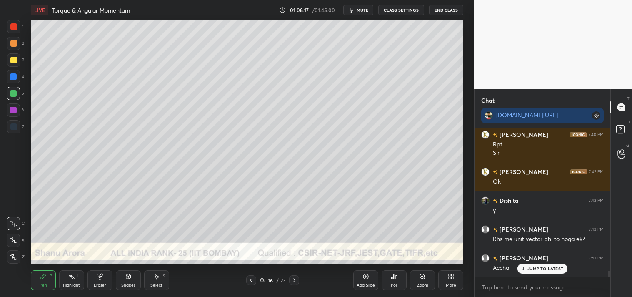
click at [362, 281] on div "Add Slide" at bounding box center [365, 280] width 25 height 20
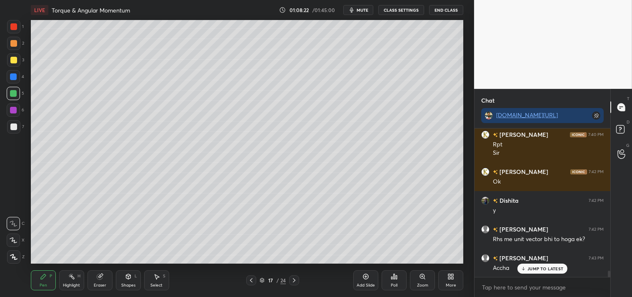
scroll to position [3483, 0]
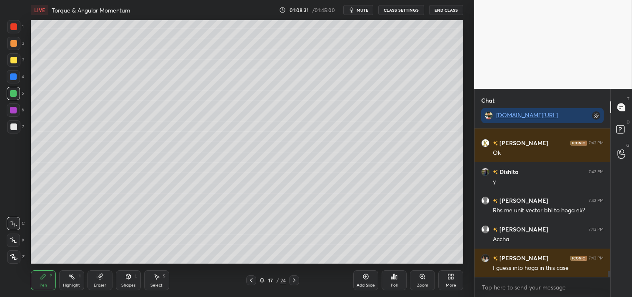
click at [97, 285] on div "Eraser" at bounding box center [100, 285] width 13 height 4
click at [53, 288] on div "Pen P" at bounding box center [43, 280] width 25 height 20
click at [45, 285] on div "Pen" at bounding box center [44, 285] width 8 height 4
click at [164, 278] on div "S" at bounding box center [164, 276] width 3 height 4
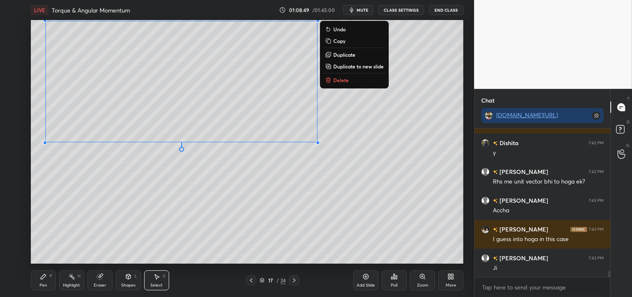
click at [155, 215] on div "0 ° Undo Copy Duplicate Duplicate to new slide Delete" at bounding box center [247, 141] width 433 height 243
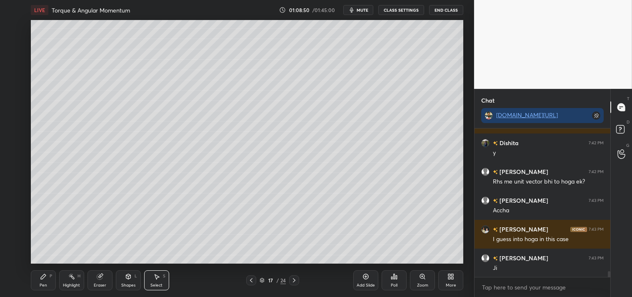
click at [45, 281] on div "Pen P" at bounding box center [43, 280] width 25 height 20
click at [363, 283] on div "Add Slide" at bounding box center [366, 285] width 18 height 4
click at [13, 130] on div at bounding box center [13, 126] width 13 height 13
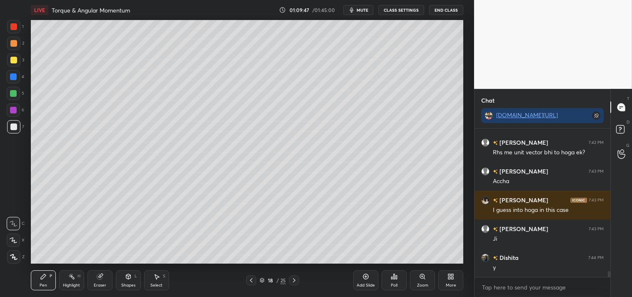
scroll to position [3569, 0]
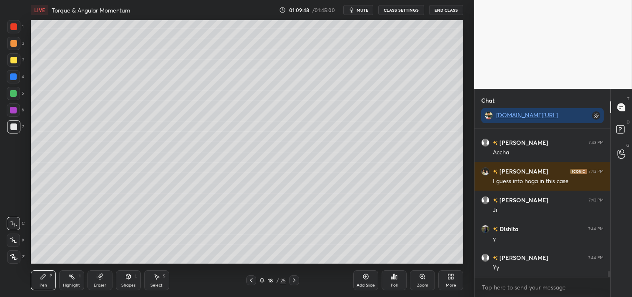
click at [100, 283] on div "Eraser" at bounding box center [100, 285] width 13 height 4
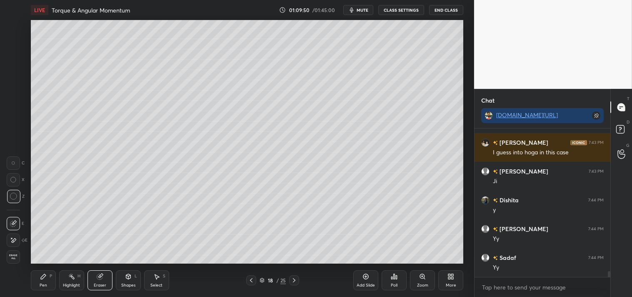
scroll to position [3627, 0]
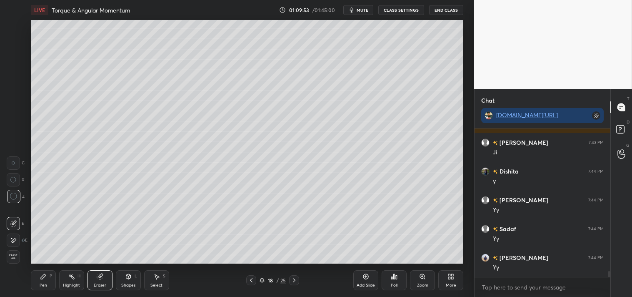
click at [43, 277] on icon at bounding box center [43, 276] width 5 height 5
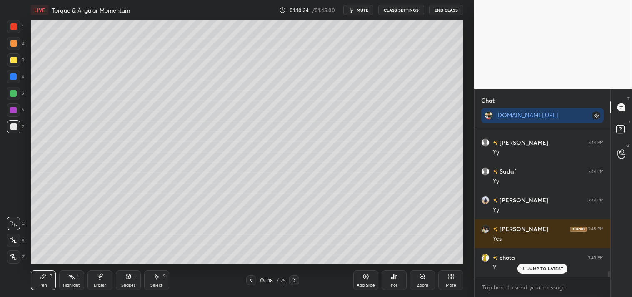
scroll to position [3713, 0]
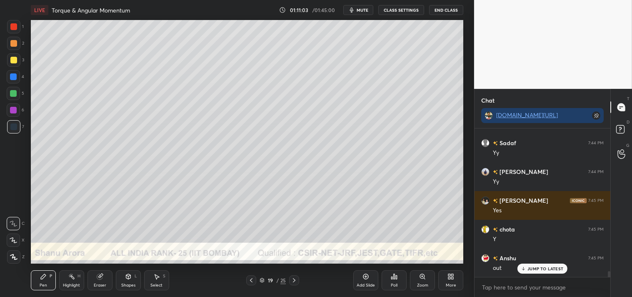
click at [421, 277] on icon at bounding box center [422, 276] width 5 height 5
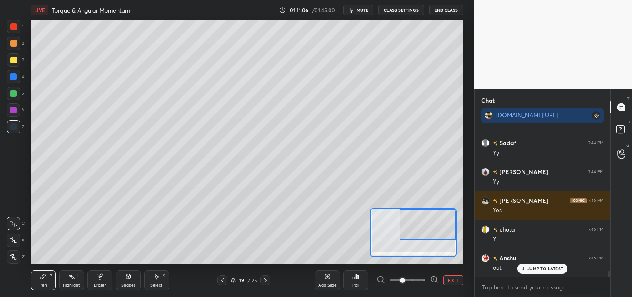
click at [13, 59] on div at bounding box center [13, 60] width 7 height 7
click at [11, 61] on div at bounding box center [13, 60] width 7 height 7
click at [15, 240] on icon at bounding box center [14, 240] width 8 height 6
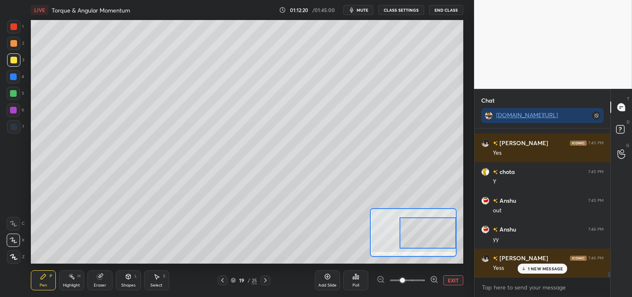
scroll to position [3799, 0]
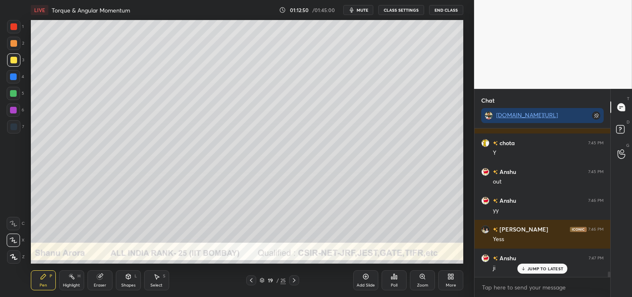
click at [418, 284] on div "Zoom" at bounding box center [422, 285] width 11 height 4
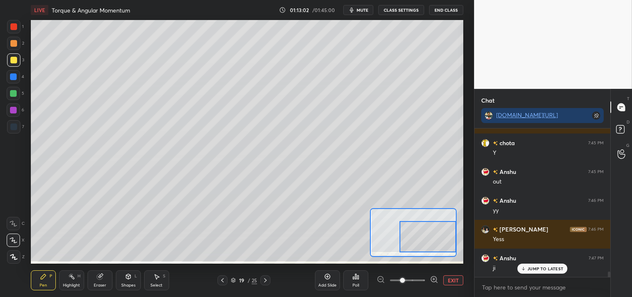
click at [451, 280] on button "EXIT" at bounding box center [453, 280] width 20 height 10
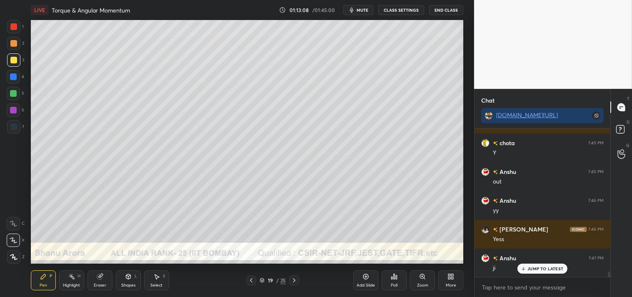
click at [15, 43] on div at bounding box center [13, 43] width 7 height 7
click at [15, 221] on icon at bounding box center [14, 223] width 8 height 6
click at [430, 282] on div "Zoom" at bounding box center [422, 280] width 25 height 20
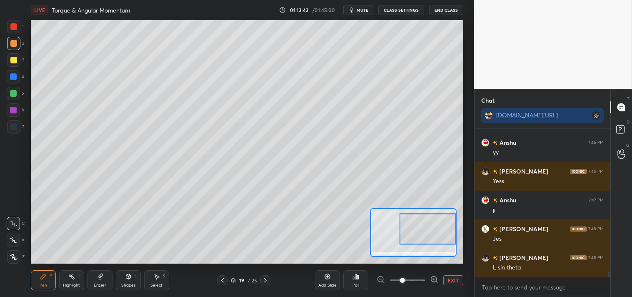
scroll to position [3886, 0]
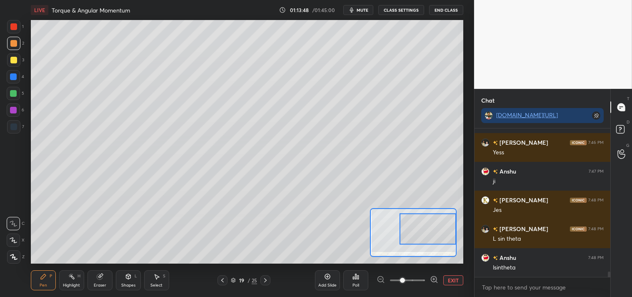
click at [103, 278] on div "Eraser" at bounding box center [100, 280] width 25 height 20
click at [44, 275] on icon at bounding box center [43, 276] width 5 height 5
click at [43, 276] on icon at bounding box center [43, 276] width 5 height 5
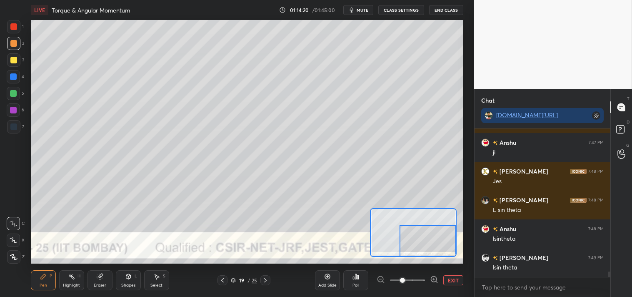
click at [454, 278] on button "EXIT" at bounding box center [453, 280] width 20 height 10
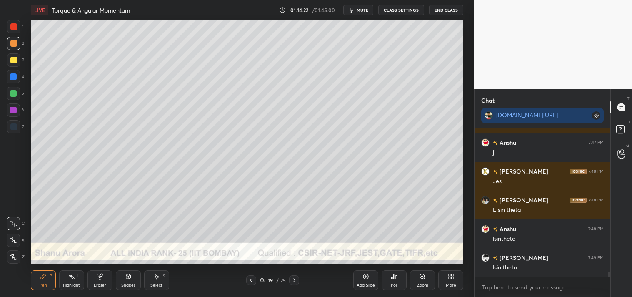
click at [363, 278] on icon at bounding box center [366, 276] width 7 height 7
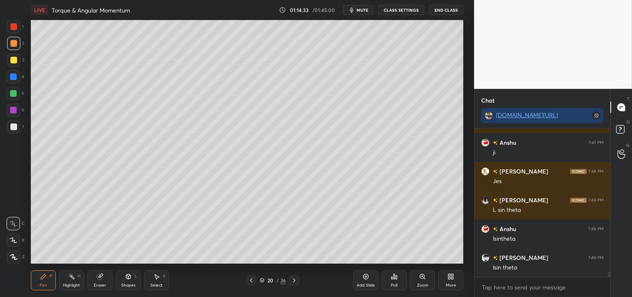
click at [102, 275] on icon at bounding box center [100, 275] width 5 height 4
click at [40, 273] on icon at bounding box center [43, 276] width 7 height 7
click at [39, 273] on div "Pen P" at bounding box center [43, 280] width 25 height 20
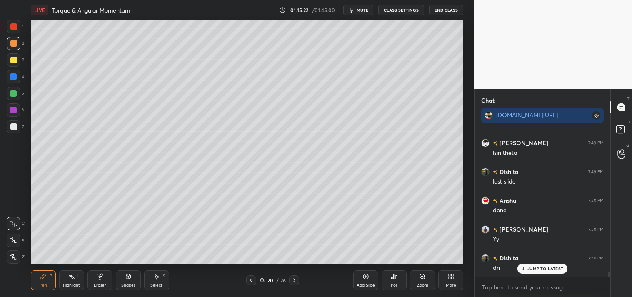
scroll to position [4058, 0]
click at [13, 129] on div at bounding box center [13, 126] width 7 height 7
click at [15, 132] on div at bounding box center [13, 126] width 13 height 13
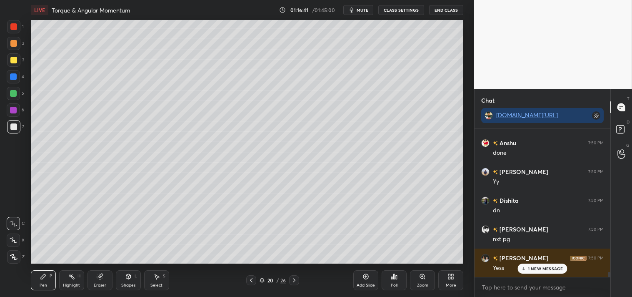
scroll to position [4116, 0]
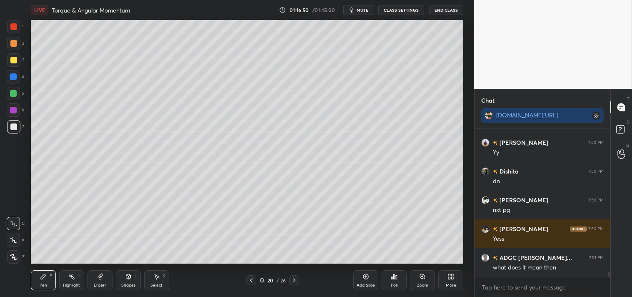
click at [73, 274] on icon at bounding box center [71, 276] width 7 height 7
click at [70, 277] on icon at bounding box center [71, 276] width 7 height 7
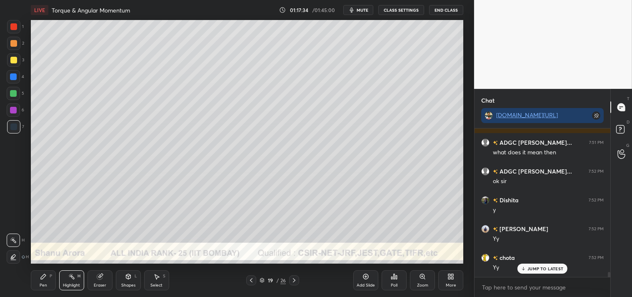
scroll to position [4288, 0]
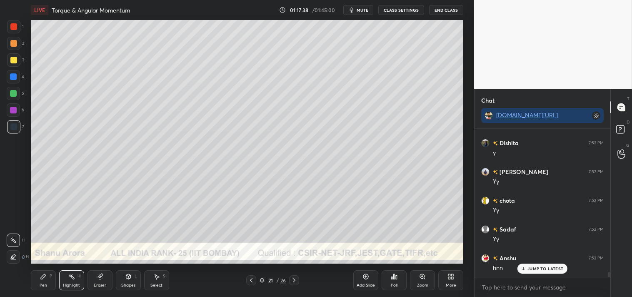
click at [130, 280] on div "Shapes L" at bounding box center [128, 280] width 25 height 20
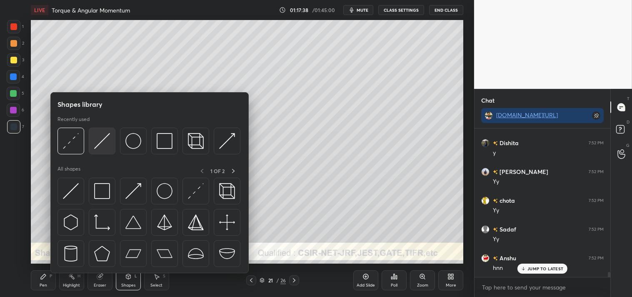
click at [96, 144] on img at bounding box center [102, 141] width 16 height 16
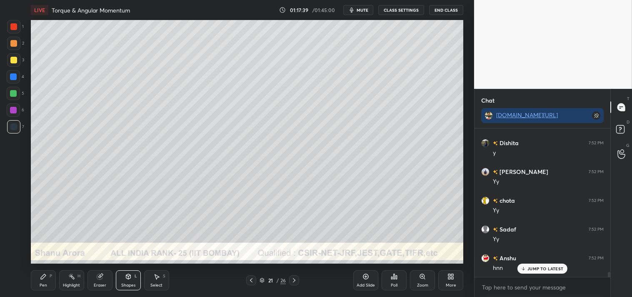
click at [135, 286] on div "Shapes" at bounding box center [128, 285] width 14 height 4
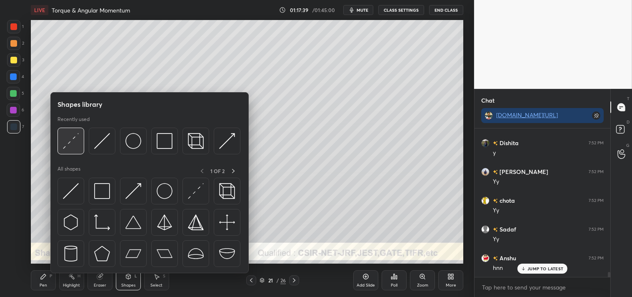
click at [68, 142] on img at bounding box center [71, 141] width 16 height 16
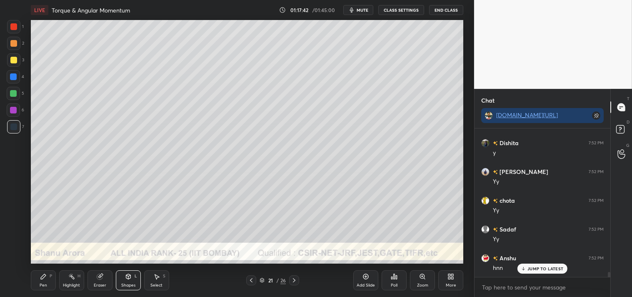
click at [14, 62] on div at bounding box center [13, 60] width 7 height 7
click at [421, 284] on div "Zoom" at bounding box center [422, 285] width 11 height 4
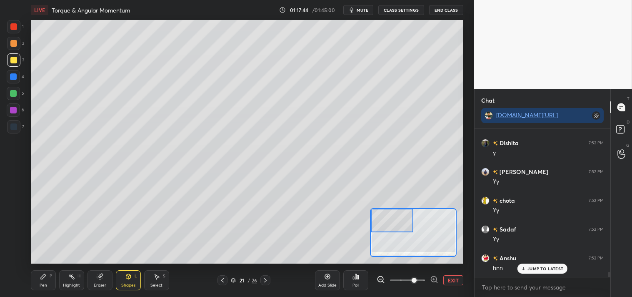
click at [43, 274] on icon at bounding box center [43, 276] width 7 height 7
click at [38, 275] on div "Pen P" at bounding box center [43, 280] width 25 height 20
click at [130, 275] on icon at bounding box center [128, 275] width 5 height 1
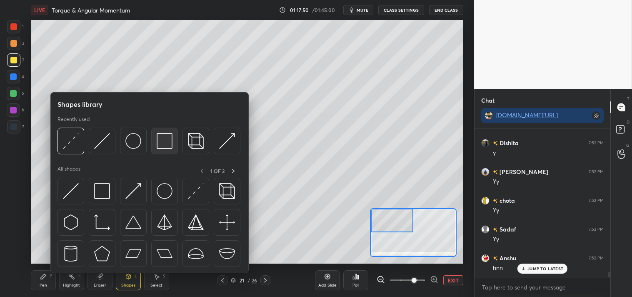
click at [160, 142] on img at bounding box center [165, 141] width 16 height 16
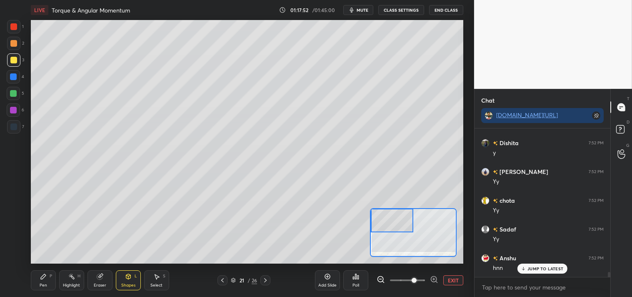
click at [43, 284] on div "Pen" at bounding box center [44, 285] width 8 height 4
click at [44, 283] on div "Pen" at bounding box center [44, 285] width 8 height 4
click at [126, 281] on div "Shapes L" at bounding box center [128, 280] width 25 height 20
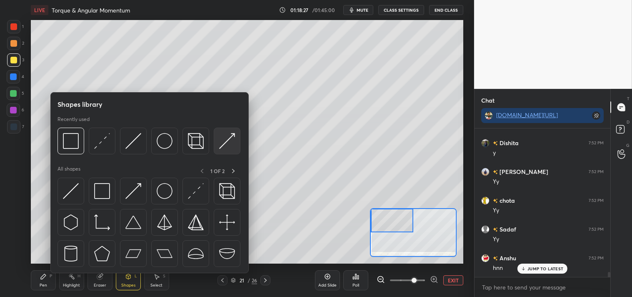
click at [225, 138] on img at bounding box center [227, 141] width 16 height 16
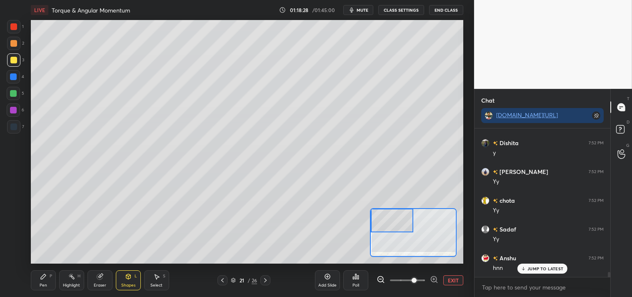
click at [15, 45] on div at bounding box center [13, 43] width 7 height 7
click at [40, 280] on icon at bounding box center [43, 276] width 7 height 7
click at [45, 277] on icon at bounding box center [43, 276] width 7 height 7
click at [78, 275] on div "H" at bounding box center [79, 276] width 3 height 4
click at [76, 275] on div "Highlight H" at bounding box center [71, 280] width 25 height 20
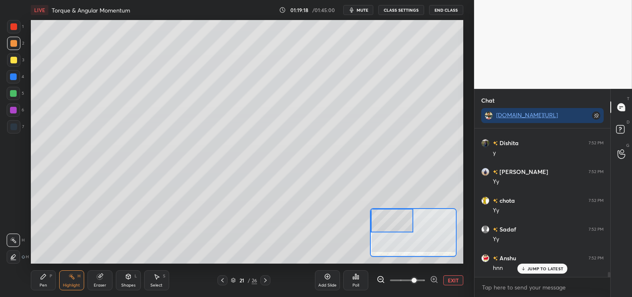
click at [50, 283] on div "Pen P" at bounding box center [43, 280] width 25 height 20
click at [35, 283] on div "Pen P" at bounding box center [43, 280] width 25 height 20
click at [38, 286] on div "Pen P" at bounding box center [43, 280] width 25 height 20
click at [102, 271] on div "Eraser" at bounding box center [100, 280] width 25 height 20
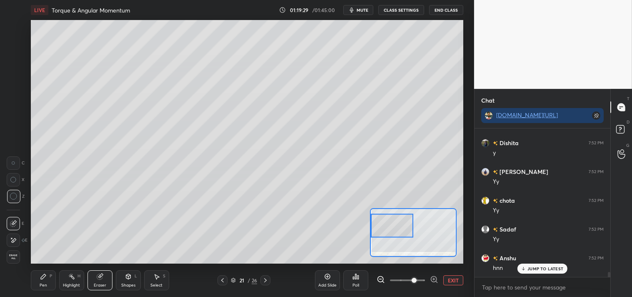
click at [52, 278] on div "Pen P" at bounding box center [43, 280] width 25 height 20
click at [50, 277] on div "P" at bounding box center [51, 276] width 3 height 4
click at [449, 276] on button "EXIT" at bounding box center [453, 280] width 20 height 10
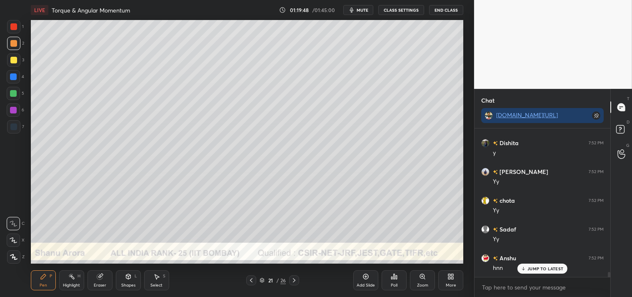
click at [64, 278] on div "Highlight H" at bounding box center [71, 280] width 25 height 20
click at [65, 273] on div "Highlight H" at bounding box center [71, 280] width 25 height 20
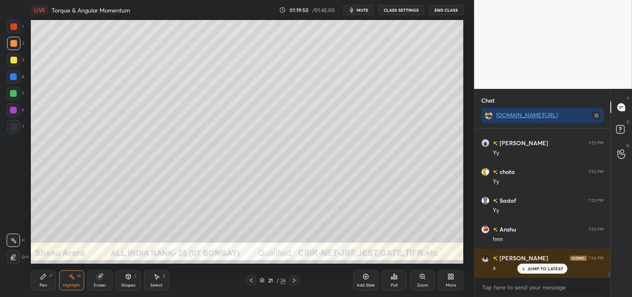
click at [45, 278] on icon at bounding box center [43, 276] width 7 height 7
click at [48, 281] on div "Pen P" at bounding box center [43, 280] width 25 height 20
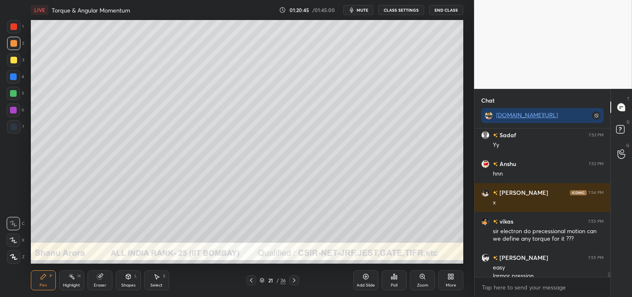
scroll to position [4390, 0]
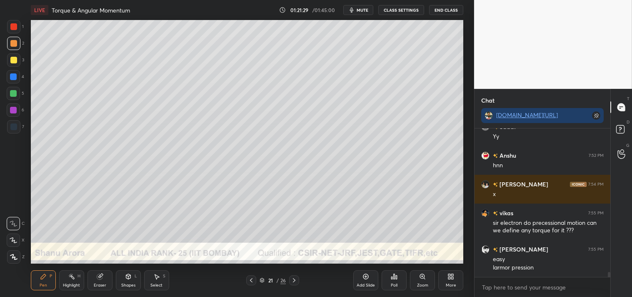
click at [15, 60] on div at bounding box center [13, 60] width 7 height 7
click at [13, 63] on div at bounding box center [13, 60] width 7 height 7
click at [13, 80] on div at bounding box center [13, 76] width 7 height 7
click at [11, 81] on div at bounding box center [13, 76] width 13 height 13
click at [10, 89] on div at bounding box center [13, 93] width 13 height 13
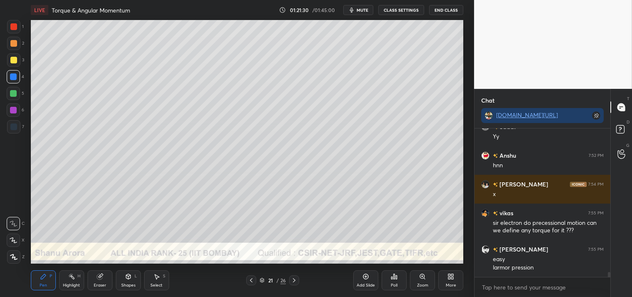
click at [13, 91] on div at bounding box center [13, 93] width 7 height 7
click at [74, 278] on rect at bounding box center [72, 277] width 4 height 4
click at [81, 278] on div "Highlight H" at bounding box center [71, 280] width 25 height 20
click at [39, 278] on div "Pen P" at bounding box center [43, 280] width 25 height 20
click at [46, 284] on div "Pen" at bounding box center [44, 285] width 8 height 4
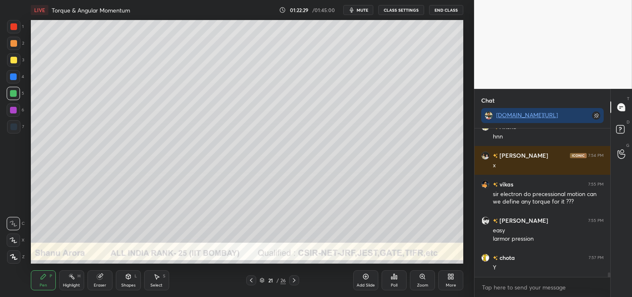
scroll to position [4448, 0]
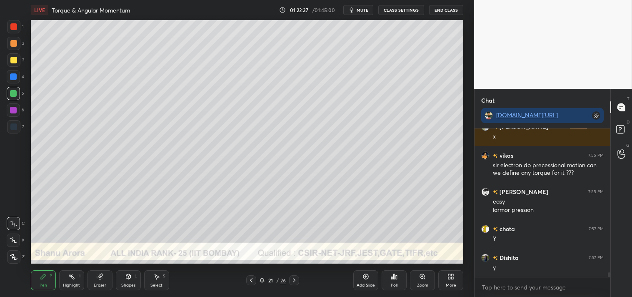
click at [365, 278] on icon at bounding box center [365, 276] width 5 height 5
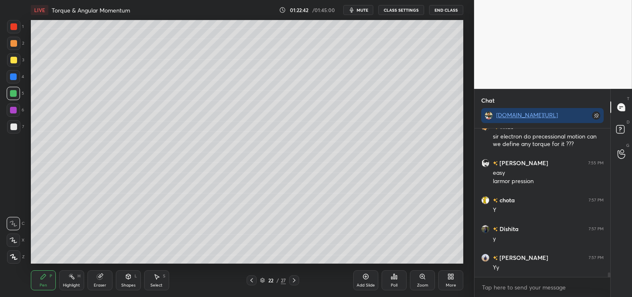
scroll to position [4520, 0]
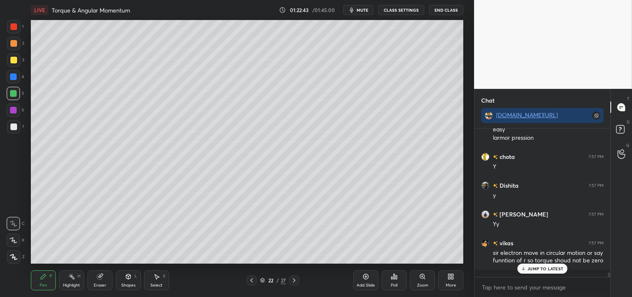
click at [128, 277] on icon at bounding box center [128, 276] width 5 height 5
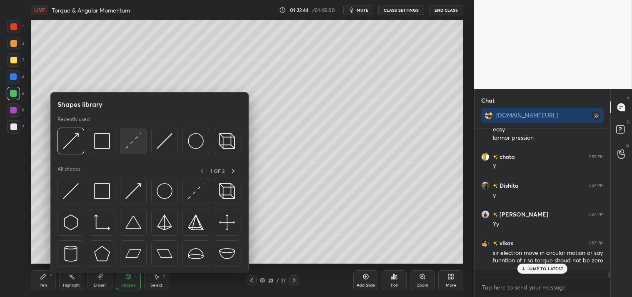
click at [130, 142] on img at bounding box center [133, 141] width 16 height 16
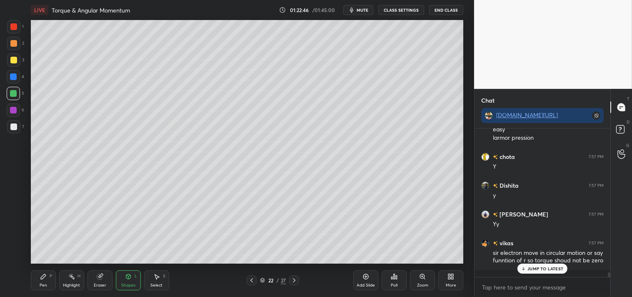
click at [38, 273] on div "Pen P" at bounding box center [43, 280] width 25 height 20
click at [40, 271] on div "Pen P" at bounding box center [43, 280] width 25 height 20
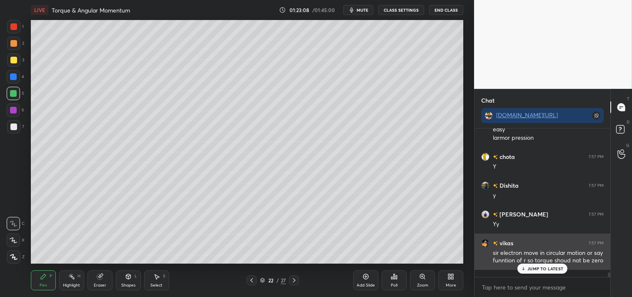
click at [527, 270] on div "vikas 7:57 PM sir electron move in circular motion or say funntion of r so torq…" at bounding box center [543, 251] width 136 height 36
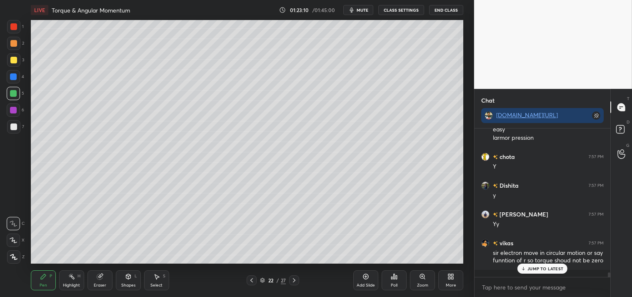
click at [542, 270] on div "vikas 7:57 PM sir electron move in circular motion or say funntion of r so torq…" at bounding box center [543, 251] width 136 height 36
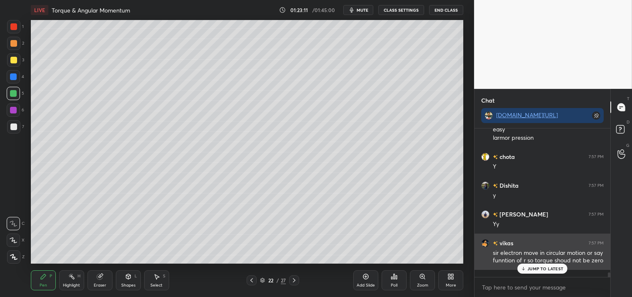
click at [547, 270] on p "JUMP TO LATEST" at bounding box center [546, 268] width 36 height 5
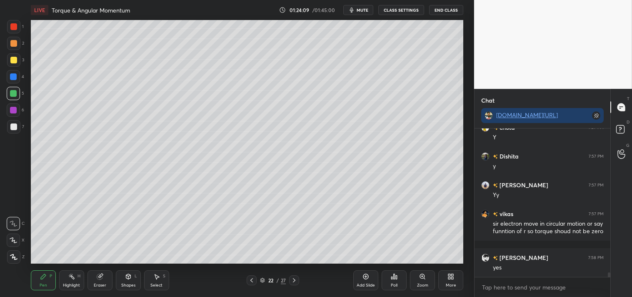
click at [105, 280] on div "Eraser" at bounding box center [100, 280] width 25 height 20
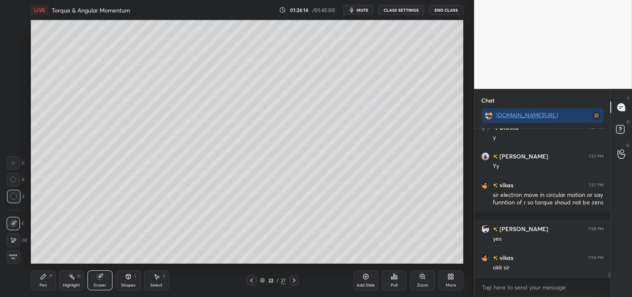
scroll to position [4607, 0]
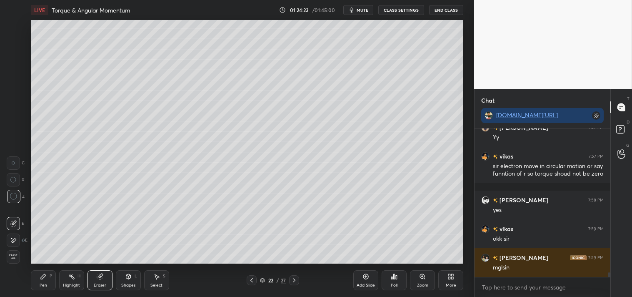
click at [30, 273] on div "LIVE Torque & Angular Momentum 01:24:23 / 01:45:00 mute CLASS SETTINGS End Clas…" at bounding box center [247, 148] width 441 height 297
click at [35, 279] on div "Pen P" at bounding box center [43, 280] width 25 height 20
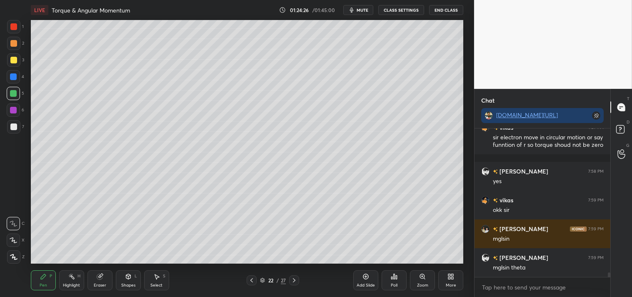
scroll to position [4664, 0]
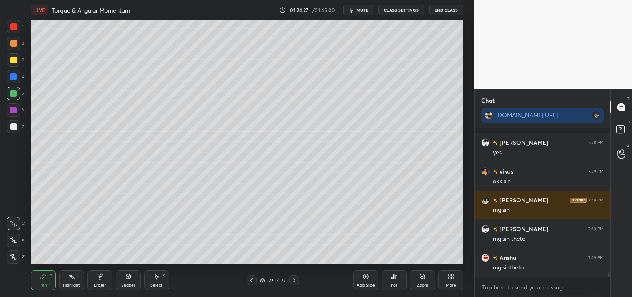
click at [124, 277] on div "Shapes L" at bounding box center [128, 280] width 25 height 20
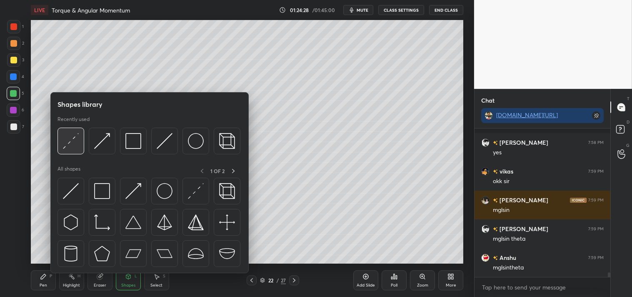
click at [73, 139] on img at bounding box center [71, 141] width 16 height 16
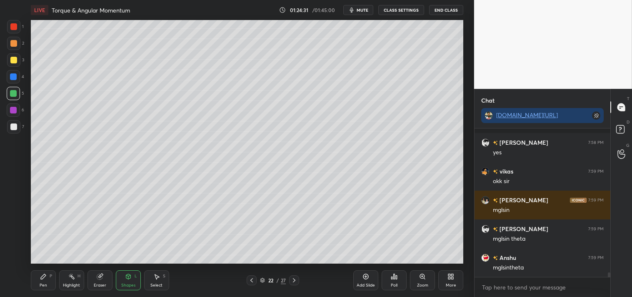
click at [41, 274] on icon at bounding box center [43, 276] width 7 height 7
click at [43, 276] on icon at bounding box center [43, 276] width 5 height 5
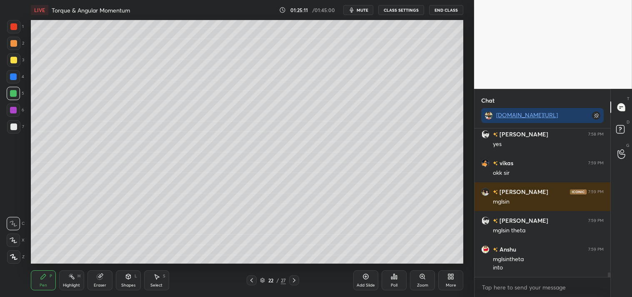
scroll to position [4701, 0]
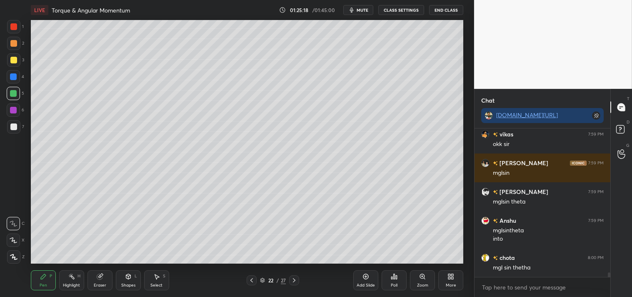
click at [15, 124] on div at bounding box center [13, 126] width 7 height 7
click at [367, 281] on div "Add Slide" at bounding box center [365, 280] width 25 height 20
click at [131, 284] on div "Shapes" at bounding box center [128, 285] width 14 height 4
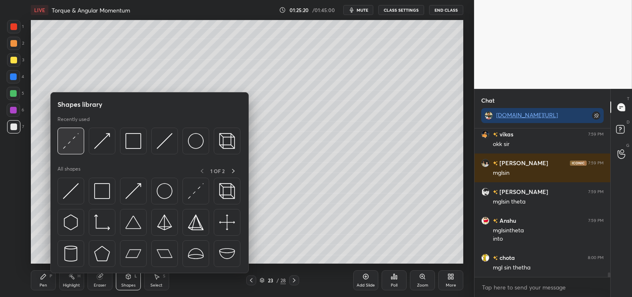
click at [77, 136] on img at bounding box center [71, 141] width 16 height 16
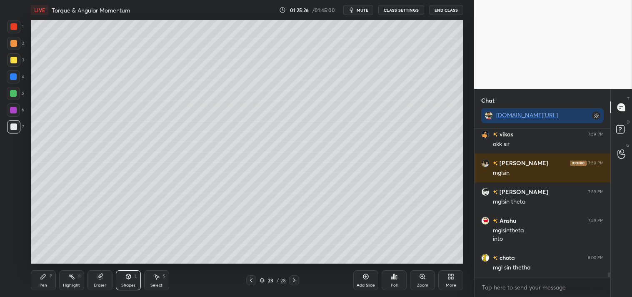
click at [421, 281] on div "Zoom" at bounding box center [422, 280] width 25 height 20
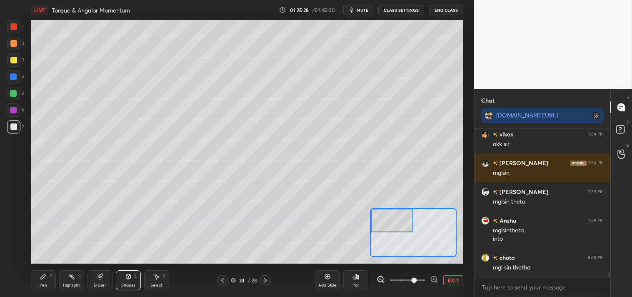
click at [41, 276] on icon at bounding box center [43, 276] width 7 height 7
click at [128, 281] on div "Shapes L" at bounding box center [128, 280] width 25 height 20
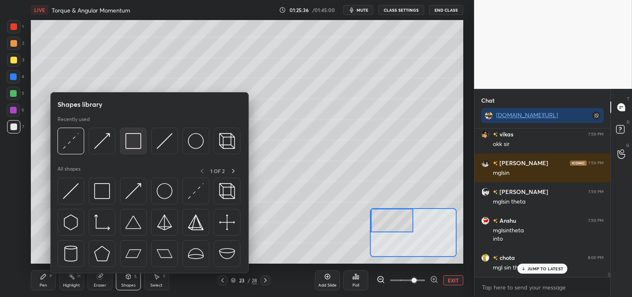
scroll to position [4730, 0]
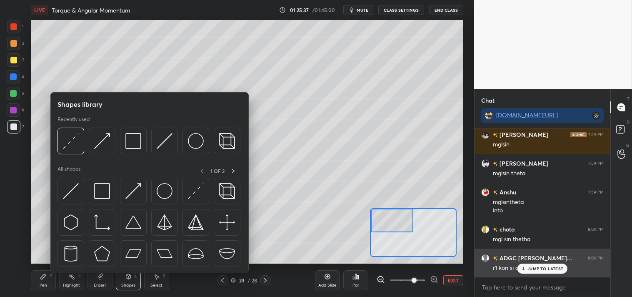
click at [535, 268] on p "JUMP TO LATEST" at bounding box center [546, 268] width 36 height 5
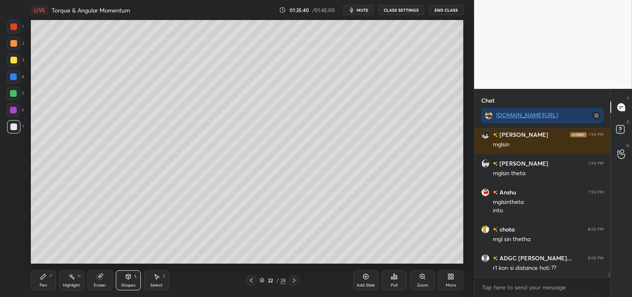
click at [42, 279] on icon at bounding box center [43, 276] width 7 height 7
click at [40, 280] on icon at bounding box center [43, 276] width 7 height 7
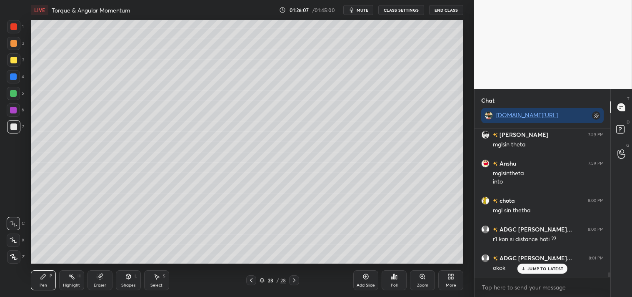
scroll to position [4787, 0]
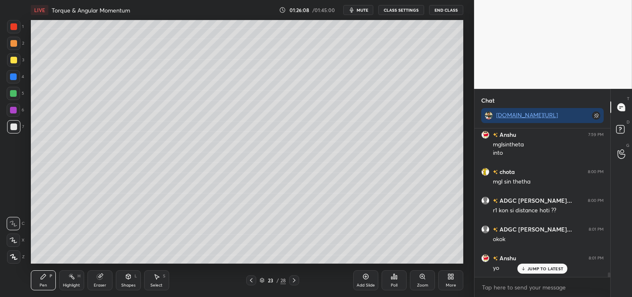
click at [424, 280] on icon at bounding box center [422, 276] width 7 height 7
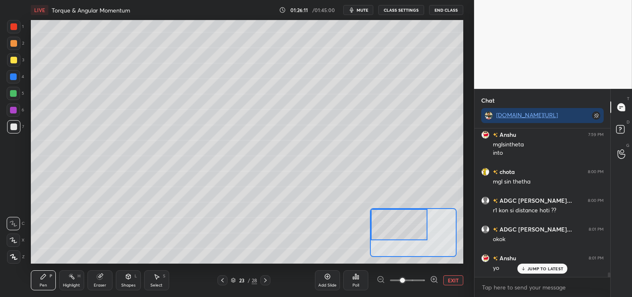
click at [126, 277] on icon at bounding box center [128, 276] width 5 height 5
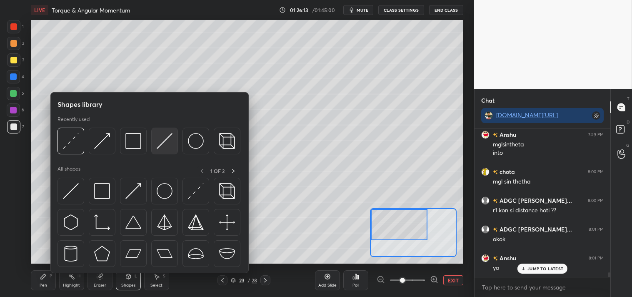
click at [164, 139] on img at bounding box center [165, 141] width 16 height 16
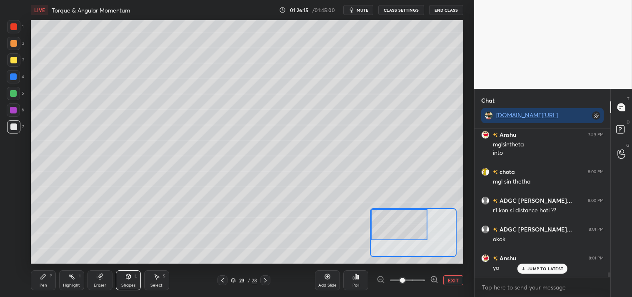
click at [35, 280] on div "Pen P" at bounding box center [43, 280] width 25 height 20
click at [39, 283] on div "Pen P" at bounding box center [43, 280] width 25 height 20
click at [72, 281] on div "Highlight H" at bounding box center [71, 280] width 25 height 20
click at [125, 273] on icon at bounding box center [128, 276] width 7 height 7
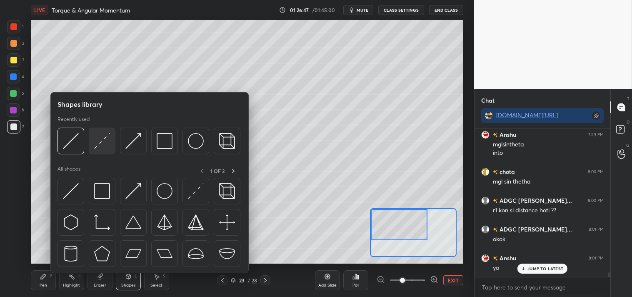
click at [98, 146] on img at bounding box center [102, 141] width 16 height 16
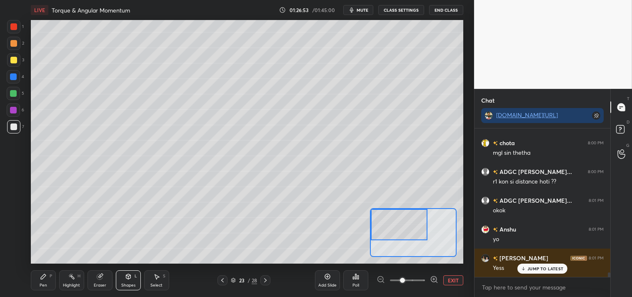
scroll to position [4845, 0]
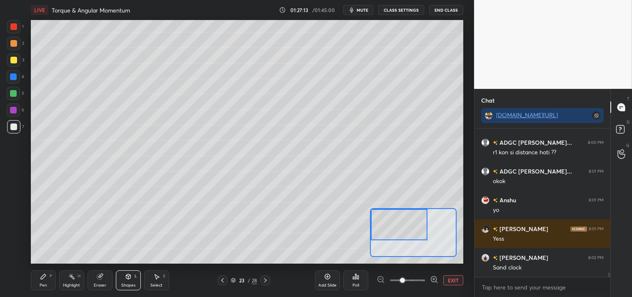
click at [124, 283] on div "Shapes" at bounding box center [128, 285] width 14 height 4
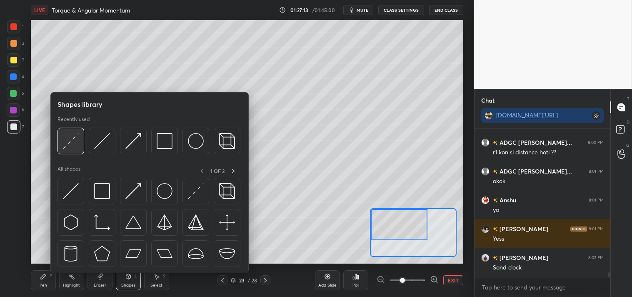
click at [70, 142] on img at bounding box center [71, 141] width 16 height 16
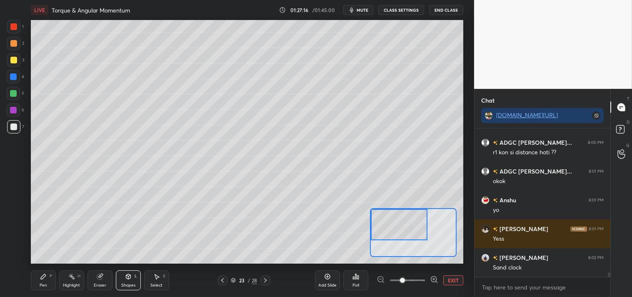
click at [38, 282] on div "Pen P" at bounding box center [43, 280] width 25 height 20
click at [453, 278] on button "EXIT" at bounding box center [453, 280] width 20 height 10
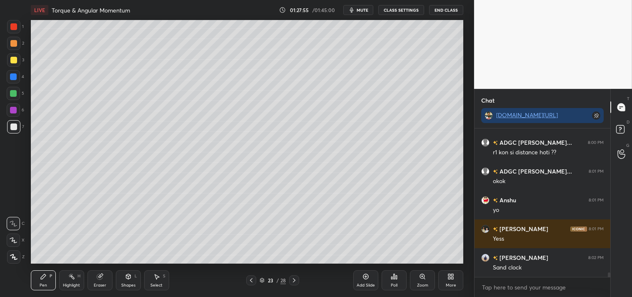
click at [9, 59] on div at bounding box center [13, 59] width 13 height 13
click at [12, 61] on div at bounding box center [13, 60] width 7 height 7
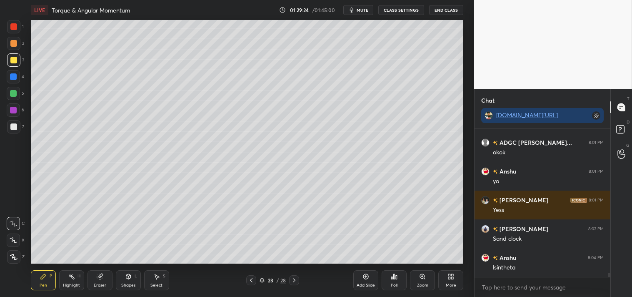
scroll to position [4903, 0]
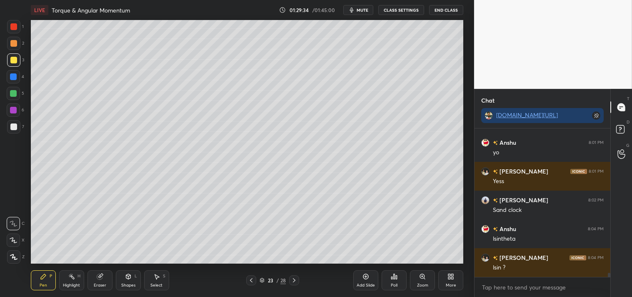
click at [123, 274] on div "Shapes L" at bounding box center [128, 280] width 25 height 20
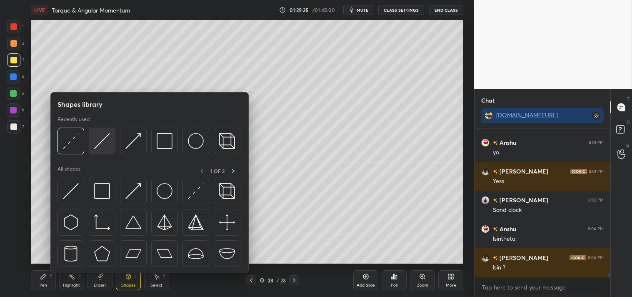
click at [106, 139] on img at bounding box center [102, 141] width 16 height 16
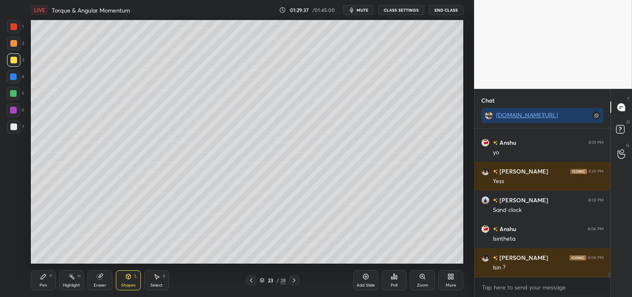
click at [35, 282] on div "Pen P" at bounding box center [43, 280] width 25 height 20
click at [125, 280] on div "Shapes L" at bounding box center [128, 280] width 25 height 20
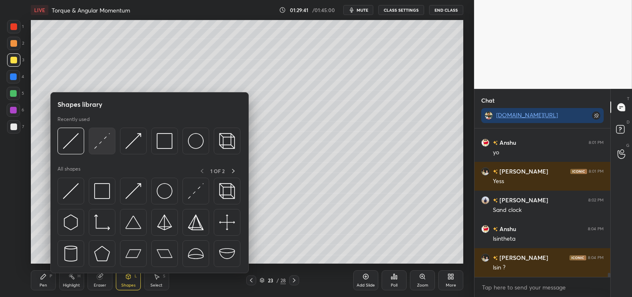
click at [104, 144] on img at bounding box center [102, 141] width 16 height 16
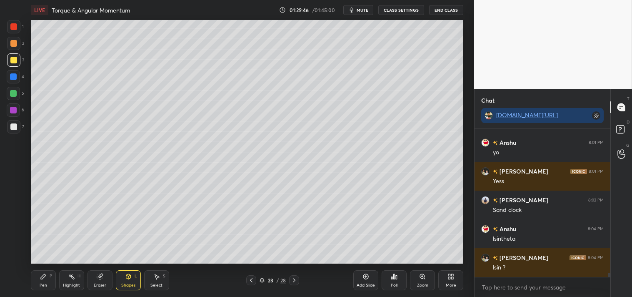
click at [42, 278] on icon at bounding box center [43, 276] width 5 height 5
click at [48, 278] on div "Pen P" at bounding box center [43, 280] width 25 height 20
click at [69, 279] on icon at bounding box center [71, 276] width 7 height 7
click at [49, 279] on div "Pen P" at bounding box center [43, 280] width 25 height 20
click at [73, 279] on icon at bounding box center [71, 276] width 7 height 7
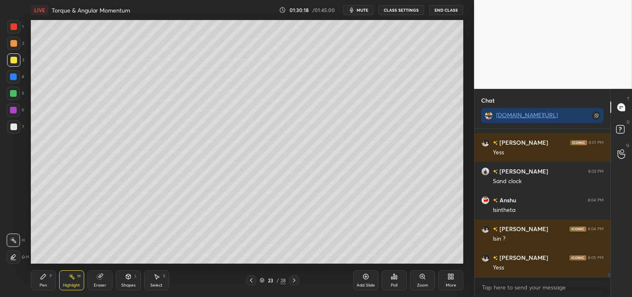
scroll to position [4960, 0]
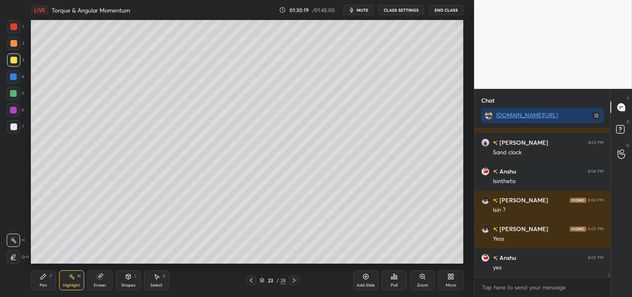
click at [423, 281] on div "Zoom" at bounding box center [422, 280] width 25 height 20
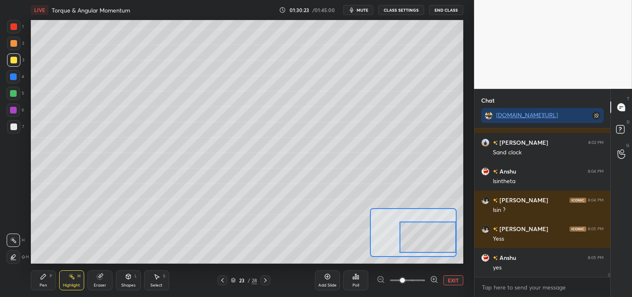
click at [41, 278] on icon at bounding box center [43, 276] width 5 height 5
click at [42, 280] on icon at bounding box center [43, 276] width 7 height 7
click at [123, 283] on div "Shapes" at bounding box center [128, 285] width 14 height 4
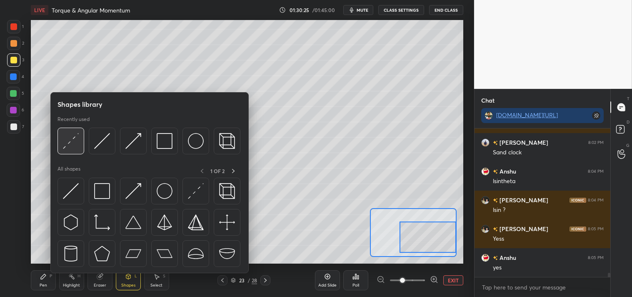
click at [67, 136] on img at bounding box center [71, 141] width 16 height 16
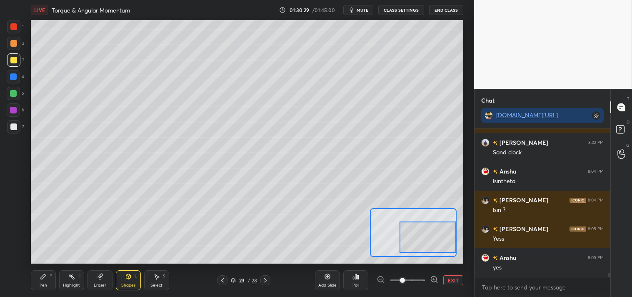
click at [42, 277] on icon at bounding box center [43, 276] width 5 height 5
click at [40, 278] on icon at bounding box center [43, 276] width 7 height 7
click at [74, 268] on div "Pen P Highlight H Eraser Shapes L Select S 23 / 28 Add Slide Poll EXIT" at bounding box center [247, 279] width 433 height 33
click at [80, 264] on div "Pen P Highlight H Eraser Shapes L Select S 23 / 28 Add Slide Poll EXIT" at bounding box center [247, 279] width 433 height 33
click at [78, 274] on div "H" at bounding box center [79, 276] width 3 height 4
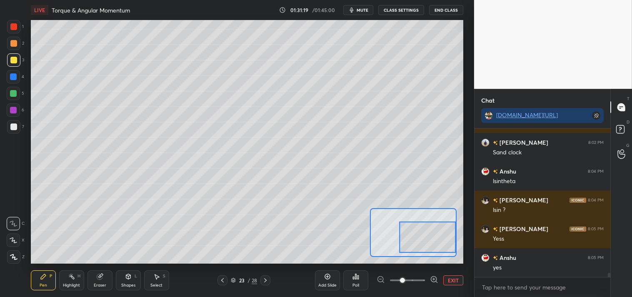
click at [70, 282] on div "Highlight H" at bounding box center [71, 280] width 25 height 20
click at [38, 280] on div "Pen P" at bounding box center [43, 280] width 25 height 20
click at [48, 283] on div "Pen P" at bounding box center [43, 280] width 25 height 20
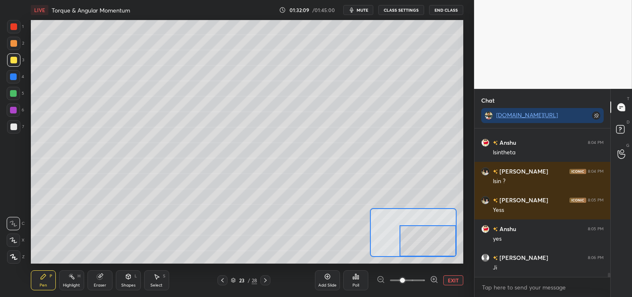
click at [463, 182] on img at bounding box center [138, 80] width 649 height 365
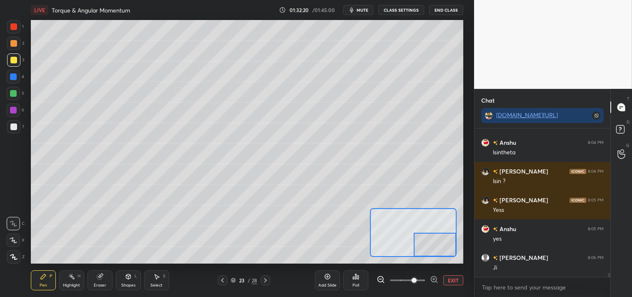
click at [453, 277] on button "EXIT" at bounding box center [453, 280] width 20 height 10
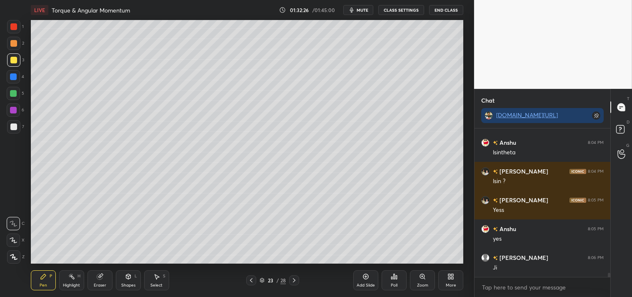
click at [426, 277] on icon at bounding box center [422, 276] width 7 height 7
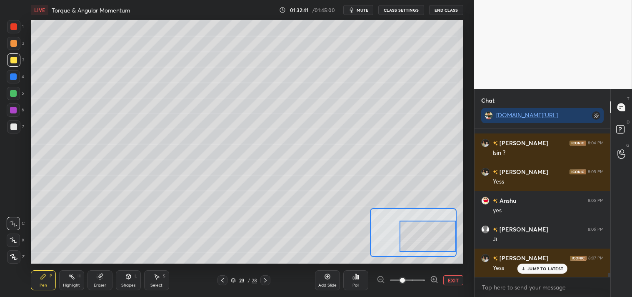
scroll to position [5046, 0]
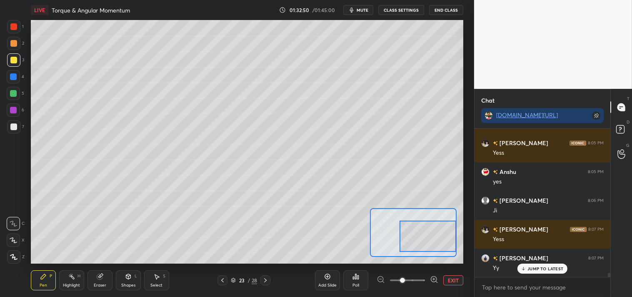
click at [455, 278] on button "EXIT" at bounding box center [453, 280] width 20 height 10
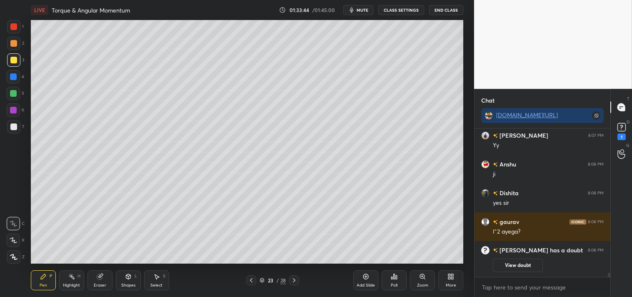
scroll to position [4065, 0]
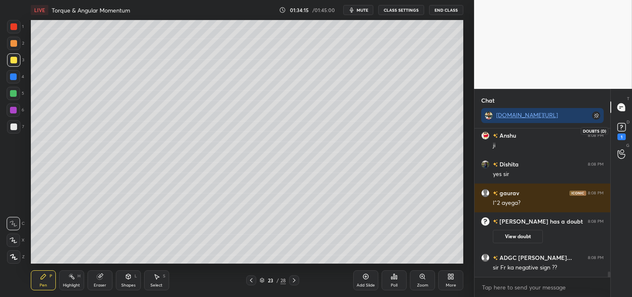
click at [626, 124] on rect at bounding box center [622, 127] width 8 height 8
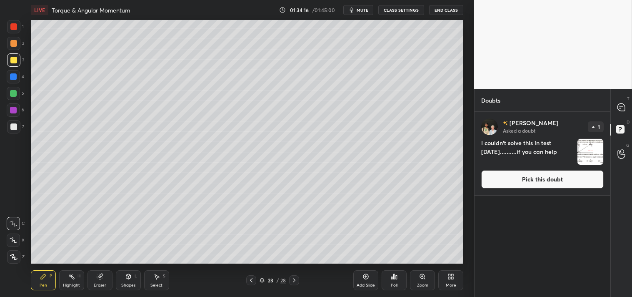
click at [524, 181] on button "Pick this doubt" at bounding box center [542, 179] width 123 height 18
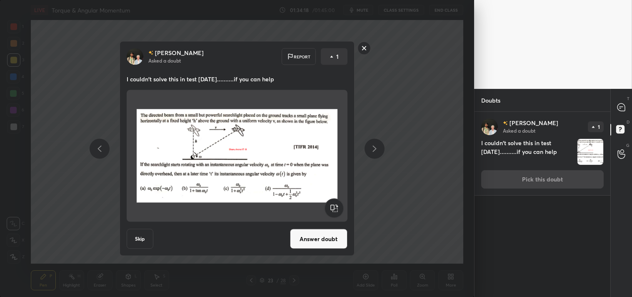
click at [324, 240] on button "Answer doubt" at bounding box center [319, 239] width 58 height 20
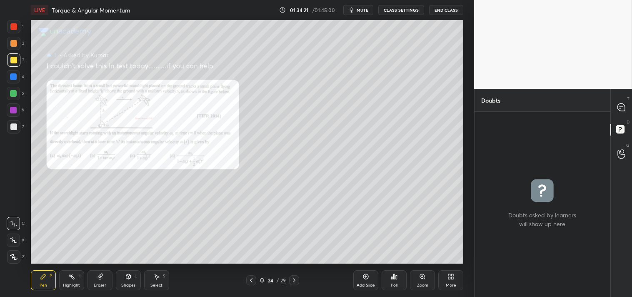
click at [419, 278] on icon at bounding box center [422, 276] width 7 height 7
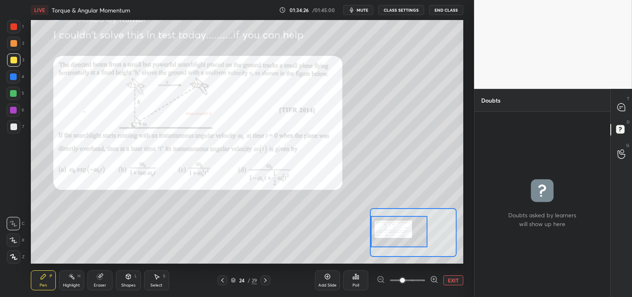
click at [449, 283] on button "EXIT" at bounding box center [453, 280] width 20 height 10
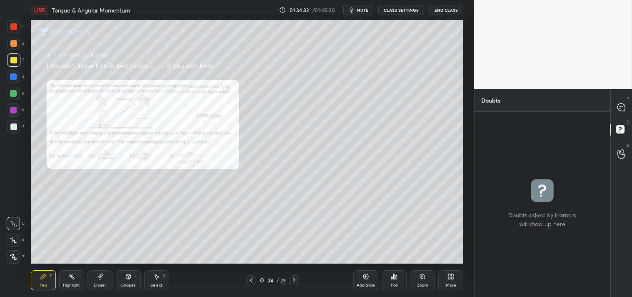
click at [423, 281] on div "Zoom" at bounding box center [422, 280] width 25 height 20
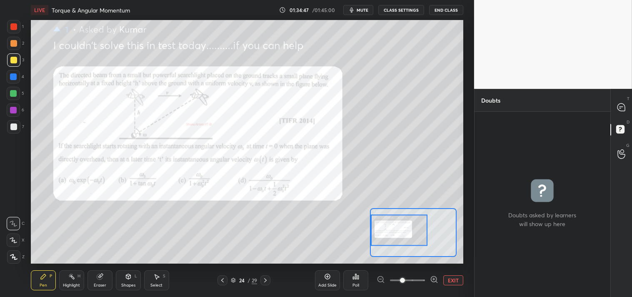
click at [452, 278] on button "EXIT" at bounding box center [453, 280] width 20 height 10
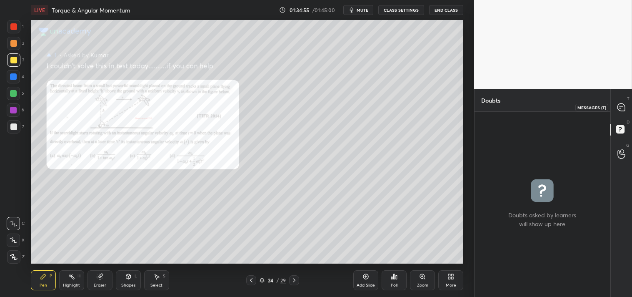
click at [624, 104] on icon at bounding box center [621, 107] width 9 height 9
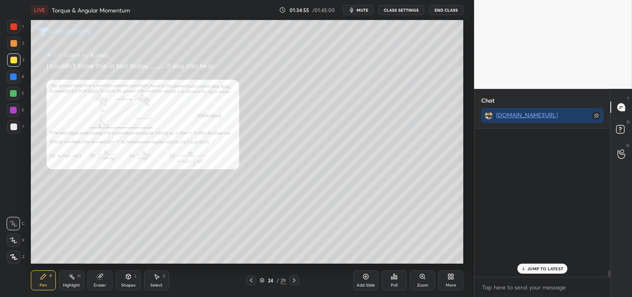
scroll to position [146, 133]
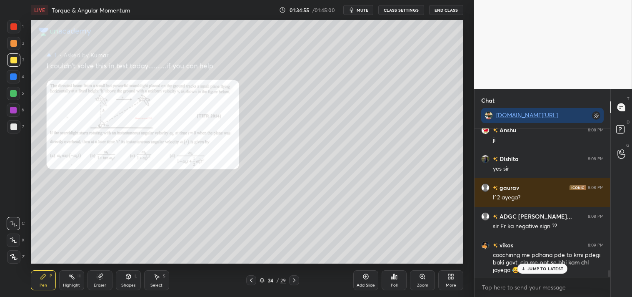
click at [541, 267] on p "JUMP TO LATEST" at bounding box center [546, 268] width 36 height 5
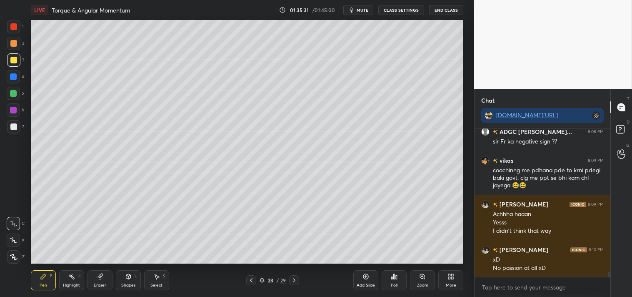
scroll to position [4391, 0]
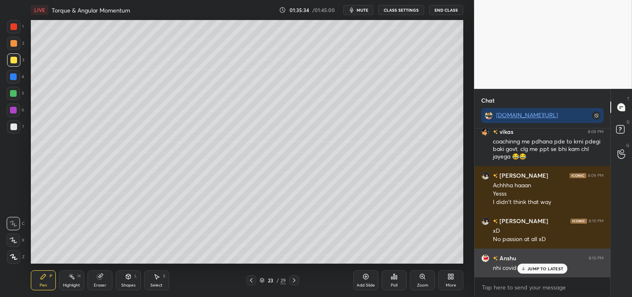
click at [533, 267] on p "JUMP TO LATEST" at bounding box center [546, 268] width 36 height 5
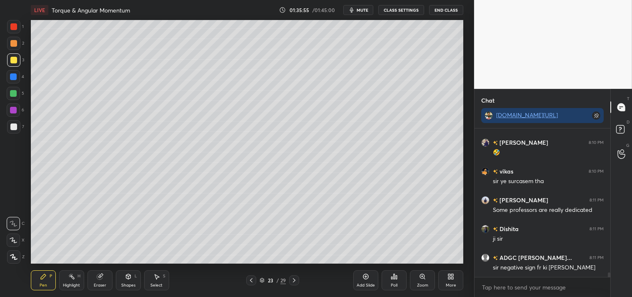
scroll to position [4564, 0]
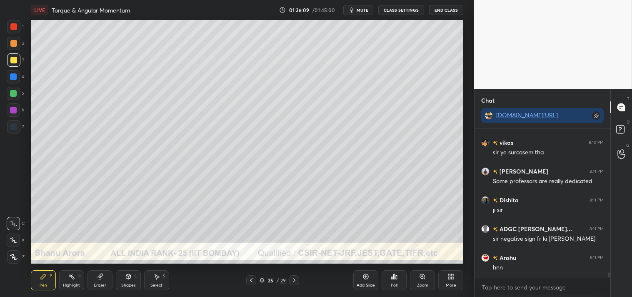
click at [134, 278] on div "Shapes L" at bounding box center [128, 280] width 25 height 20
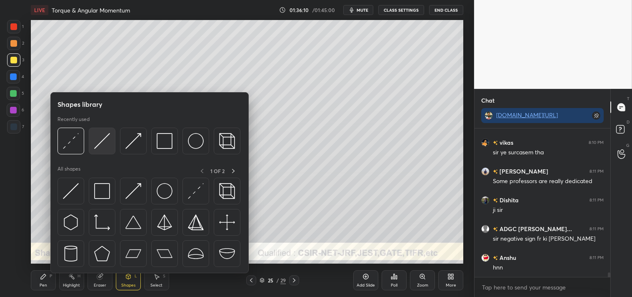
click at [103, 143] on img at bounding box center [102, 141] width 16 height 16
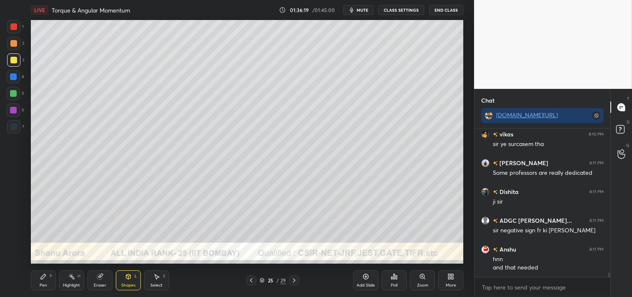
scroll to position [4600, 0]
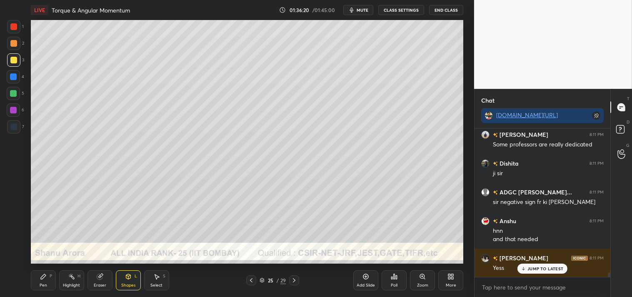
click at [423, 285] on div "Zoom" at bounding box center [422, 285] width 11 height 4
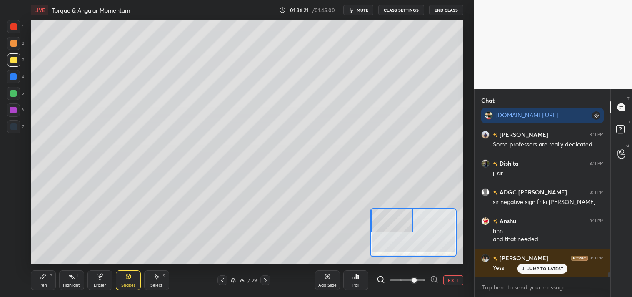
click at [26, 276] on div "1 2 3 4 5 6 7 C X Z C X Z E E Erase all H H LIVE Torque & Angular Momentum 01:3…" at bounding box center [234, 148] width 468 height 297
click at [33, 281] on div "Pen P" at bounding box center [43, 280] width 25 height 20
click at [34, 280] on div "Pen P" at bounding box center [43, 280] width 25 height 20
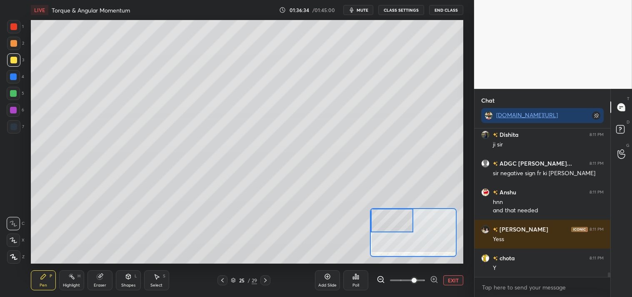
click at [118, 273] on div "Shapes L" at bounding box center [128, 280] width 25 height 20
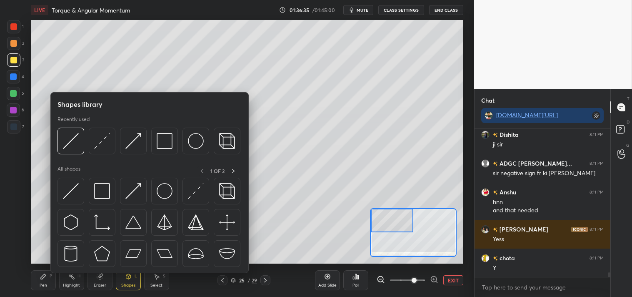
click at [124, 279] on div "Shapes L" at bounding box center [128, 280] width 25 height 20
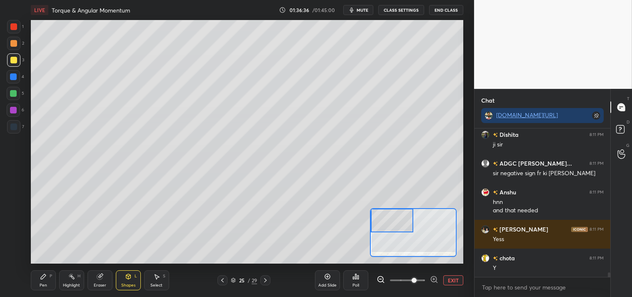
click at [127, 272] on div "Shapes L" at bounding box center [128, 280] width 25 height 20
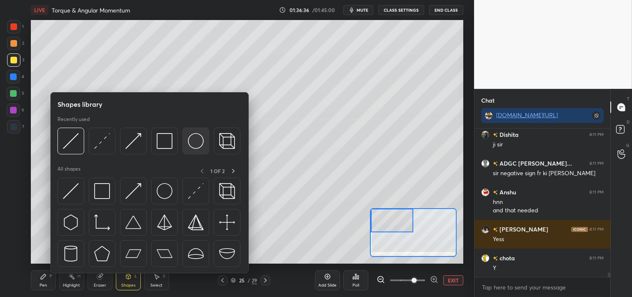
click at [197, 140] on img at bounding box center [196, 141] width 16 height 16
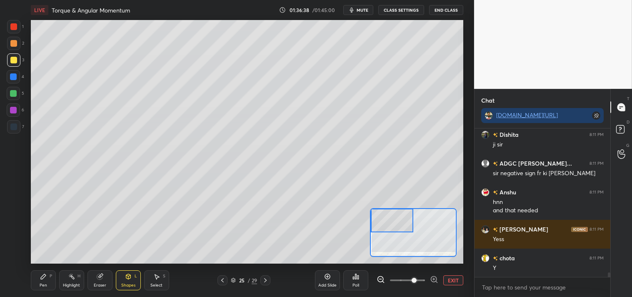
click at [42, 280] on div "Pen P" at bounding box center [43, 280] width 25 height 20
click at [38, 280] on div "Pen P" at bounding box center [43, 280] width 25 height 20
click at [13, 38] on div at bounding box center [13, 43] width 13 height 13
click at [13, 44] on div at bounding box center [13, 43] width 7 height 7
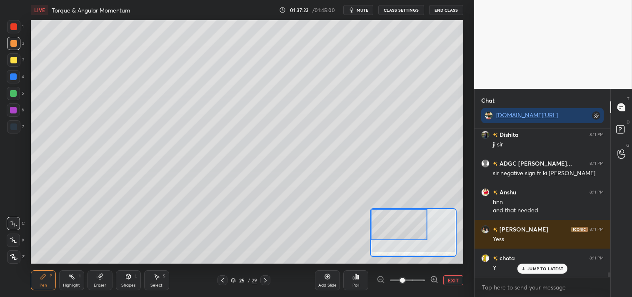
scroll to position [4658, 0]
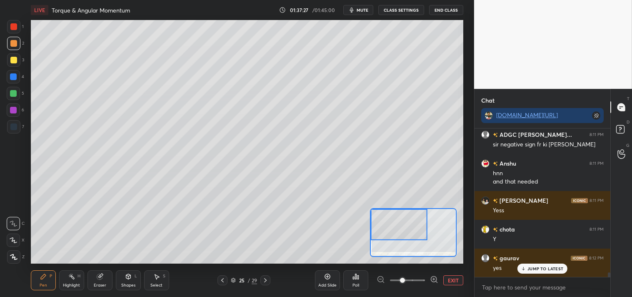
click at [93, 278] on div "Eraser" at bounding box center [100, 280] width 25 height 20
click at [97, 280] on icon at bounding box center [100, 276] width 7 height 7
click at [36, 277] on div "Pen P" at bounding box center [43, 280] width 25 height 20
click at [41, 280] on icon at bounding box center [43, 276] width 7 height 7
click at [93, 282] on div "Eraser" at bounding box center [100, 280] width 25 height 20
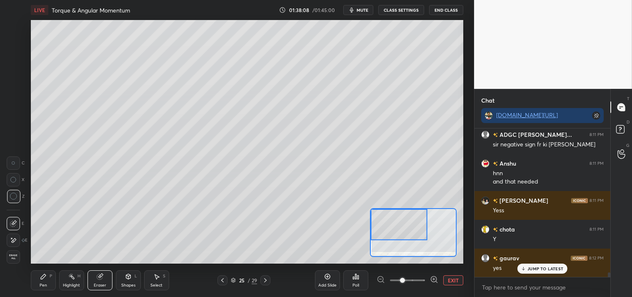
click at [40, 271] on div "Pen P" at bounding box center [43, 280] width 25 height 20
click at [36, 273] on div "Pen P" at bounding box center [43, 280] width 25 height 20
click at [448, 278] on button "EXIT" at bounding box center [453, 280] width 20 height 10
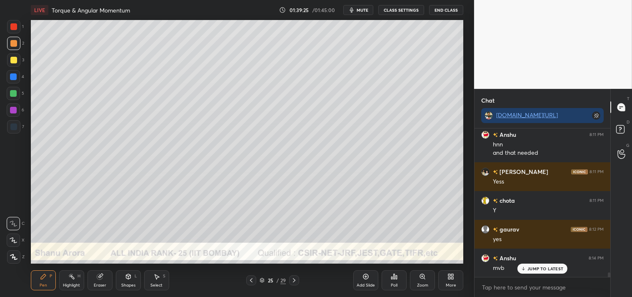
scroll to position [4716, 0]
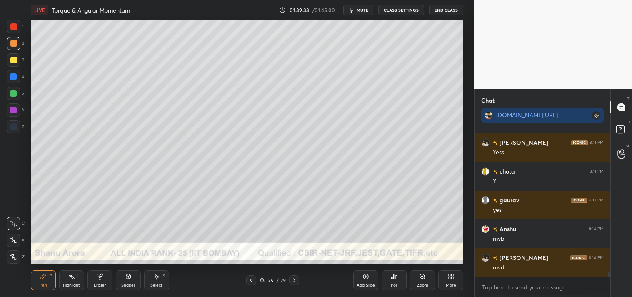
click at [70, 278] on icon at bounding box center [71, 276] width 7 height 7
click at [69, 281] on div "Highlight H" at bounding box center [71, 280] width 25 height 20
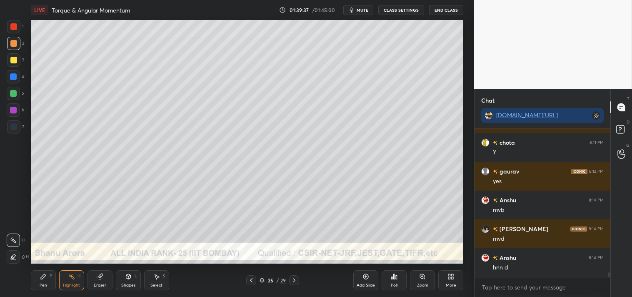
click at [43, 280] on div "Pen P" at bounding box center [43, 280] width 25 height 20
click at [124, 277] on div "Shapes L" at bounding box center [128, 280] width 25 height 20
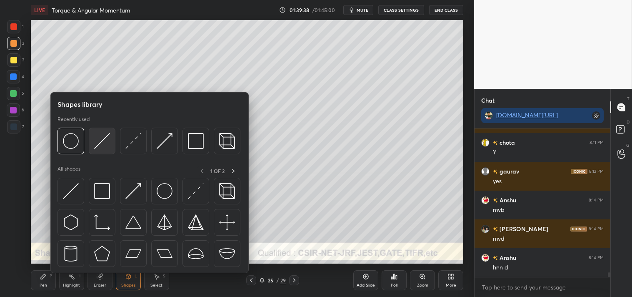
click at [105, 140] on img at bounding box center [102, 141] width 16 height 16
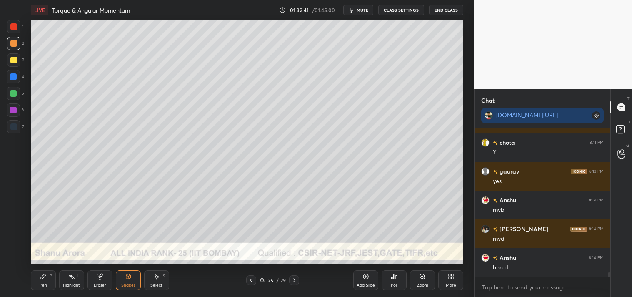
scroll to position [4773, 0]
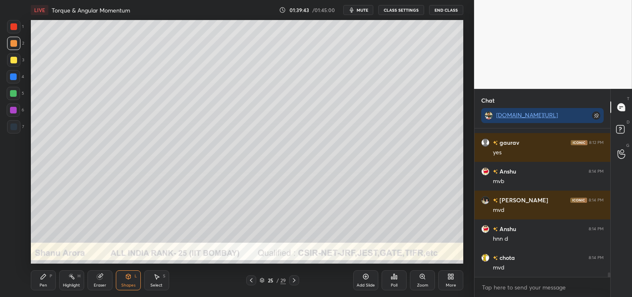
click at [42, 282] on div "Pen P" at bounding box center [43, 280] width 25 height 20
click at [42, 278] on icon at bounding box center [43, 276] width 5 height 5
click at [421, 278] on icon at bounding box center [422, 276] width 7 height 7
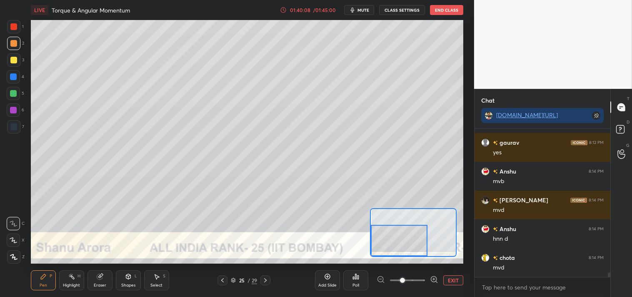
scroll to position [4793, 0]
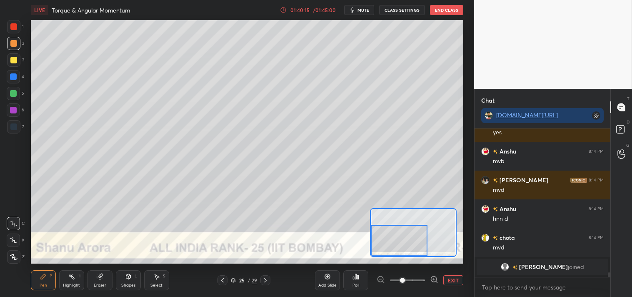
click at [451, 278] on button "EXIT" at bounding box center [453, 280] width 20 height 10
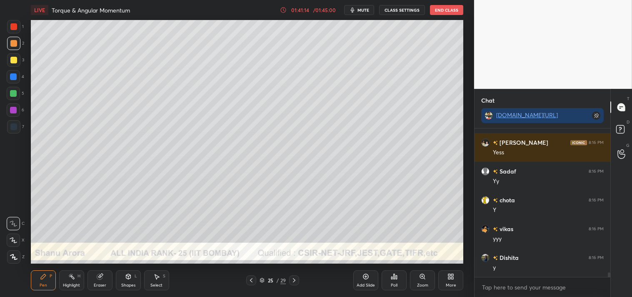
scroll to position [4690, 0]
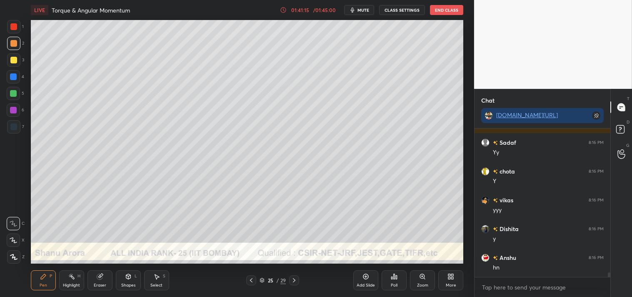
click at [632, 135] on div "D Doubts (D)" at bounding box center [621, 130] width 21 height 23
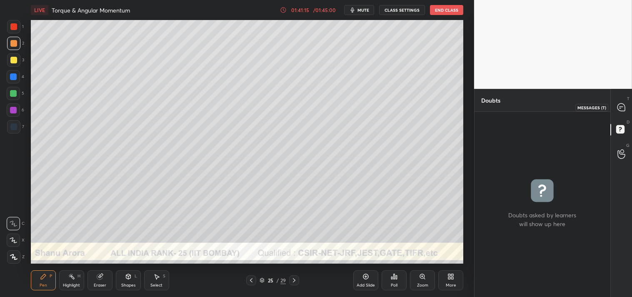
click at [621, 98] on div "T Messages (T)" at bounding box center [621, 106] width 21 height 23
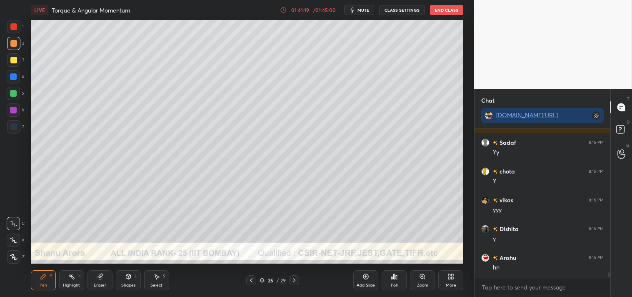
scroll to position [4839, 0]
click at [393, 283] on div "Poll" at bounding box center [394, 285] width 7 height 4
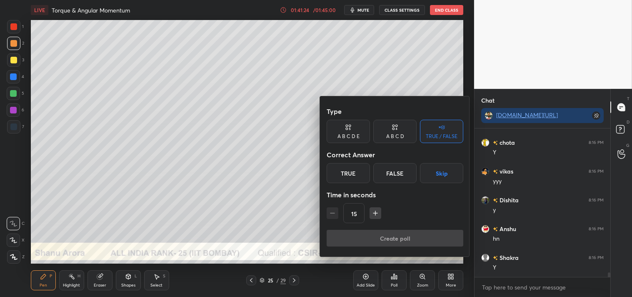
click at [355, 174] on div "True" at bounding box center [348, 173] width 43 height 20
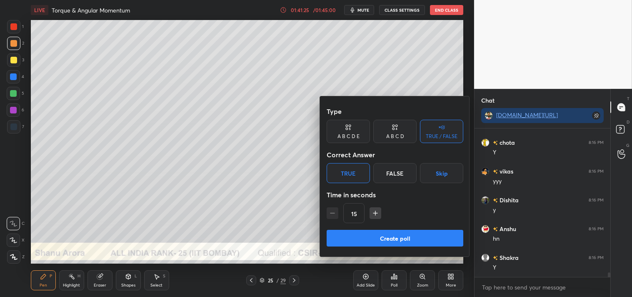
click at [391, 239] on button "Create poll" at bounding box center [395, 238] width 137 height 17
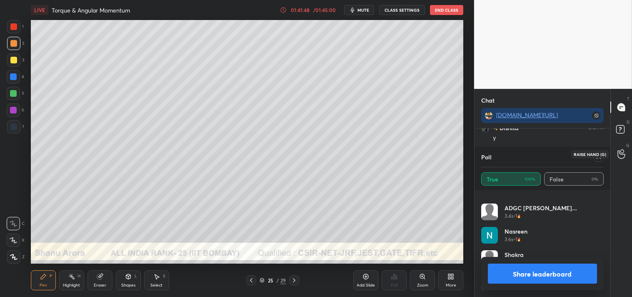
scroll to position [4940, 0]
click at [594, 158] on div at bounding box center [599, 157] width 10 height 10
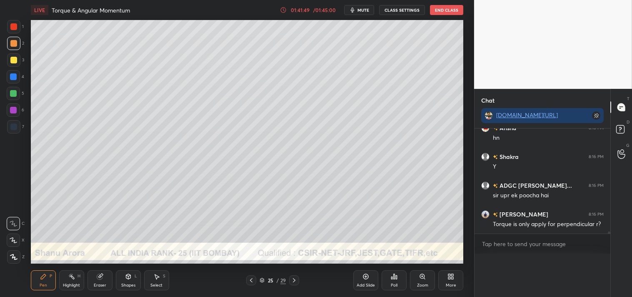
scroll to position [0, 3]
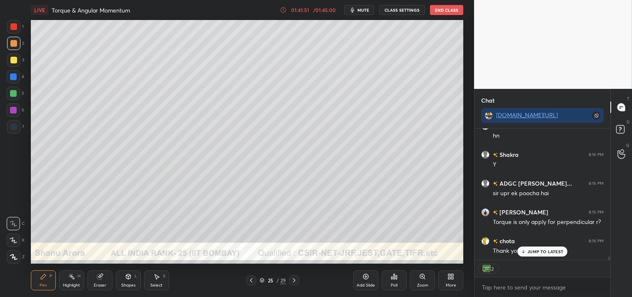
click at [541, 253] on p "JUMP TO LATEST" at bounding box center [546, 251] width 36 height 5
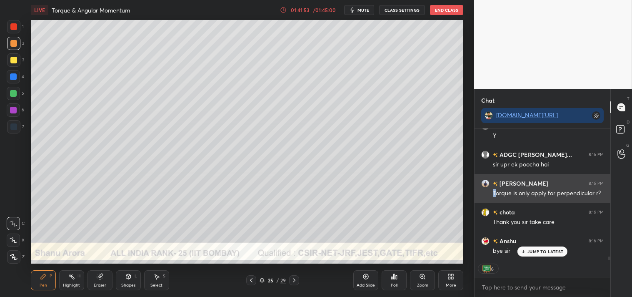
click at [493, 197] on div "[PERSON_NAME] 8:16 PM Torque is only apply for perpendicular r?" at bounding box center [543, 188] width 136 height 29
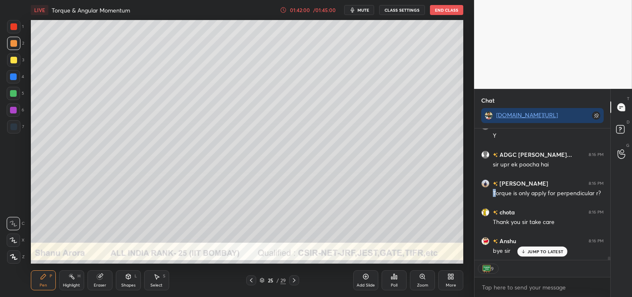
click at [366, 277] on icon at bounding box center [366, 276] width 3 height 3
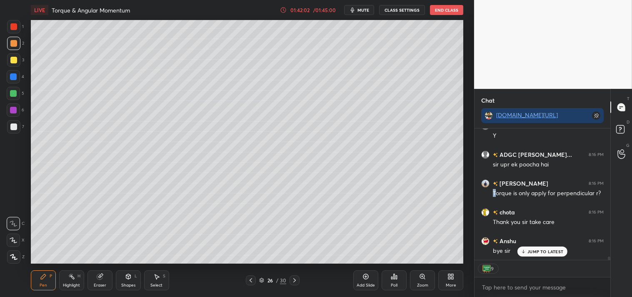
click at [41, 275] on icon at bounding box center [43, 276] width 7 height 7
click at [40, 276] on icon at bounding box center [43, 276] width 7 height 7
click at [128, 278] on icon at bounding box center [128, 277] width 0 height 3
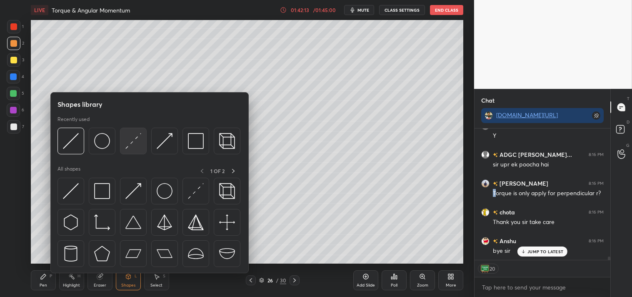
click at [140, 140] on img at bounding box center [133, 141] width 16 height 16
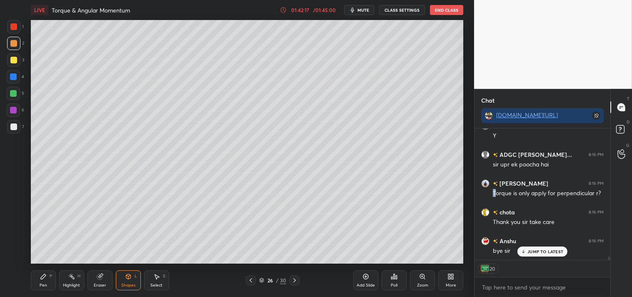
click at [37, 278] on div "Pen P" at bounding box center [43, 280] width 25 height 20
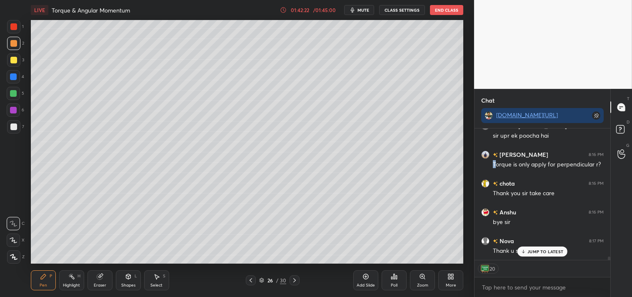
type textarea "x"
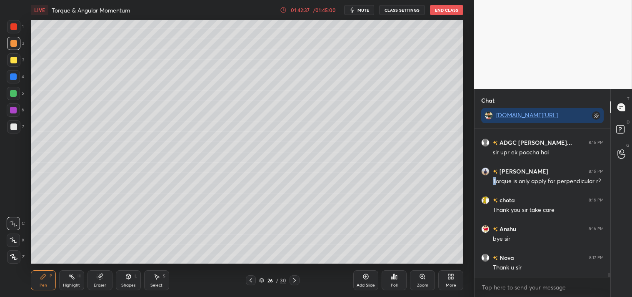
click at [130, 273] on icon at bounding box center [128, 276] width 7 height 7
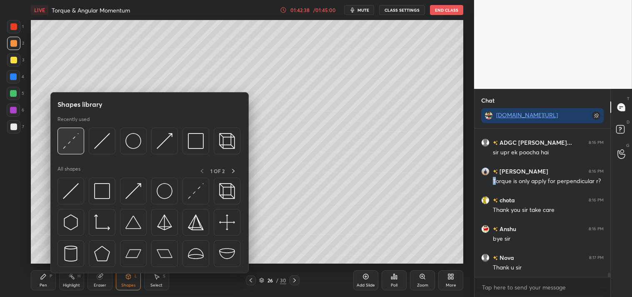
click at [73, 144] on img at bounding box center [71, 141] width 16 height 16
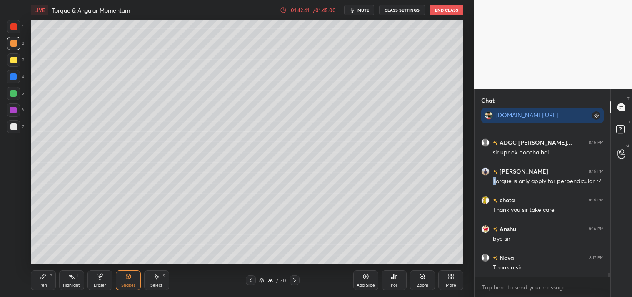
click at [15, 58] on div at bounding box center [13, 60] width 7 height 7
click at [41, 274] on icon at bounding box center [43, 276] width 7 height 7
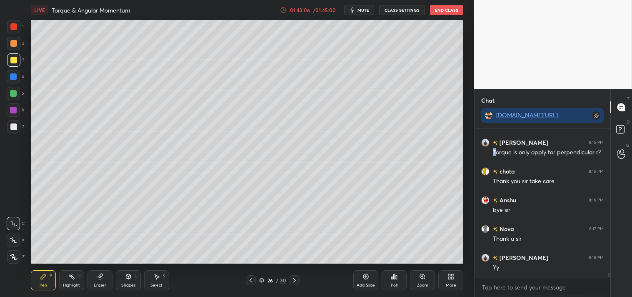
scroll to position [5040, 0]
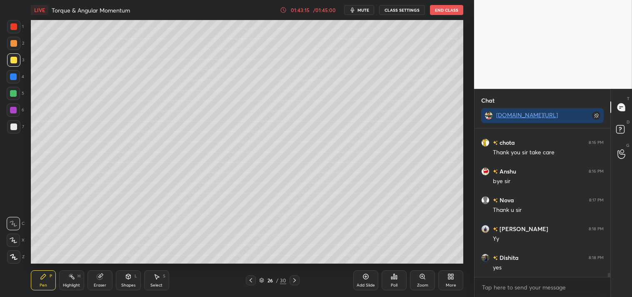
click at [361, 8] on span "mute" at bounding box center [364, 10] width 12 height 6
click at [397, 9] on button "CLASS SETTINGS" at bounding box center [402, 10] width 46 height 10
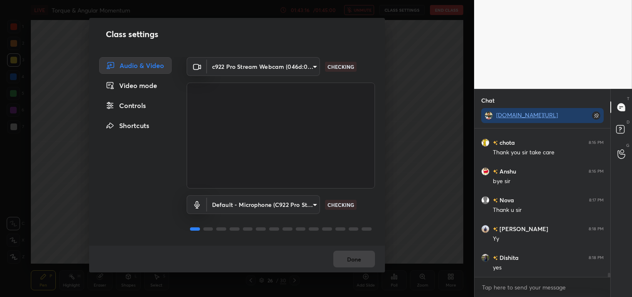
click at [267, 65] on body "1 2 3 4 5 6 7 C X Z C X Z E E Erase all H H LIVE Torque & Angular Momentum 01:4…" at bounding box center [316, 148] width 632 height 297
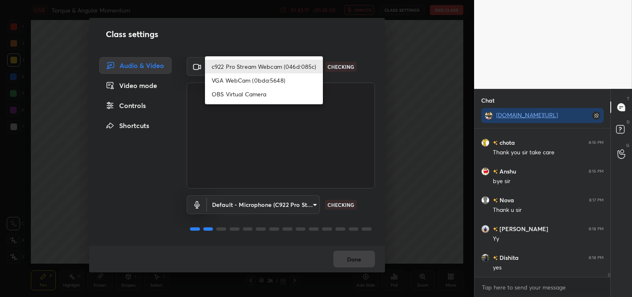
scroll to position [5069, 0]
click at [236, 93] on li "OBS Virtual Camera" at bounding box center [264, 94] width 118 height 14
type input "64645b19d528b3ac785889237b1a364f3b7ccd5da23f372116afb1703458f4fd"
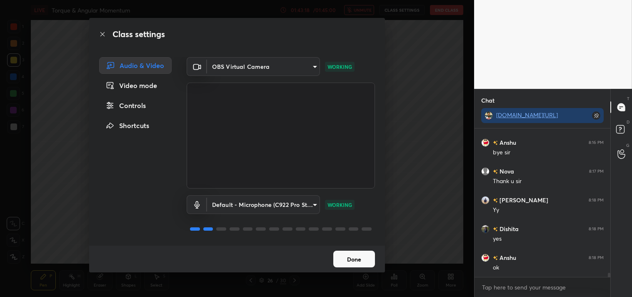
click at [346, 256] on button "Done" at bounding box center [354, 258] width 42 height 17
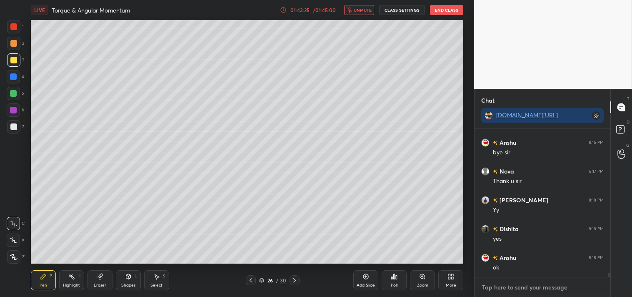
click at [504, 288] on textarea at bounding box center [542, 286] width 123 height 13
type textarea "x"
type textarea "c"
type textarea "x"
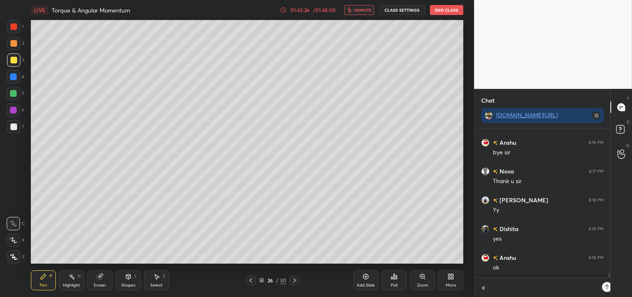
type textarea "cl"
type textarea "x"
type textarea "cla"
type textarea "x"
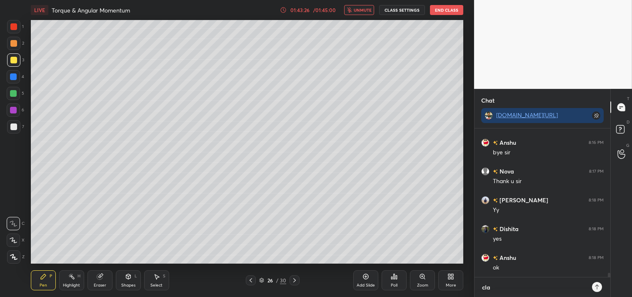
type textarea "clas"
type textarea "x"
type textarea "class"
type textarea "x"
type textarea "class"
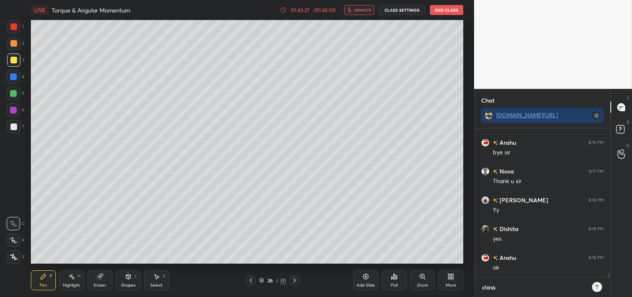
type textarea "x"
type textarea "class o"
type textarea "x"
type textarea "class ov"
type textarea "x"
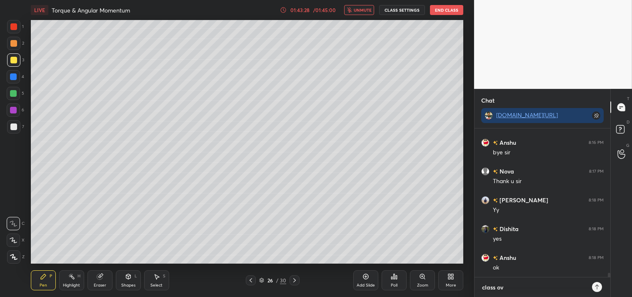
type textarea "class ove"
type textarea "x"
type textarea "class over"
type textarea "x"
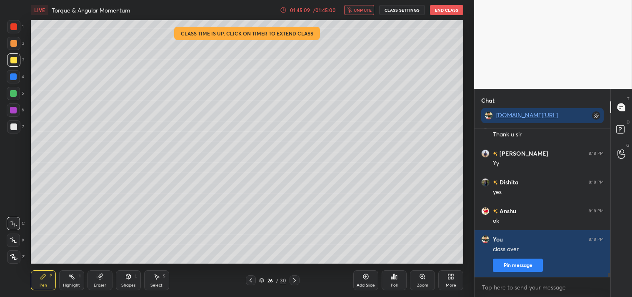
click at [443, 8] on button "End Class" at bounding box center [446, 10] width 33 height 10
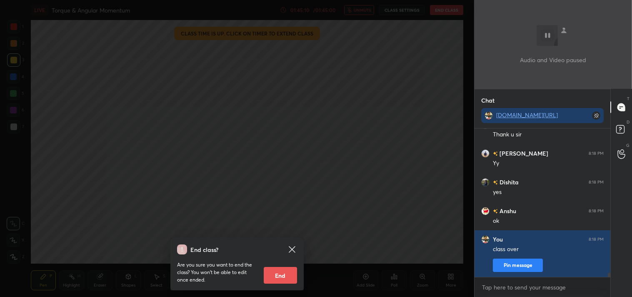
click at [282, 272] on button "End" at bounding box center [280, 275] width 33 height 17
type textarea "x"
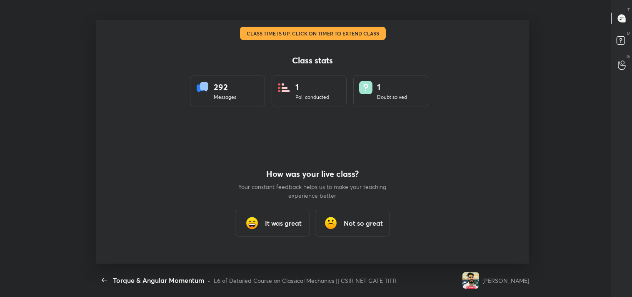
scroll to position [0, 0]
